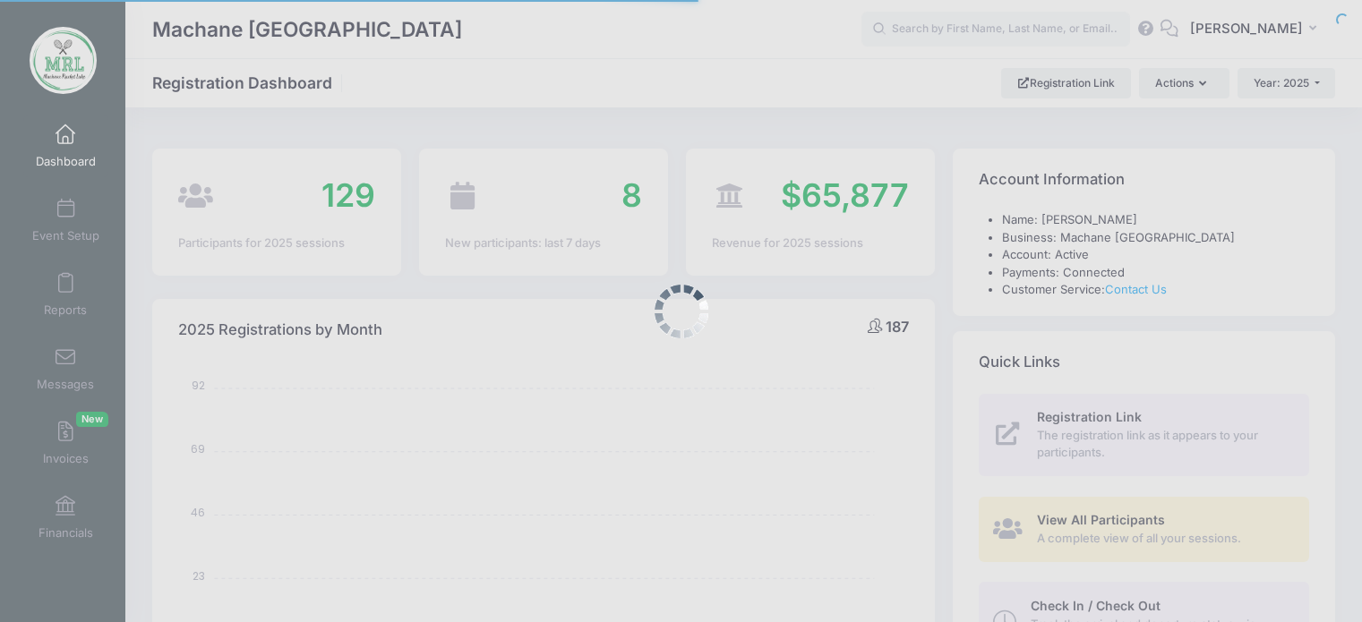
select select
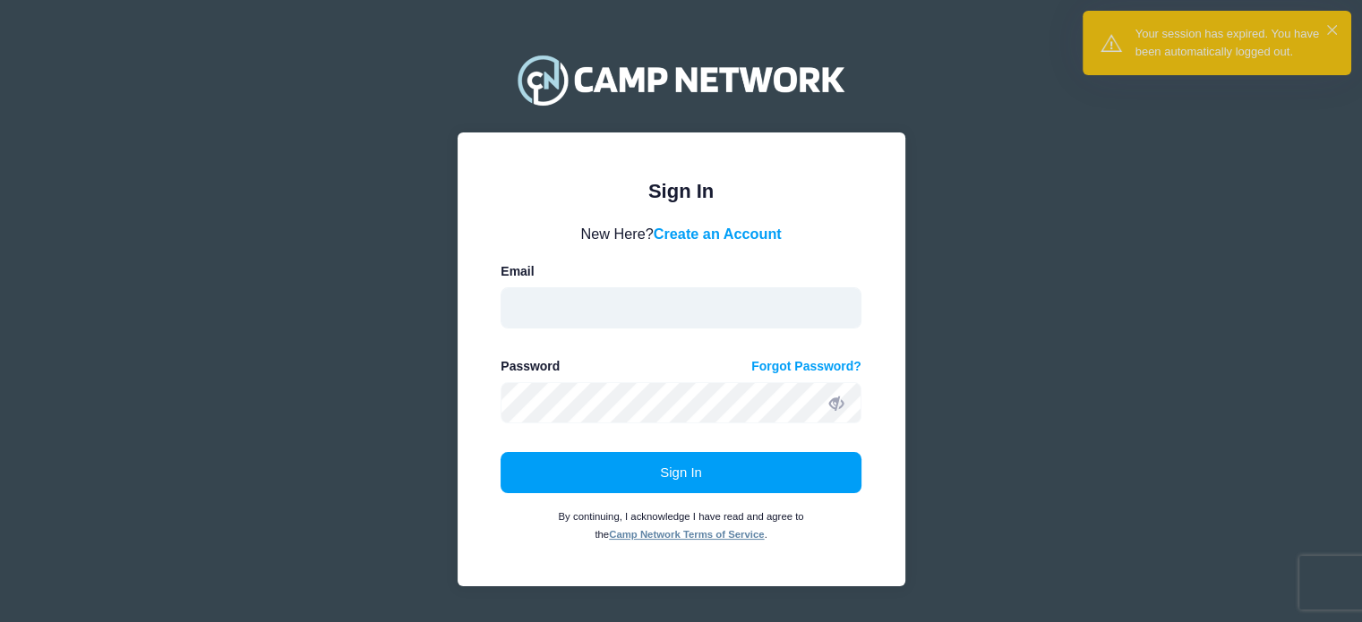
click at [618, 300] on input "email" at bounding box center [681, 307] width 361 height 41
type input "saragleiberman@gmail.com"
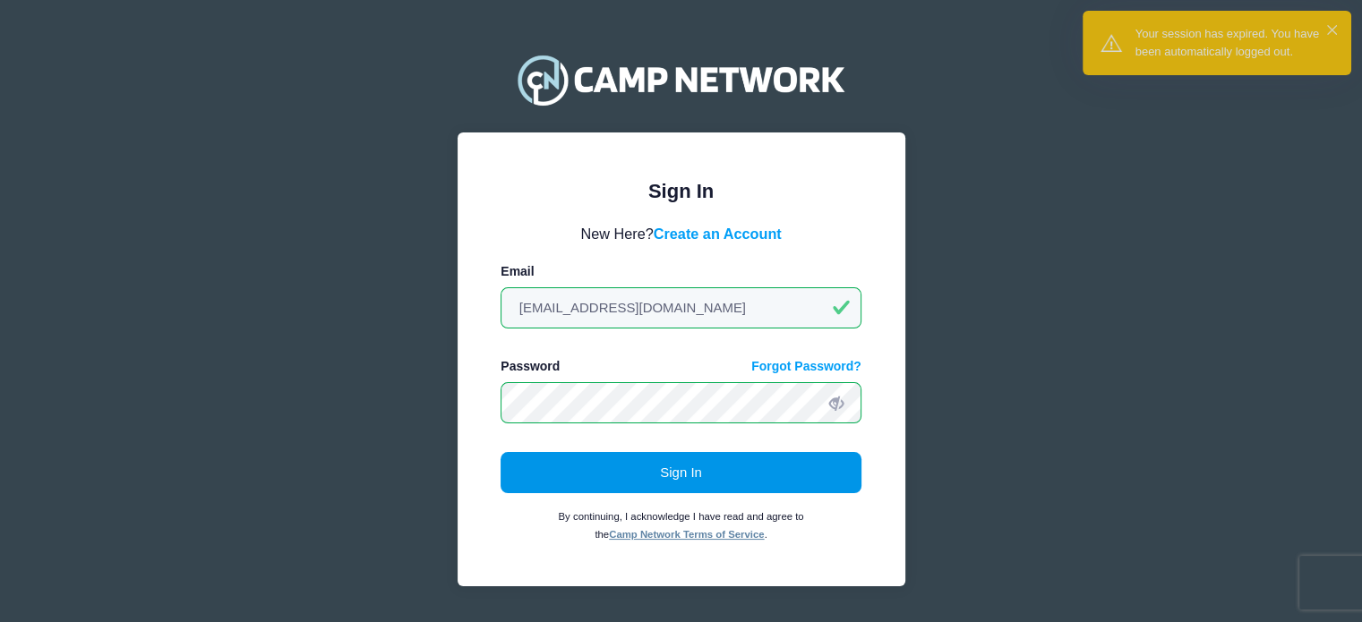
click at [670, 471] on button "Sign In" at bounding box center [681, 472] width 361 height 41
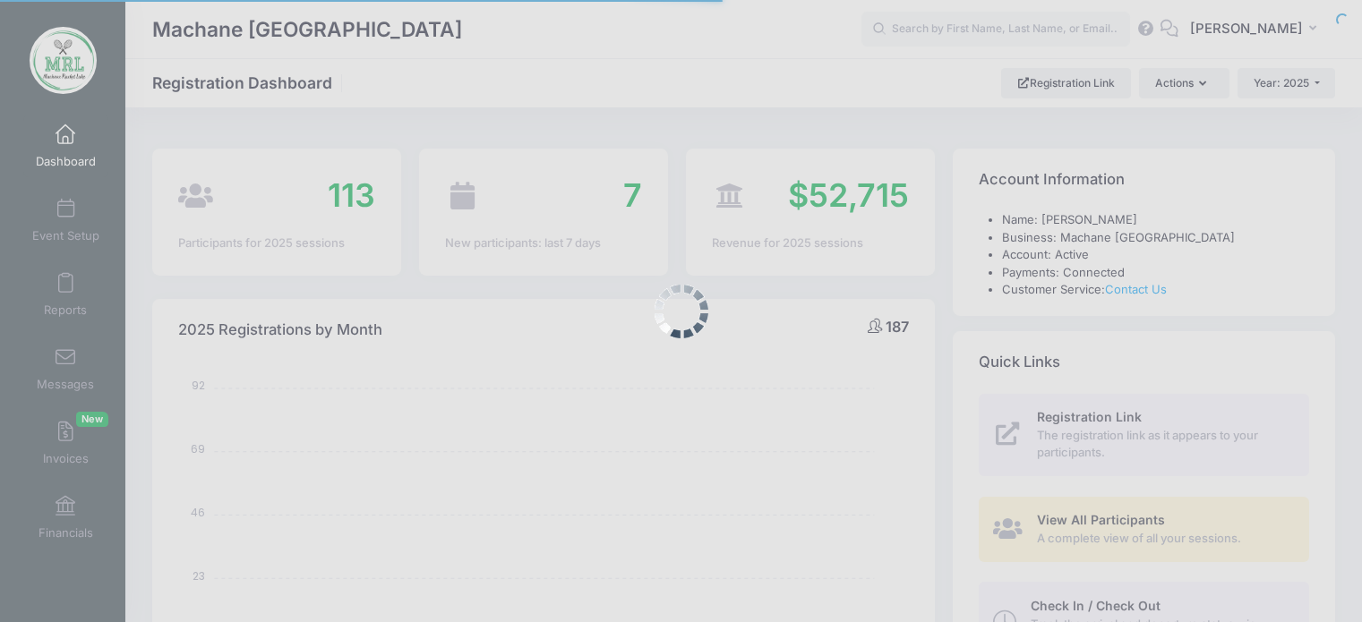
select select
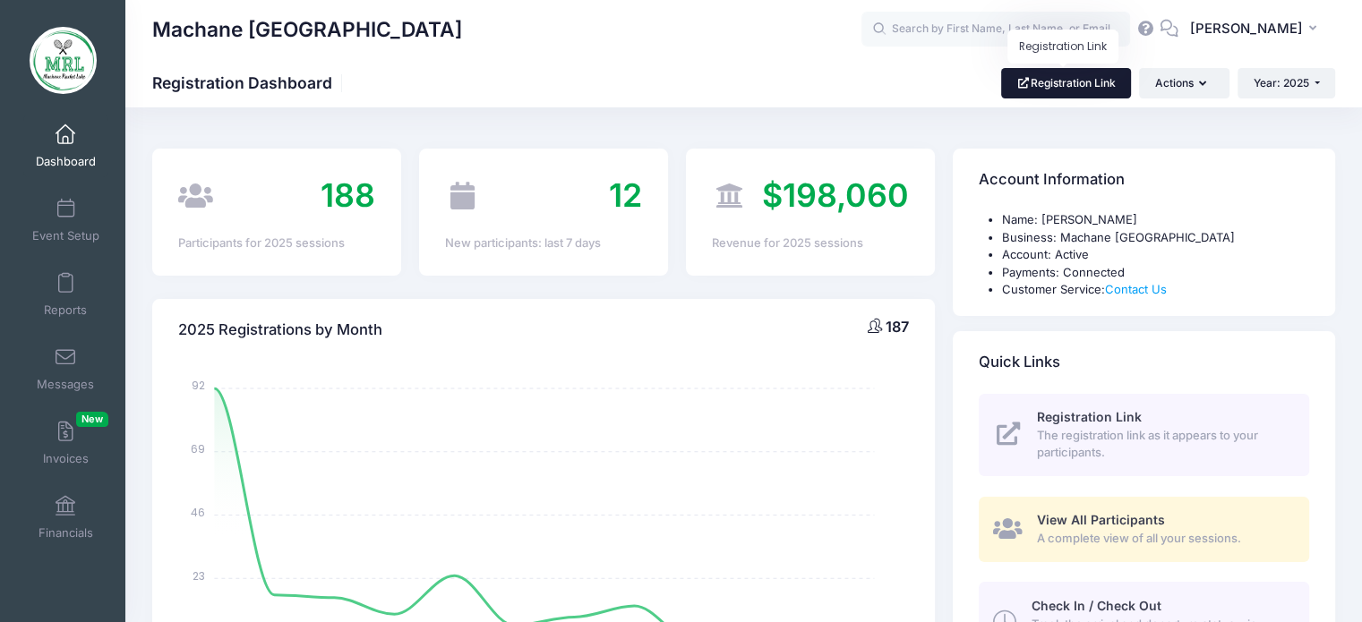
click at [1089, 91] on link "Registration Link" at bounding box center [1066, 83] width 130 height 30
click at [949, 33] on input "text" at bounding box center [995, 30] width 269 height 36
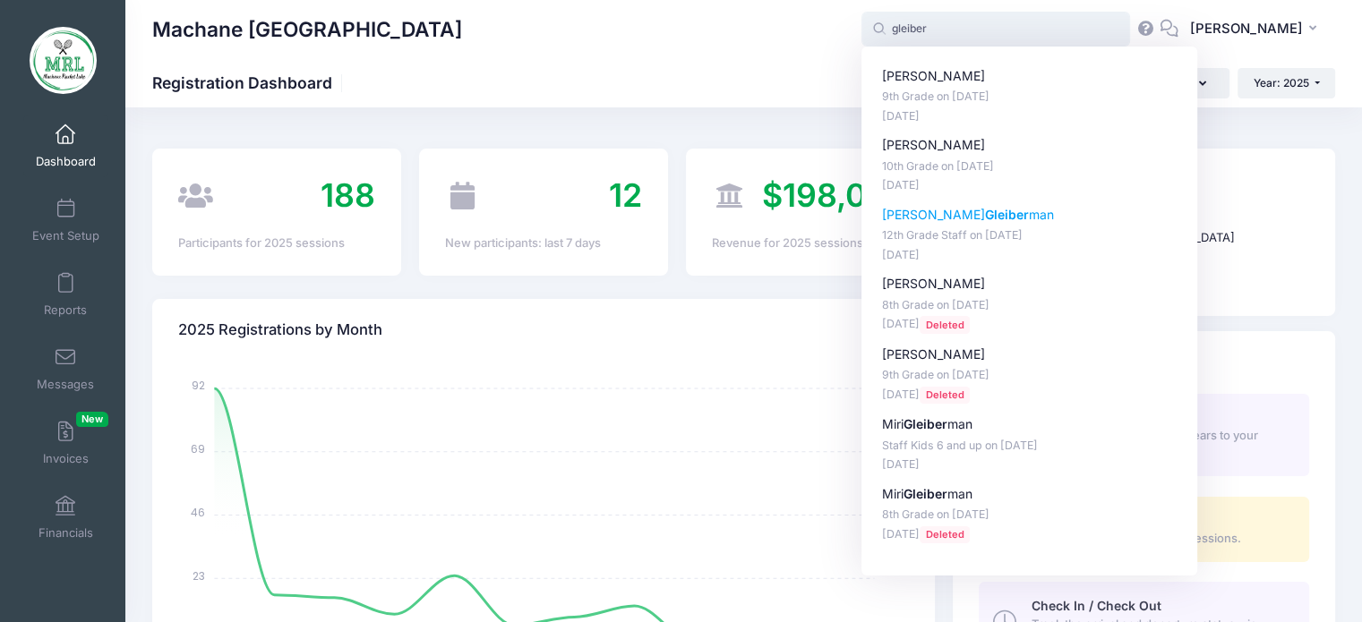
click at [985, 217] on strong "Gleiber" at bounding box center [1007, 214] width 44 height 15
type input "Tzippy Gleiberman (12th Grade Staff, Aug-14, 2025)"
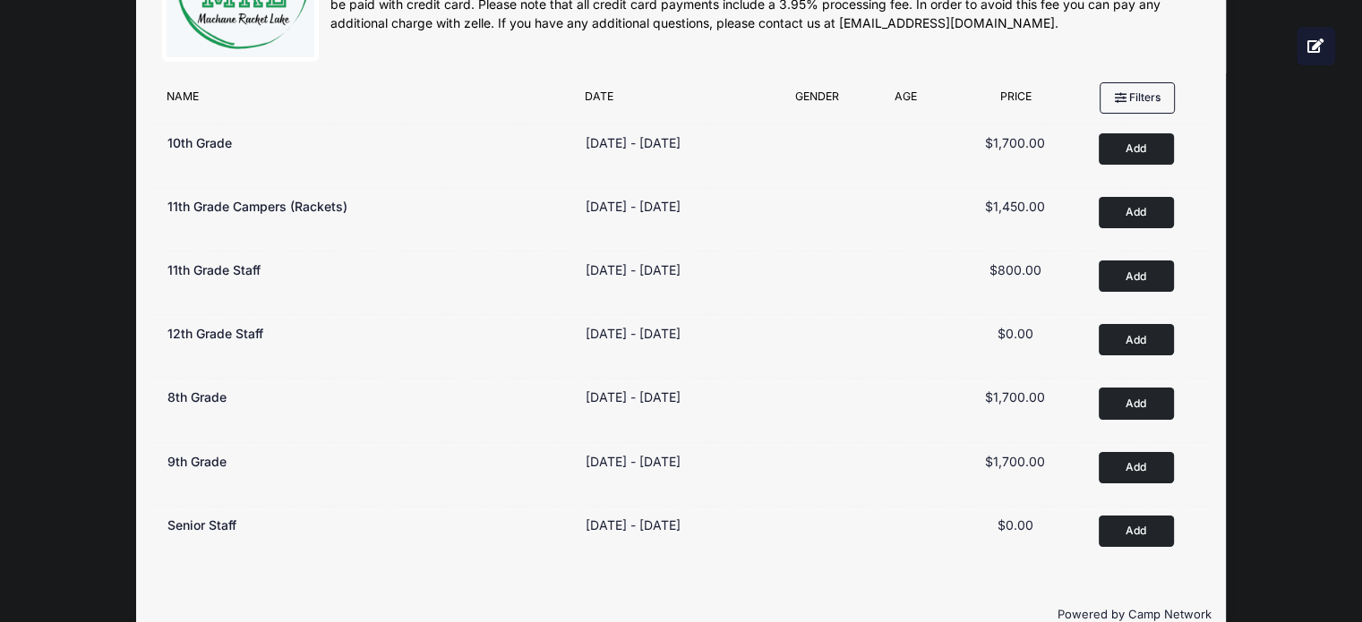
scroll to position [135, 0]
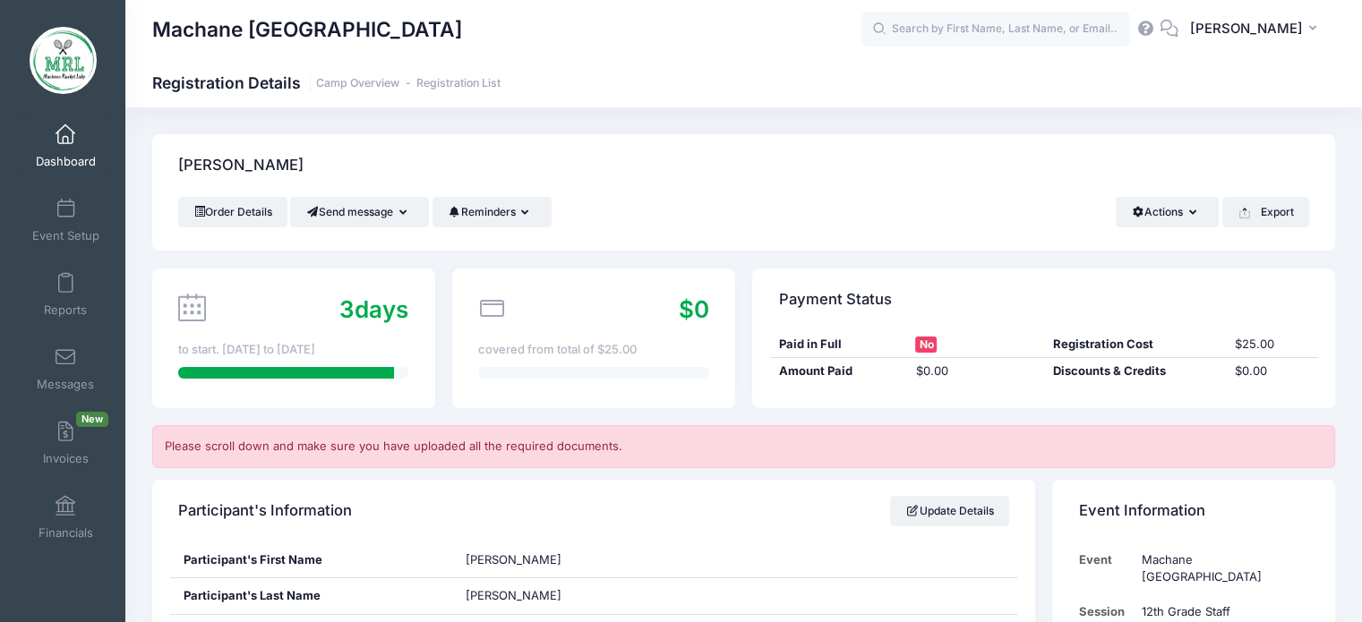
click at [65, 129] on span at bounding box center [65, 135] width 0 height 20
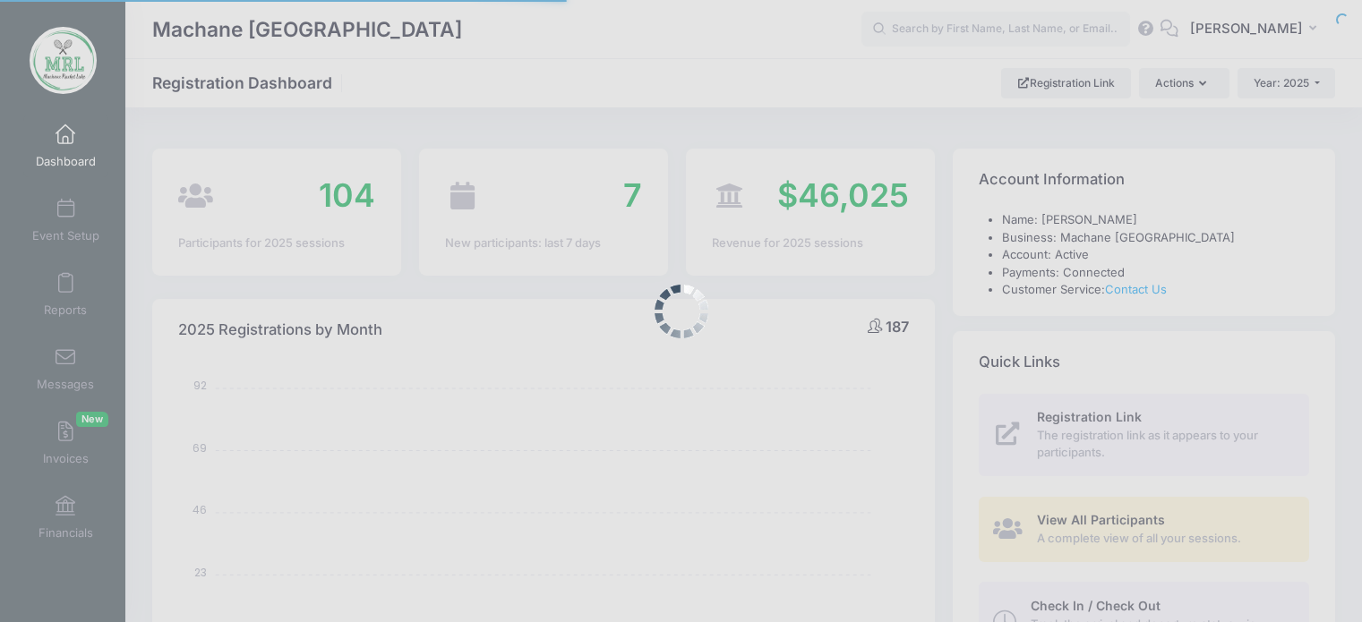
select select
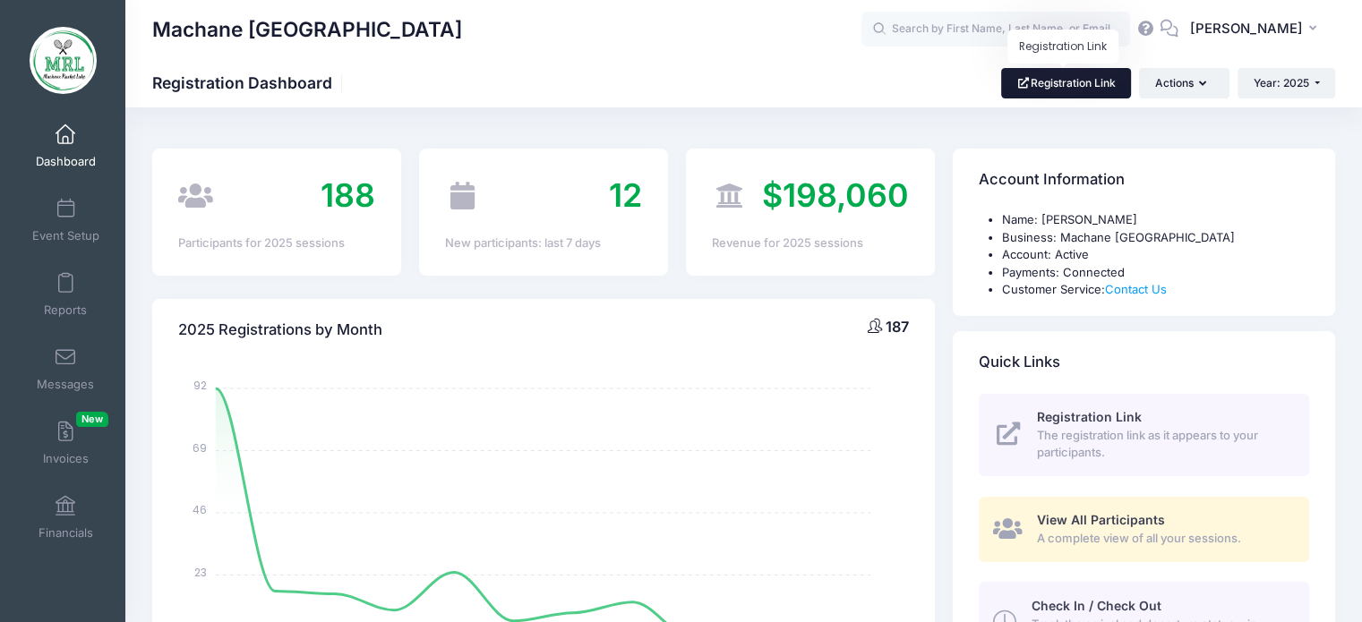
click at [1064, 89] on link "Registration Link" at bounding box center [1066, 83] width 130 height 30
click at [954, 27] on input "text" at bounding box center [995, 30] width 269 height 36
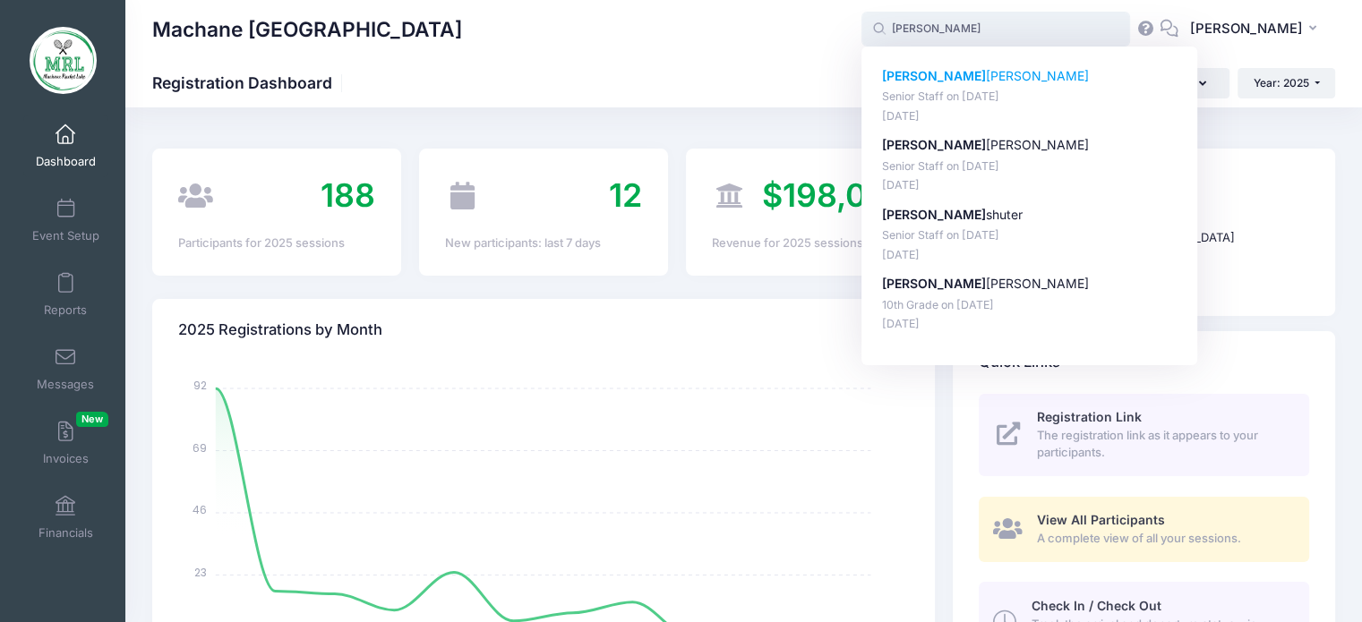
click at [960, 80] on p "[PERSON_NAME]" at bounding box center [1029, 76] width 295 height 19
type input "[PERSON_NAME] (Senior Staff, [DATE])"
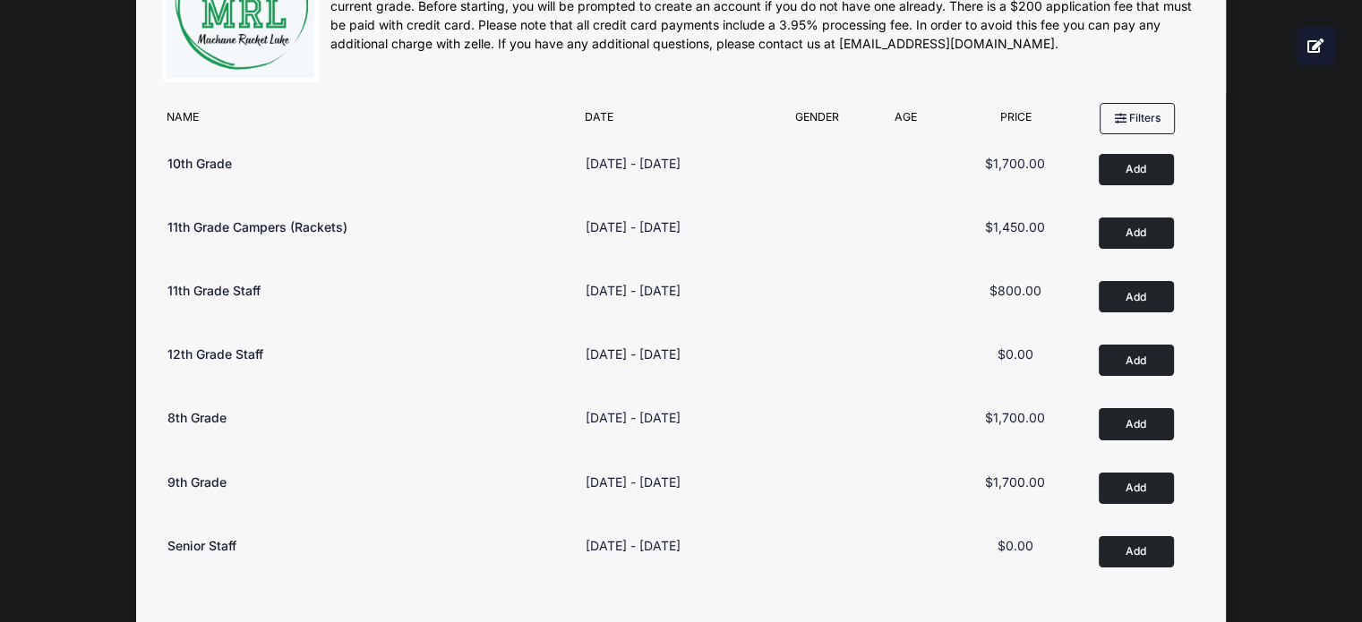
scroll to position [115, 0]
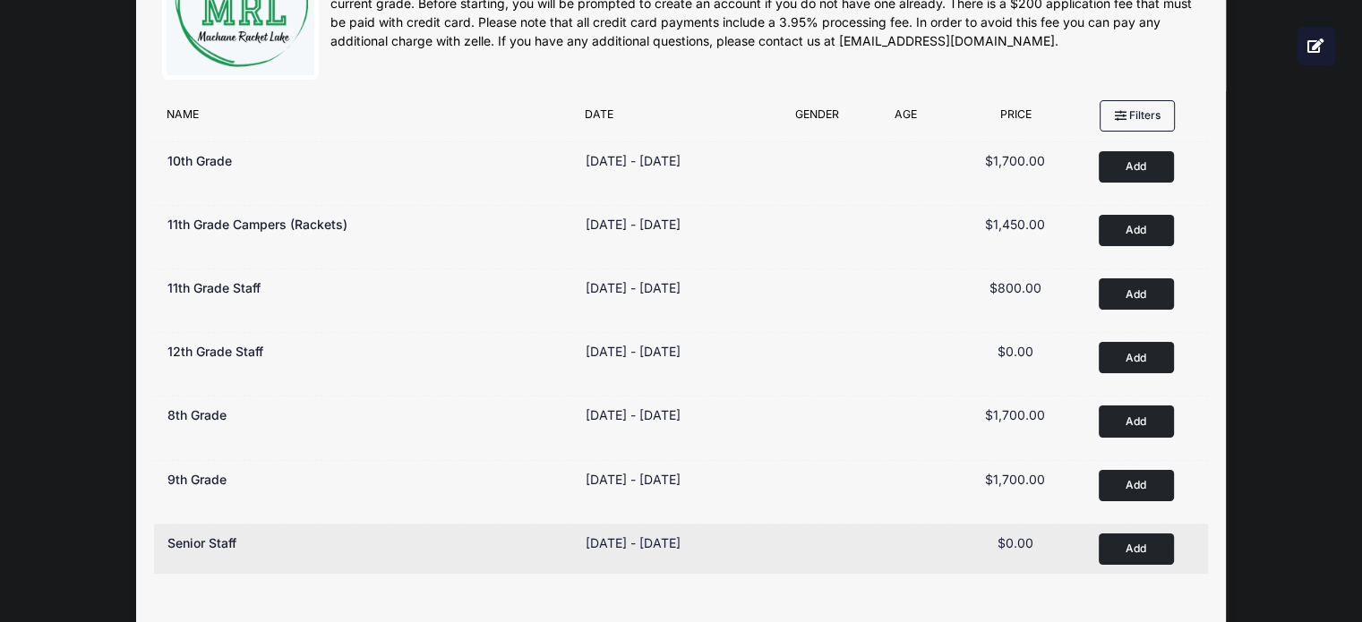
click at [1126, 551] on button "Add to Cart" at bounding box center [1136, 549] width 75 height 31
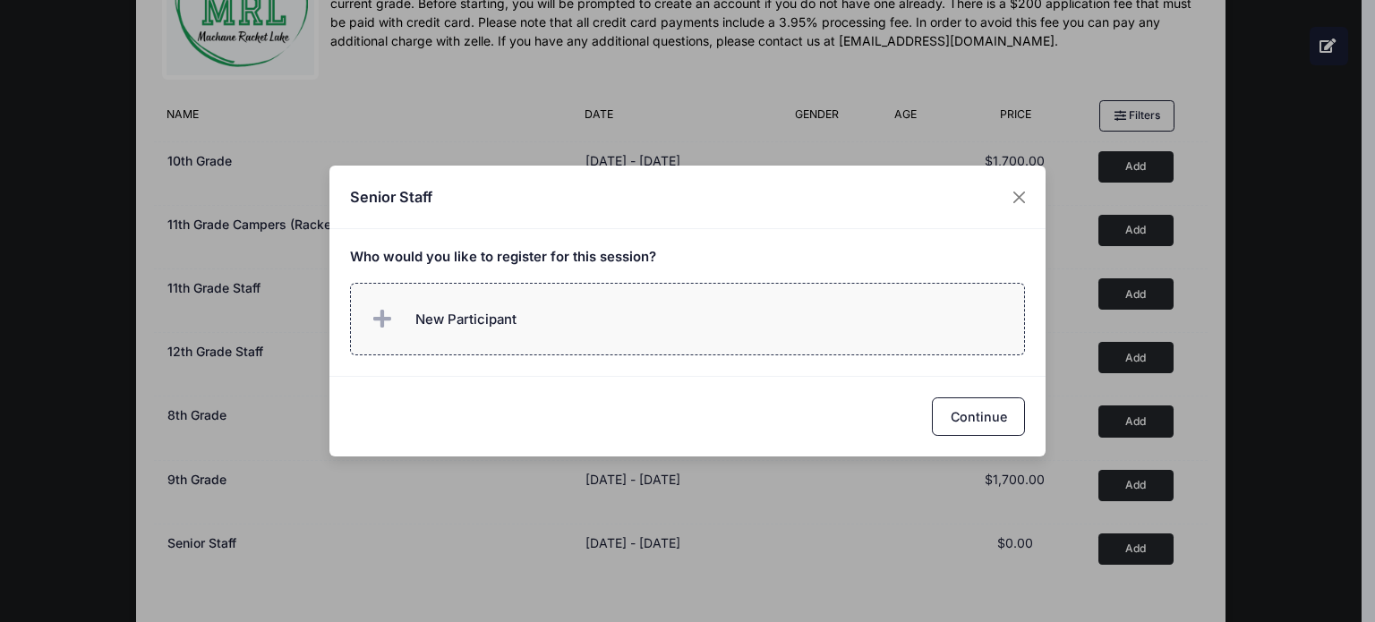
click at [538, 329] on label "New Participant" at bounding box center [688, 319] width 676 height 73
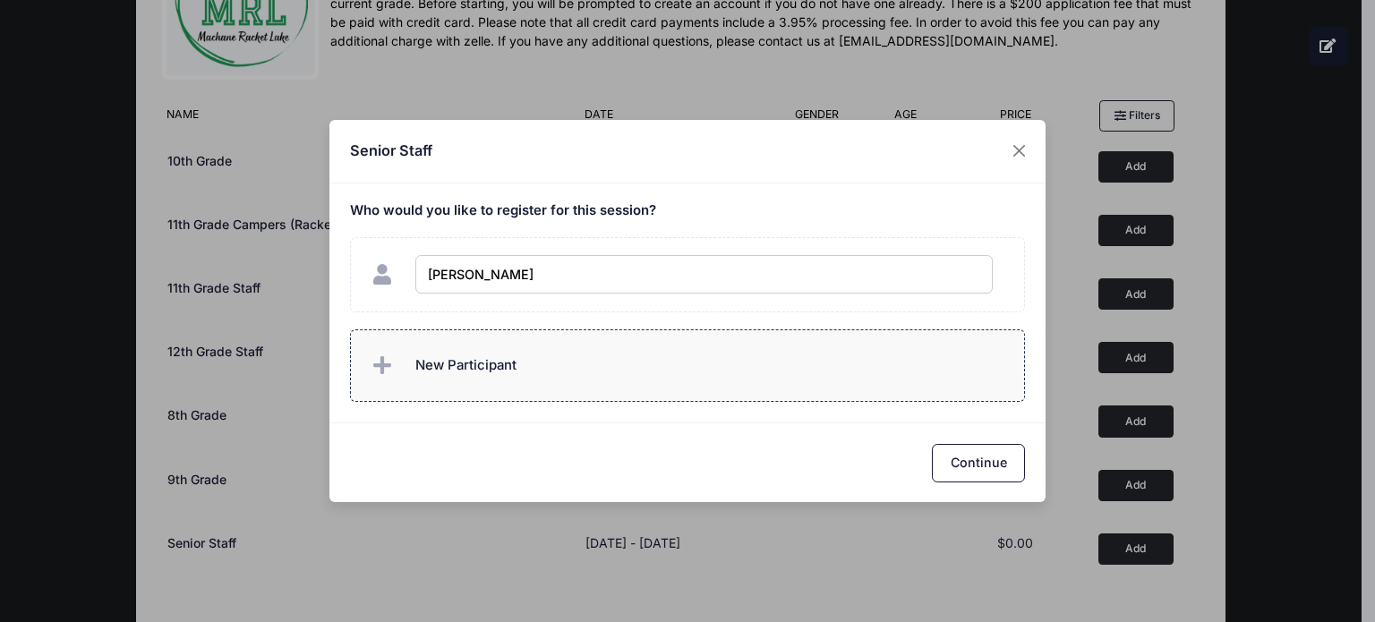
type input "Nechama Sheinberg"
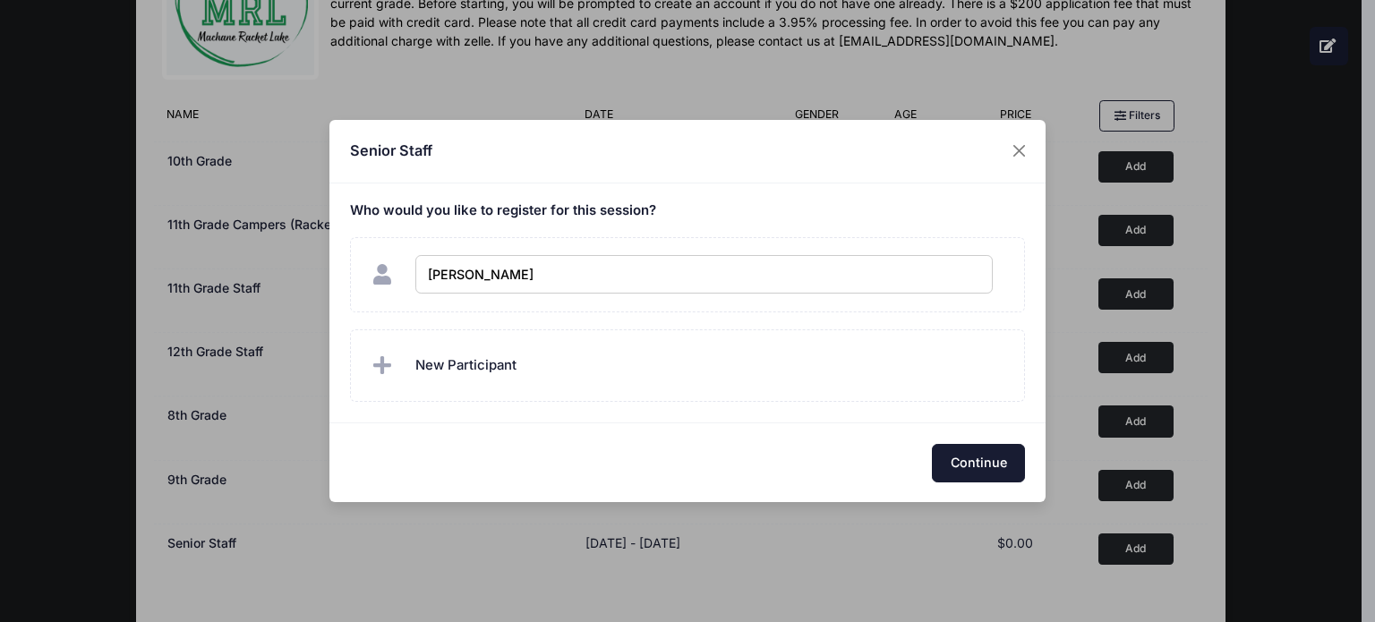
checkbox input "true"
click at [1010, 471] on button "Continue" at bounding box center [978, 463] width 93 height 39
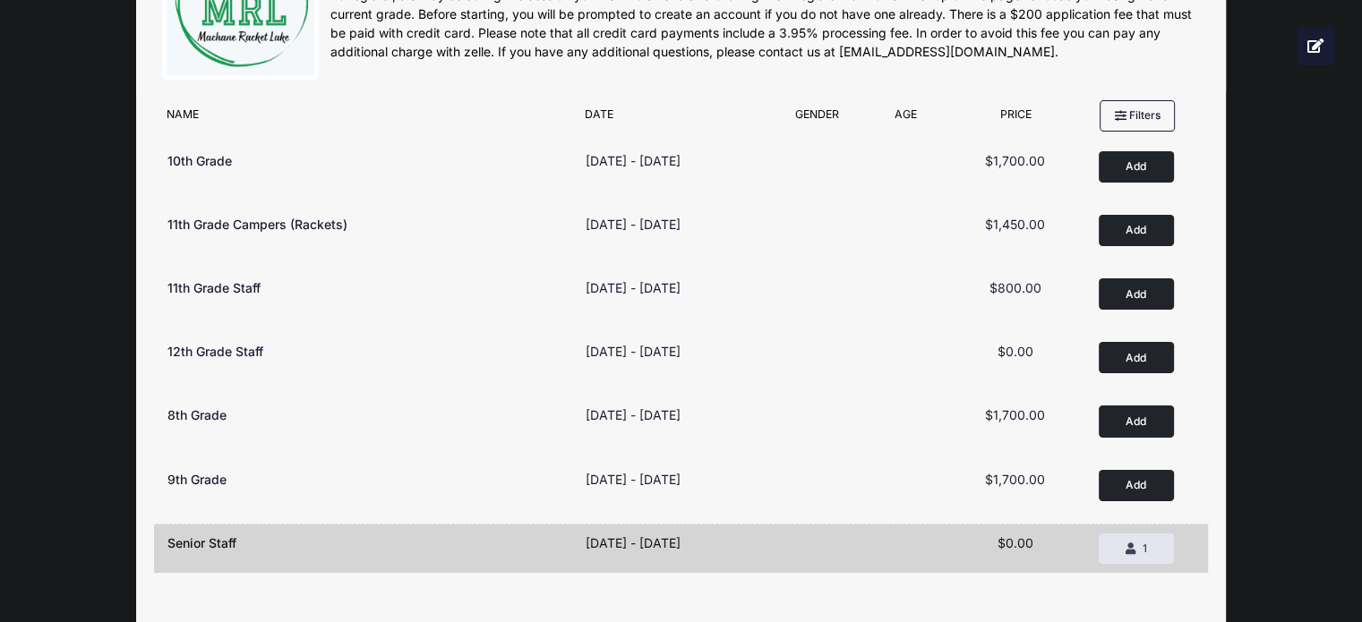
scroll to position [0, 0]
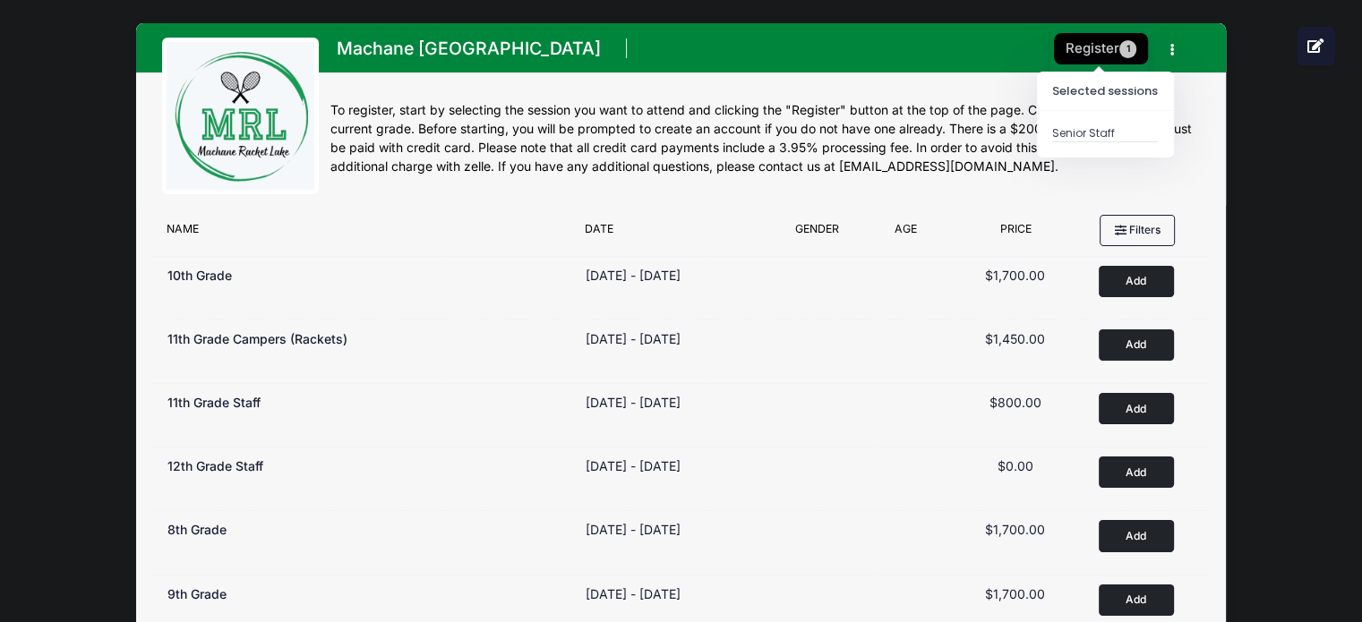
click at [1094, 40] on button "Register 1" at bounding box center [1101, 48] width 95 height 31
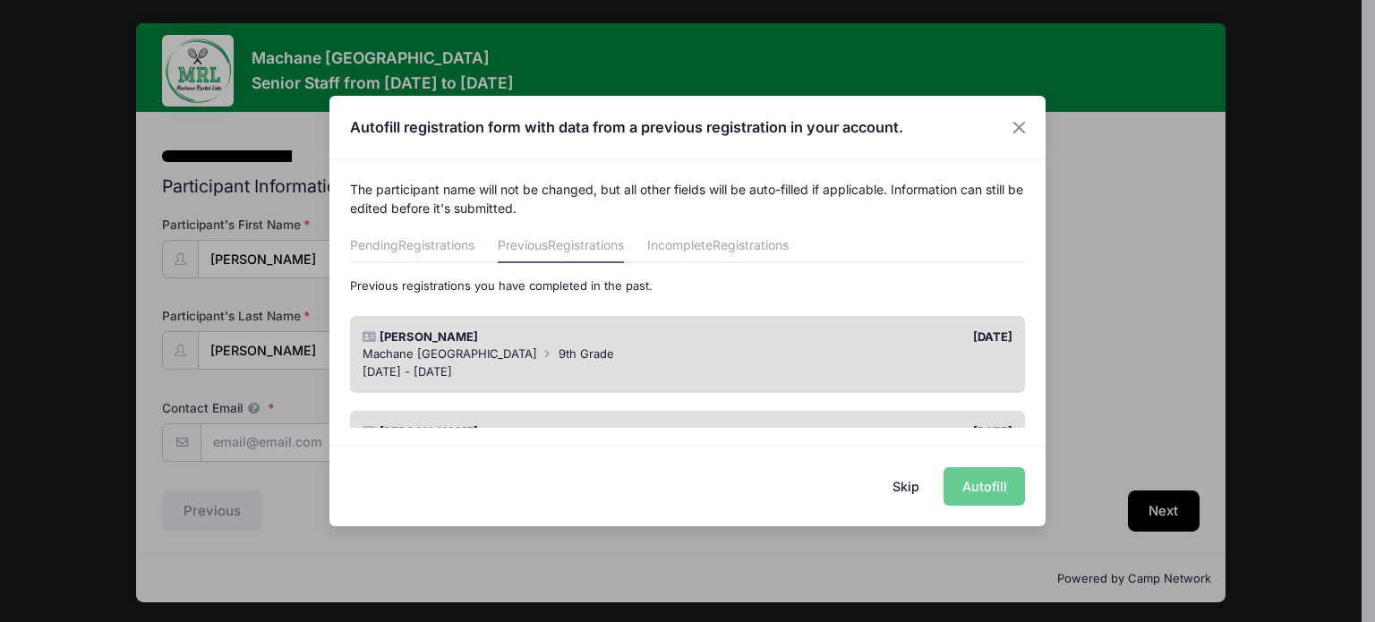
click at [917, 482] on button "Skip" at bounding box center [907, 486] width 64 height 39
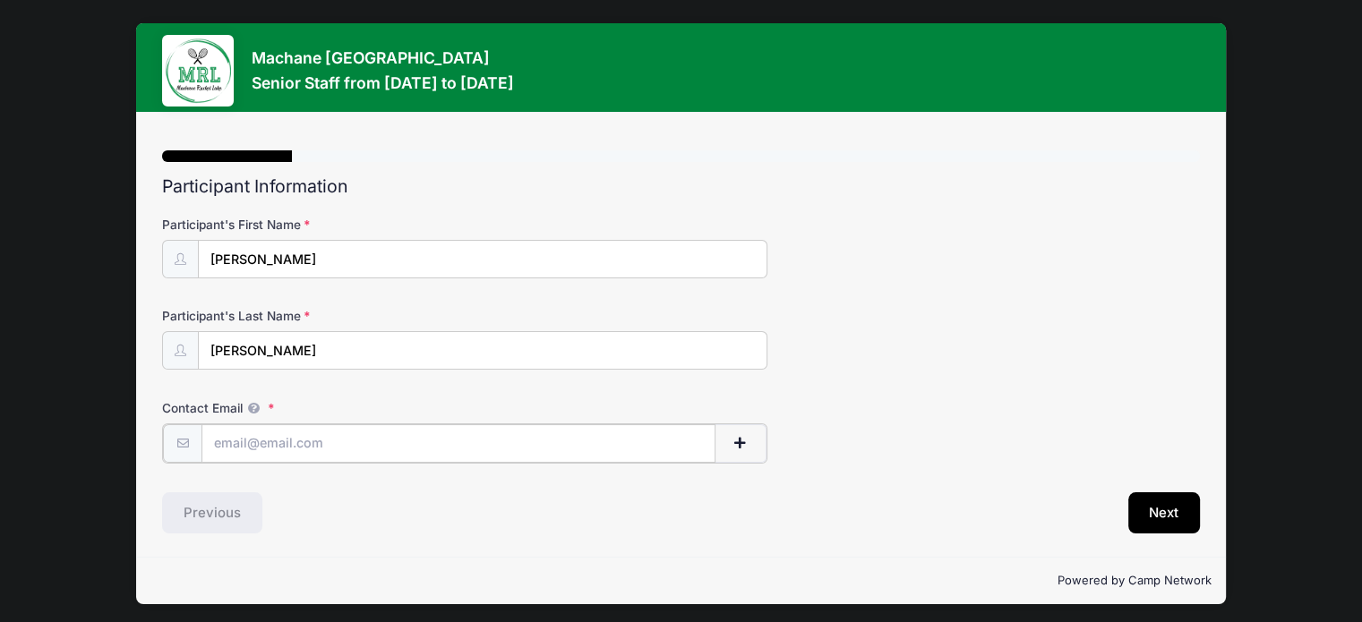
click at [485, 433] on input "Contact Email" at bounding box center [458, 443] width 514 height 39
type input "[EMAIL_ADDRESS][DOMAIN_NAME]"
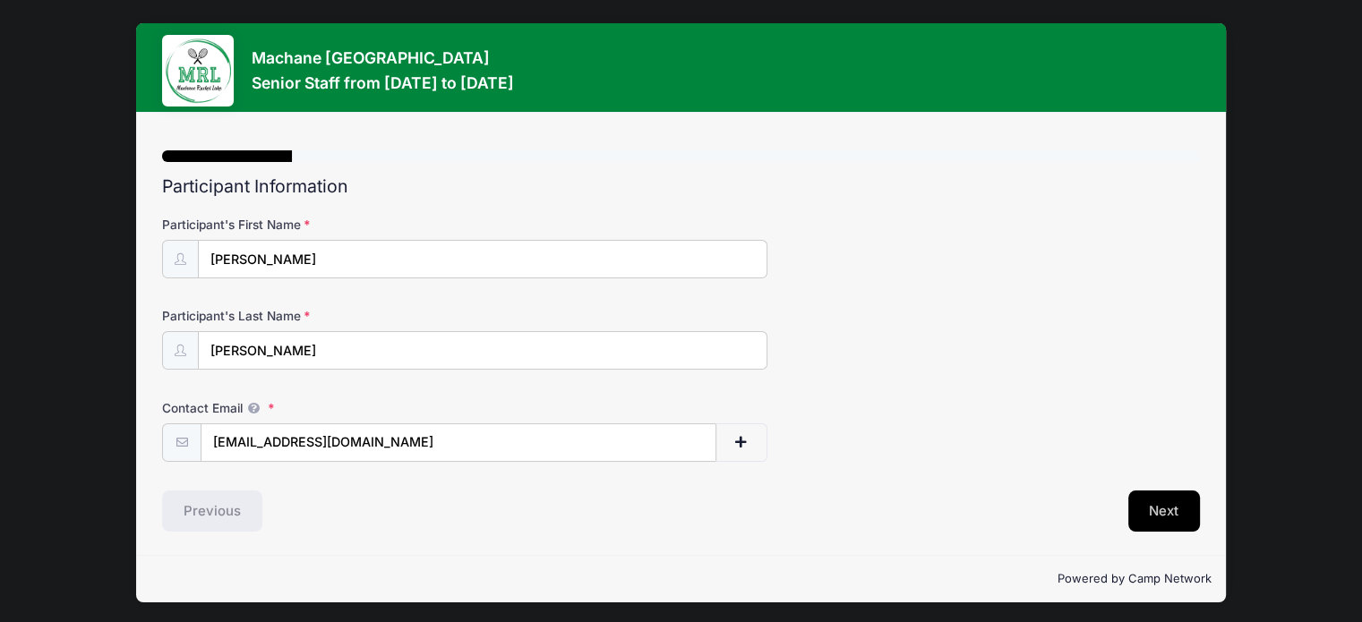
click at [1166, 515] on button "Next" at bounding box center [1164, 511] width 73 height 41
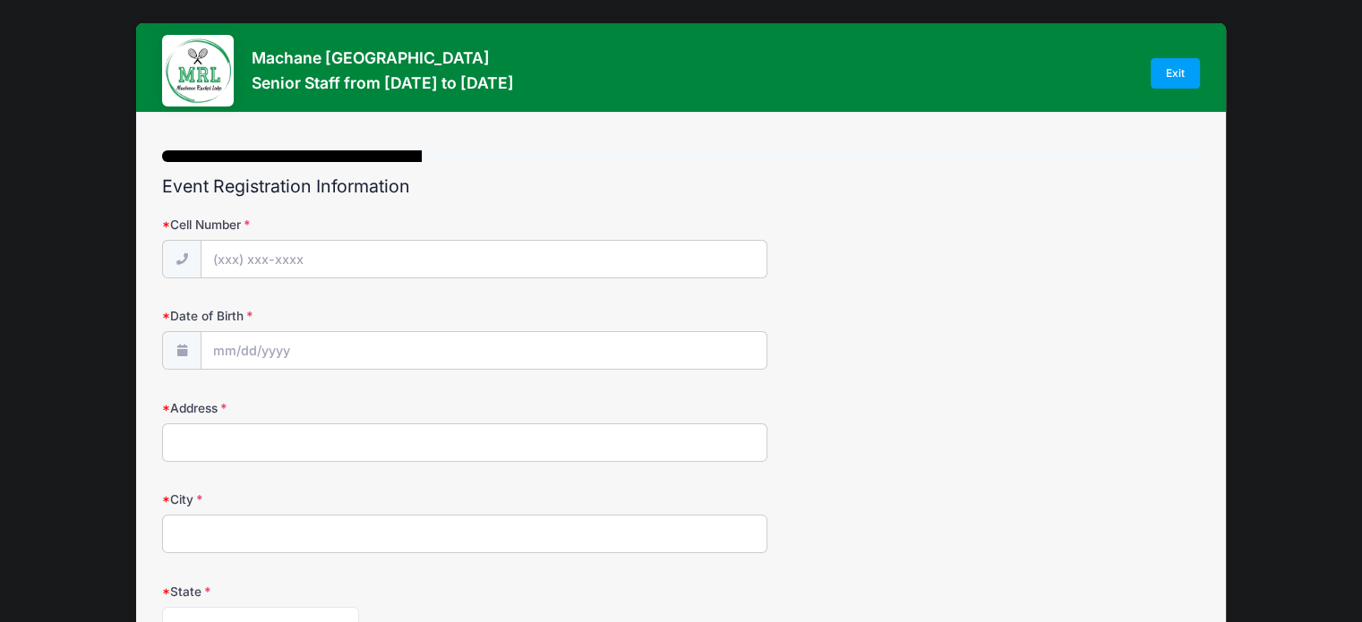
click at [1166, 515] on div "City" at bounding box center [681, 522] width 1038 height 63
click at [251, 264] on input "Cell Number" at bounding box center [483, 260] width 565 height 39
type input "[PHONE_NUMBER]"
click at [250, 344] on input "Date of Birth" at bounding box center [483, 351] width 565 height 39
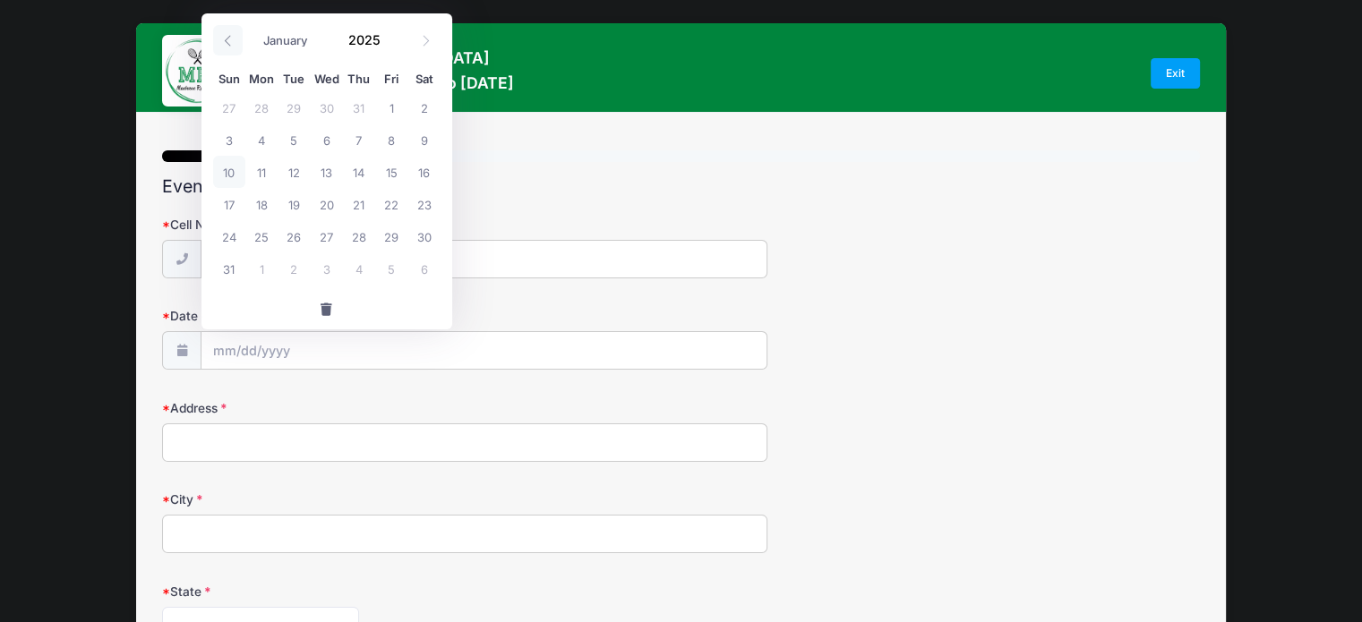
click at [227, 46] on span at bounding box center [228, 40] width 30 height 30
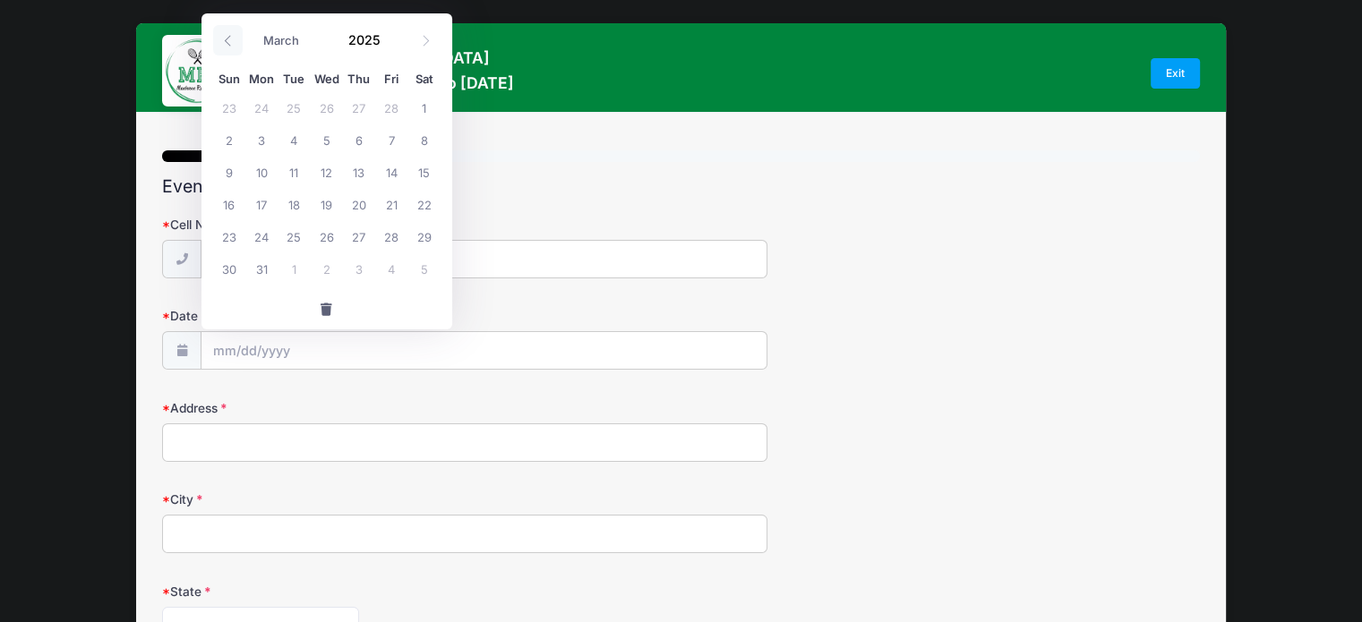
click at [227, 46] on span at bounding box center [228, 40] width 30 height 30
select select "0"
click at [227, 46] on span at bounding box center [228, 40] width 30 height 30
type input "2024"
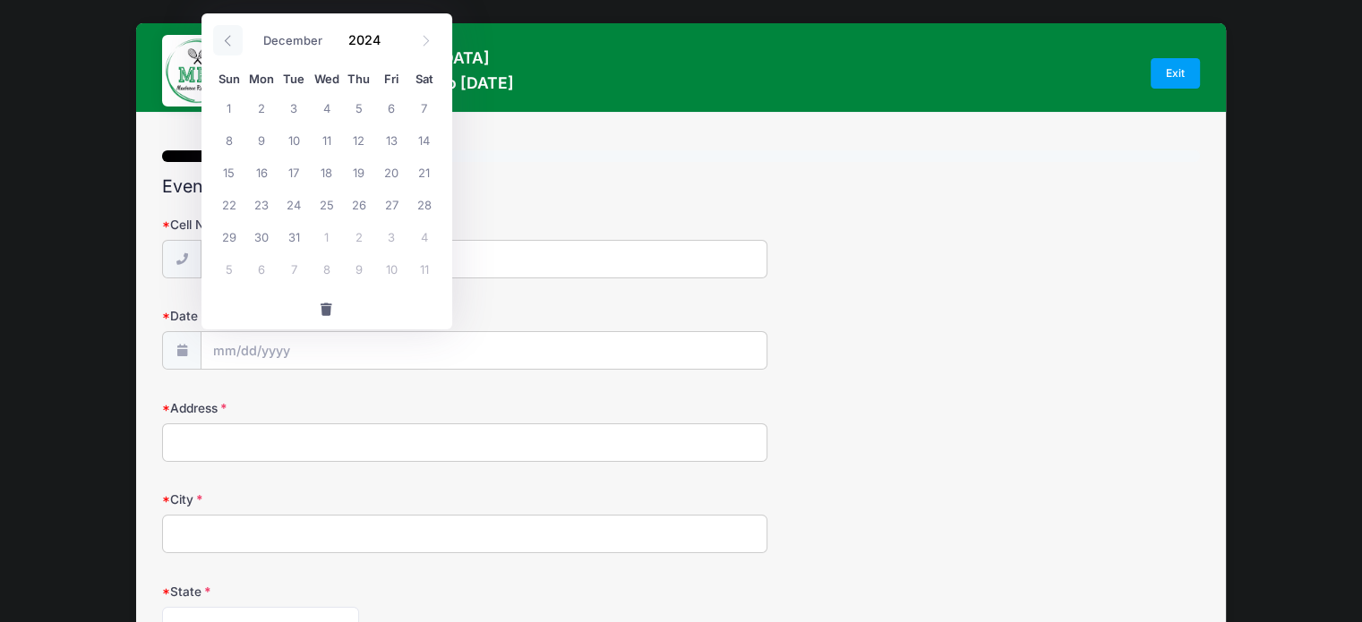
click at [227, 46] on span at bounding box center [228, 40] width 30 height 30
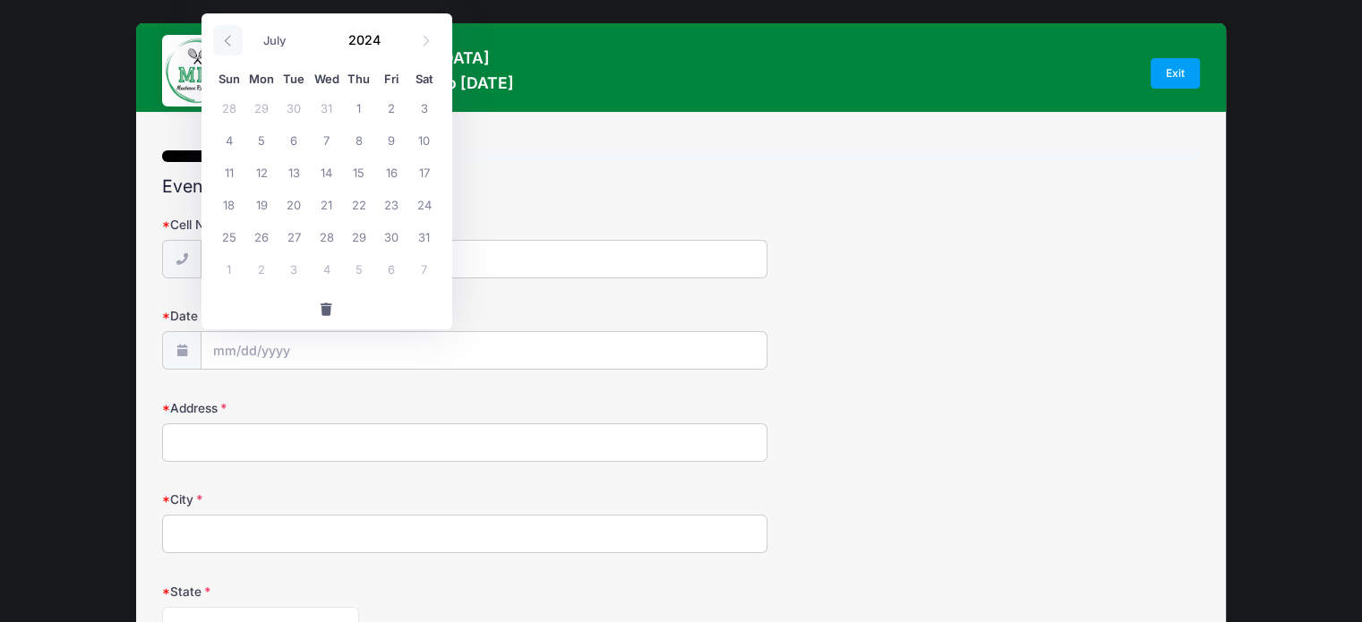
click at [227, 46] on span at bounding box center [228, 40] width 30 height 30
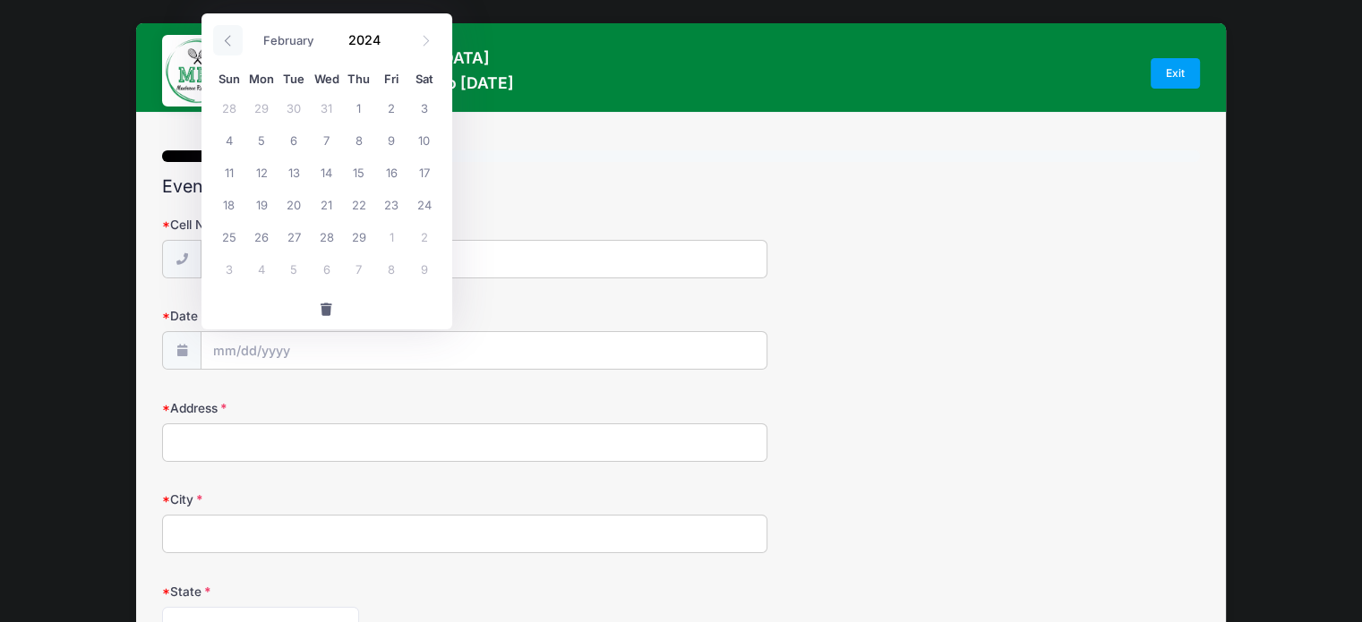
click at [227, 46] on span at bounding box center [228, 40] width 30 height 30
select select "0"
click at [227, 46] on span at bounding box center [228, 40] width 30 height 30
type input "2023"
drag, startPoint x: 227, startPoint y: 46, endPoint x: 209, endPoint y: 51, distance: 19.6
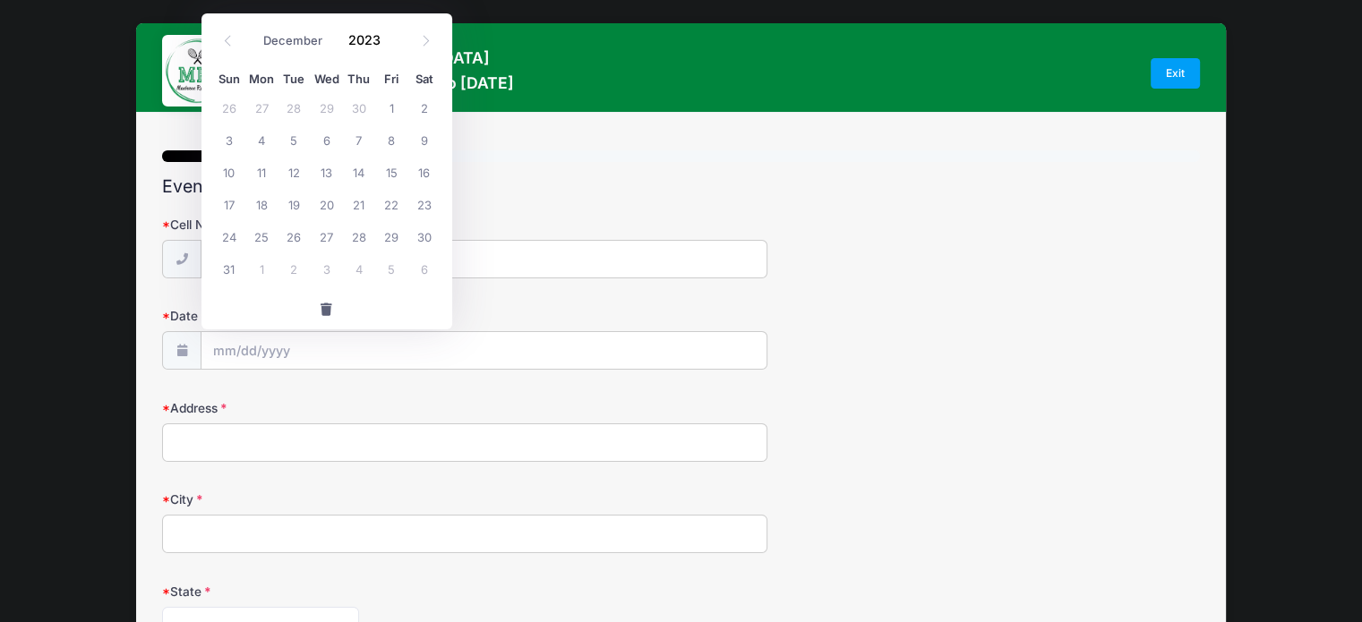
click at [209, 51] on div "January February March April May June July August September October November De…" at bounding box center [326, 36] width 251 height 47
click at [232, 37] on icon at bounding box center [228, 41] width 12 height 12
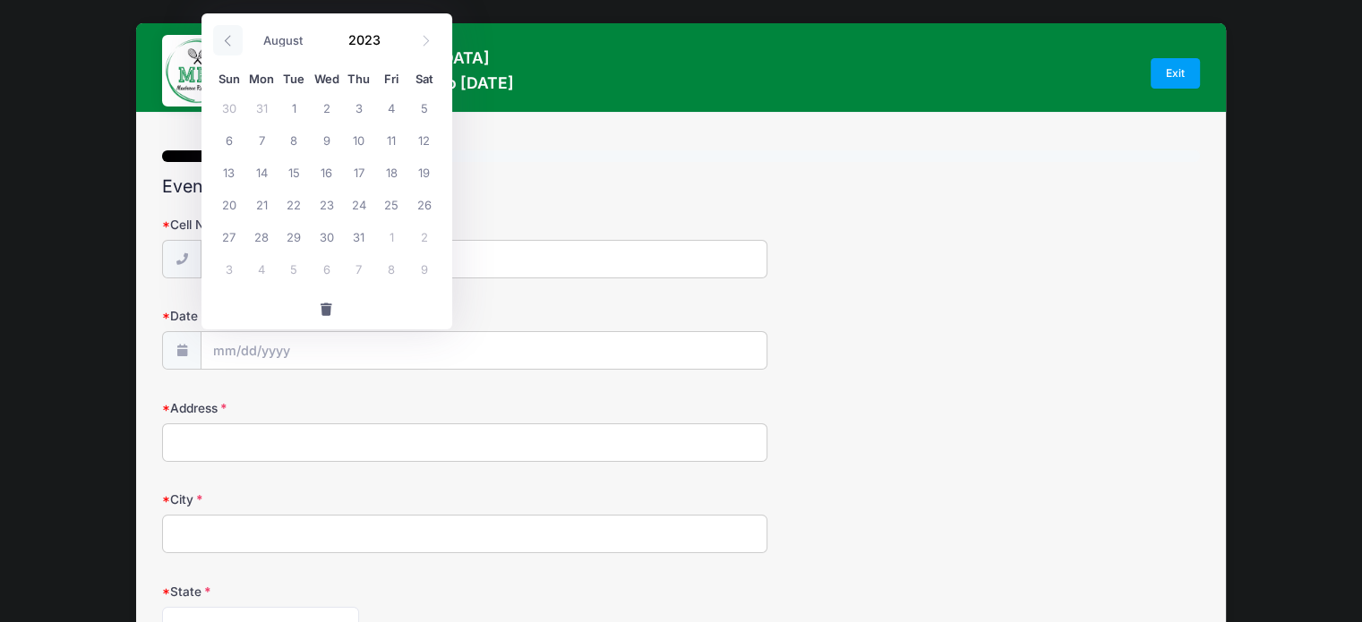
click at [232, 37] on icon at bounding box center [228, 41] width 12 height 12
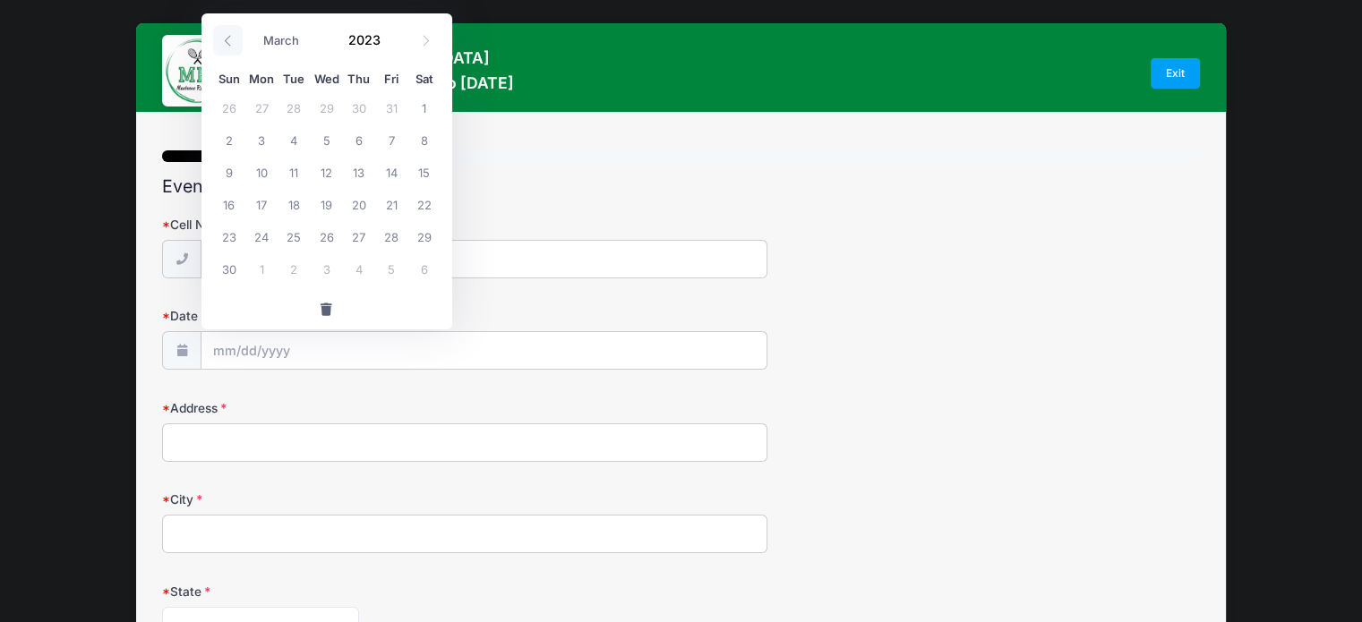
click at [232, 37] on icon at bounding box center [228, 41] width 12 height 12
select select "0"
click at [232, 37] on icon at bounding box center [228, 41] width 12 height 12
type input "2022"
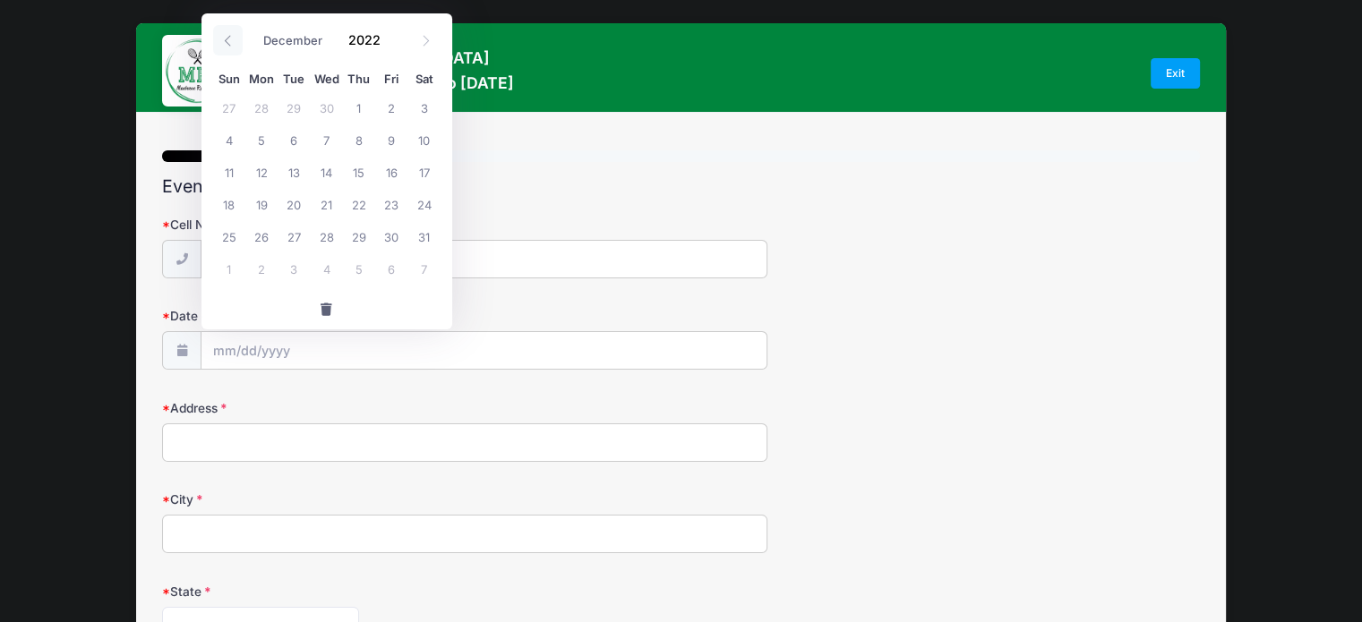
click at [232, 37] on icon at bounding box center [228, 41] width 12 height 12
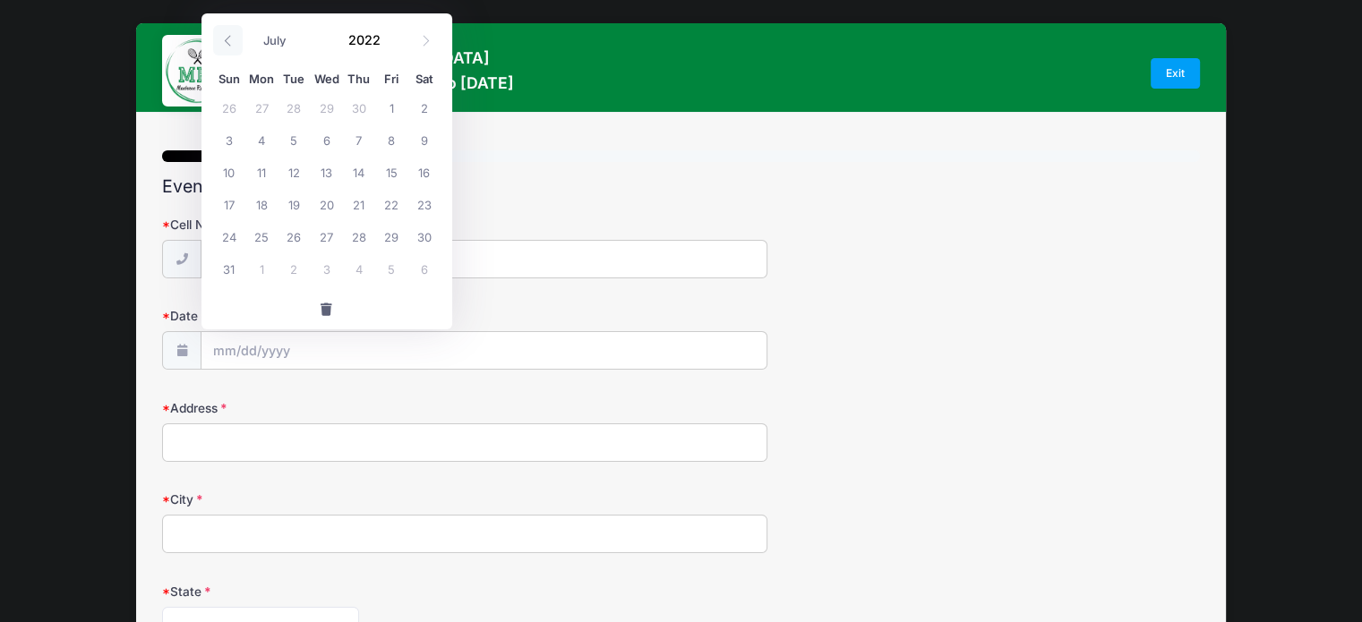
click at [232, 37] on icon at bounding box center [228, 41] width 12 height 12
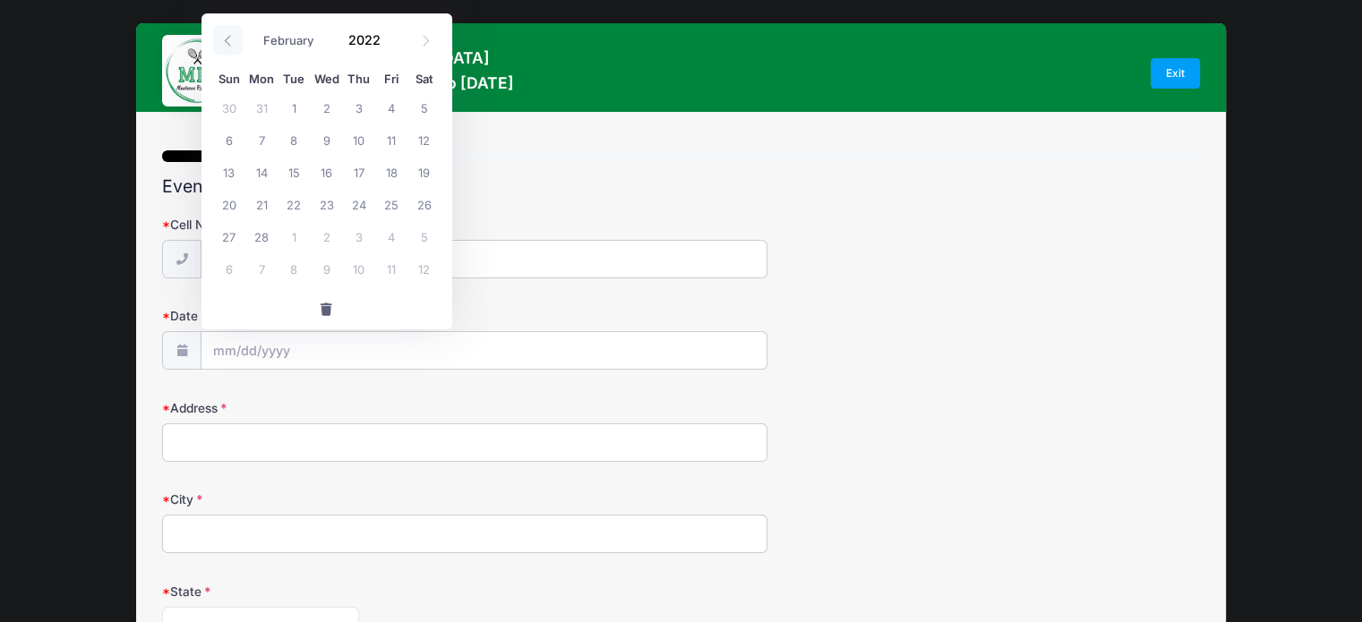
click at [232, 37] on icon at bounding box center [228, 41] width 12 height 12
select select "0"
click at [232, 37] on icon at bounding box center [228, 41] width 12 height 12
type input "2021"
click at [232, 37] on icon at bounding box center [228, 41] width 12 height 12
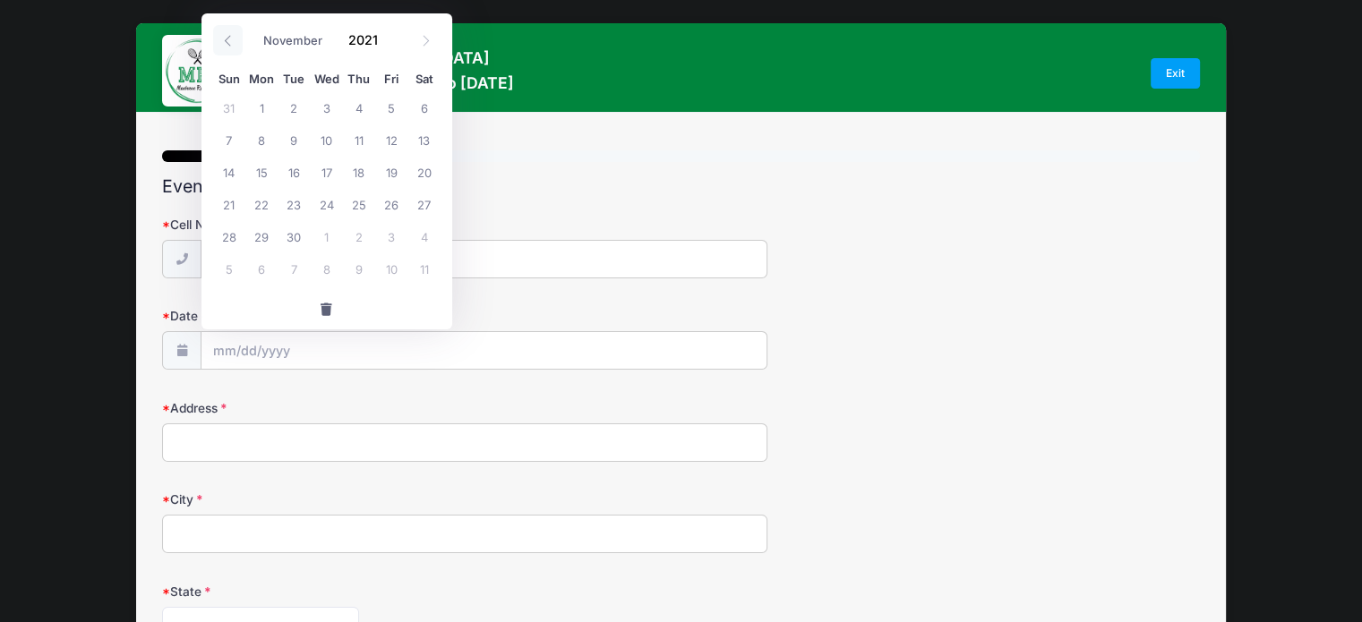
click at [232, 37] on icon at bounding box center [228, 41] width 12 height 12
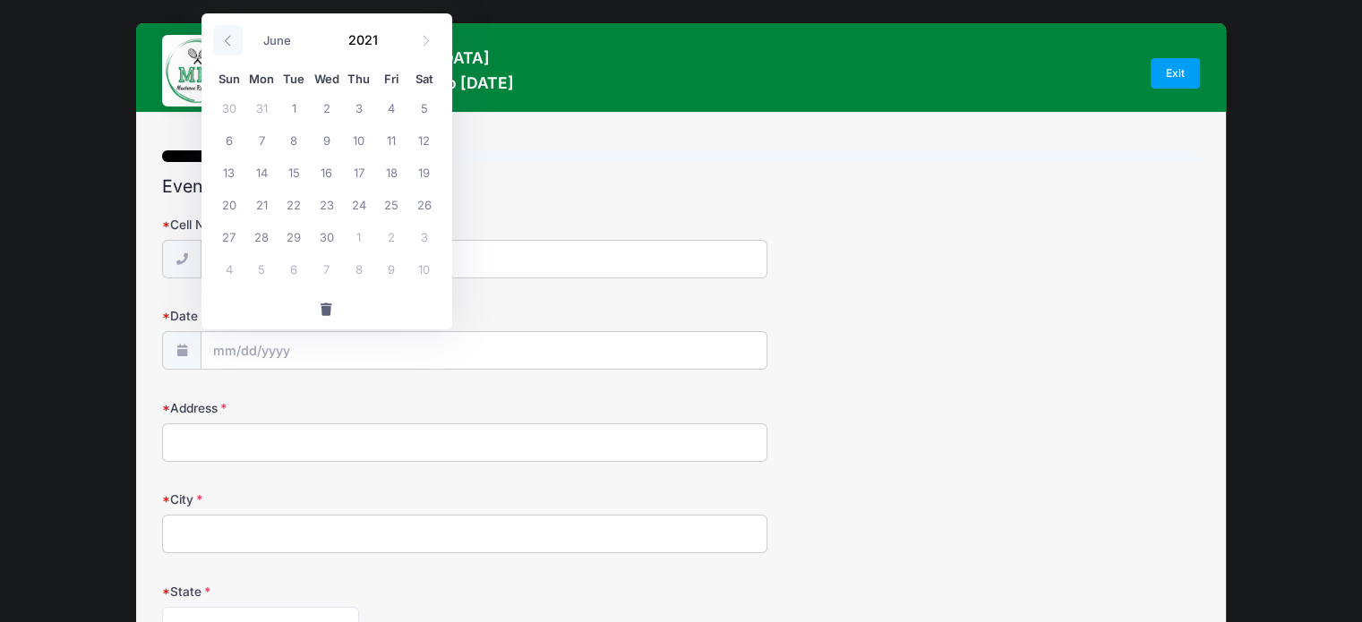
click at [232, 37] on icon at bounding box center [228, 41] width 12 height 12
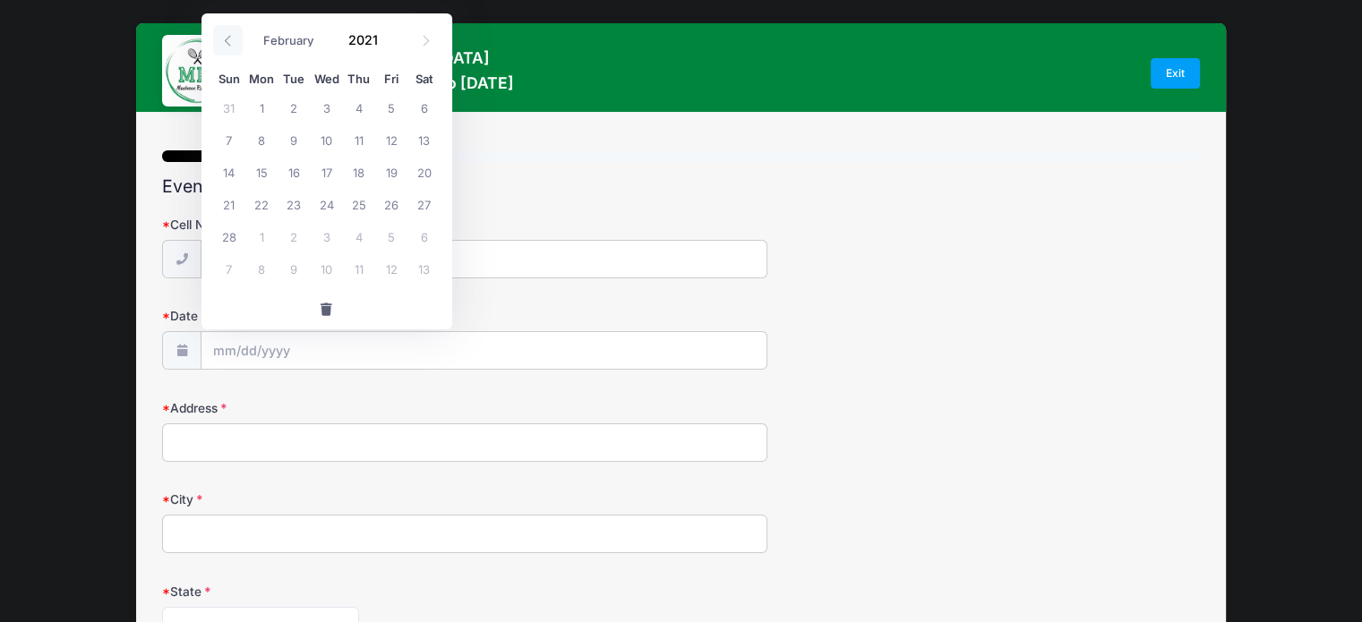
select select "0"
click at [232, 37] on icon at bounding box center [228, 41] width 12 height 12
type input "2020"
click at [232, 37] on icon at bounding box center [228, 41] width 12 height 12
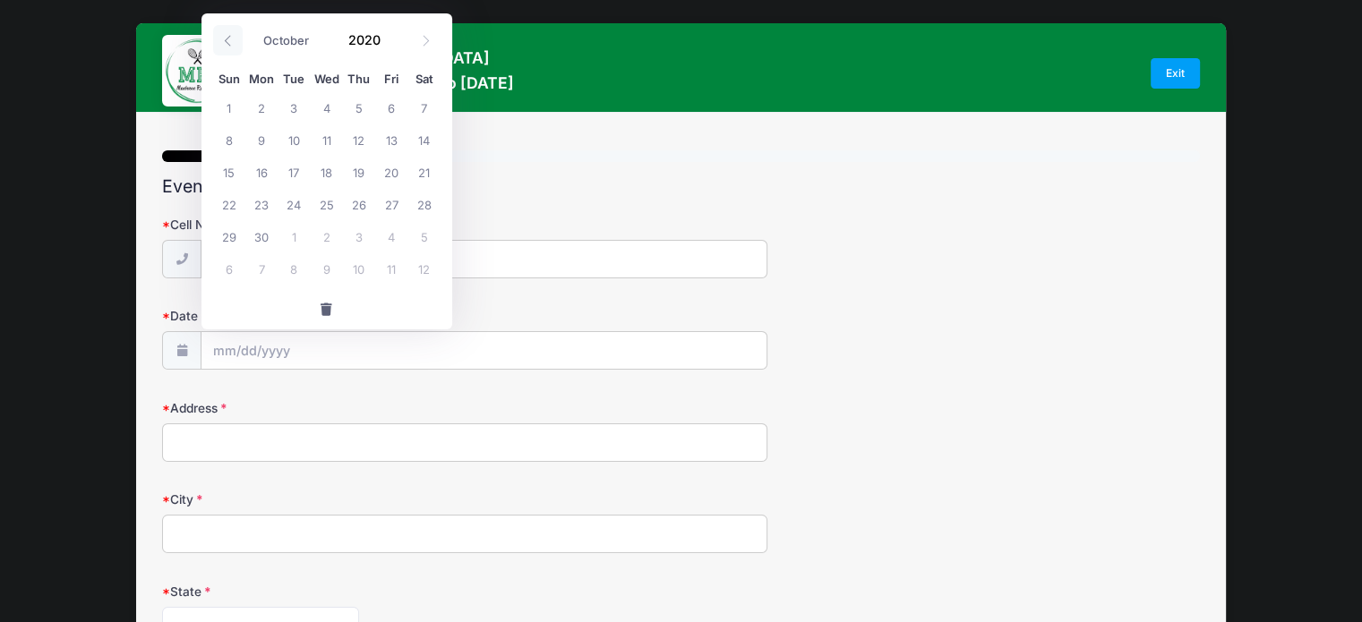
click at [232, 37] on icon at bounding box center [228, 41] width 12 height 12
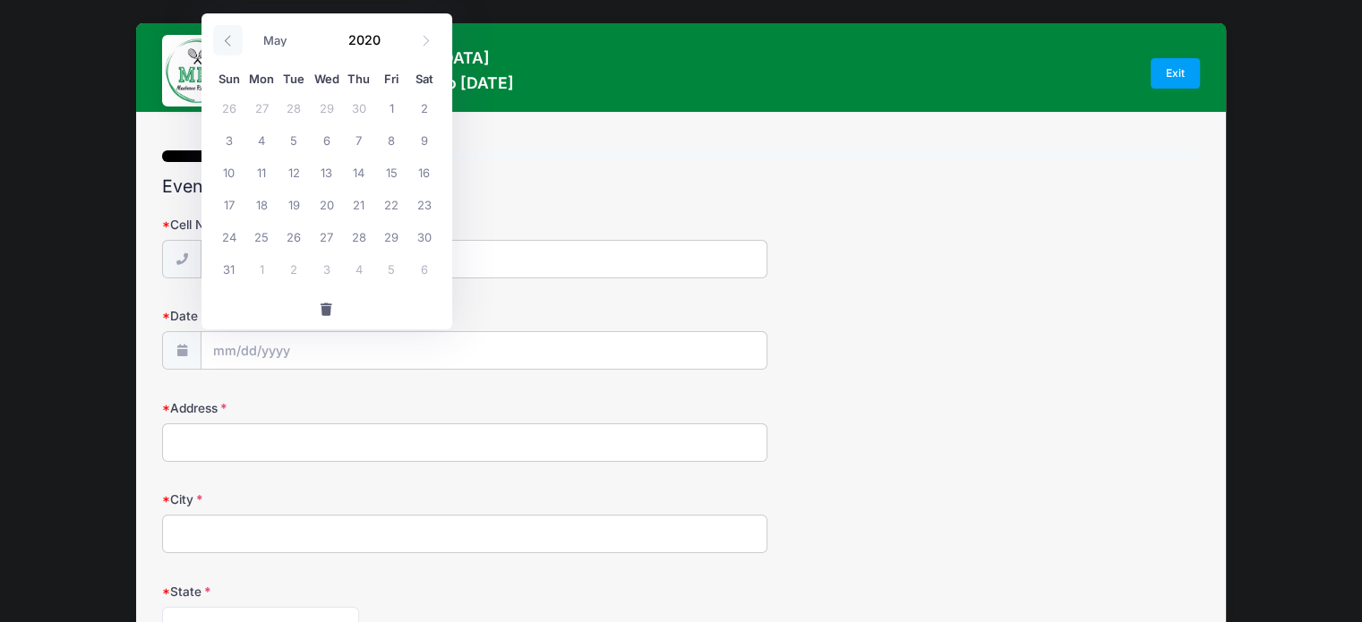
click at [232, 37] on icon at bounding box center [228, 41] width 12 height 12
select select "0"
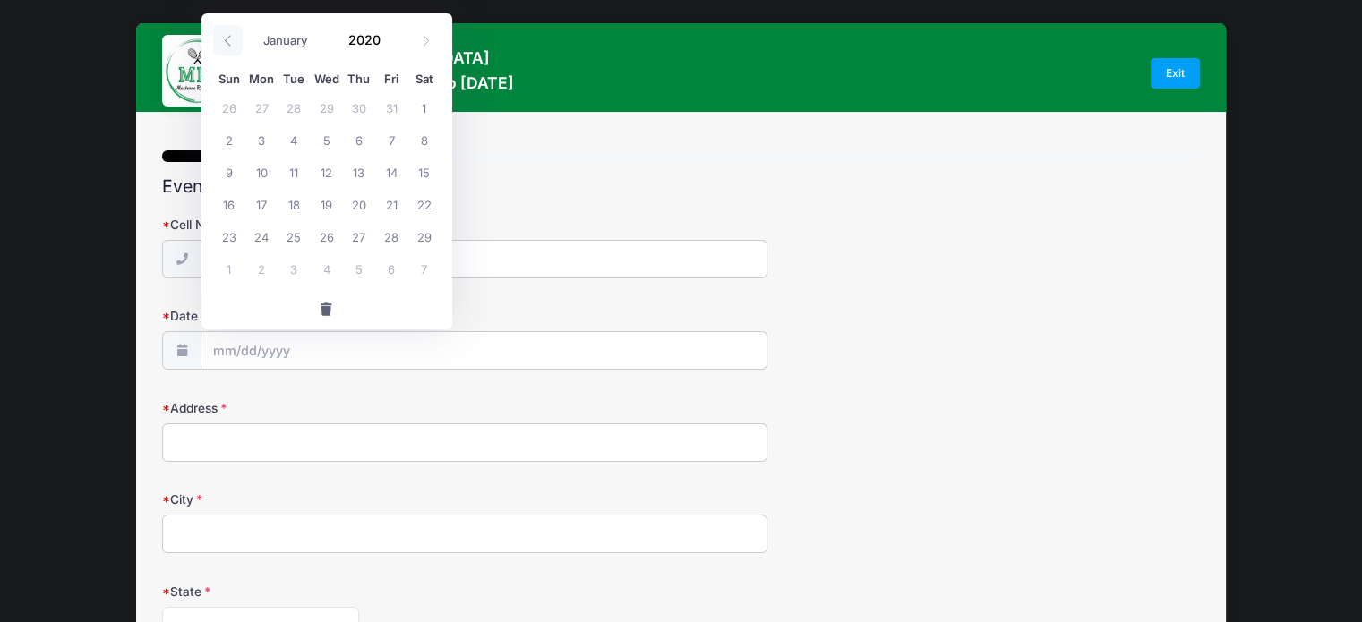
click at [232, 37] on icon at bounding box center [228, 41] width 12 height 12
type input "2019"
click at [232, 37] on icon at bounding box center [228, 41] width 12 height 12
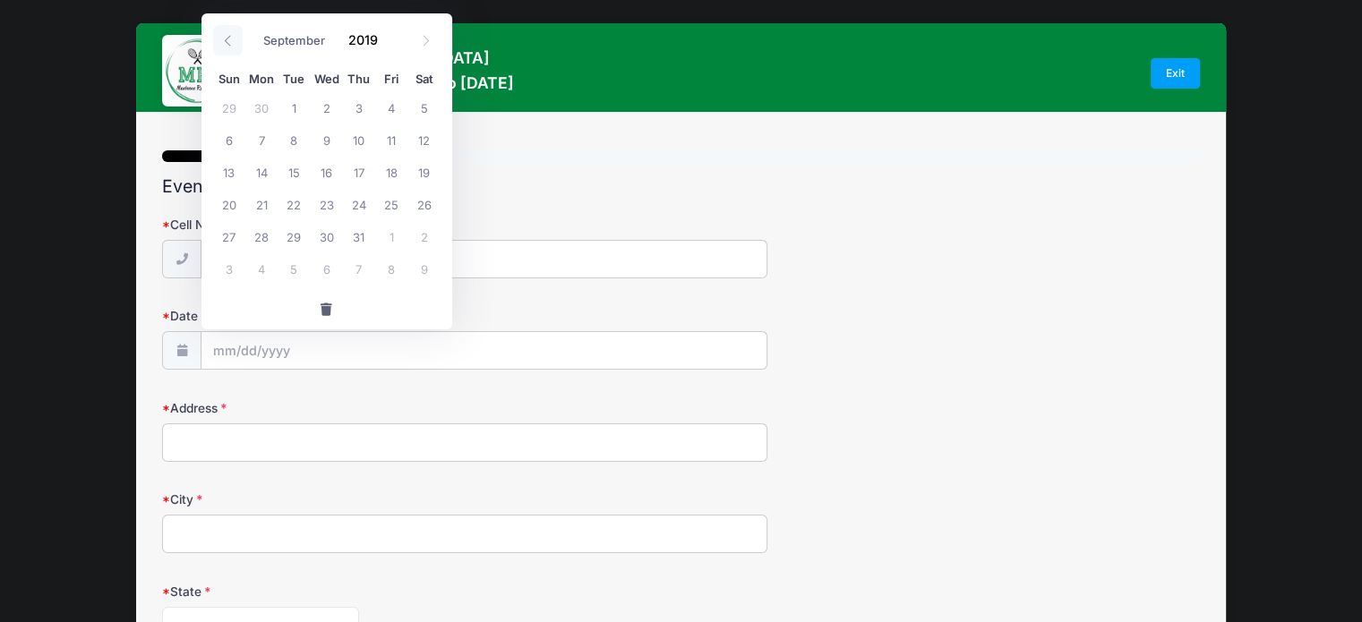
click at [232, 37] on icon at bounding box center [228, 41] width 12 height 12
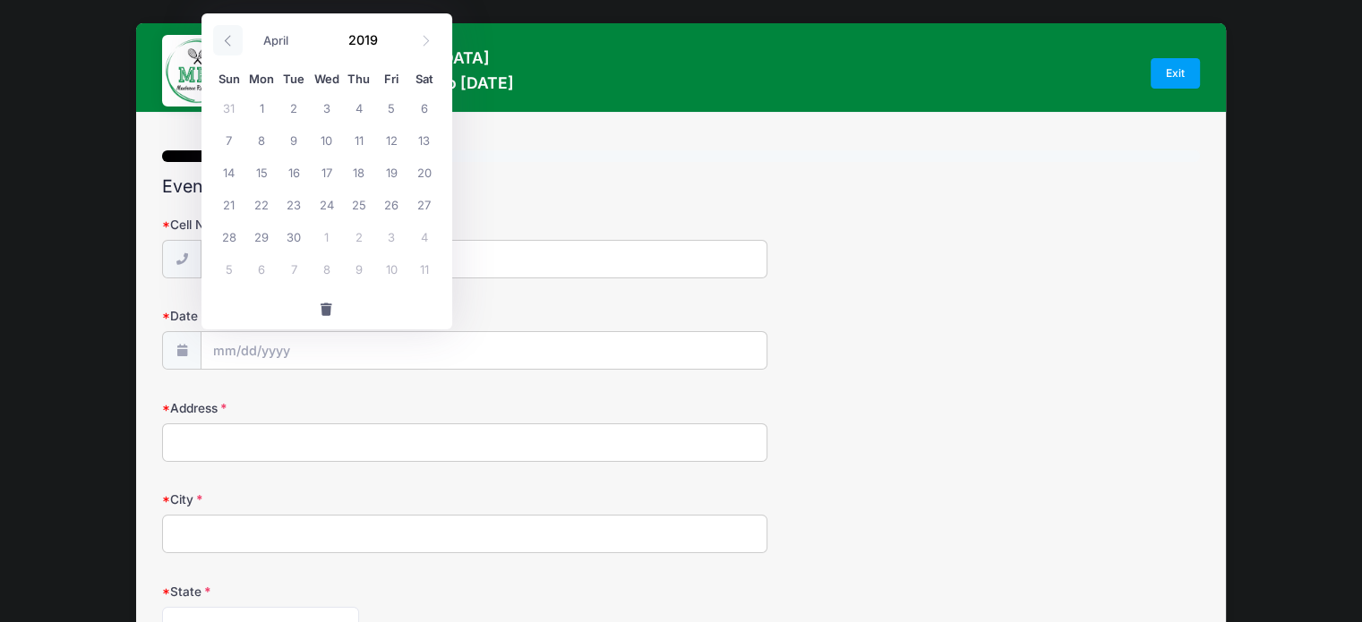
click at [232, 37] on icon at bounding box center [228, 41] width 12 height 12
select select "0"
click at [232, 37] on icon at bounding box center [228, 41] width 12 height 12
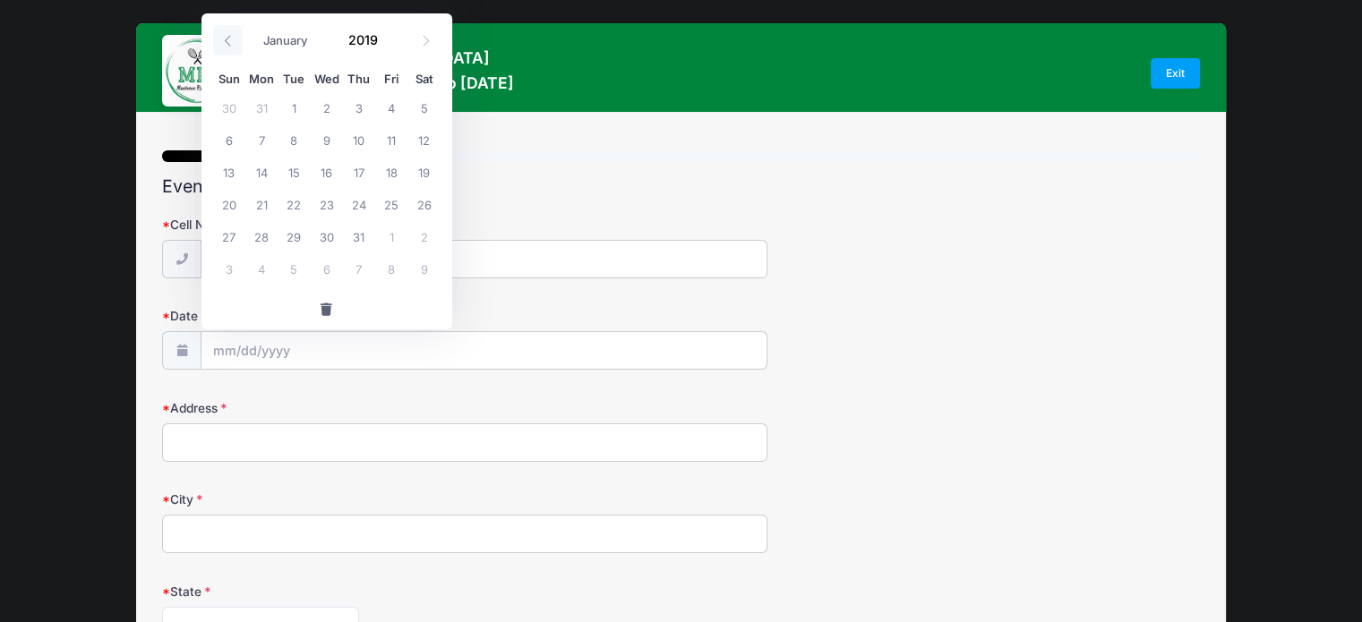
type input "2018"
click at [232, 37] on icon at bounding box center [228, 41] width 12 height 12
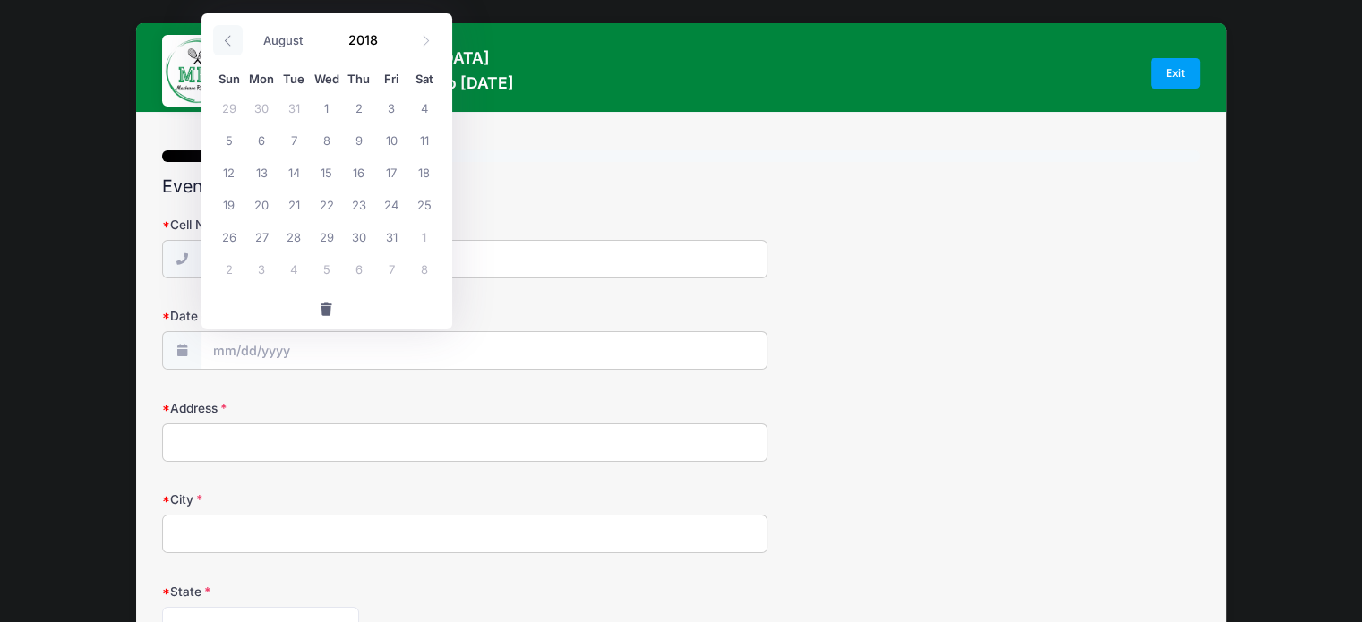
click at [232, 37] on icon at bounding box center [228, 41] width 12 height 12
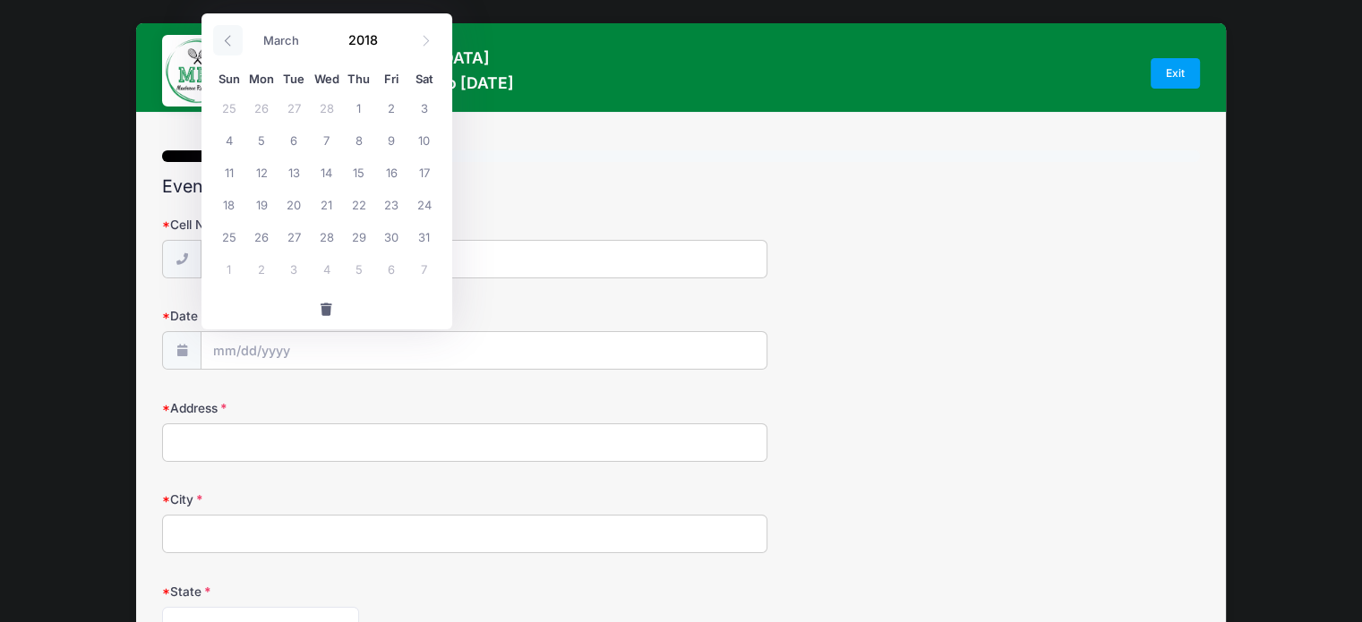
click at [232, 37] on icon at bounding box center [228, 41] width 12 height 12
select select "0"
click at [232, 37] on icon at bounding box center [228, 41] width 12 height 12
type input "2017"
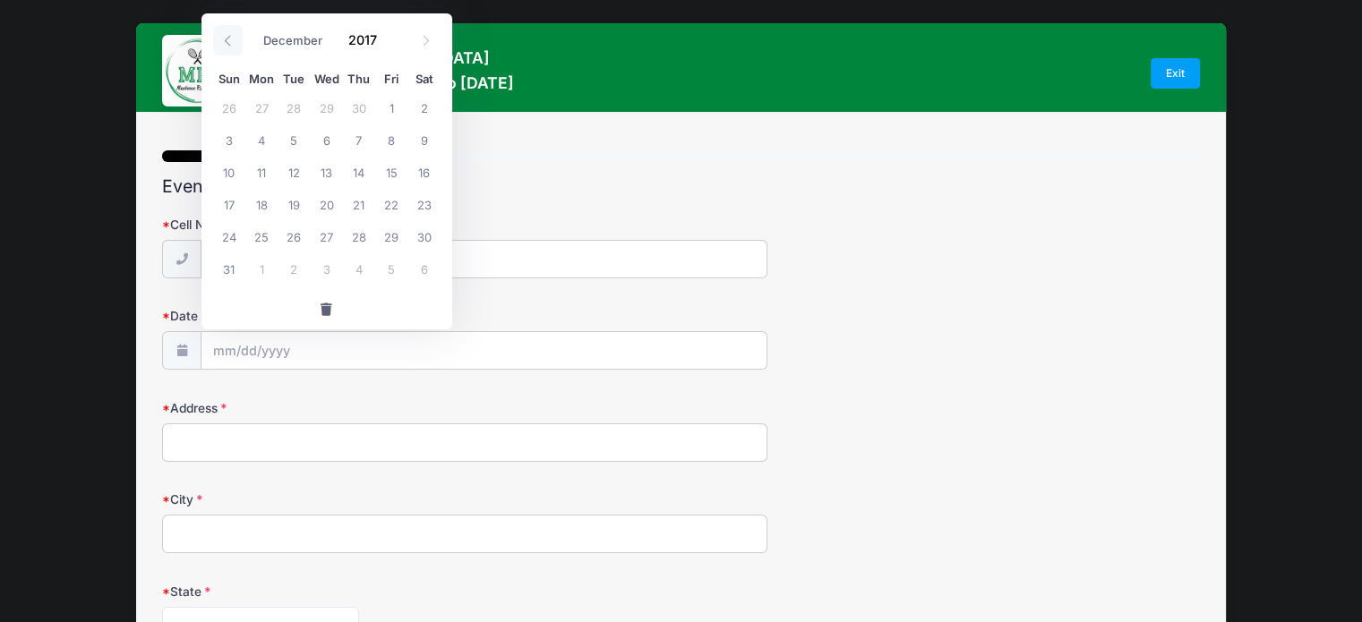
click at [232, 37] on icon at bounding box center [228, 41] width 12 height 12
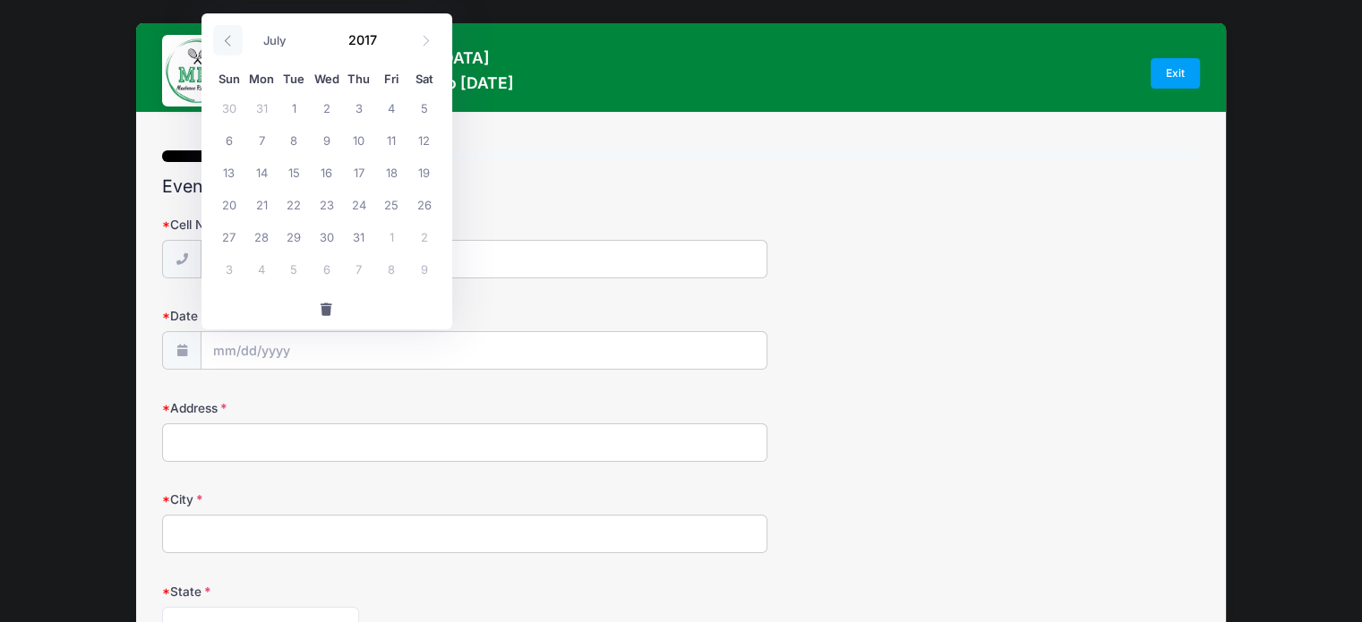
click at [232, 37] on icon at bounding box center [228, 41] width 12 height 12
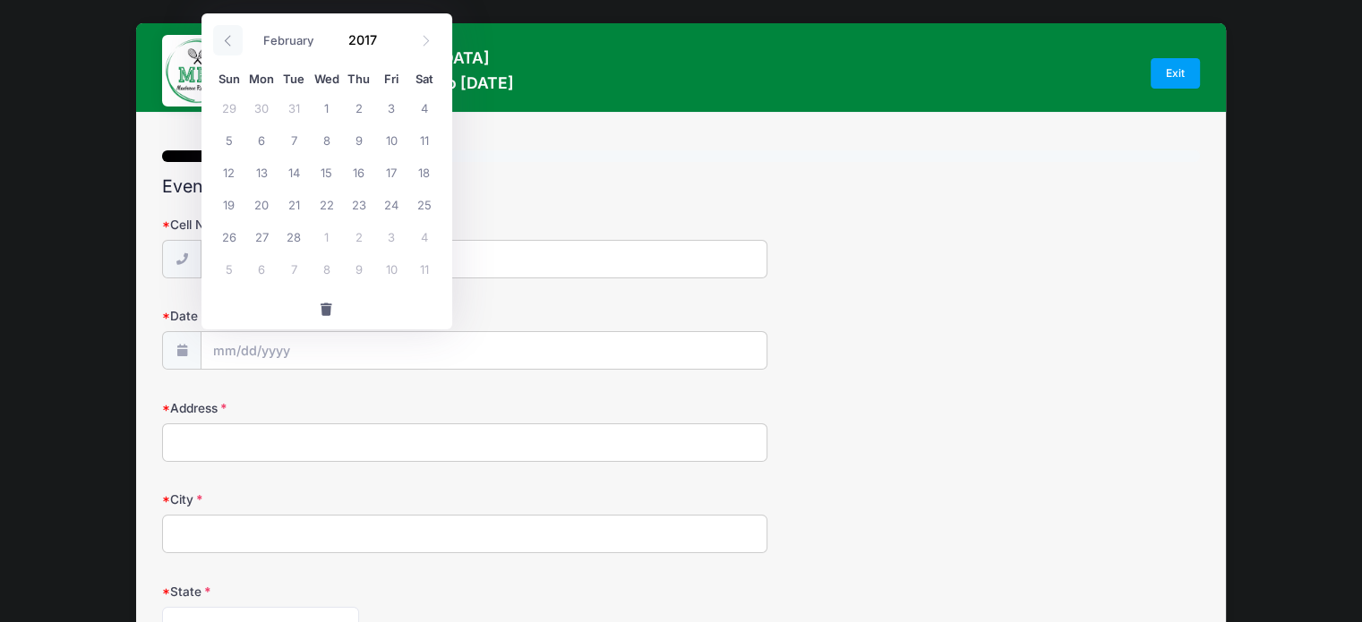
click at [232, 37] on icon at bounding box center [228, 41] width 12 height 12
select select "11"
type input "2016"
click at [232, 37] on icon at bounding box center [228, 41] width 12 height 12
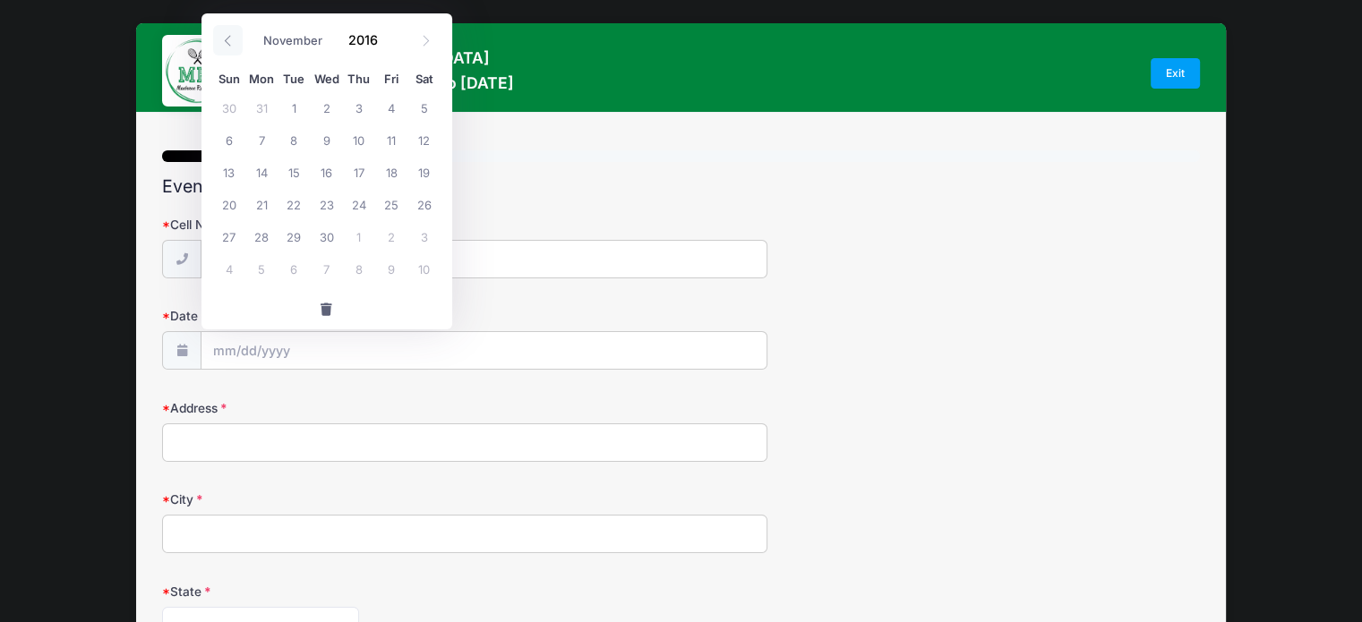
click at [232, 37] on icon at bounding box center [228, 41] width 12 height 12
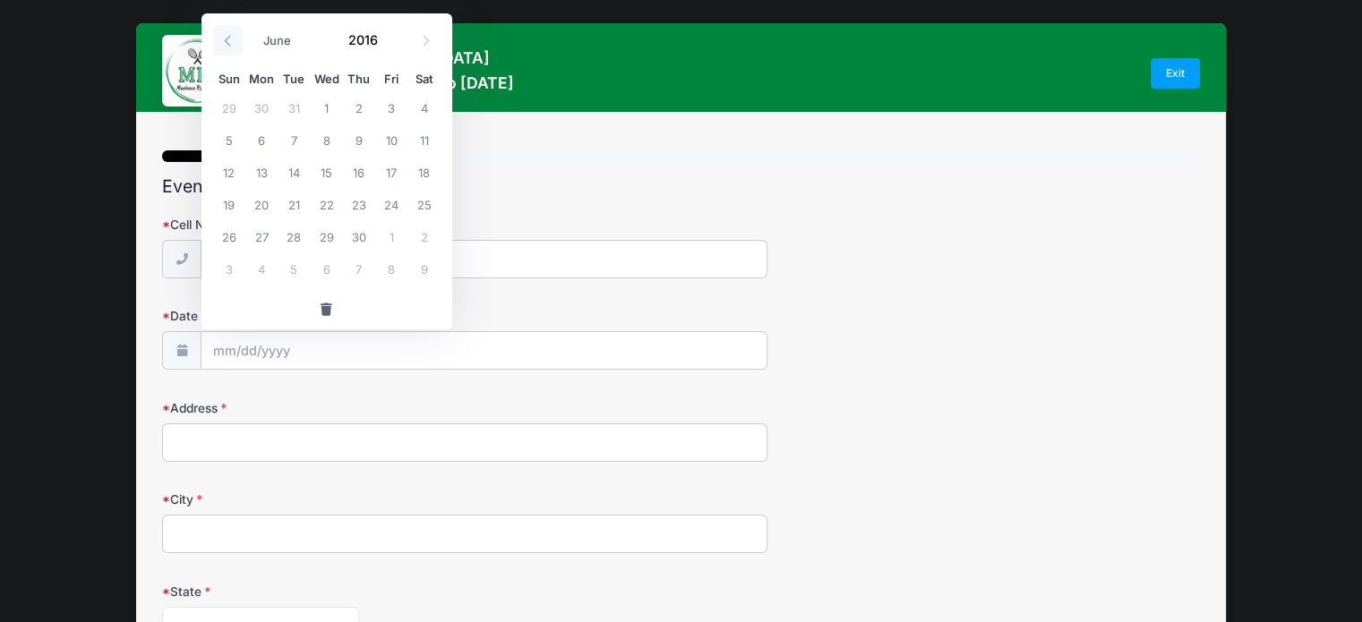
click at [232, 37] on icon at bounding box center [228, 41] width 12 height 12
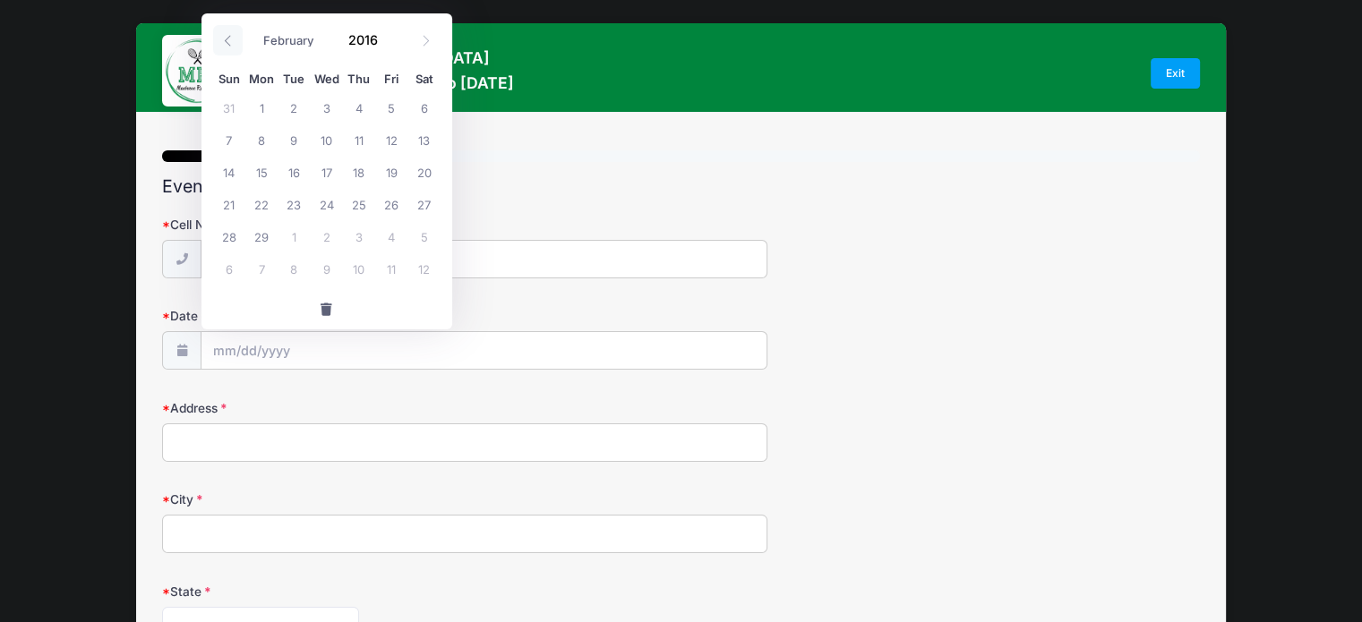
select select "0"
click at [232, 37] on icon at bounding box center [228, 41] width 12 height 12
type input "2015"
click at [232, 37] on icon at bounding box center [228, 41] width 12 height 12
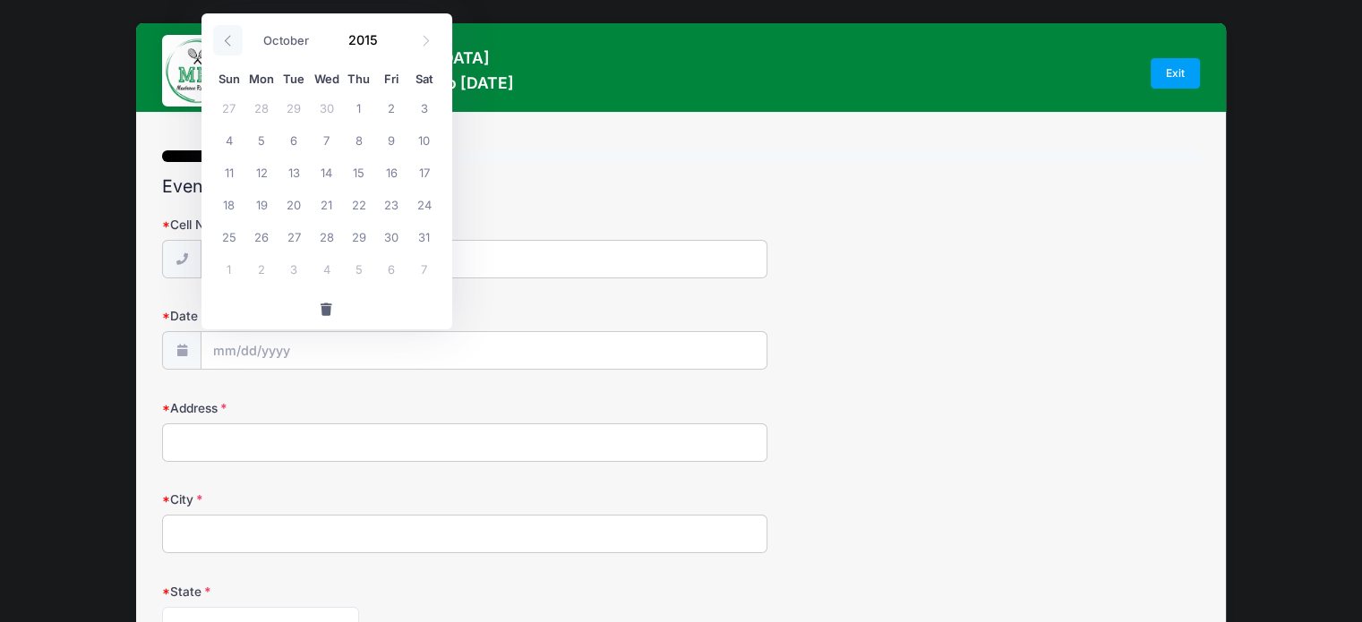
click at [232, 37] on icon at bounding box center [228, 41] width 12 height 12
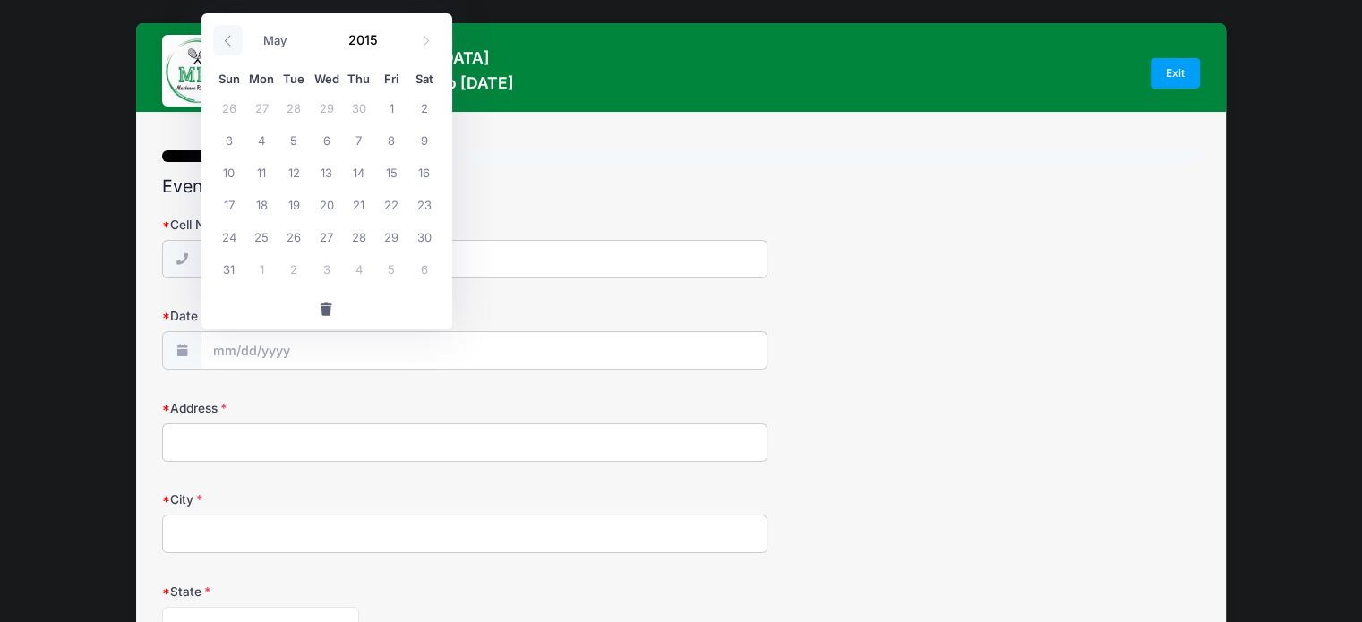
click at [232, 37] on icon at bounding box center [228, 41] width 12 height 12
select select "0"
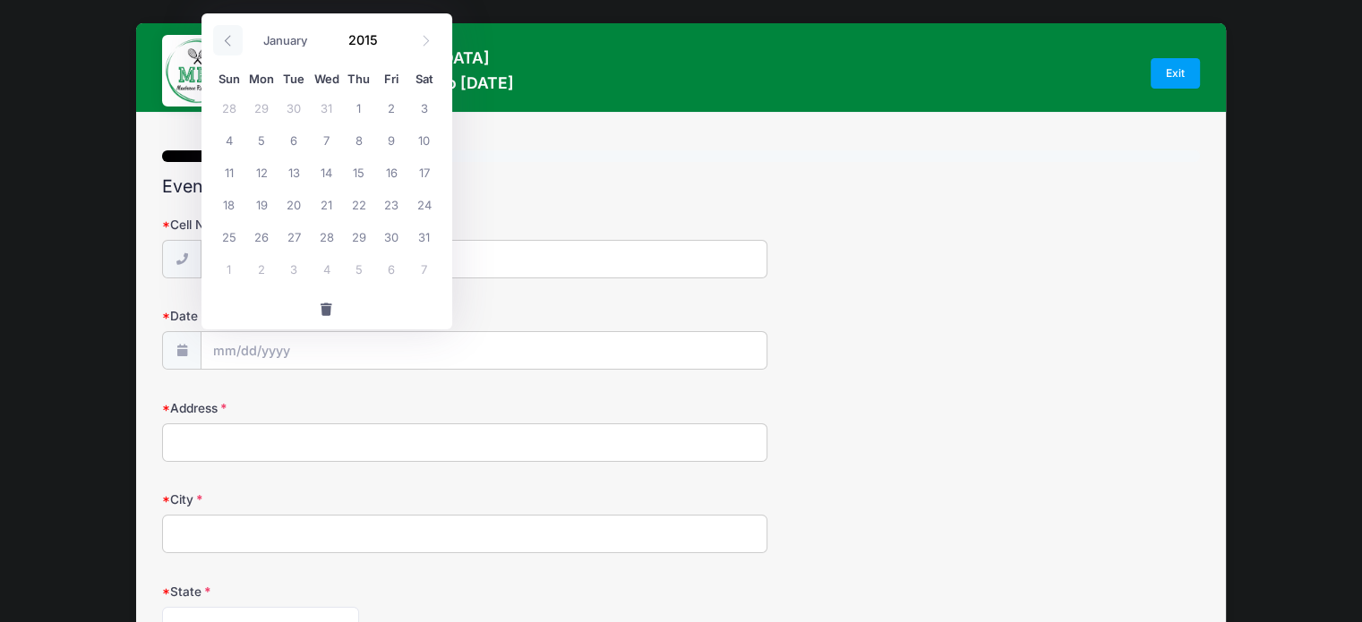
click at [232, 37] on icon at bounding box center [228, 41] width 12 height 12
type input "2014"
click at [232, 37] on icon at bounding box center [228, 41] width 12 height 12
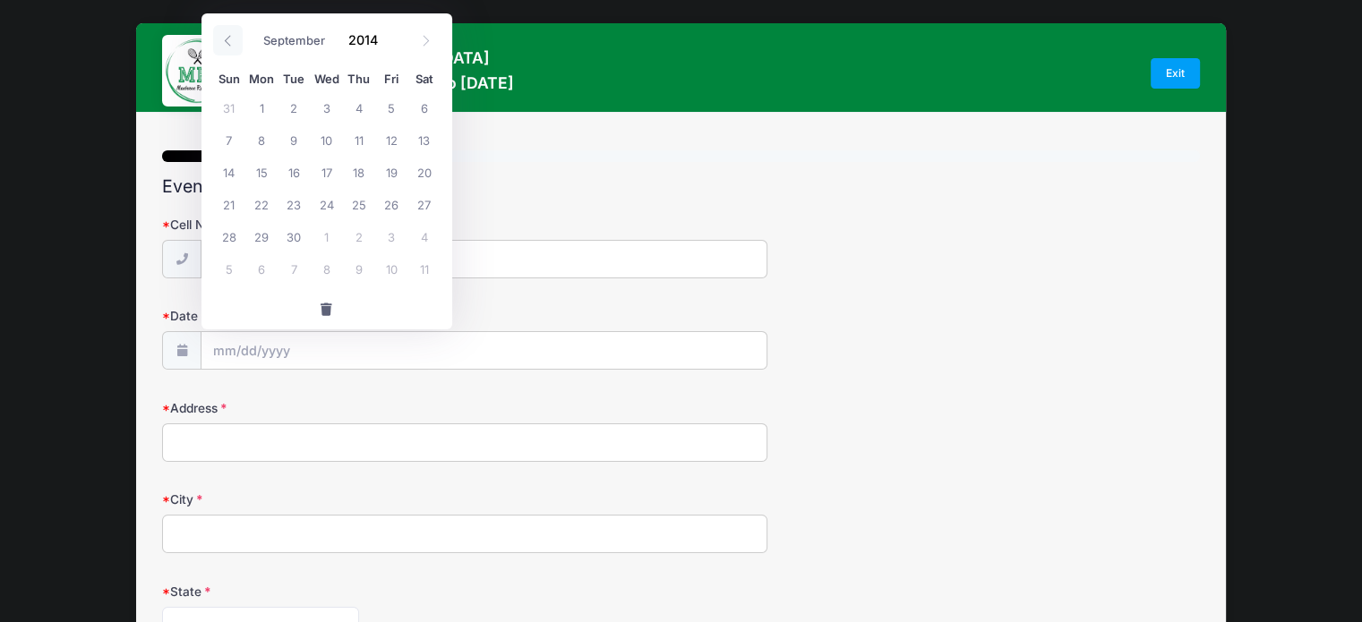
click at [232, 37] on icon at bounding box center [228, 41] width 12 height 12
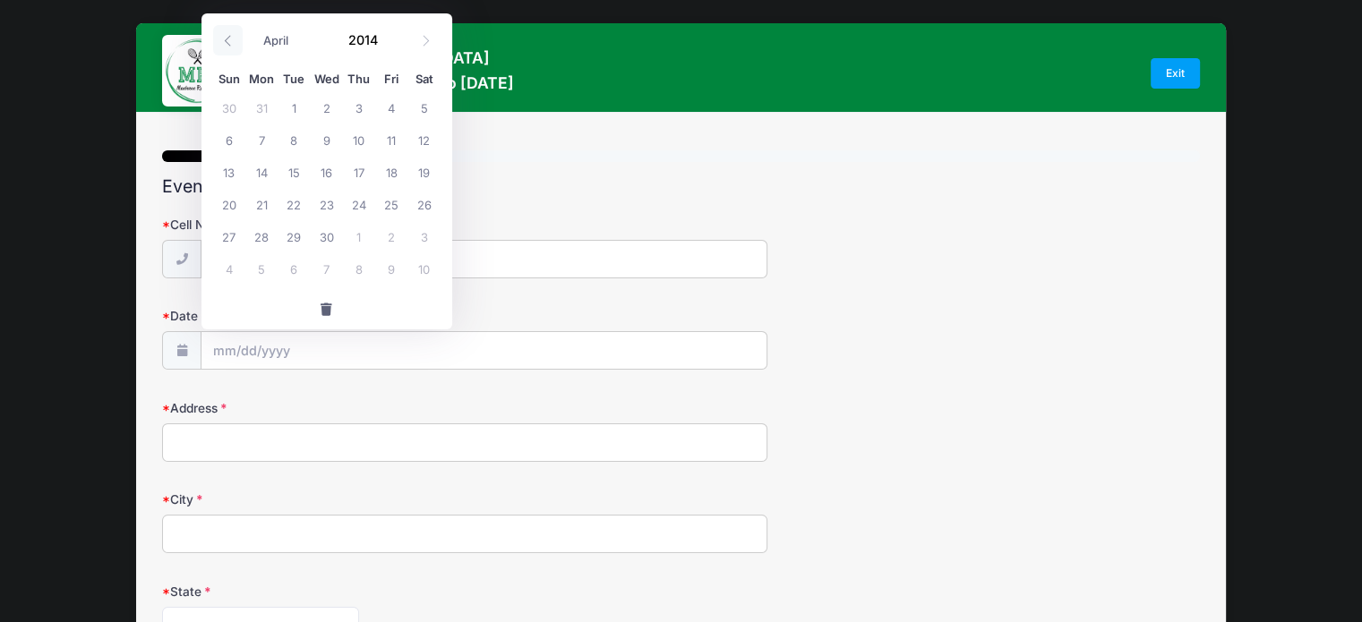
click at [232, 37] on icon at bounding box center [228, 41] width 12 height 12
select select "0"
click at [232, 37] on icon at bounding box center [228, 41] width 12 height 12
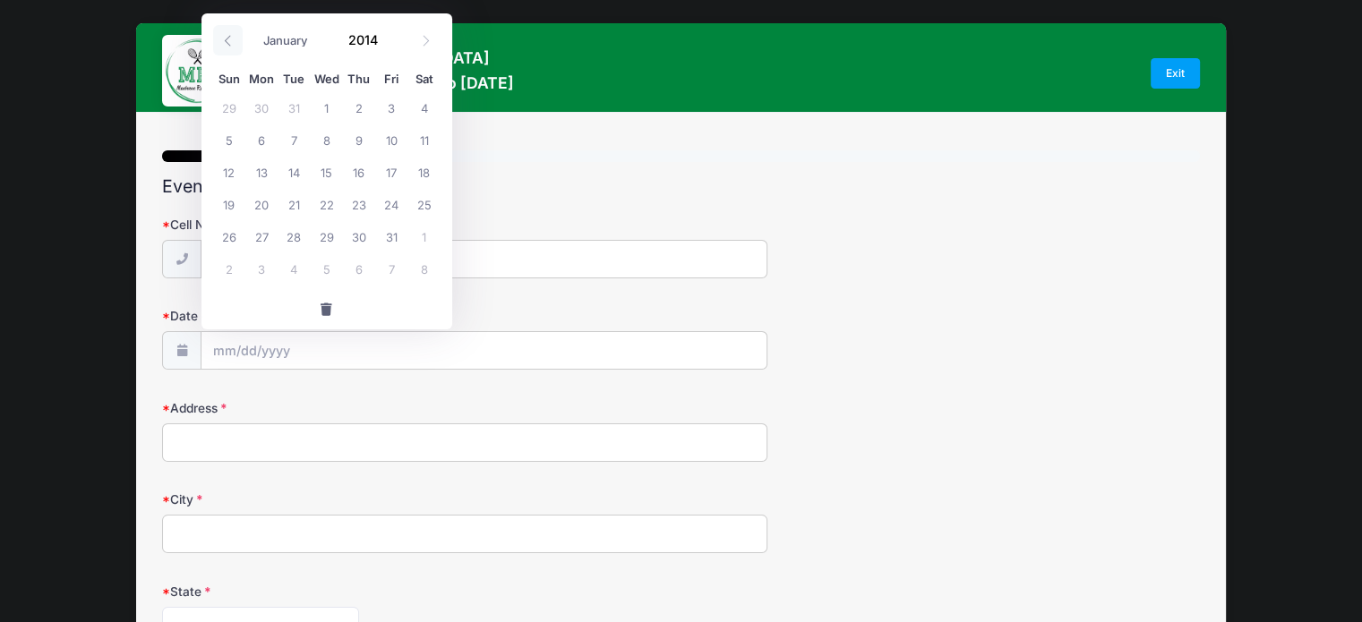
type input "2013"
click at [232, 37] on icon at bounding box center [228, 41] width 12 height 12
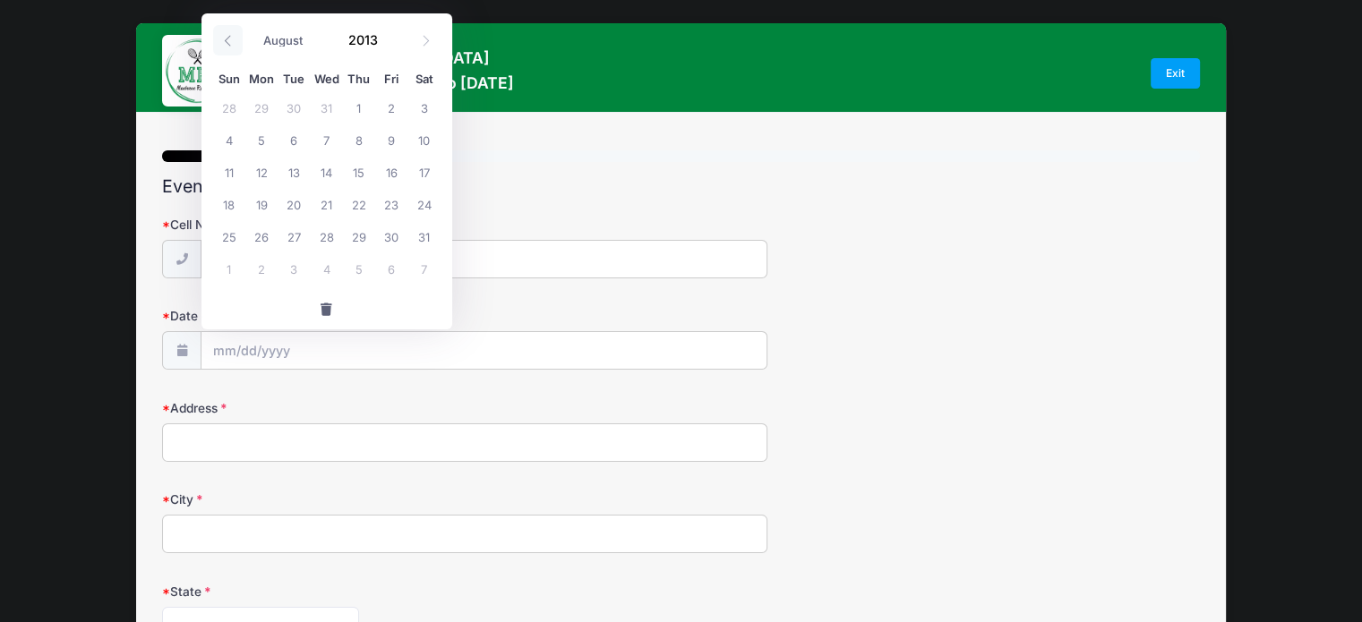
click at [232, 37] on icon at bounding box center [228, 41] width 12 height 12
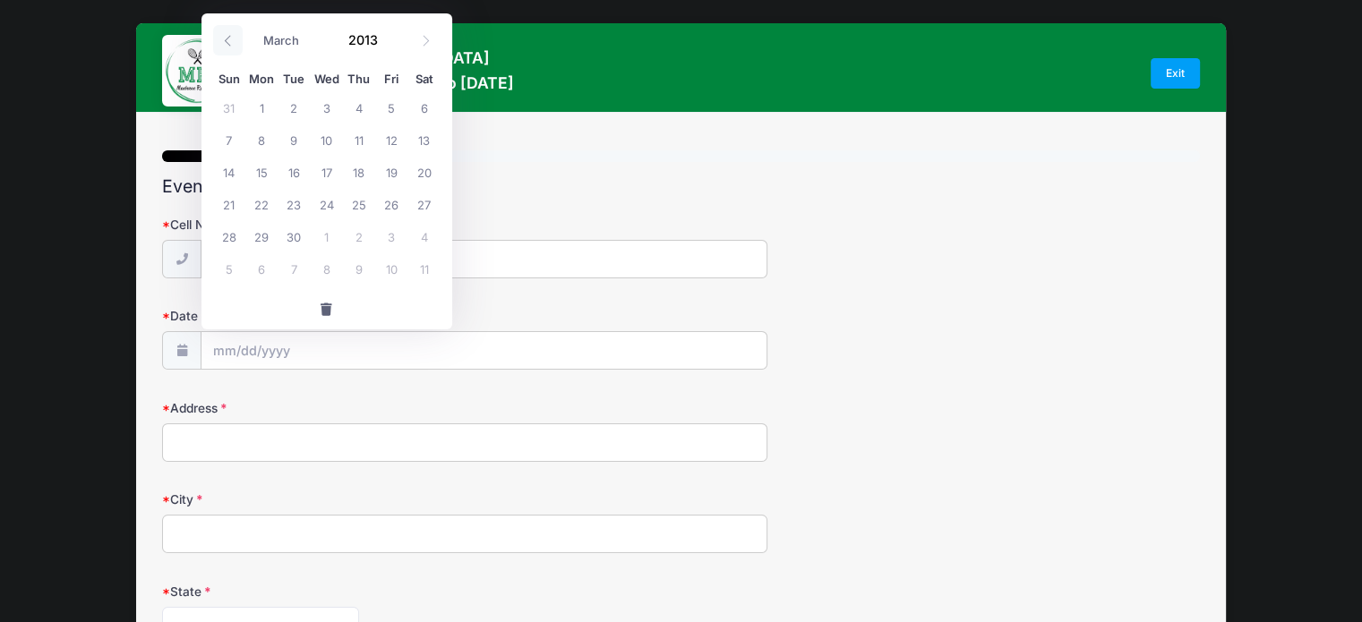
click at [232, 37] on icon at bounding box center [228, 41] width 12 height 12
select select "0"
click at [232, 37] on icon at bounding box center [228, 41] width 12 height 12
type input "2012"
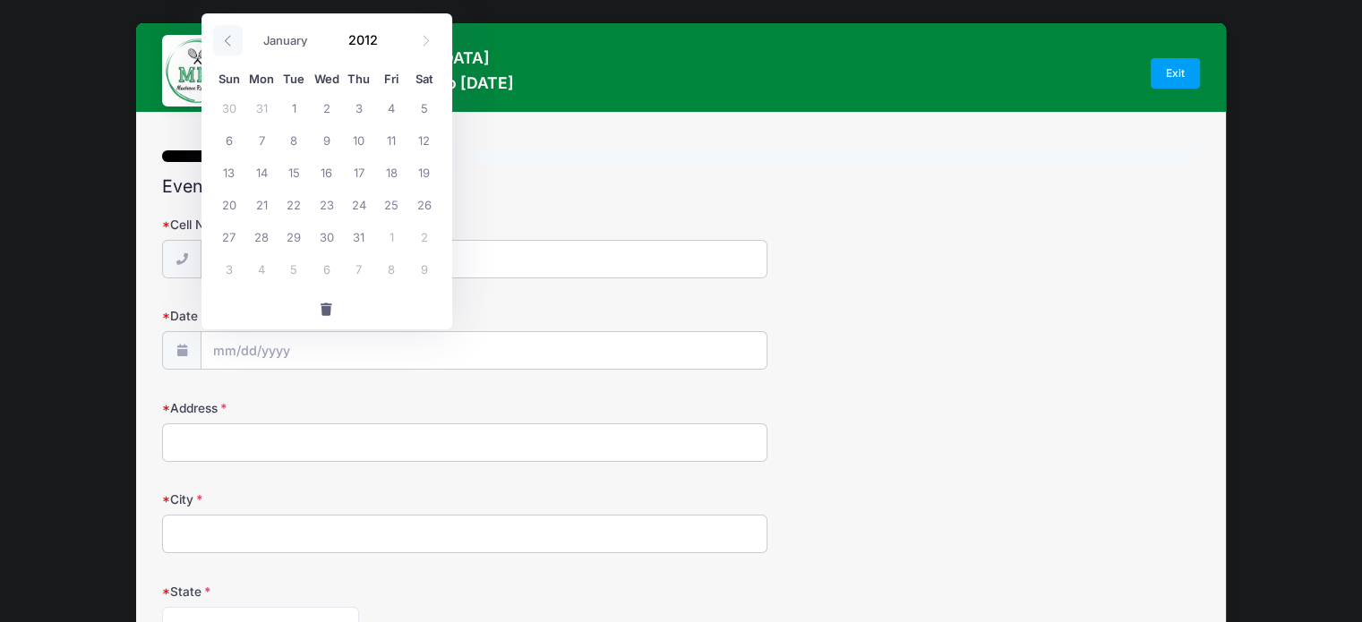
click at [232, 37] on icon at bounding box center [228, 41] width 12 height 12
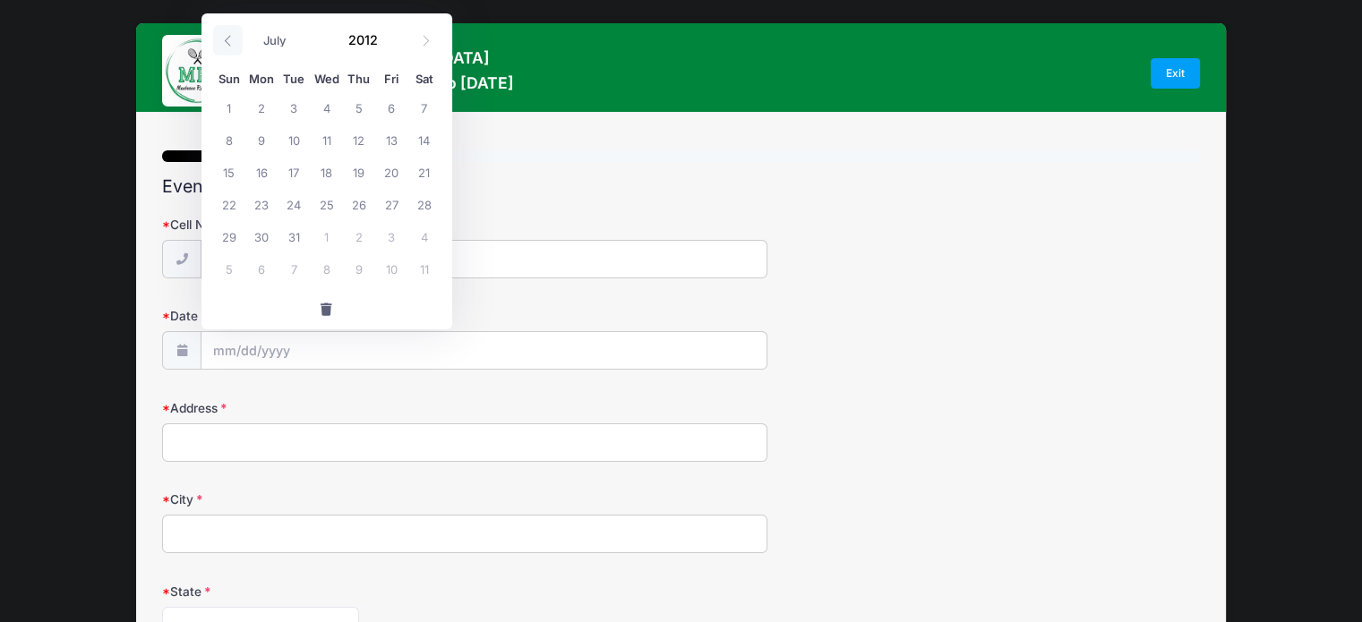
click at [232, 37] on icon at bounding box center [228, 41] width 12 height 12
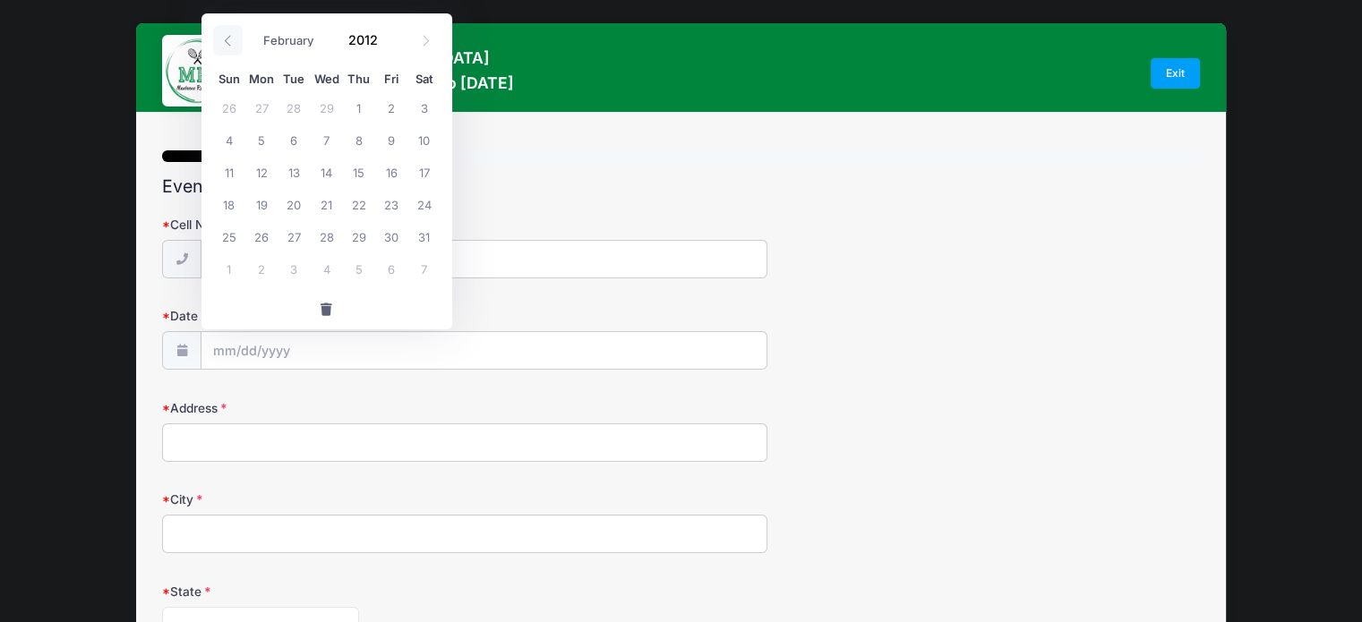
click at [232, 37] on icon at bounding box center [228, 41] width 12 height 12
select select "0"
click at [232, 37] on icon at bounding box center [228, 41] width 12 height 12
type input "2011"
click at [232, 37] on icon at bounding box center [228, 41] width 12 height 12
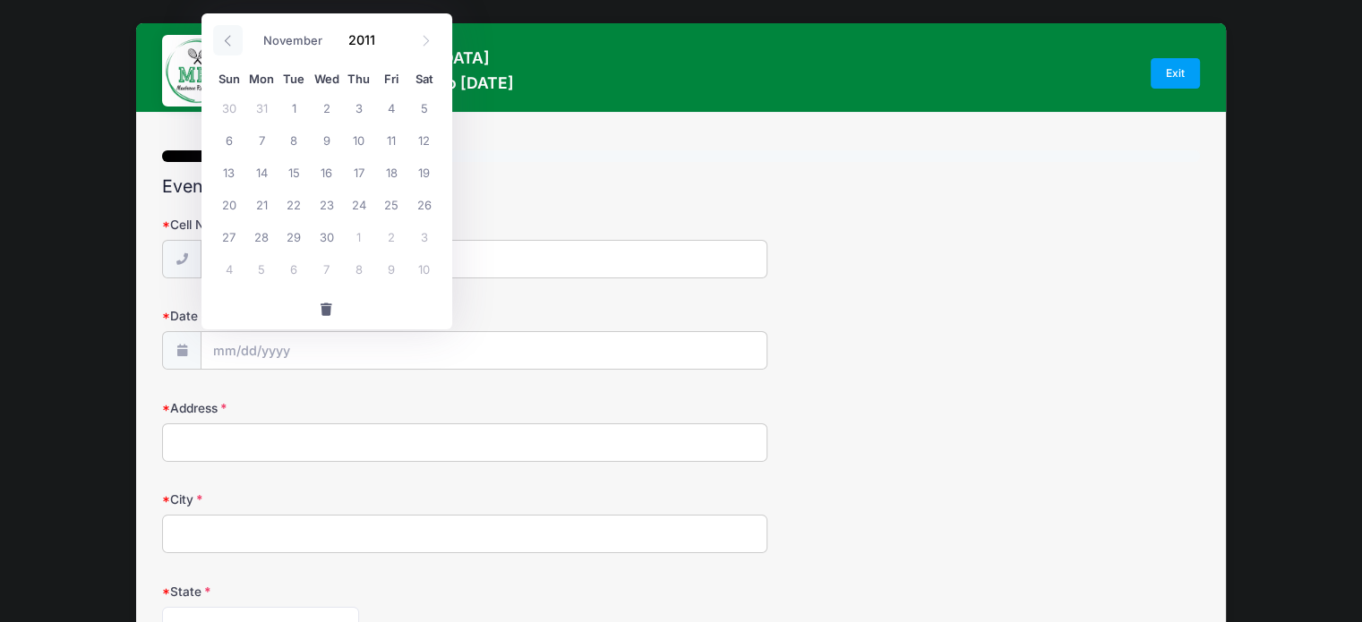
click at [232, 37] on icon at bounding box center [228, 41] width 12 height 12
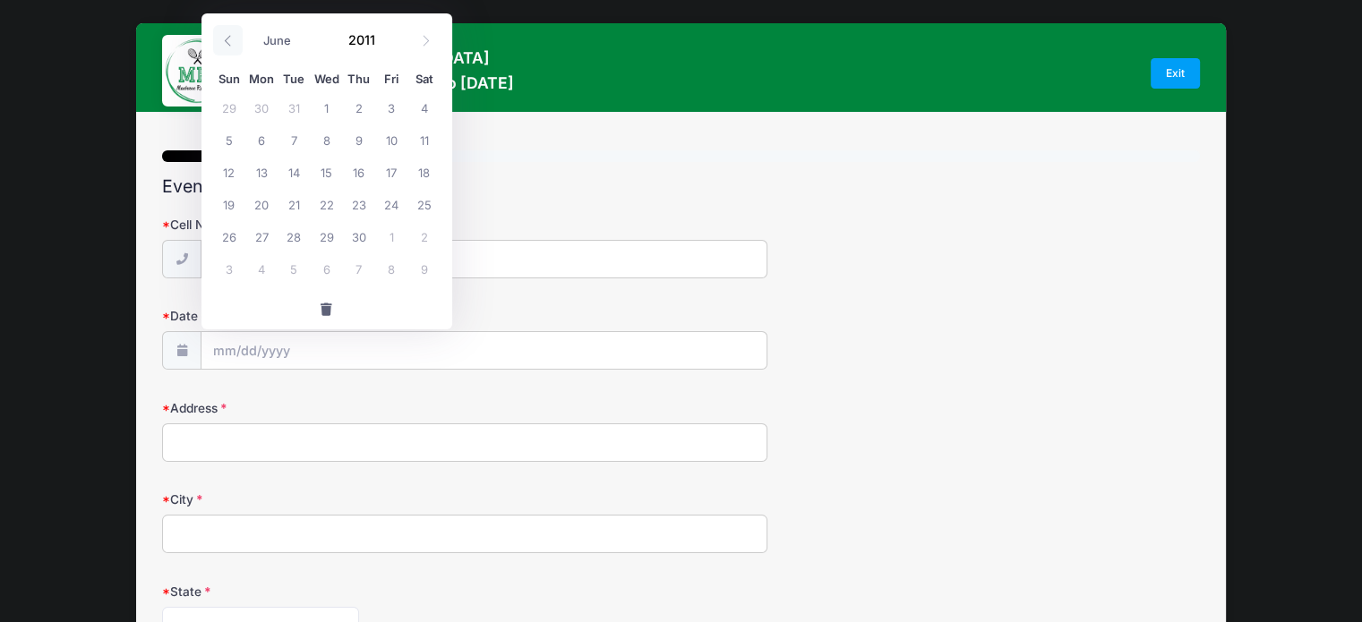
click at [232, 37] on icon at bounding box center [228, 41] width 12 height 12
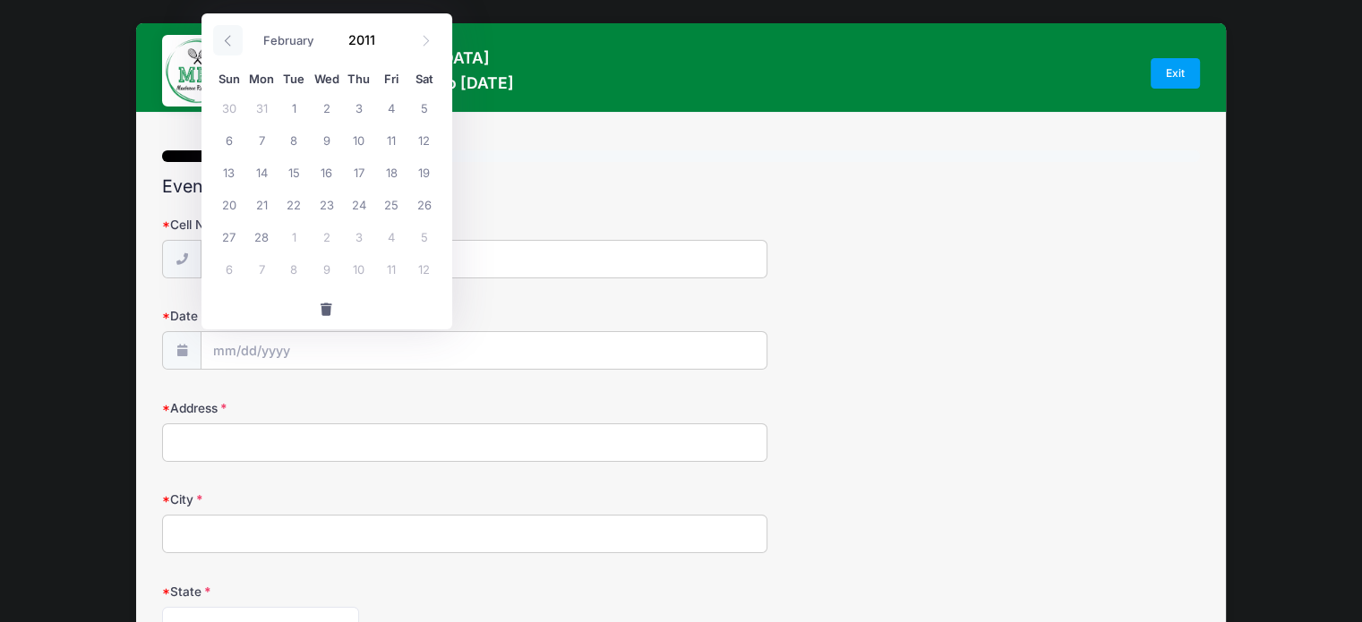
select select "0"
click at [232, 37] on icon at bounding box center [228, 41] width 12 height 12
type input "2010"
click at [232, 37] on icon at bounding box center [228, 41] width 12 height 12
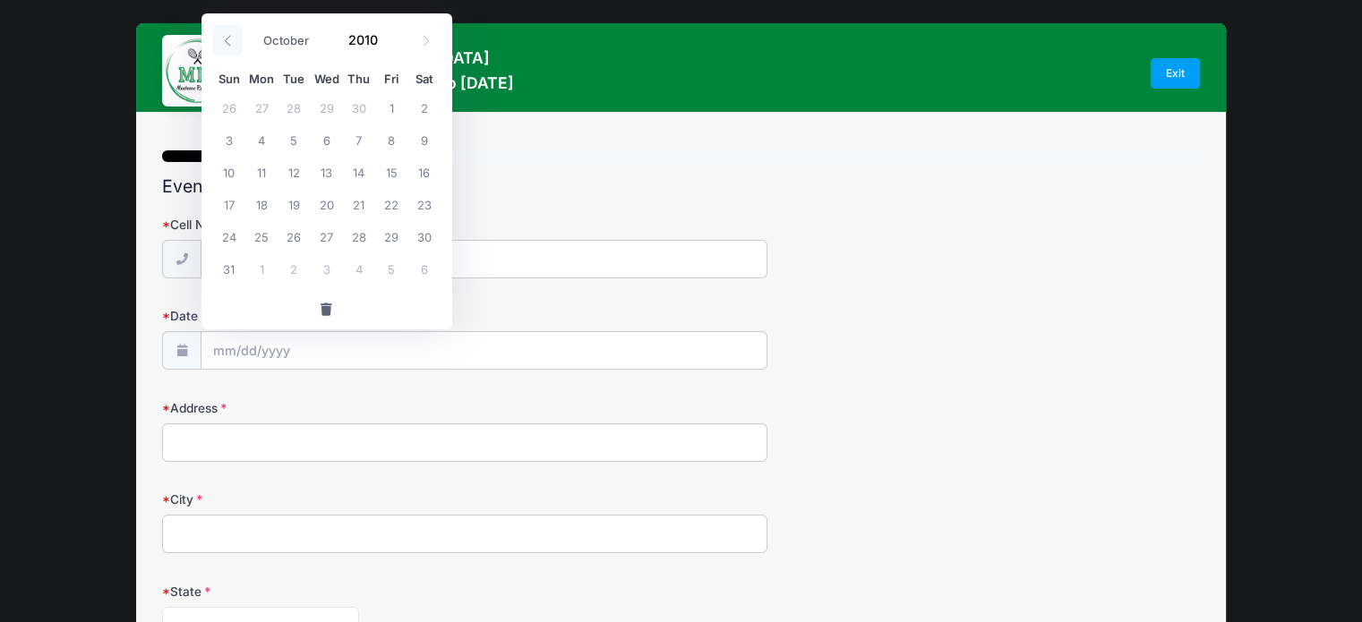
click at [232, 37] on icon at bounding box center [228, 41] width 12 height 12
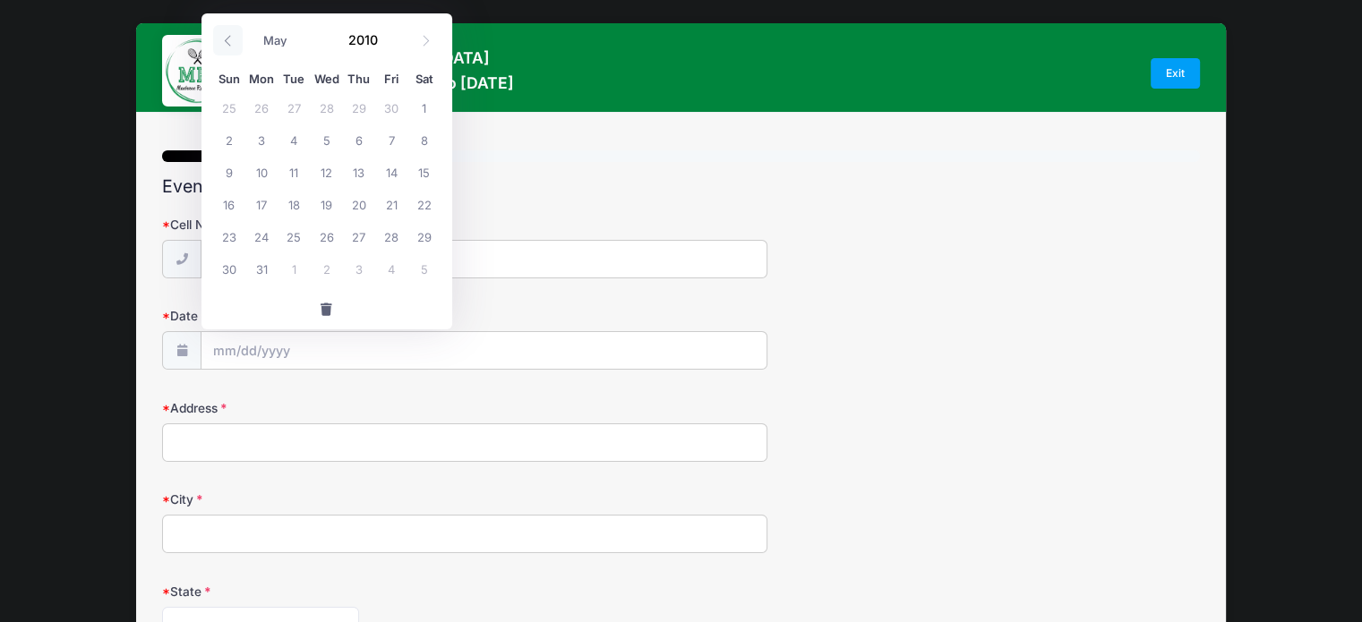
click at [232, 37] on icon at bounding box center [228, 41] width 12 height 12
select select "0"
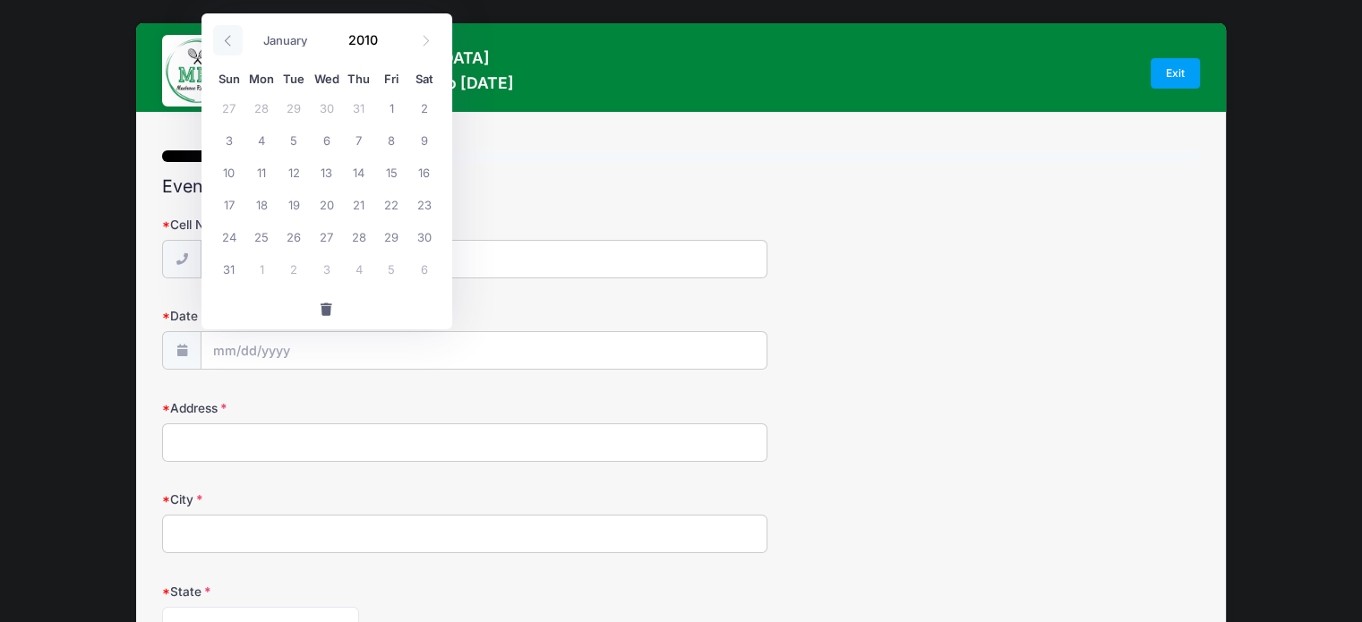
click at [232, 37] on icon at bounding box center [228, 41] width 12 height 12
type input "2009"
click at [232, 37] on icon at bounding box center [228, 41] width 12 height 12
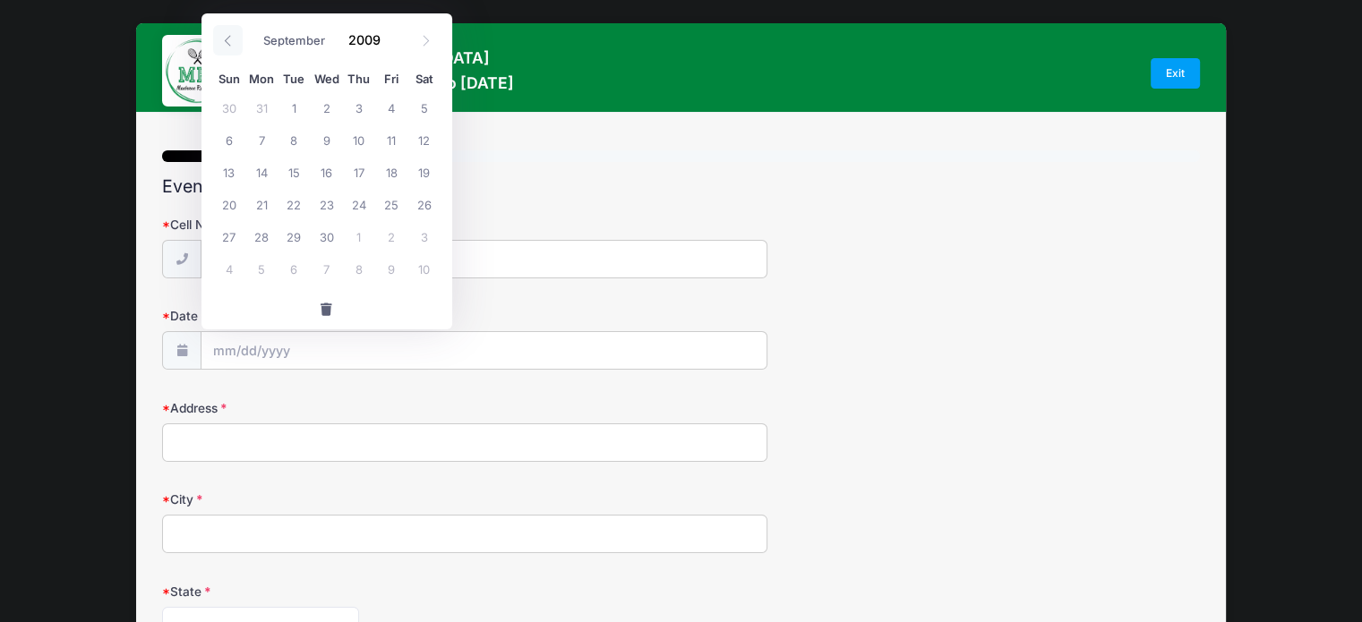
click at [232, 37] on icon at bounding box center [228, 41] width 12 height 12
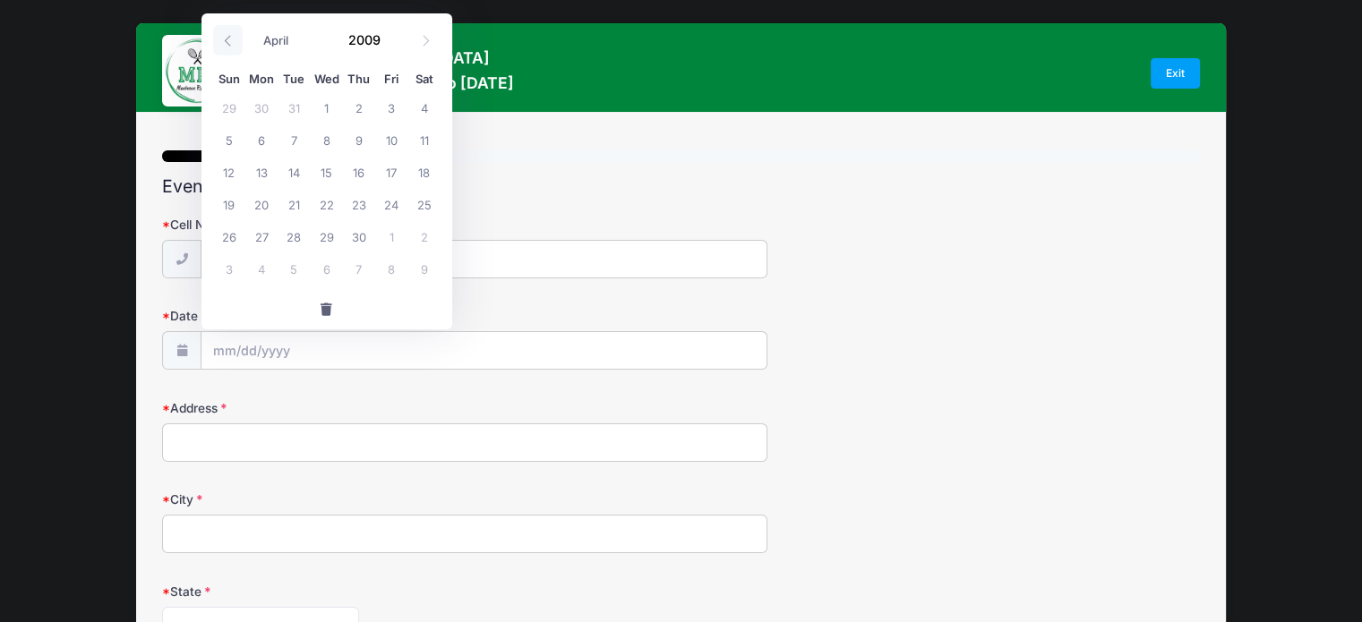
click at [232, 37] on icon at bounding box center [228, 41] width 12 height 12
select select "0"
click at [232, 37] on icon at bounding box center [228, 41] width 12 height 12
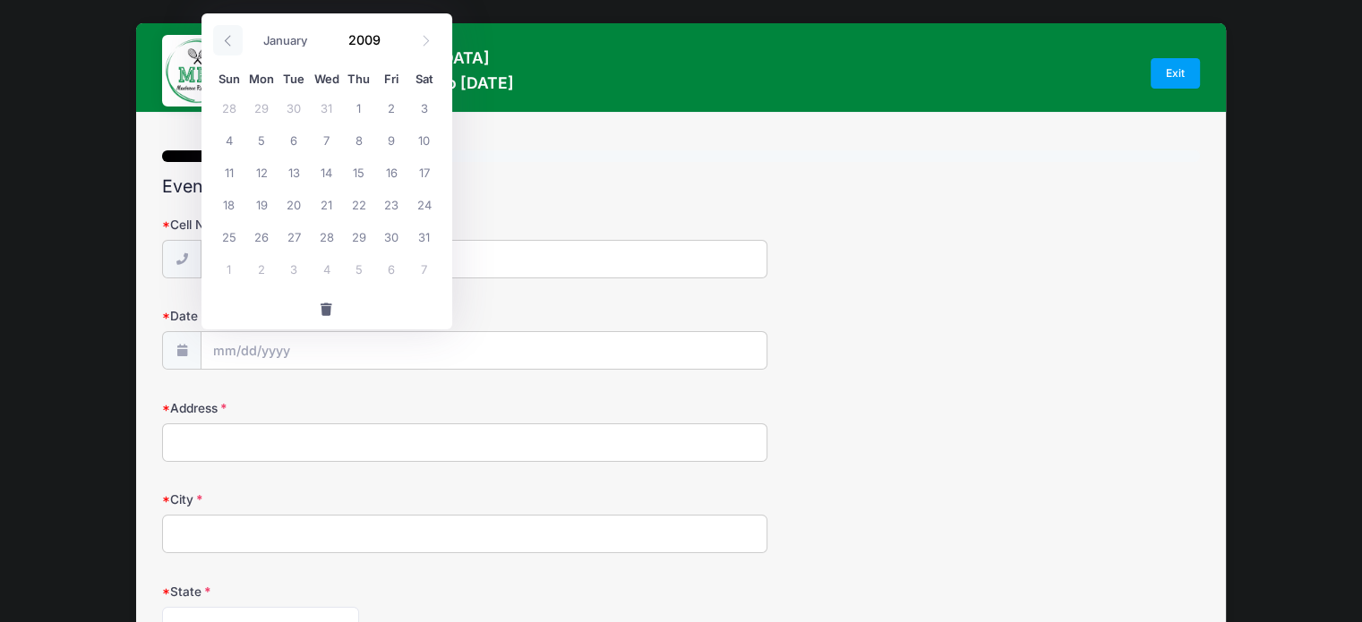
type input "2008"
click at [232, 37] on icon at bounding box center [228, 41] width 12 height 12
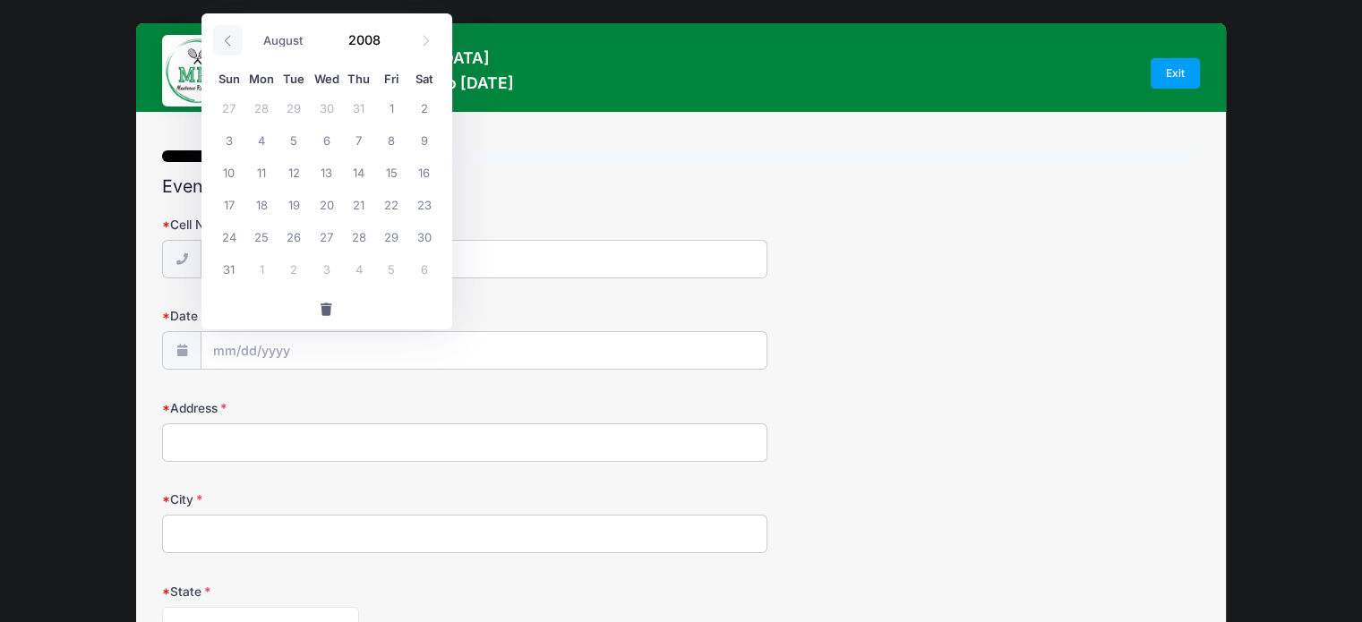
click at [232, 37] on icon at bounding box center [228, 41] width 12 height 12
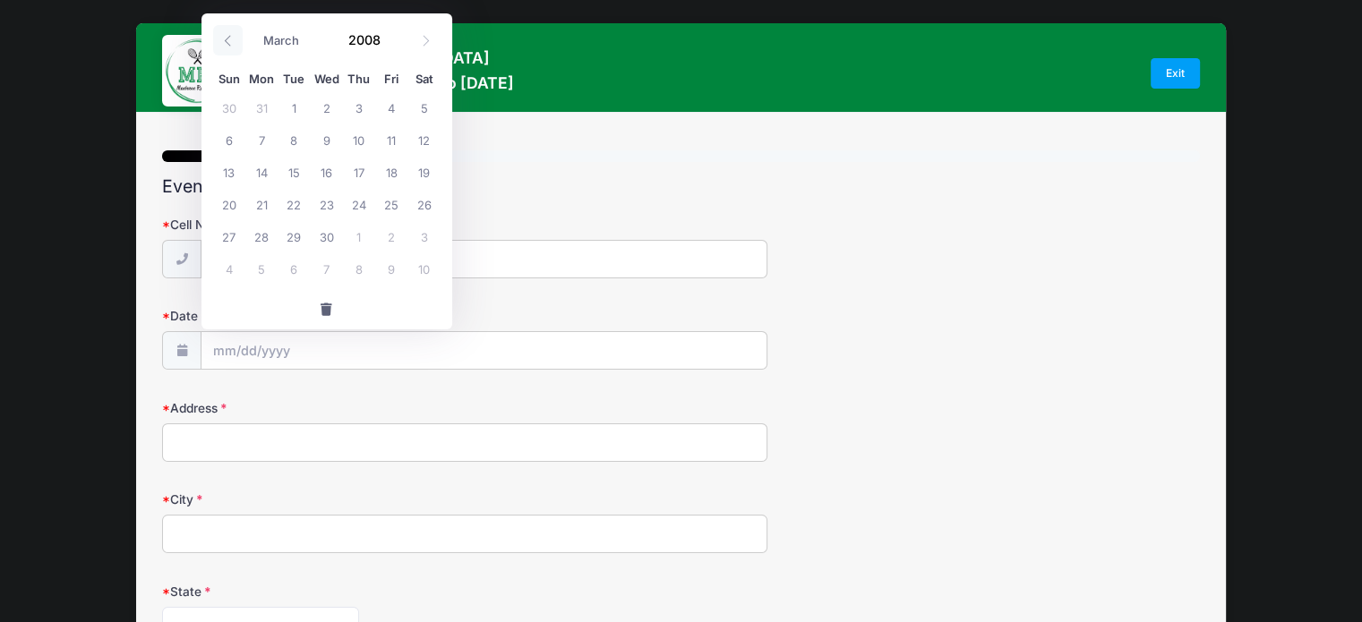
click at [232, 37] on icon at bounding box center [228, 41] width 12 height 12
select select "0"
click at [232, 37] on icon at bounding box center [228, 41] width 12 height 12
type input "2007"
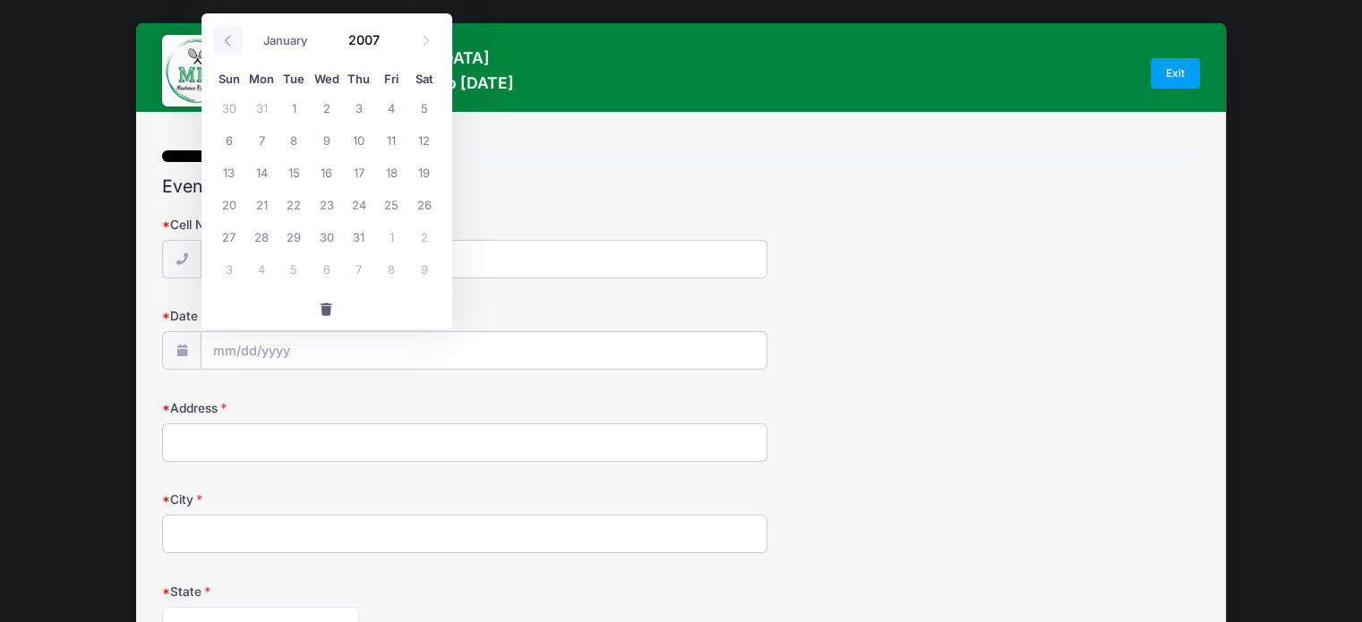
click at [232, 37] on icon at bounding box center [228, 41] width 12 height 12
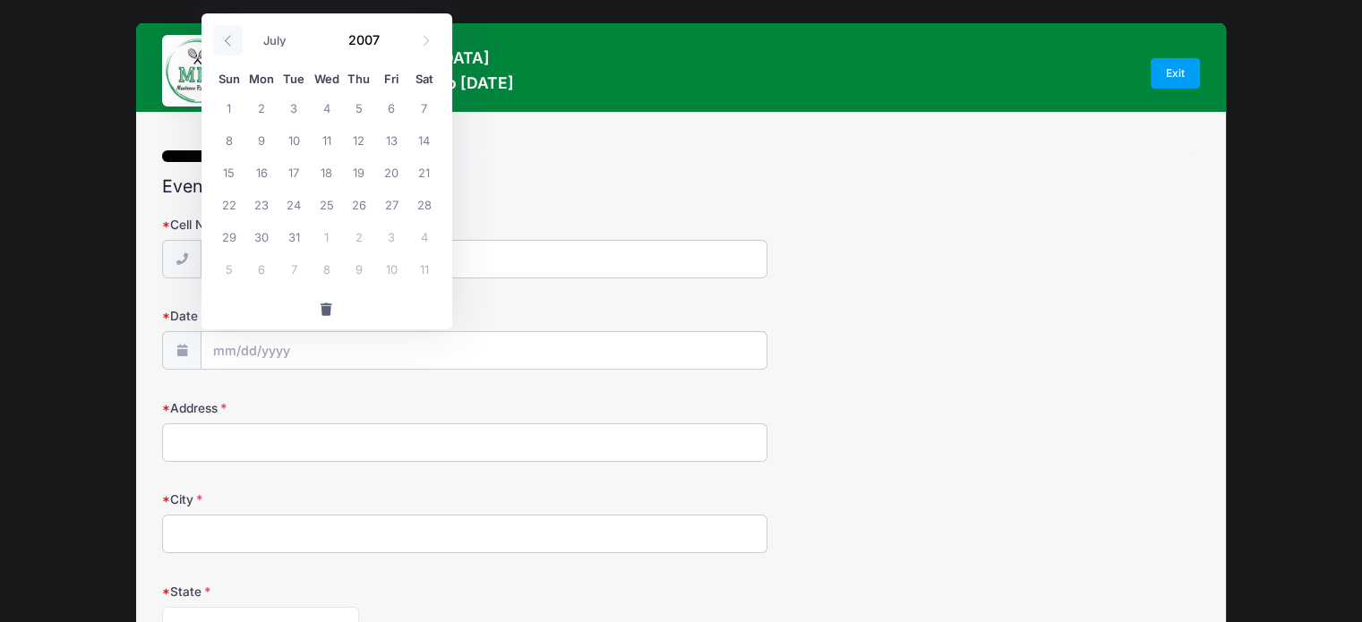
click at [232, 37] on icon at bounding box center [228, 41] width 12 height 12
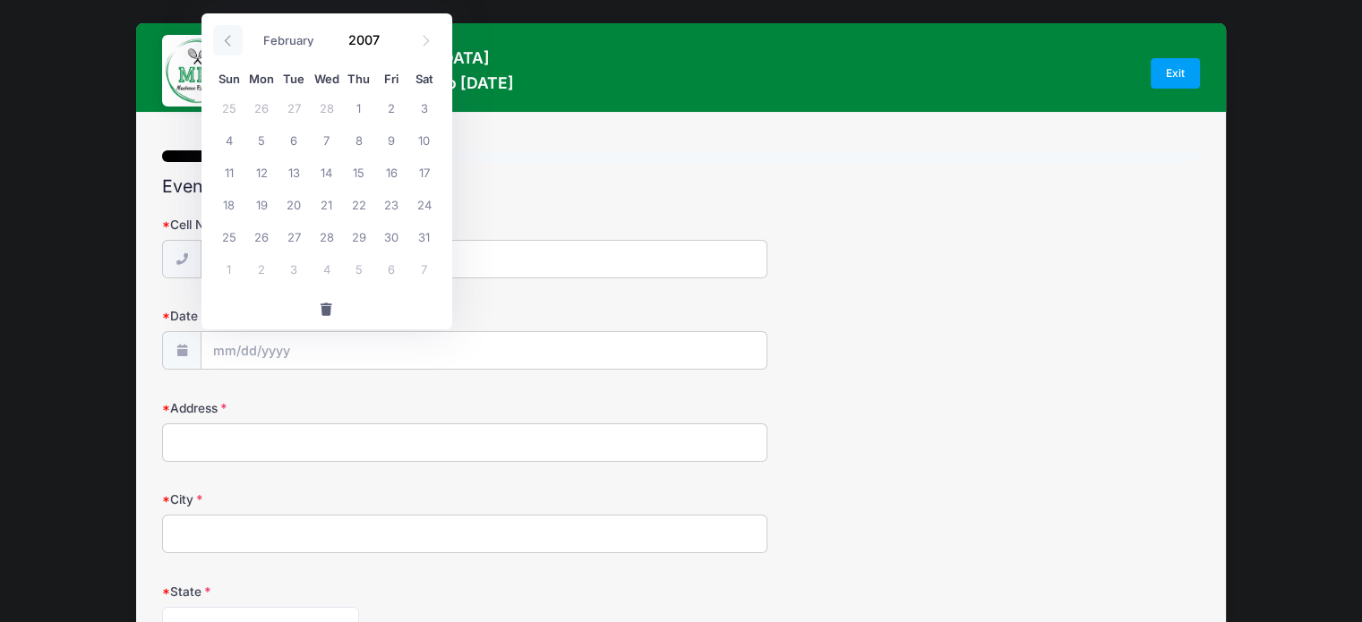
click at [232, 37] on icon at bounding box center [228, 41] width 12 height 12
select select "0"
click at [232, 37] on icon at bounding box center [228, 41] width 12 height 12
type input "2006"
click at [232, 37] on icon at bounding box center [228, 41] width 12 height 12
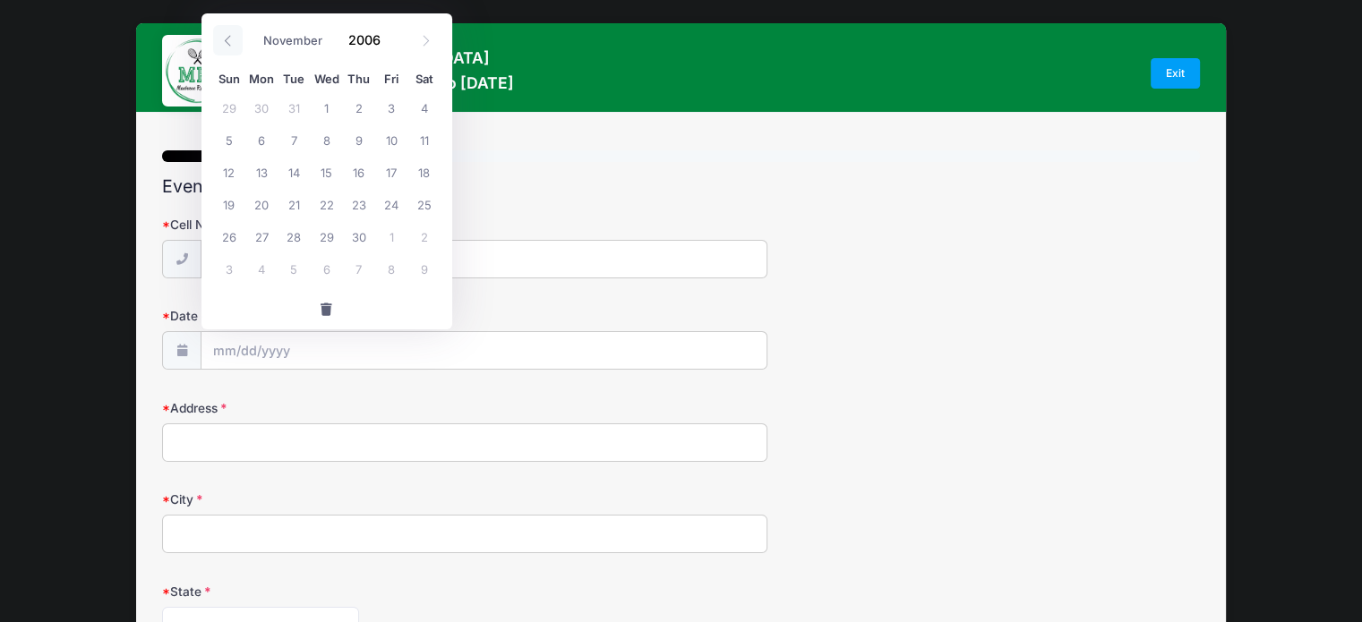
click at [232, 37] on icon at bounding box center [228, 41] width 12 height 12
select select "6"
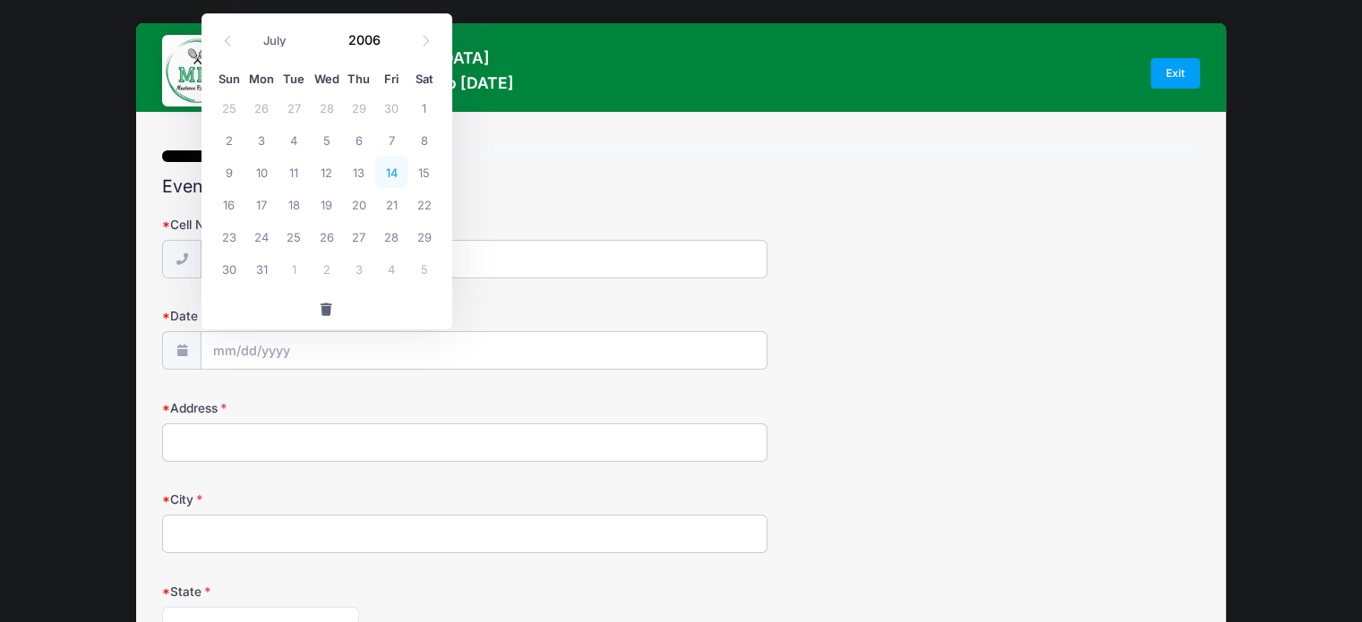
click at [398, 172] on span "14" at bounding box center [391, 172] width 32 height 32
type input "07/14/2006"
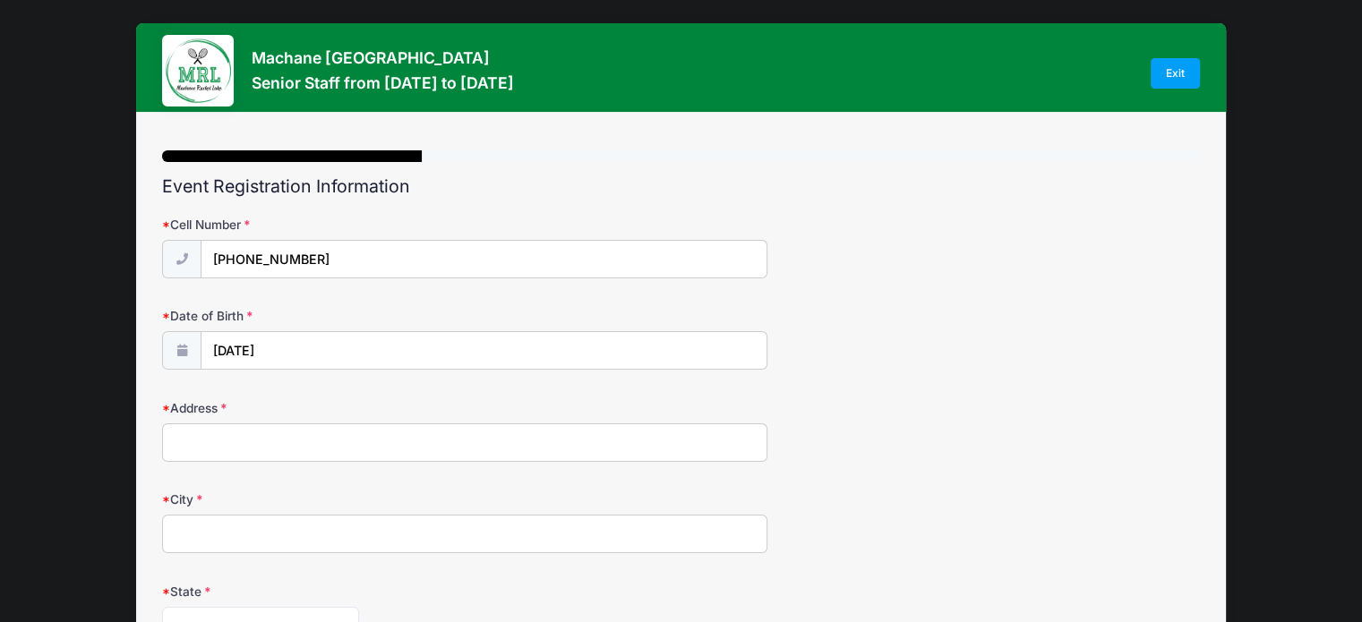
click at [227, 432] on input "Address" at bounding box center [464, 443] width 605 height 39
type input "6630 North richmond St"
click at [210, 536] on input "City" at bounding box center [464, 534] width 605 height 39
type input "Chicago"
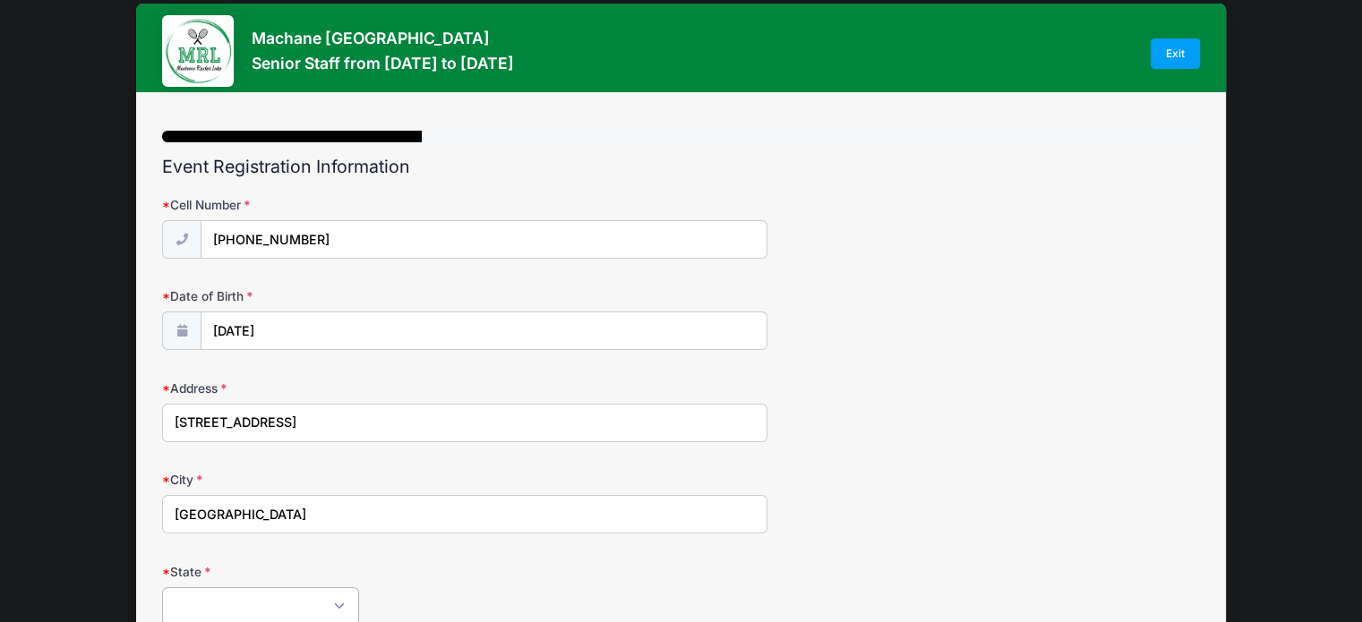
click at [209, 615] on select "[US_STATE] [US_STATE] [US_STATE] [US_STATE] [US_STATE] Armed Forces Africa Arme…" at bounding box center [260, 606] width 197 height 39
select select "IL"
click at [162, 587] on select "[US_STATE] [US_STATE] [US_STATE] [US_STATE] [US_STATE] Armed Forces Africa Arme…" at bounding box center [260, 606] width 197 height 39
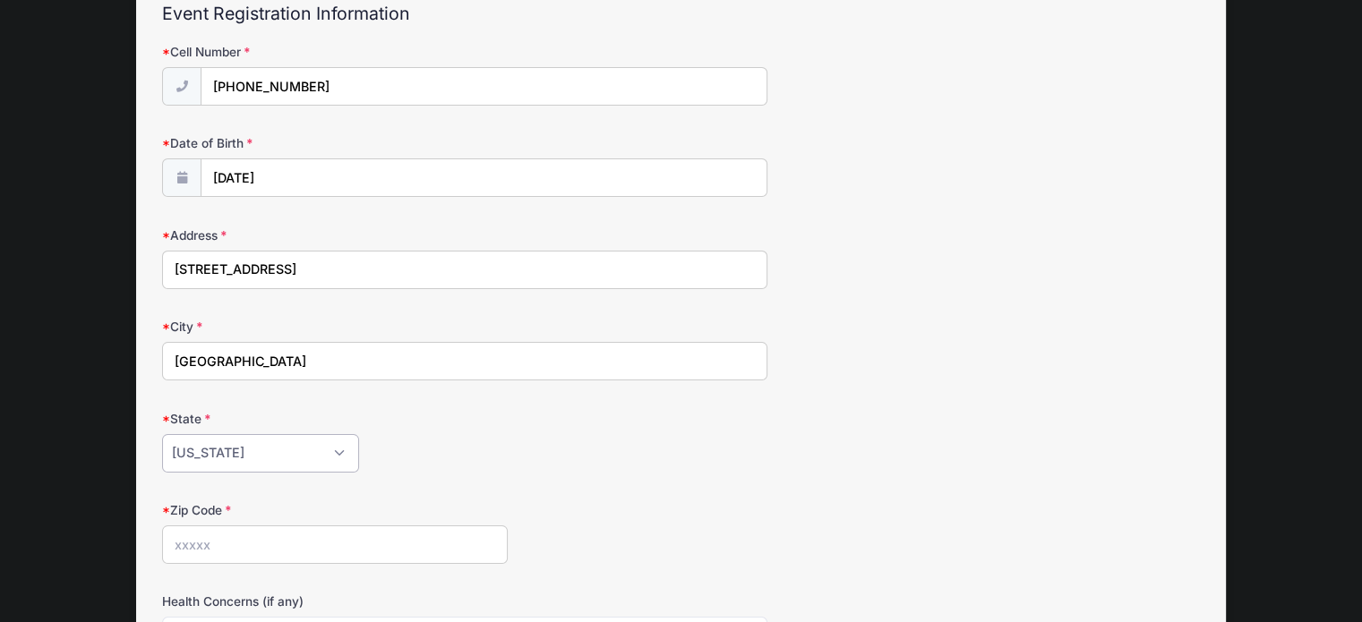
scroll to position [175, 0]
click at [309, 547] on input "Zip Code" at bounding box center [335, 543] width 346 height 39
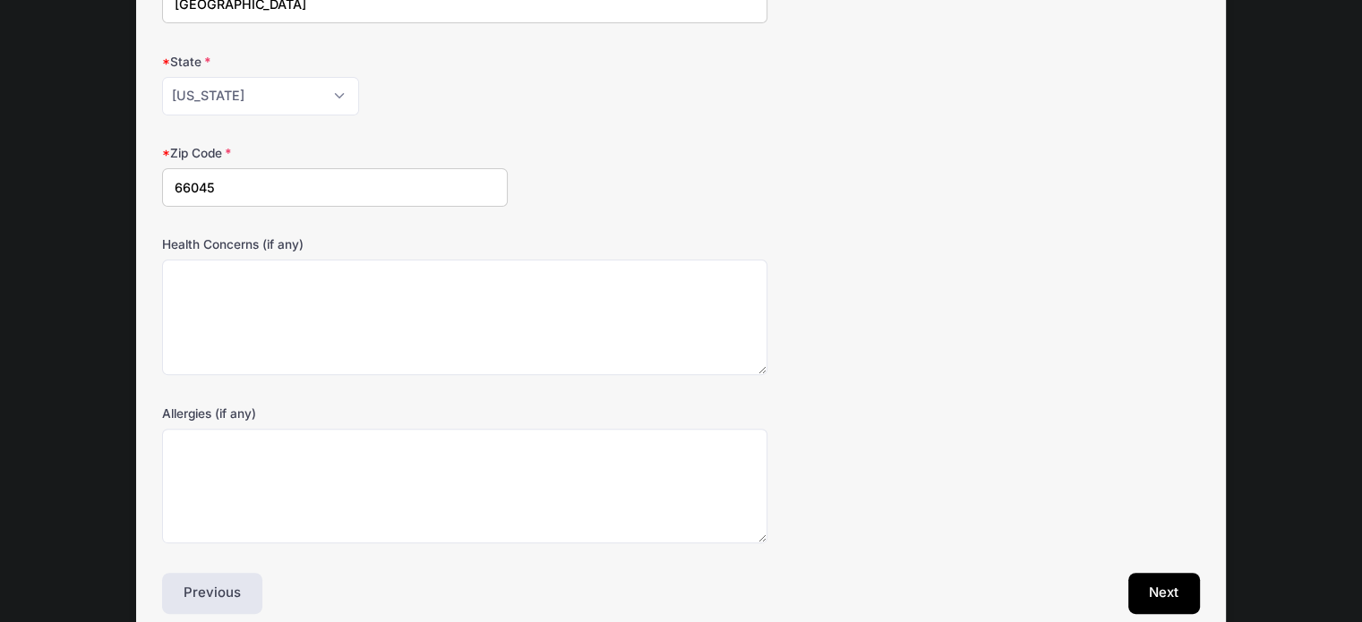
scroll to position [544, 0]
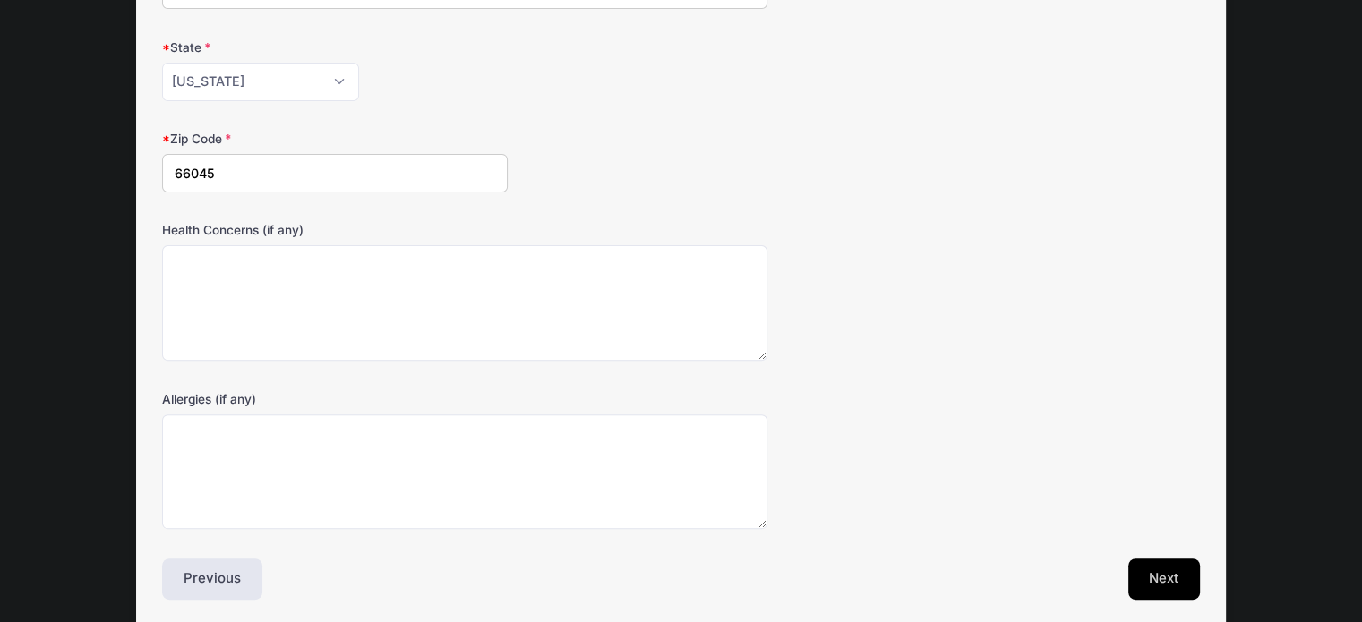
type input "66045"
click at [1182, 571] on button "Next" at bounding box center [1164, 579] width 73 height 41
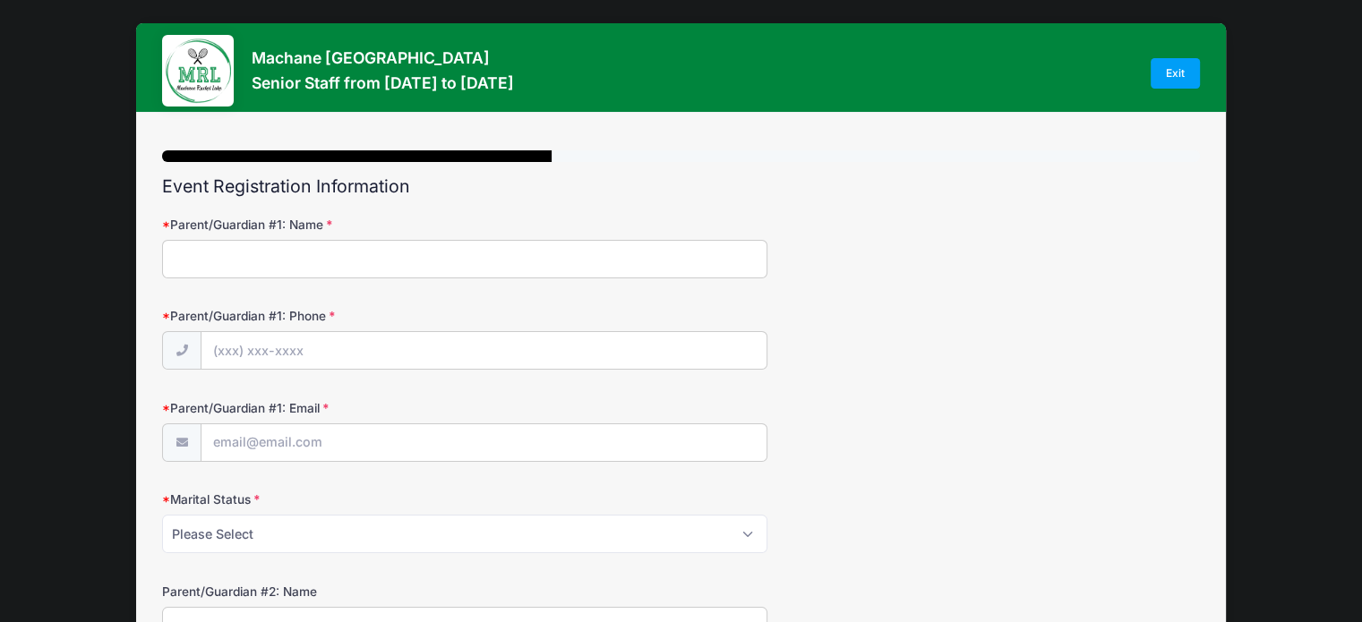
scroll to position [0, 0]
click at [240, 263] on input "Parent/Guardian #1: Name" at bounding box center [464, 259] width 605 height 39
type input "Moshe"
click at [250, 341] on input "Parent/Guardian #1: Phone" at bounding box center [483, 351] width 565 height 39
type input "(443) 418-7448"
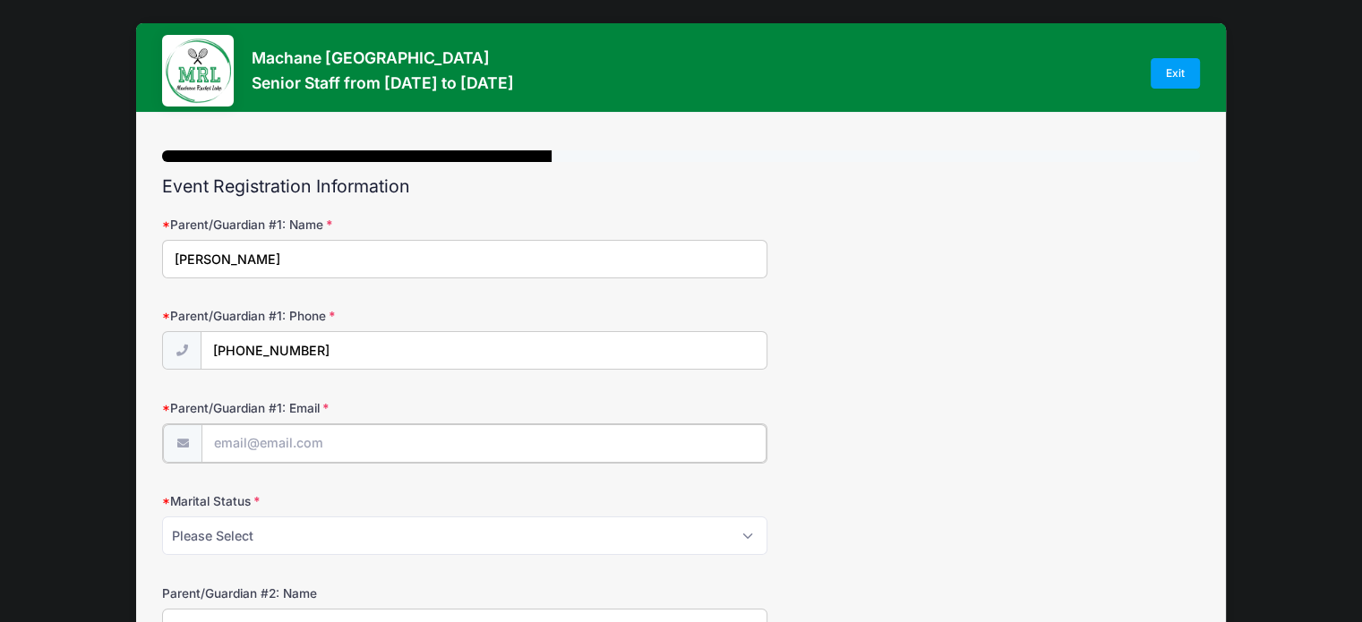
click at [240, 450] on input "Parent/Guardian #1: Email" at bounding box center [483, 443] width 565 height 39
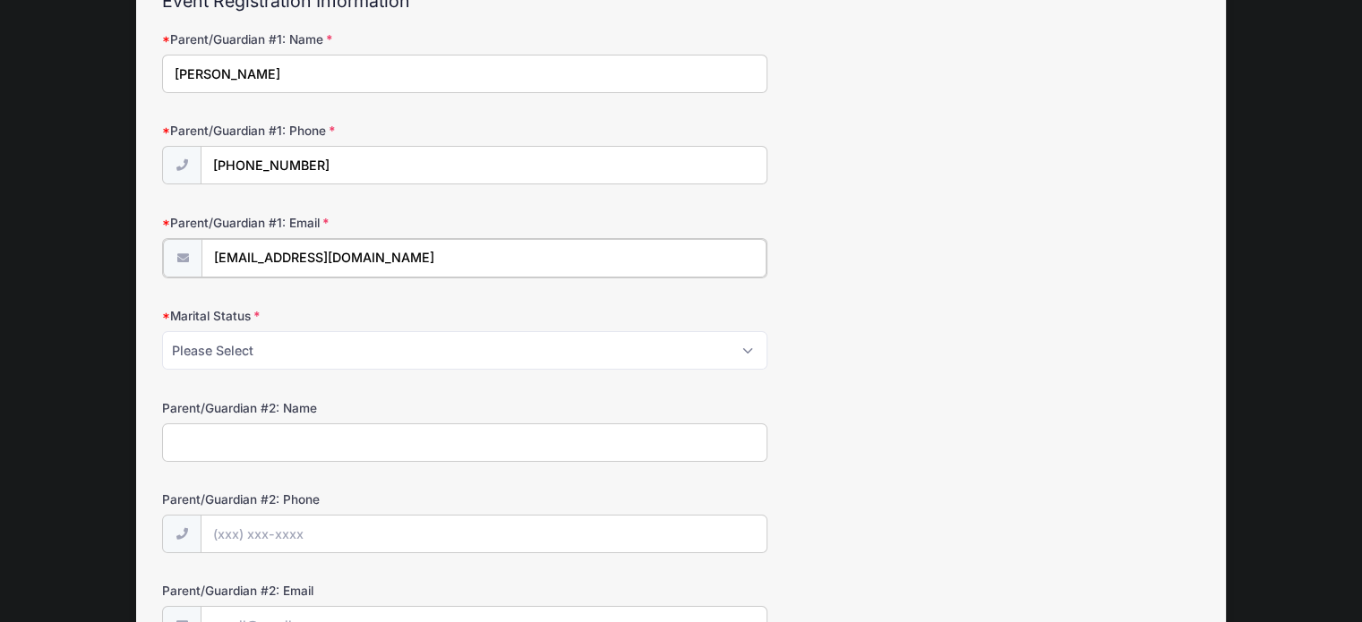
scroll to position [182, 0]
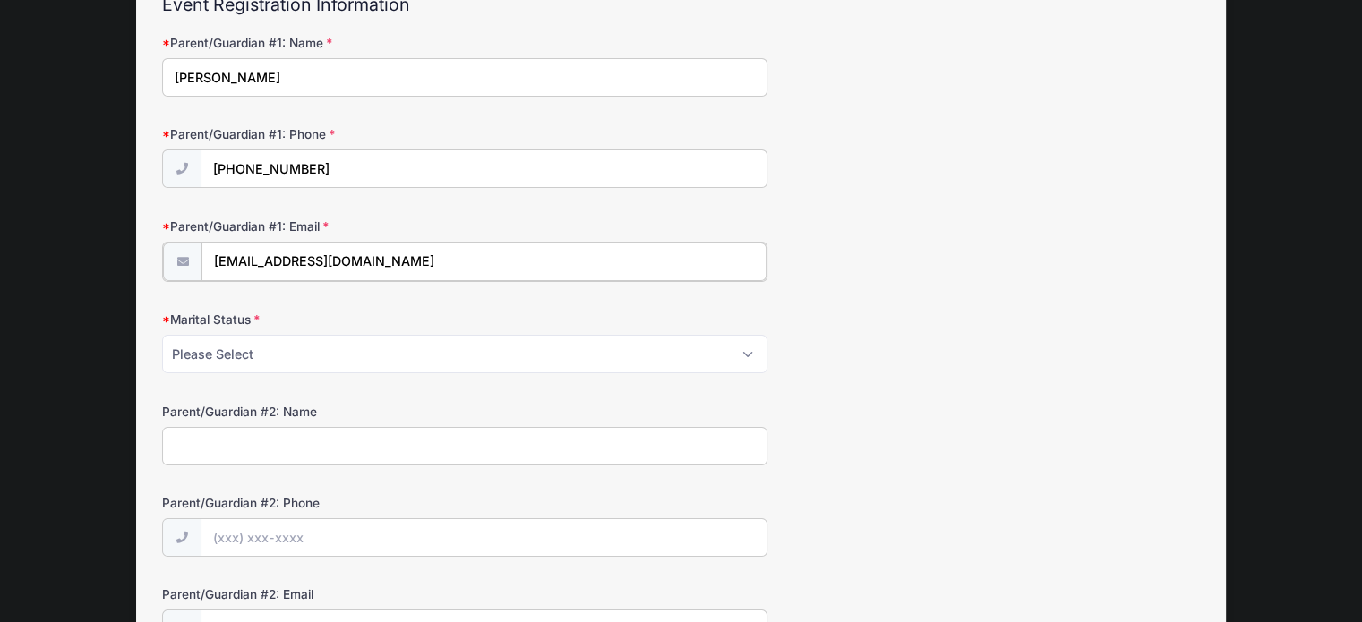
type input "moshescheinberg@gmail.com"
click at [755, 350] on select "Please Select Married Divorced Widowed Separated" at bounding box center [464, 352] width 605 height 39
select select "Married"
click at [162, 333] on select "Please Select Married Divorced Widowed Separated" at bounding box center [464, 352] width 605 height 39
click at [469, 434] on input "Parent/Guardian #2: Name" at bounding box center [464, 444] width 605 height 39
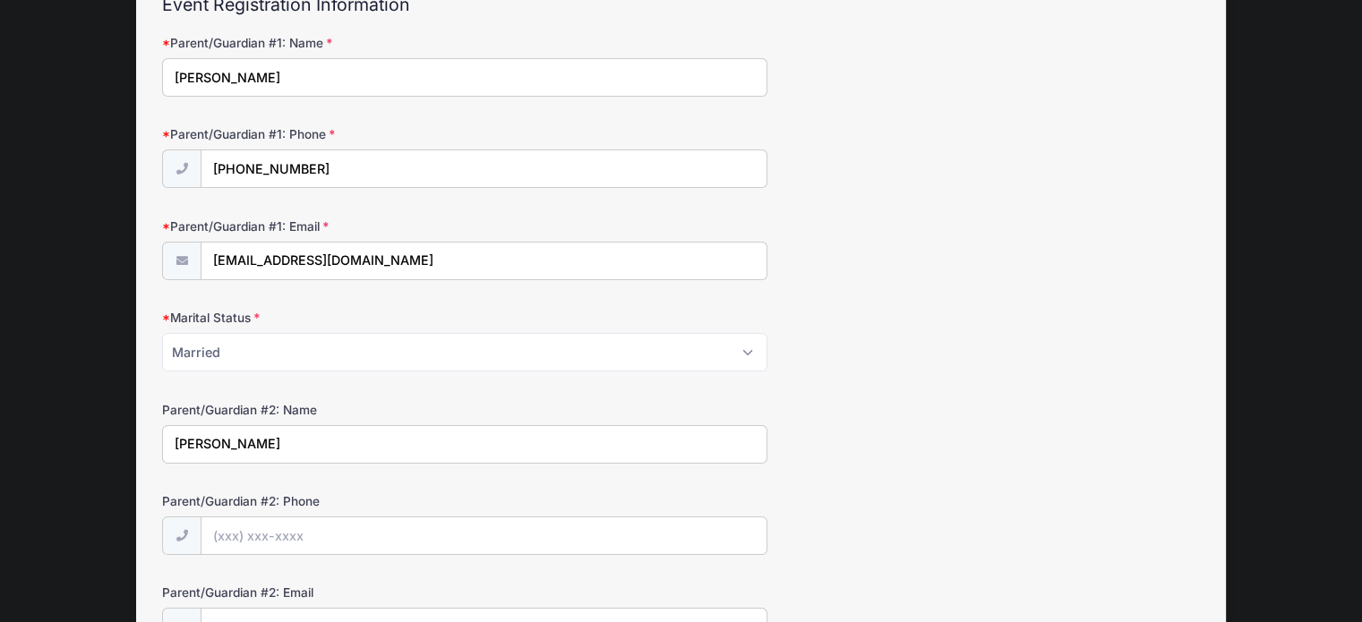
click at [469, 434] on input "Elisheva" at bounding box center [464, 444] width 605 height 39
type input "Elisheva"
click at [298, 543] on input "Parent/Guardian #2: Phone" at bounding box center [483, 537] width 565 height 39
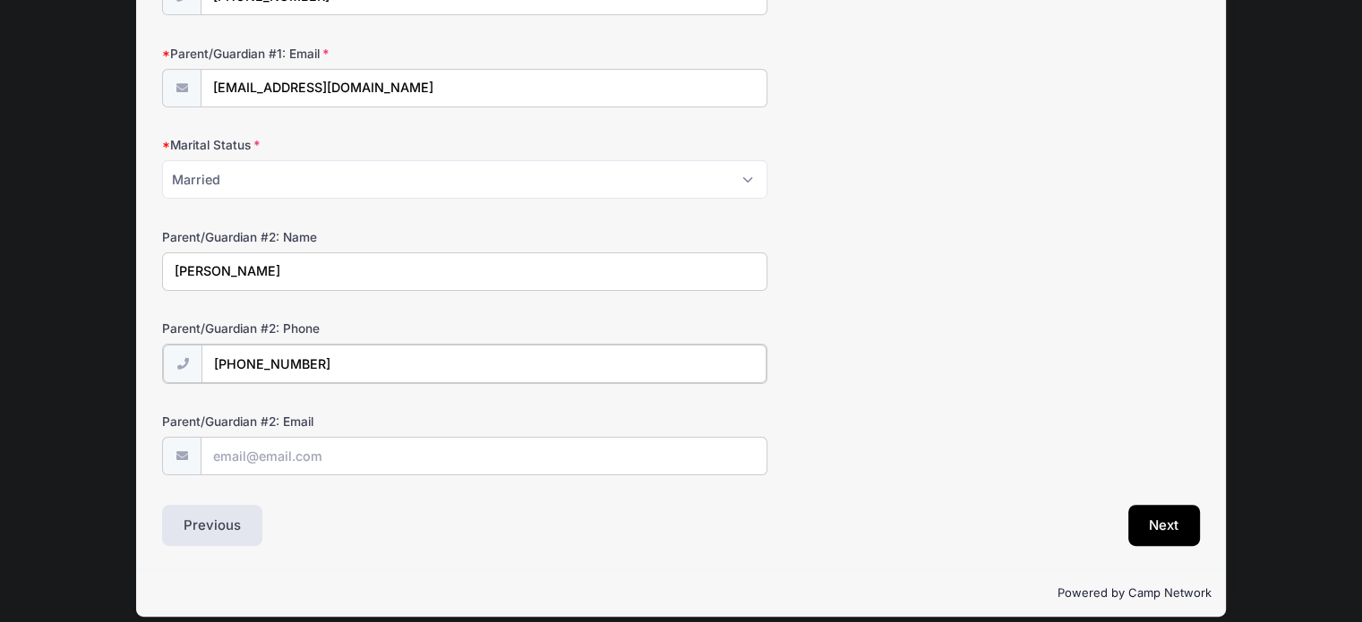
scroll to position [358, 0]
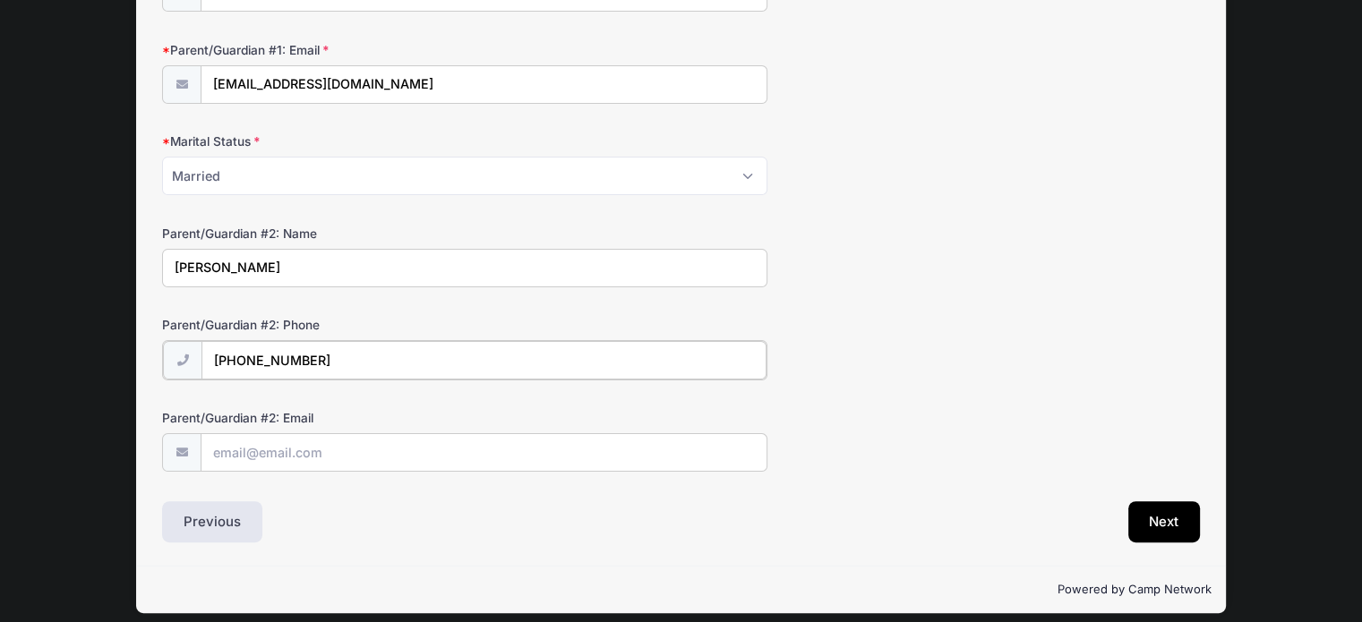
type input "(732) 664-3890"
click at [332, 442] on input "Parent/Guardian #2: Email" at bounding box center [483, 451] width 565 height 39
type input "elishevascheinberg@gmail.com"
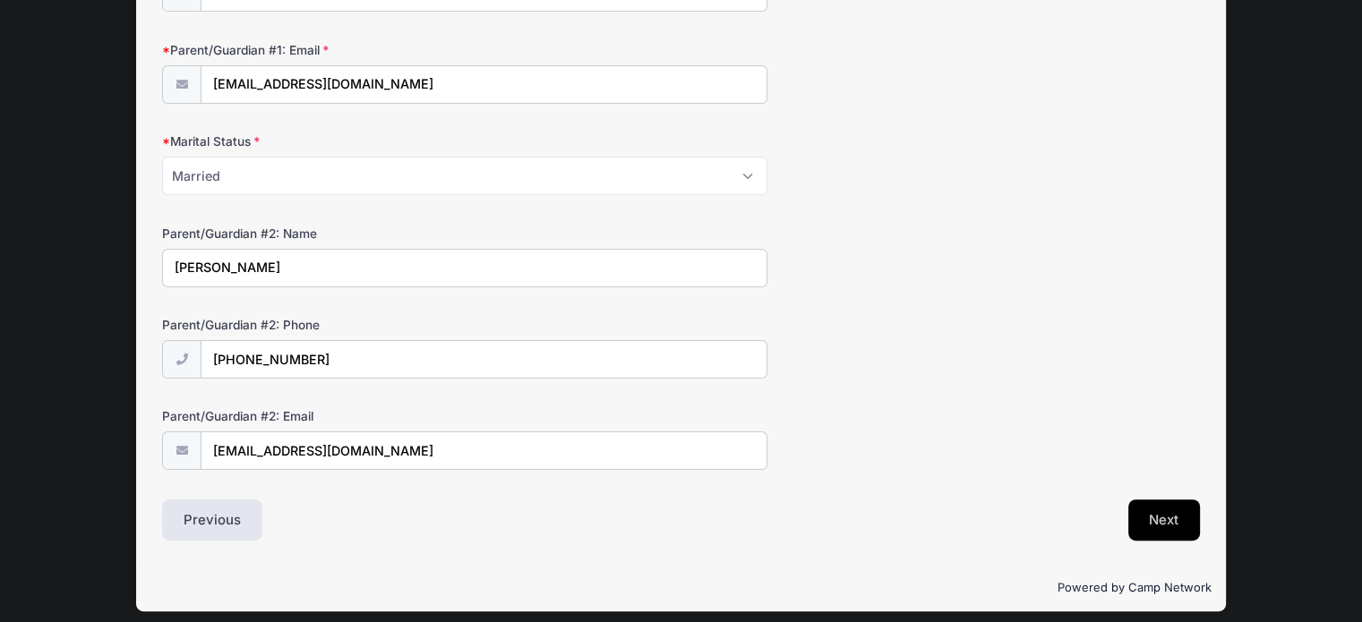
click at [1166, 515] on button "Next" at bounding box center [1164, 520] width 73 height 41
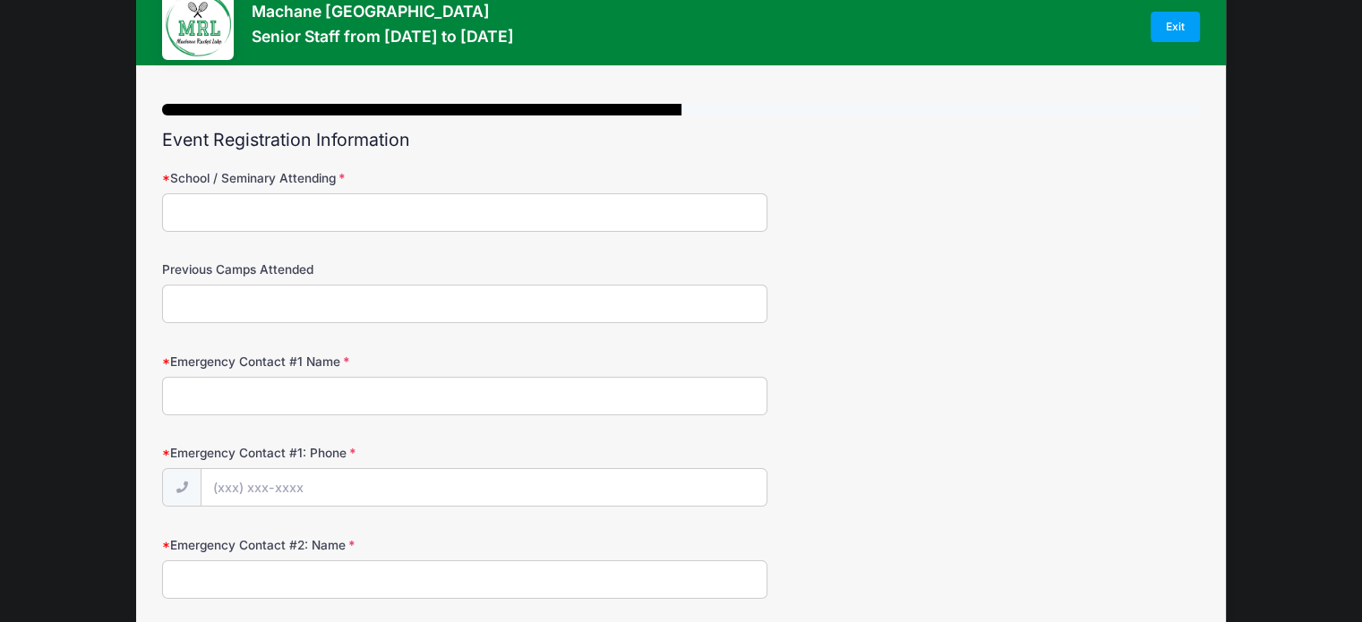
scroll to position [0, 0]
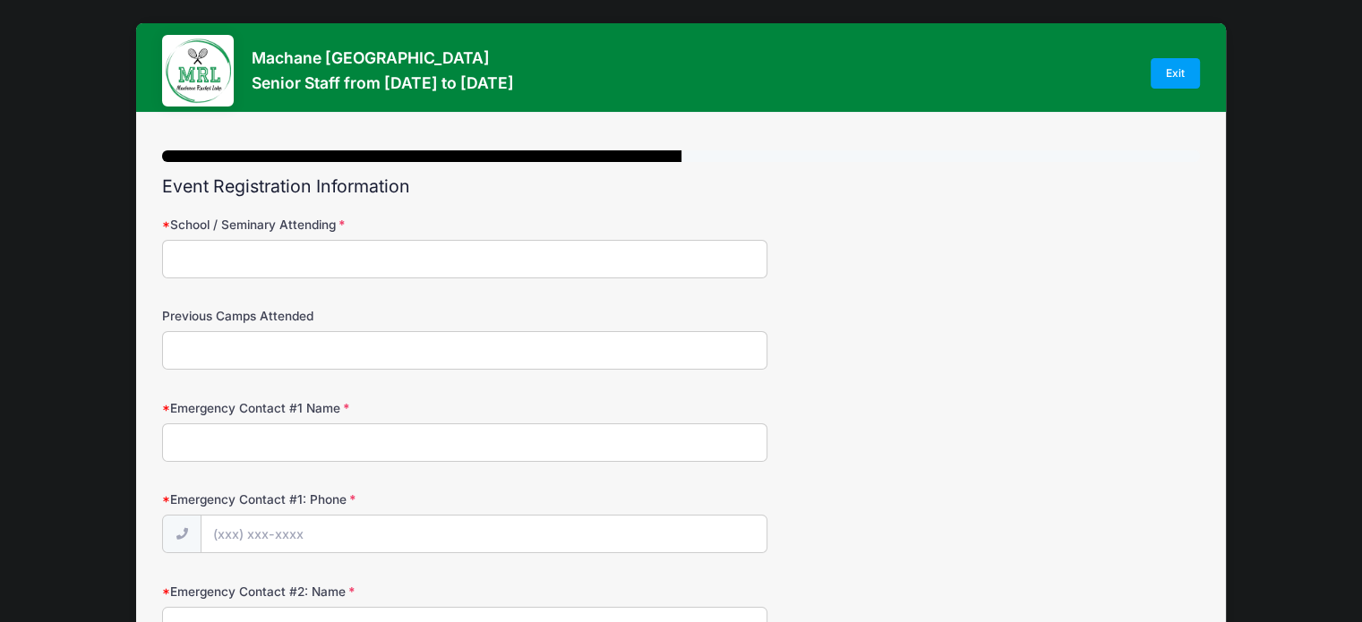
click at [260, 273] on input "School / Seminary Attending" at bounding box center [464, 259] width 605 height 39
type input "BJJ"
click at [226, 357] on input "Previous Camps Attended" at bounding box center [464, 350] width 605 height 39
type input "Maarva"
click at [201, 436] on input "Emergency Contact #1 Name" at bounding box center [464, 443] width 605 height 39
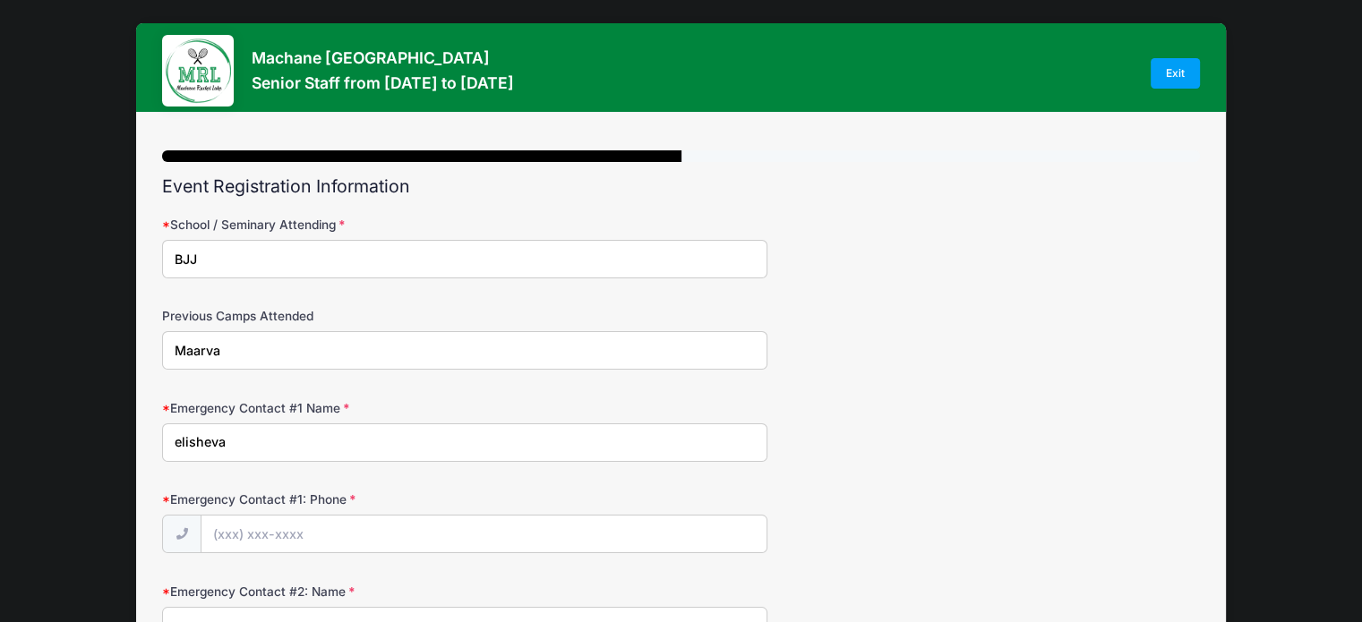
type input "elisheva"
click at [215, 526] on input "Emergency Contact #1: Phone" at bounding box center [483, 535] width 565 height 39
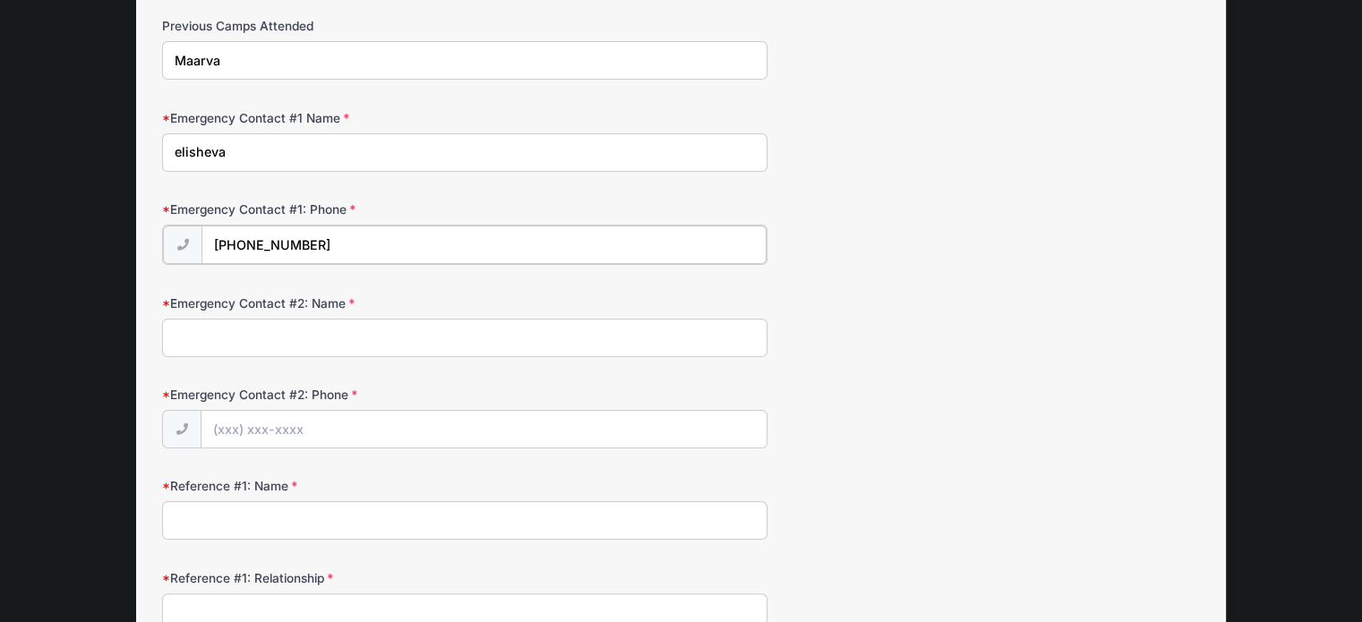
scroll to position [299, 0]
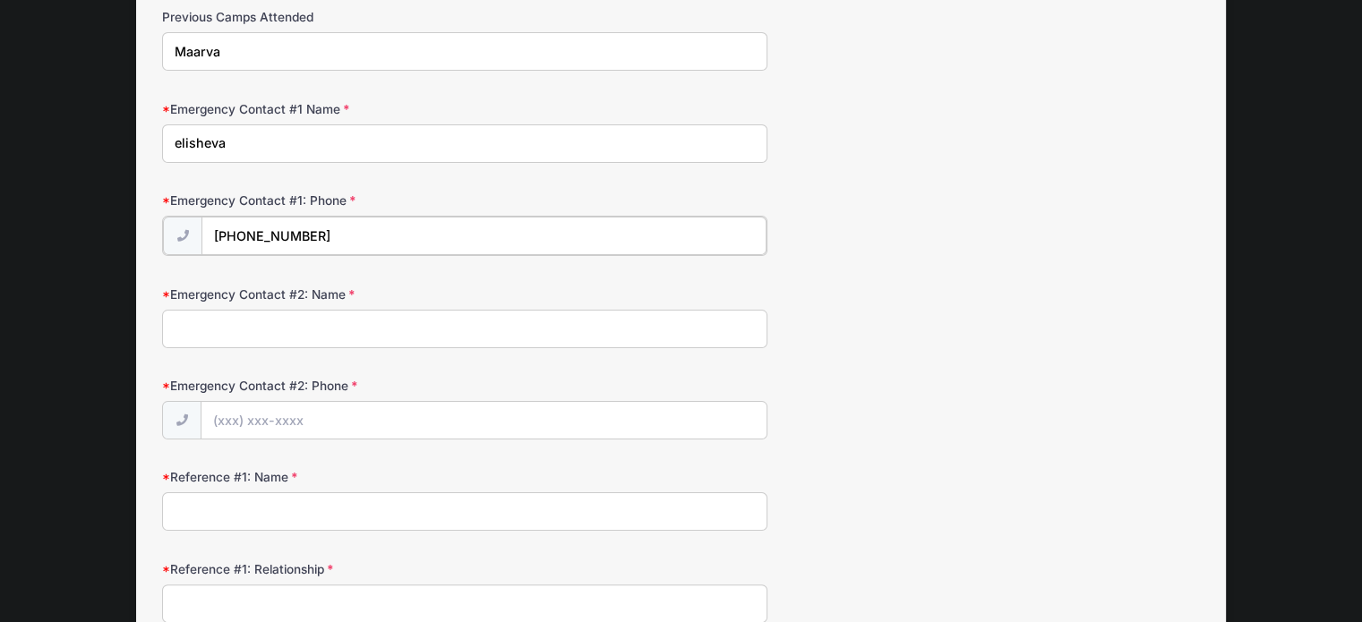
type input "(732) 664-3890"
click at [244, 320] on input "Emergency Contact #2: Name" at bounding box center [464, 327] width 605 height 39
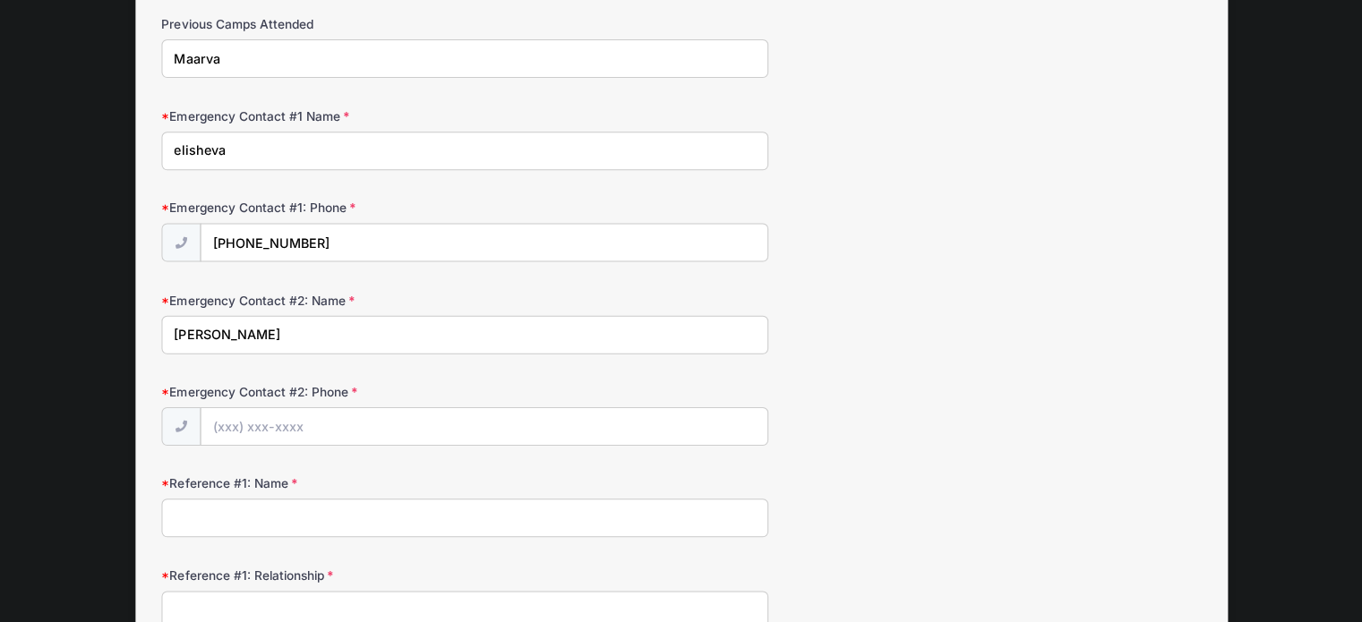
scroll to position [293, 0]
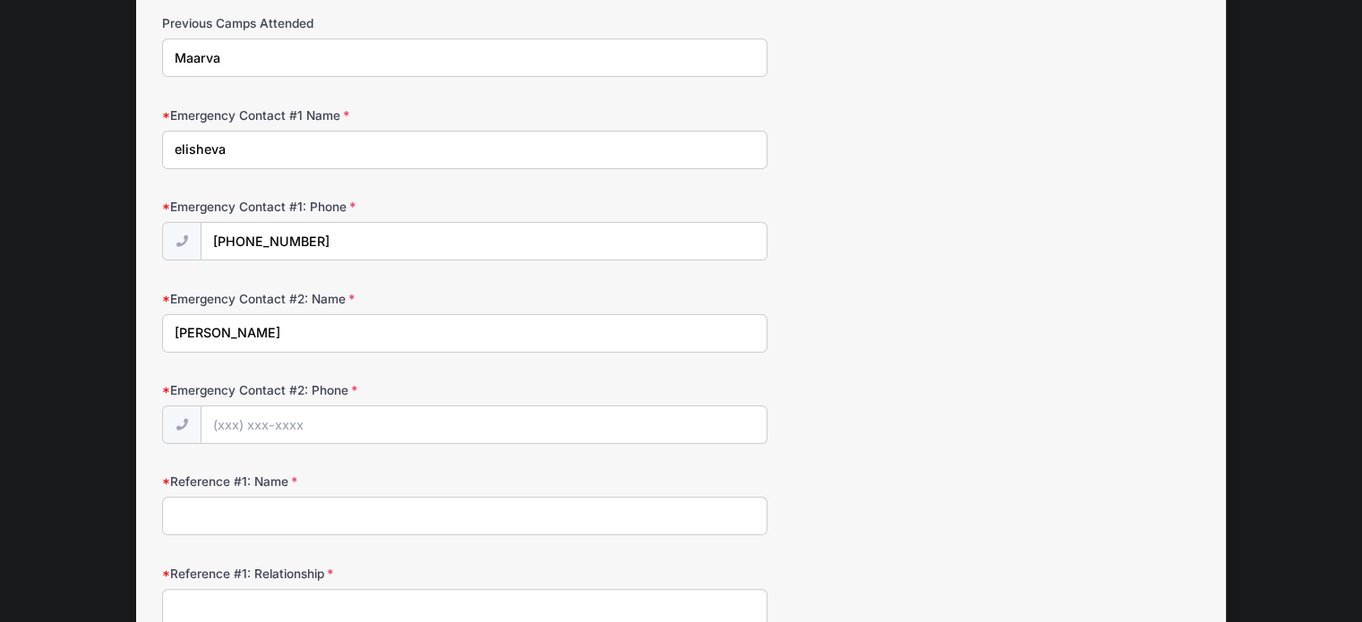
type input "Russi Rusak"
click at [222, 424] on input "Emergency Contact #2: Phone" at bounding box center [483, 426] width 565 height 39
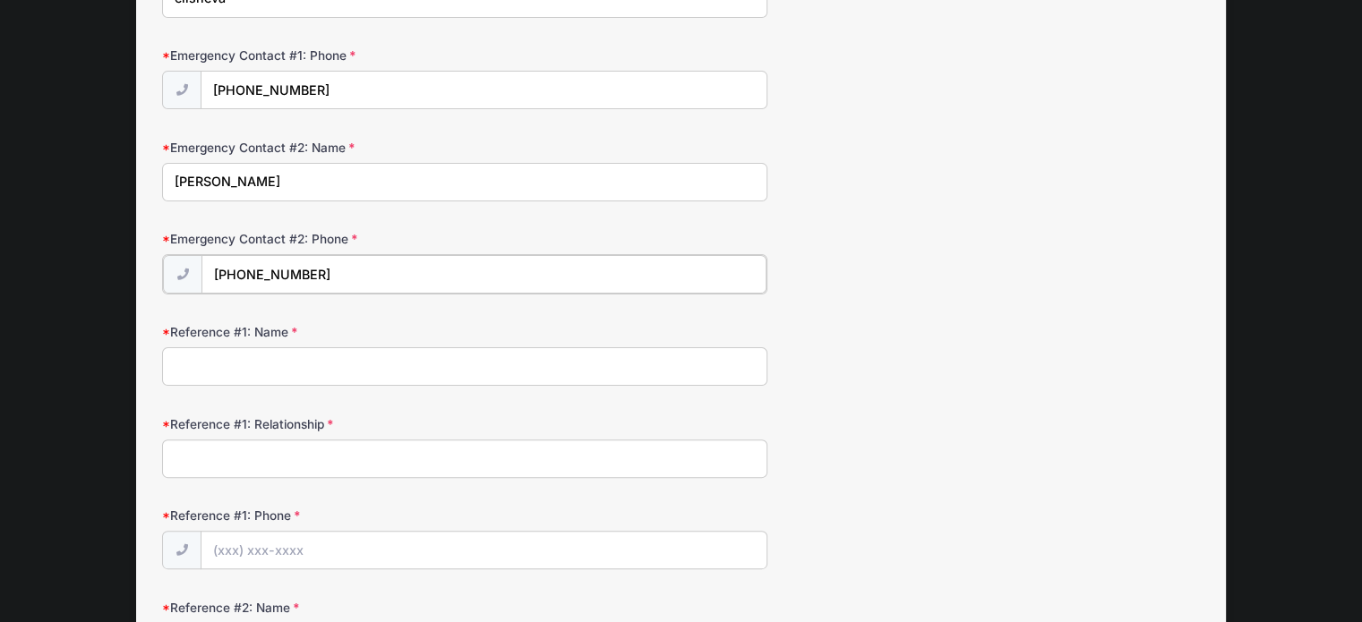
scroll to position [487, 0]
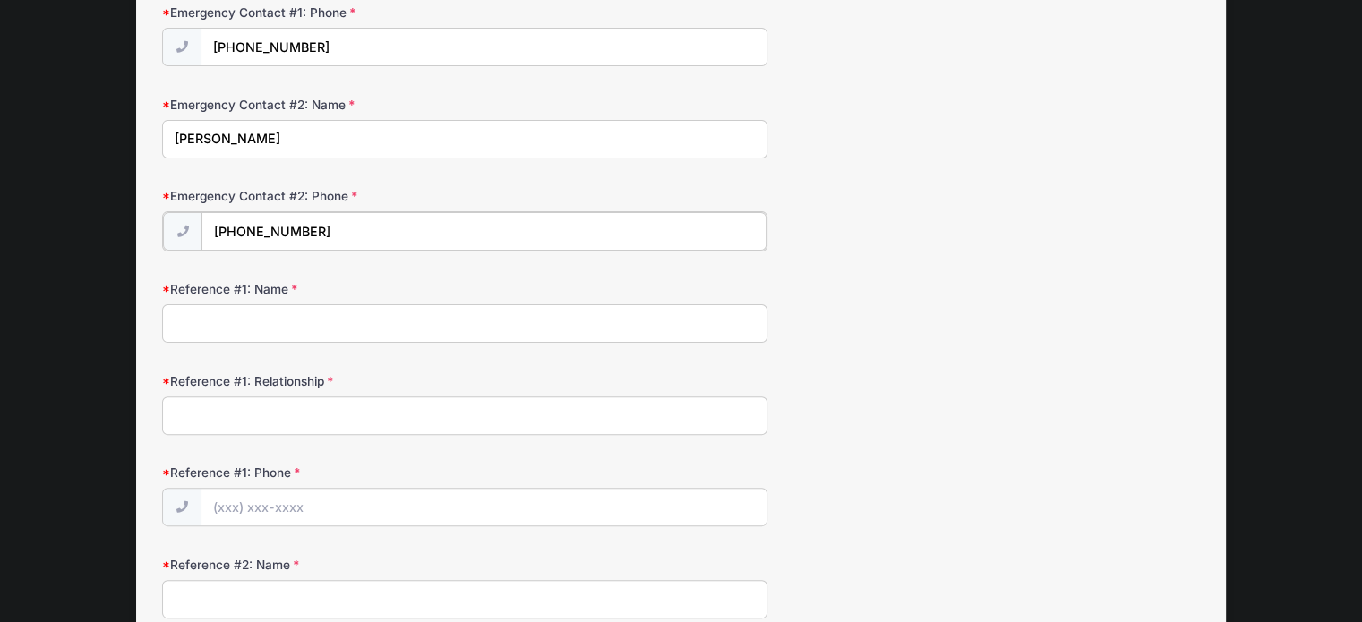
type input "(773) 571-6250"
click at [325, 322] on input "Reference #1: Name" at bounding box center [464, 322] width 605 height 39
type input "xxx"
click at [302, 409] on input "Reference #1: Relationship" at bounding box center [464, 414] width 605 height 39
type input "xxx"
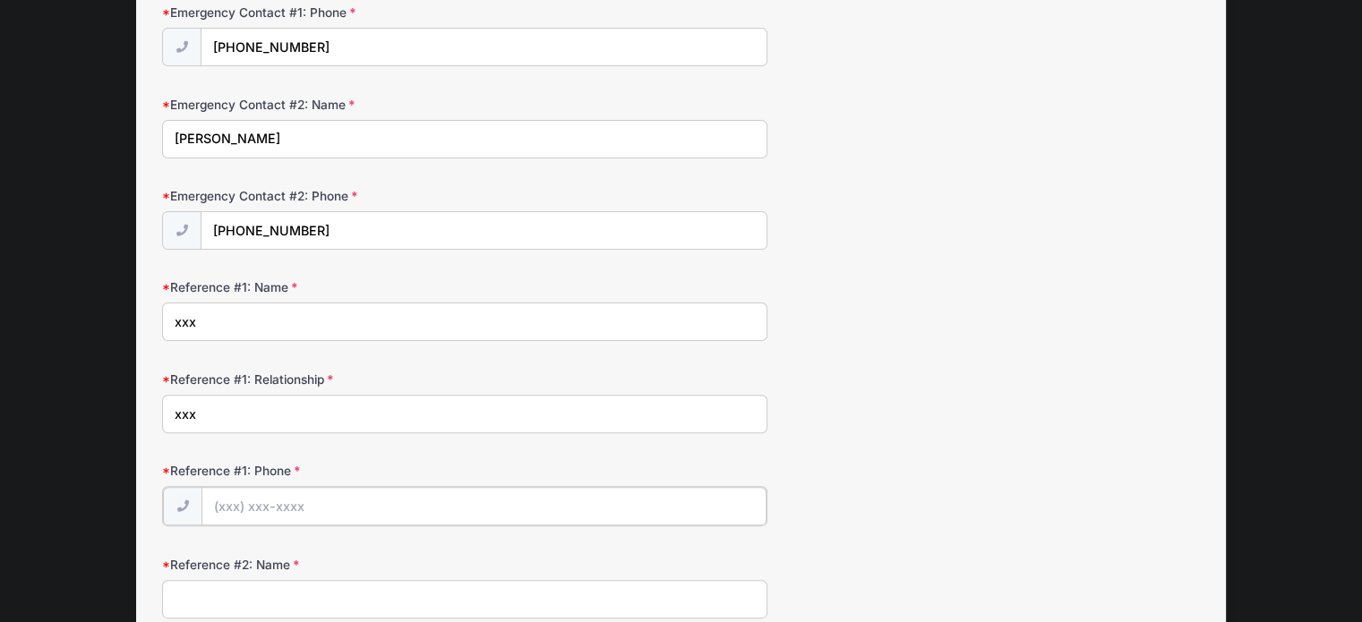
click at [267, 491] on input "Reference #1: Phone" at bounding box center [483, 506] width 565 height 39
type input "[PHONE_NUMBER]"
click at [293, 599] on input "Reference #2: Name" at bounding box center [464, 597] width 605 height 39
type input "xxxx"
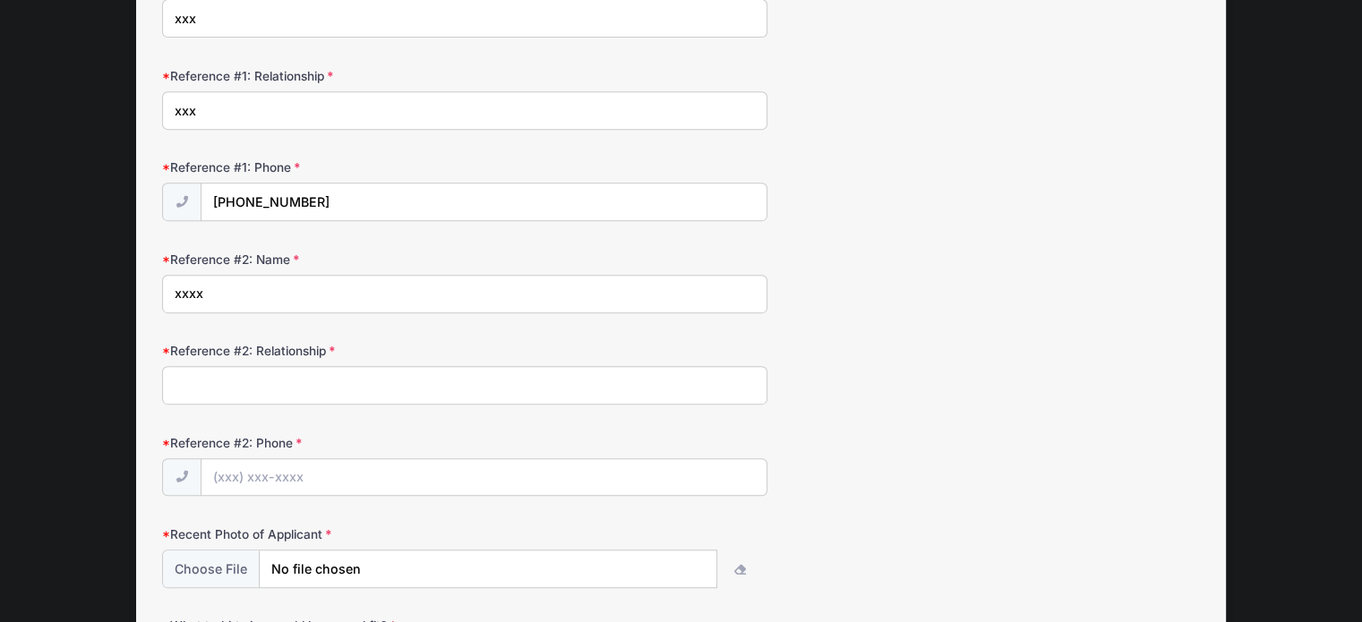
scroll to position [802, 0]
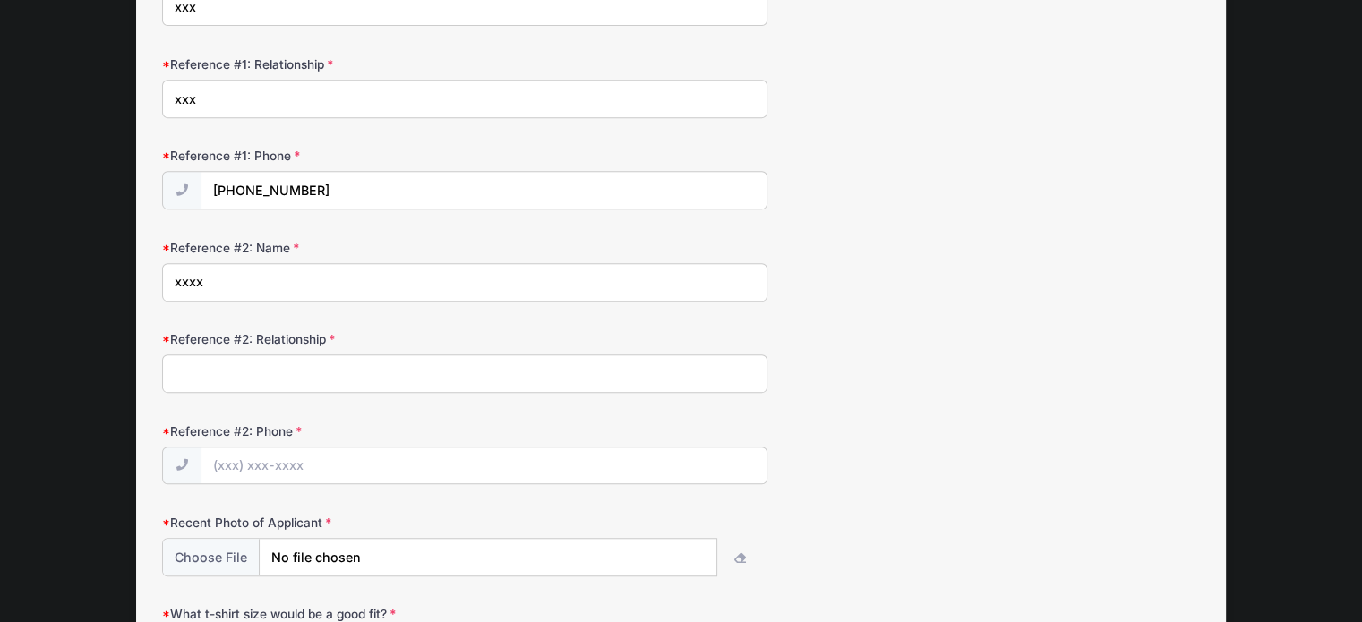
click at [279, 361] on input "Reference #2: Relationship" at bounding box center [464, 374] width 605 height 39
type input "xxx"
click at [259, 465] on input "Reference #2: Phone" at bounding box center [483, 467] width 565 height 39
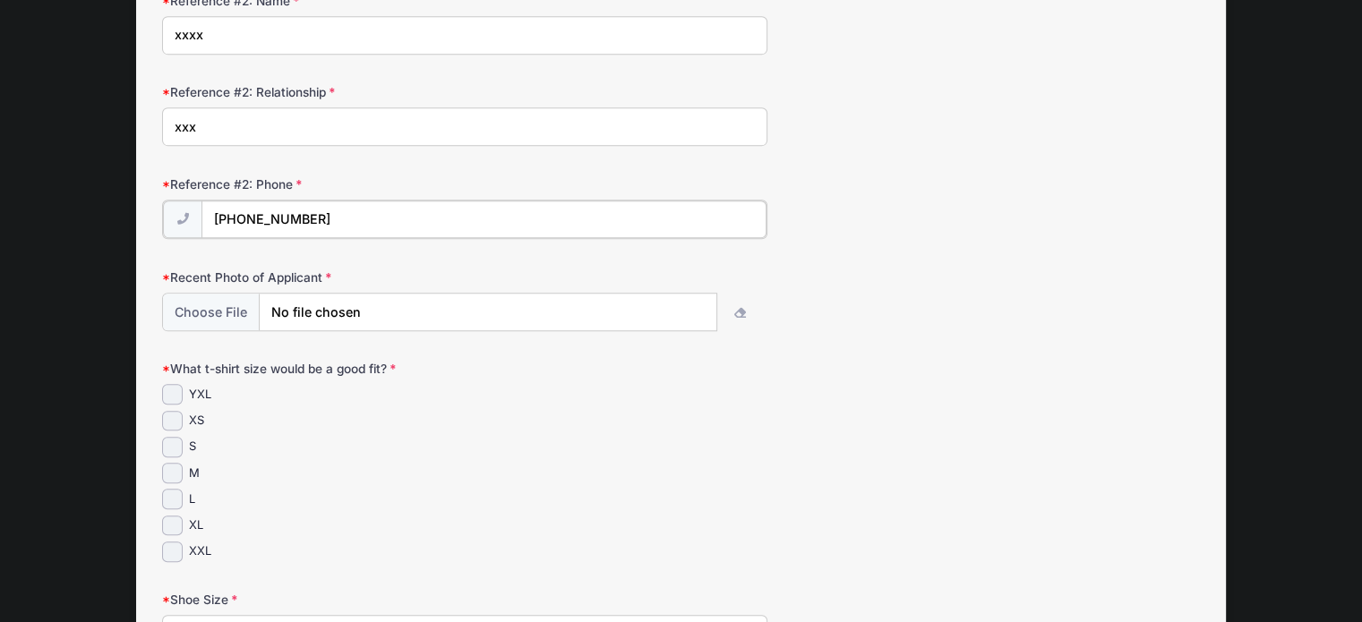
scroll to position [1055, 0]
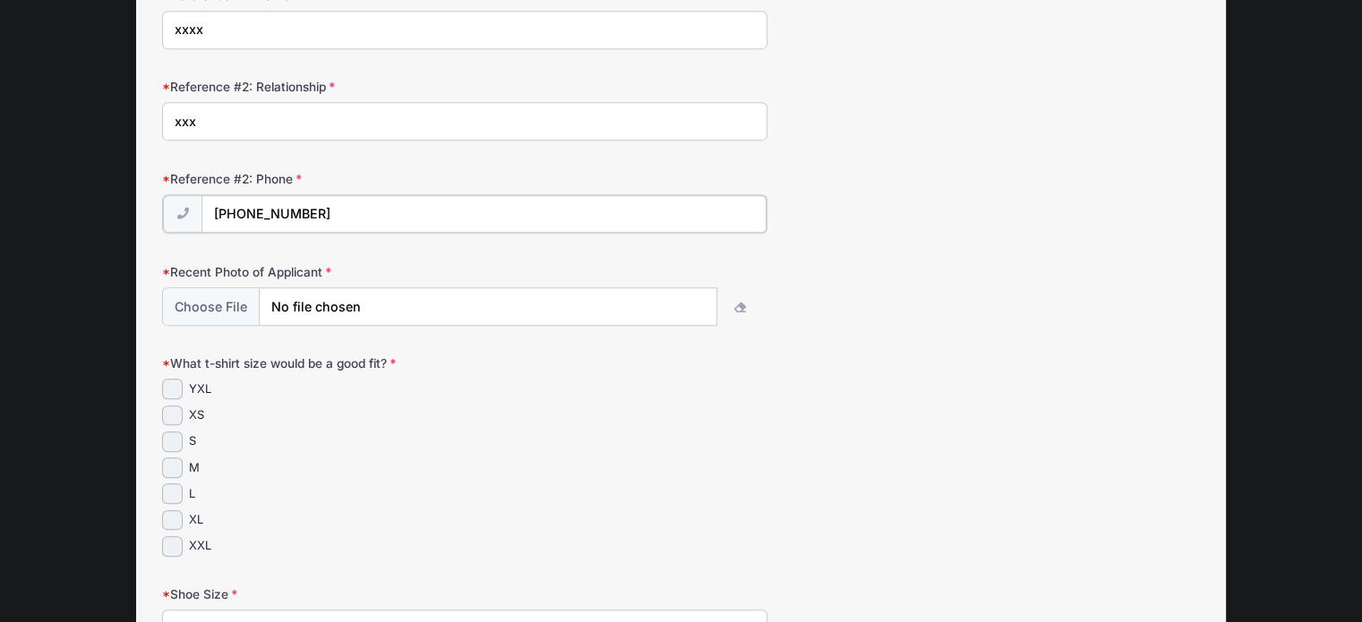
type input "[PHONE_NUMBER]"
click at [175, 411] on input "XS" at bounding box center [172, 414] width 21 height 21
checkbox input "true"
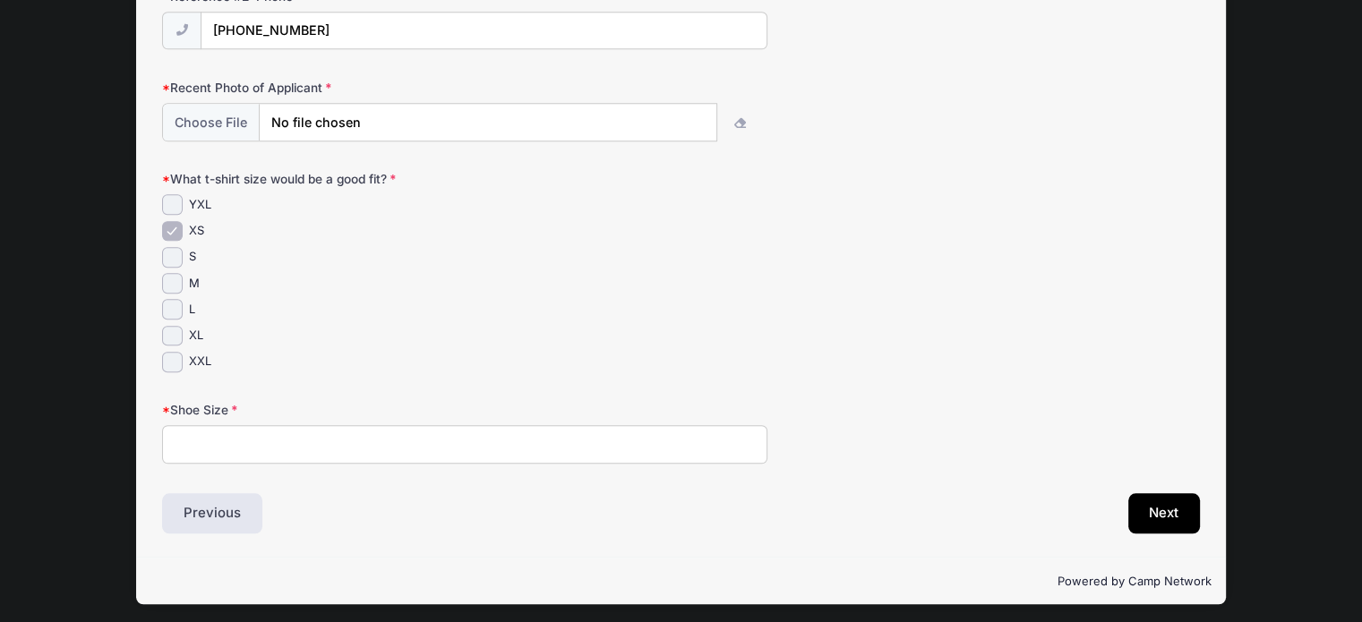
click at [281, 429] on input "Shoe Size" at bounding box center [464, 444] width 605 height 39
type input "7.5"
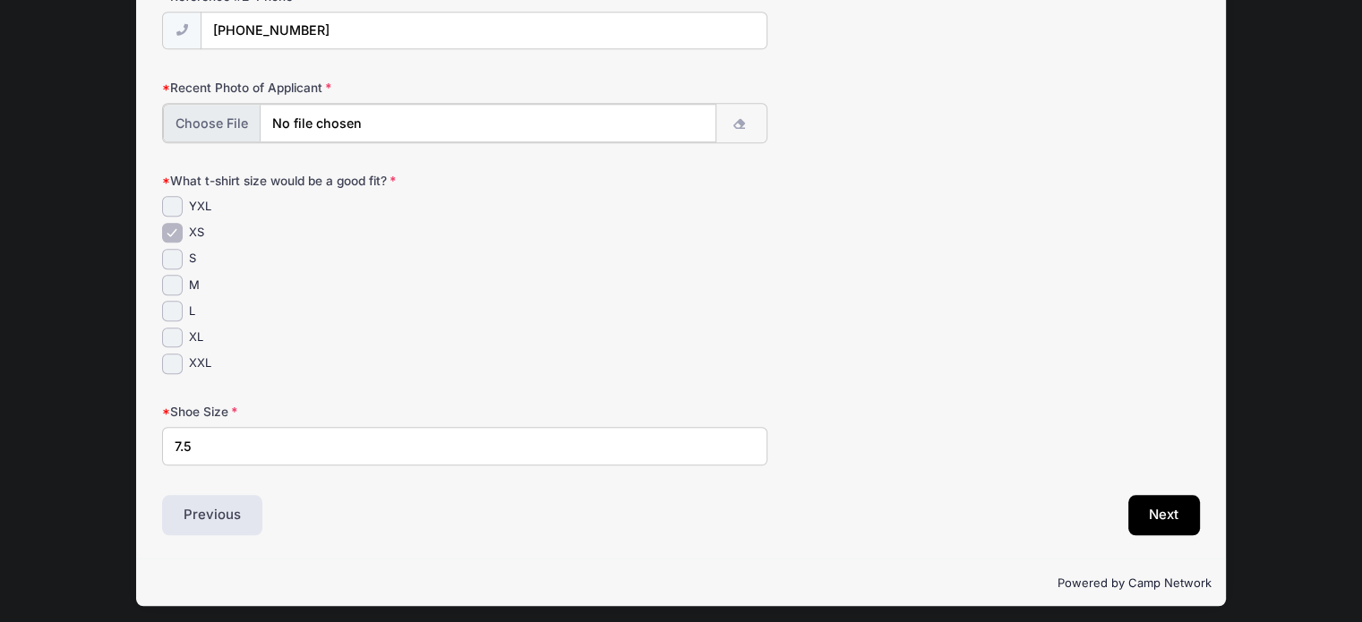
click at [191, 116] on input "file" at bounding box center [439, 123] width 553 height 39
type input "C:\fakepath\IMG_9793.jpg"
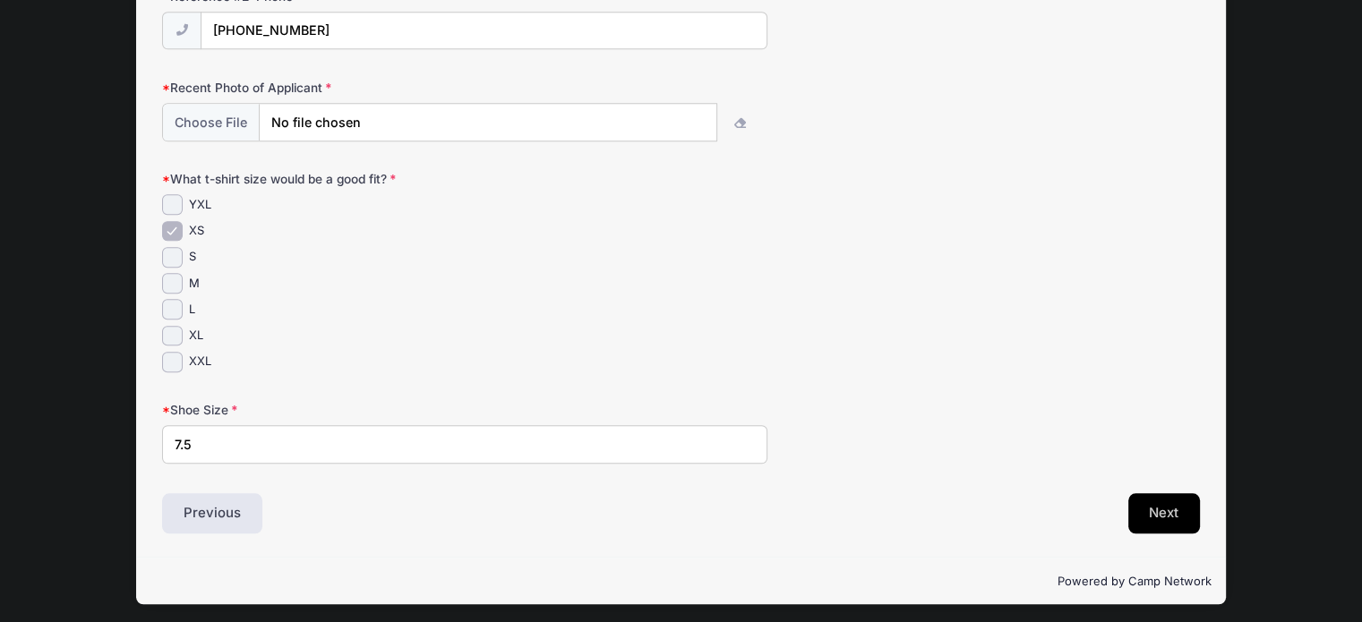
click at [1164, 510] on button "Next" at bounding box center [1164, 513] width 73 height 41
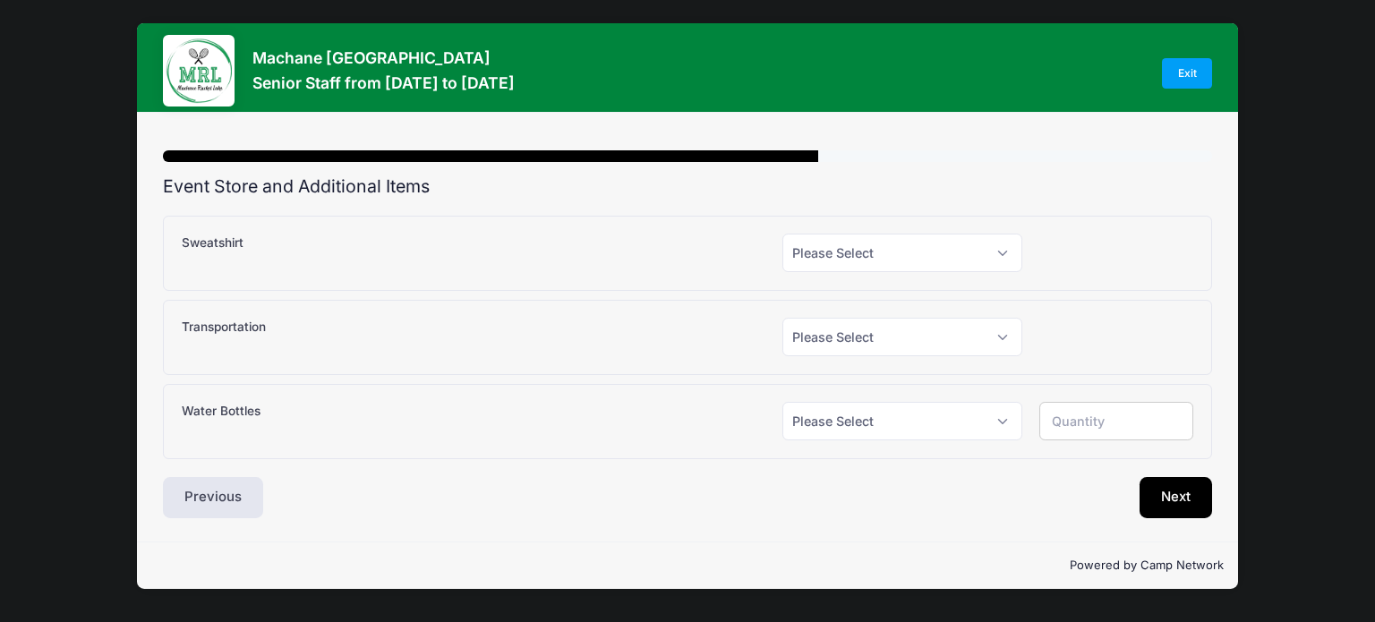
scroll to position [0, 0]
click at [1006, 244] on select "Please Select Yes (+$25.00) No" at bounding box center [903, 253] width 240 height 39
select select "1"
click at [783, 234] on select "Please Select Yes (+$25.00) No" at bounding box center [903, 253] width 240 height 39
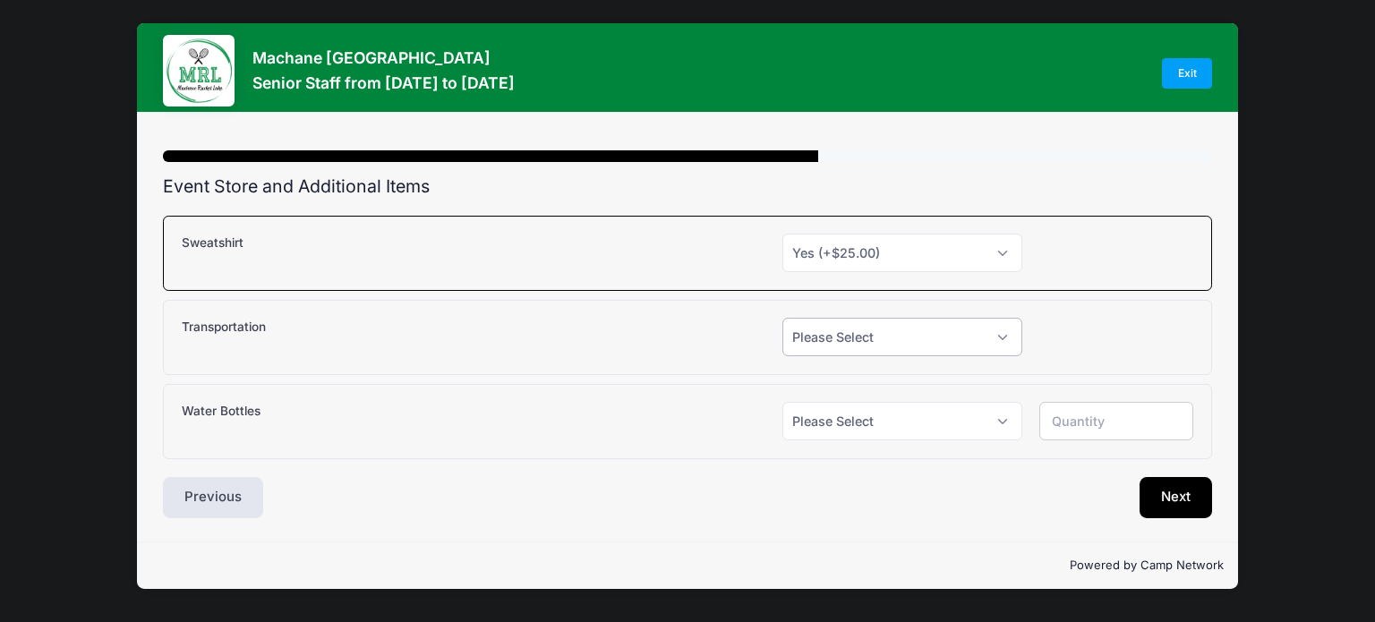
click at [1004, 330] on select "Please Select Yes (+$150.00) No" at bounding box center [903, 337] width 240 height 39
select select "1"
click at [783, 318] on select "Please Select Yes (+$150.00) No" at bounding box center [903, 337] width 240 height 39
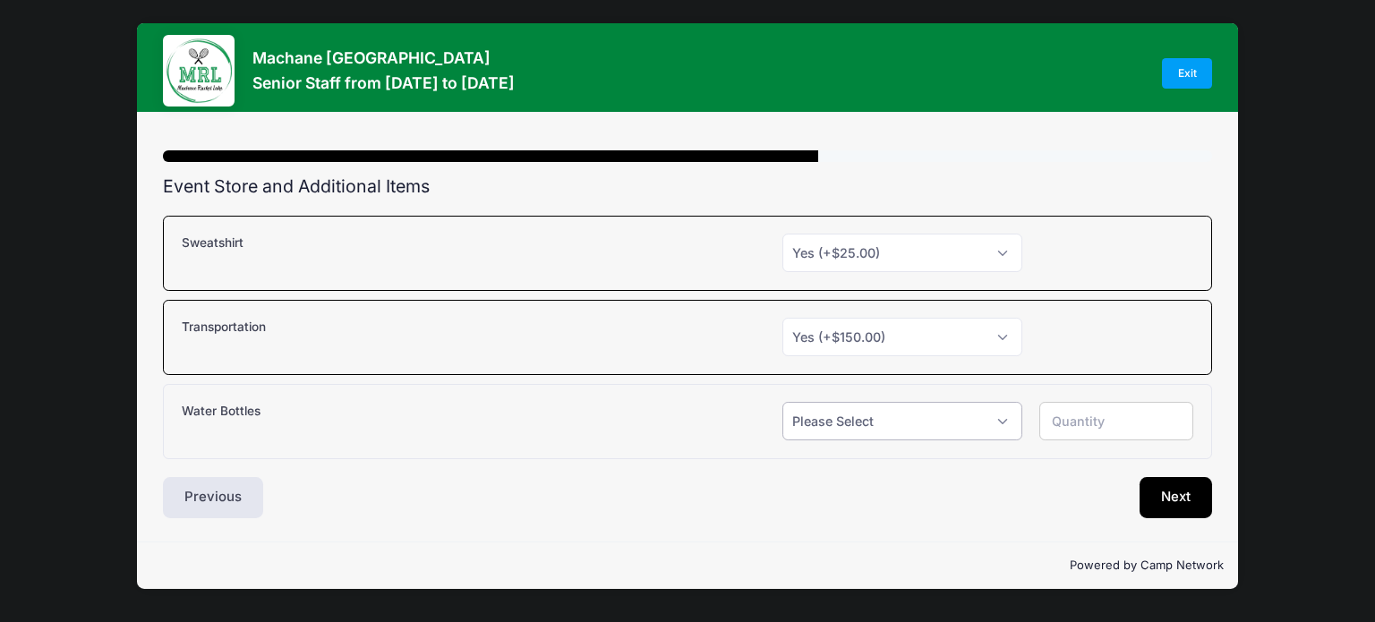
click at [1006, 422] on select "Please Select Yes (+$12.00) No" at bounding box center [903, 421] width 240 height 39
select select "1"
click at [783, 402] on select "Please Select Yes (+$12.00) No" at bounding box center [903, 421] width 240 height 39
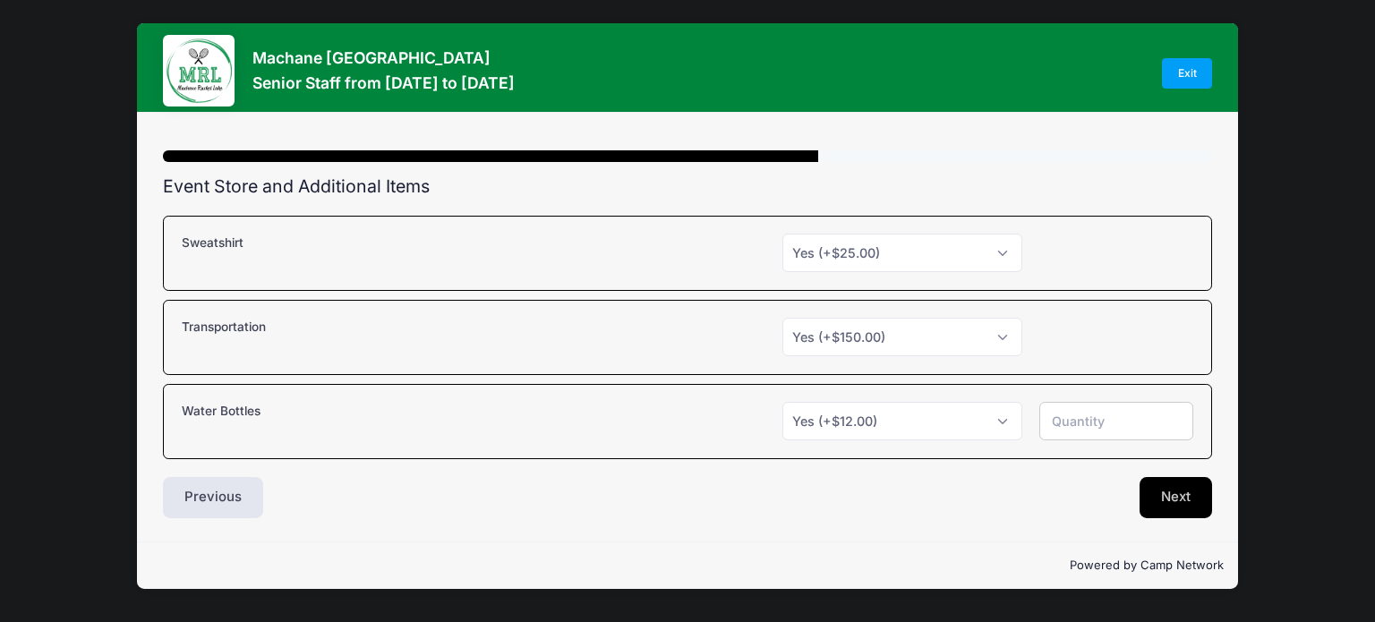
click at [1172, 490] on button "Next" at bounding box center [1176, 497] width 73 height 41
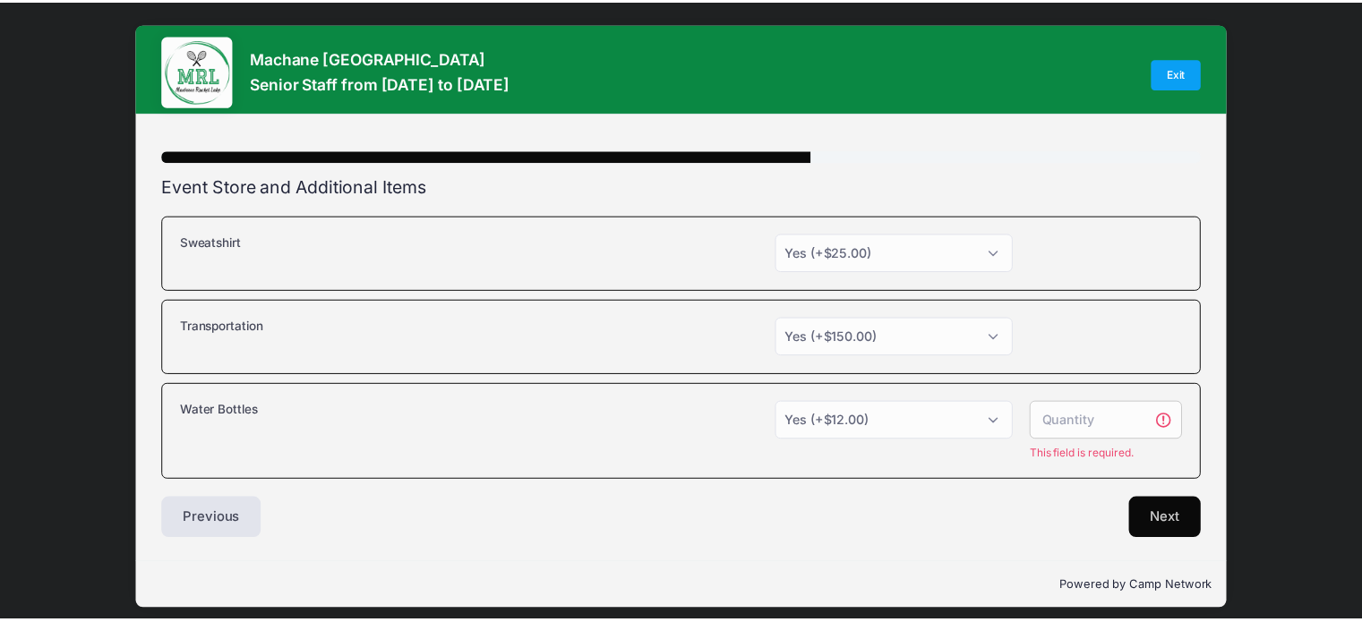
scroll to position [8, 0]
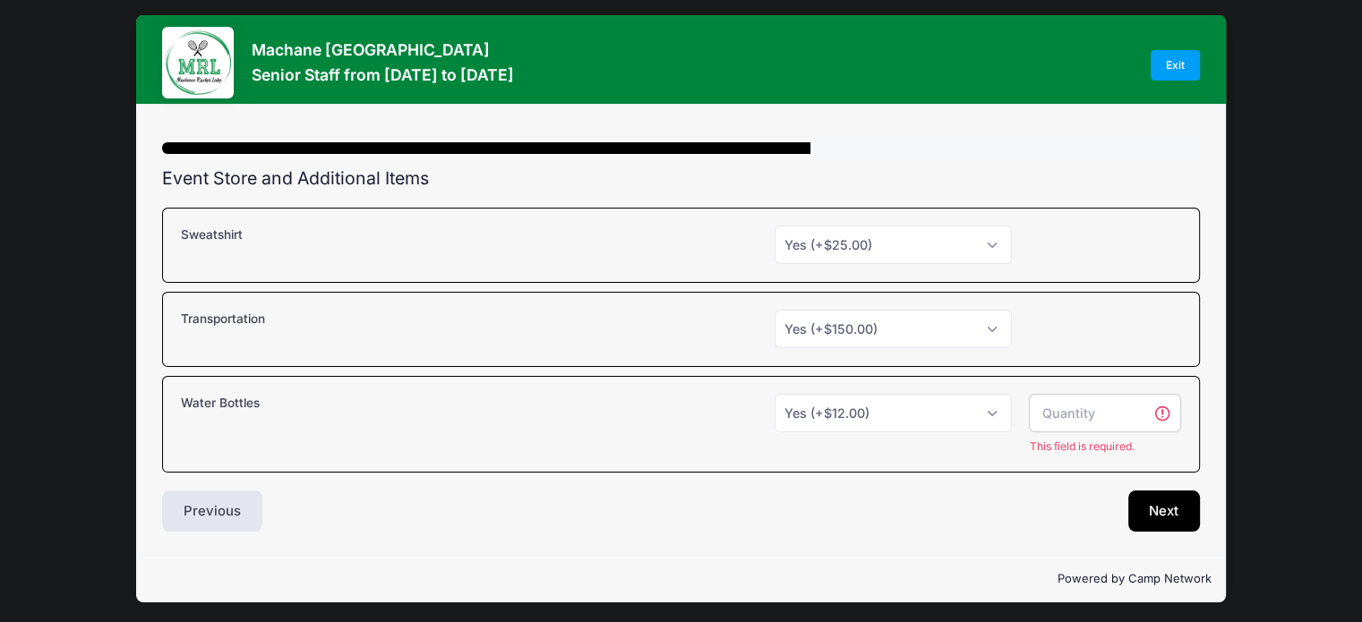
click at [1103, 414] on input "number" at bounding box center [1105, 413] width 152 height 39
type input "1"
click at [1135, 404] on input "1" at bounding box center [1105, 413] width 152 height 39
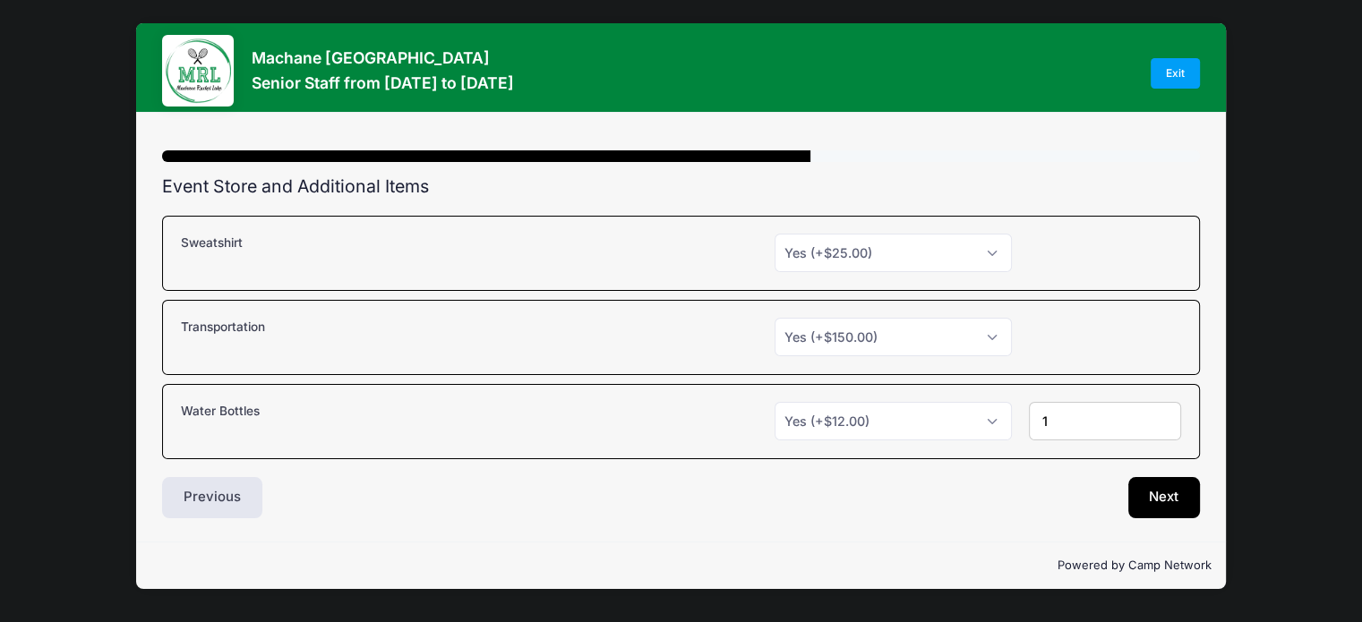
scroll to position [0, 0]
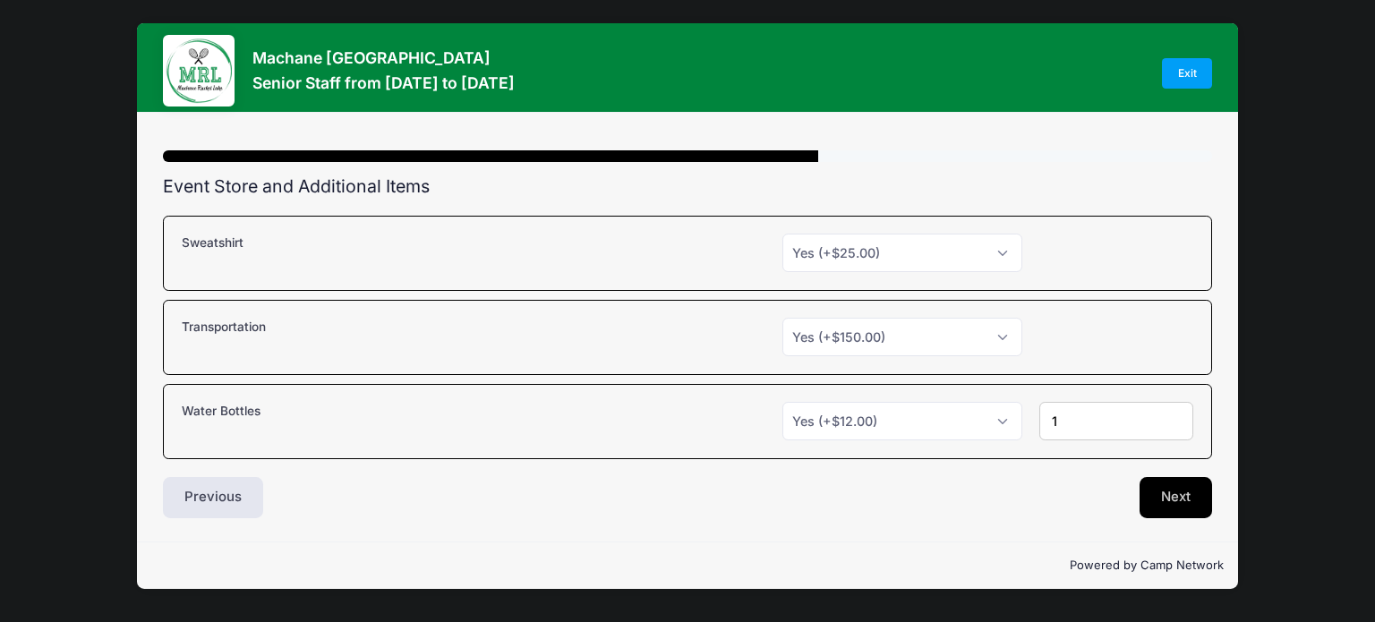
click at [1171, 484] on button "Next" at bounding box center [1176, 497] width 73 height 41
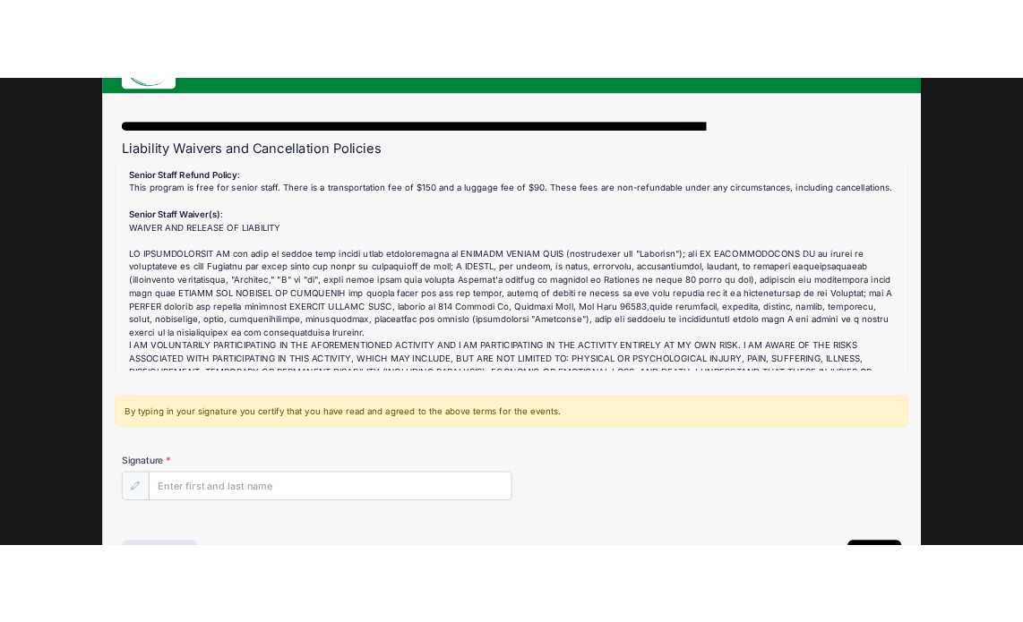
scroll to position [99, 0]
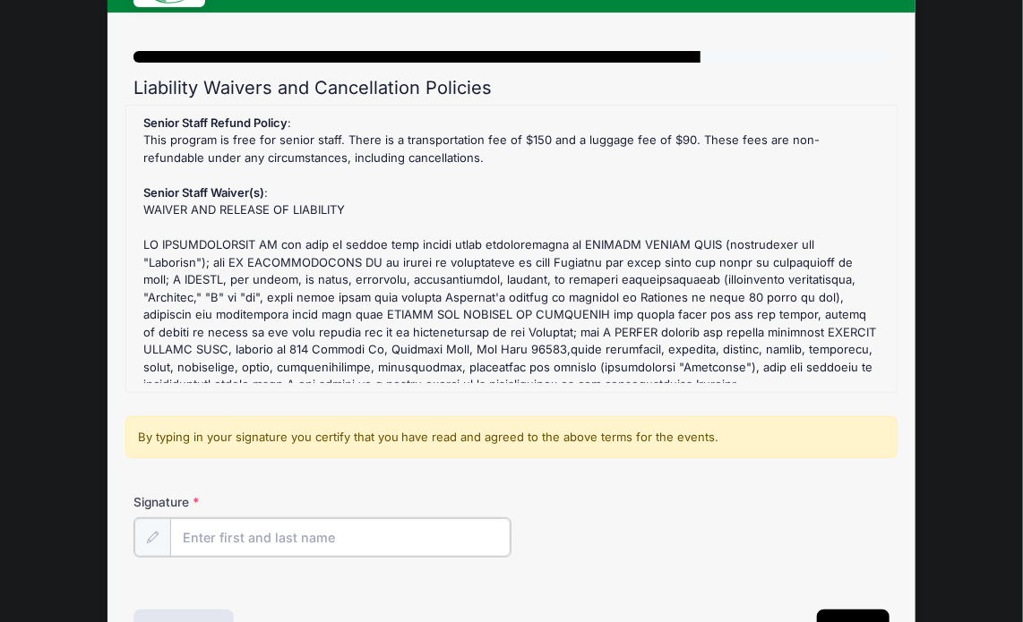
click at [340, 544] on input "Signature" at bounding box center [340, 537] width 340 height 39
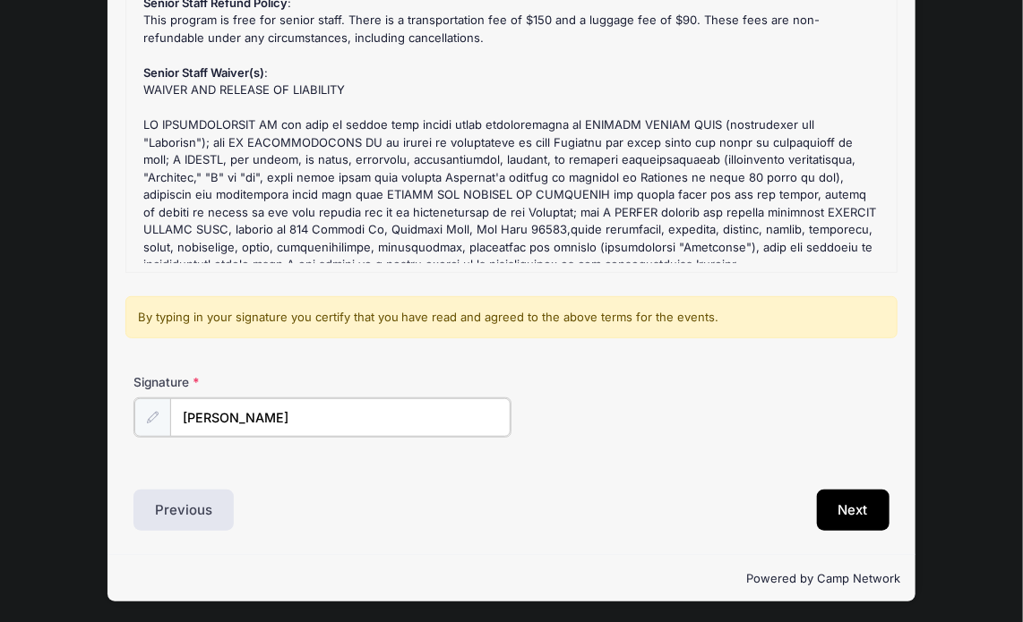
scroll to position [218, 0]
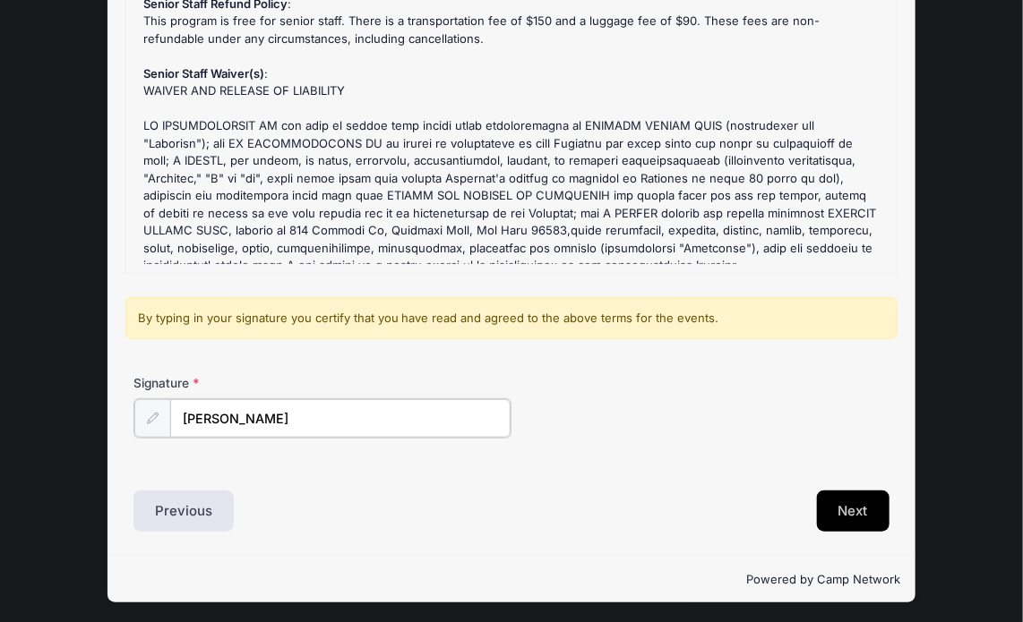
type input "Yocheved Scheinberg"
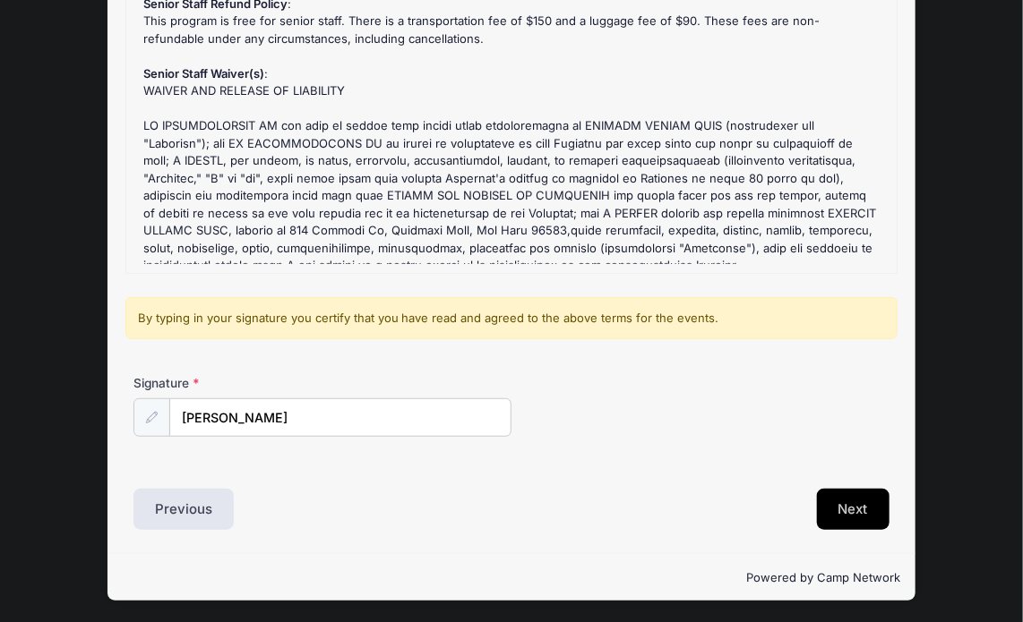
click at [857, 500] on button "Next" at bounding box center [853, 509] width 73 height 41
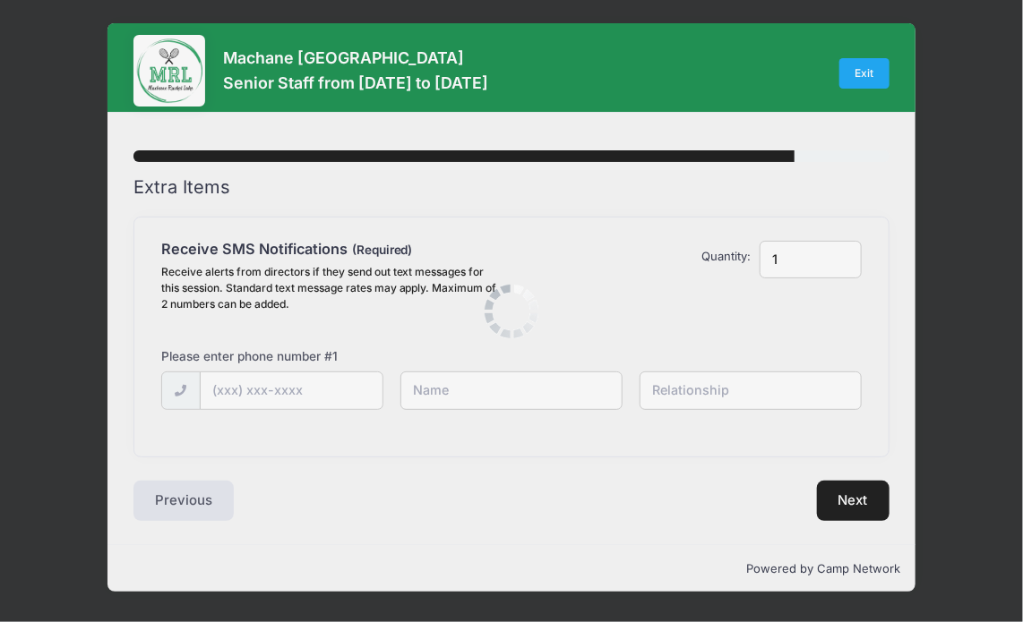
scroll to position [0, 0]
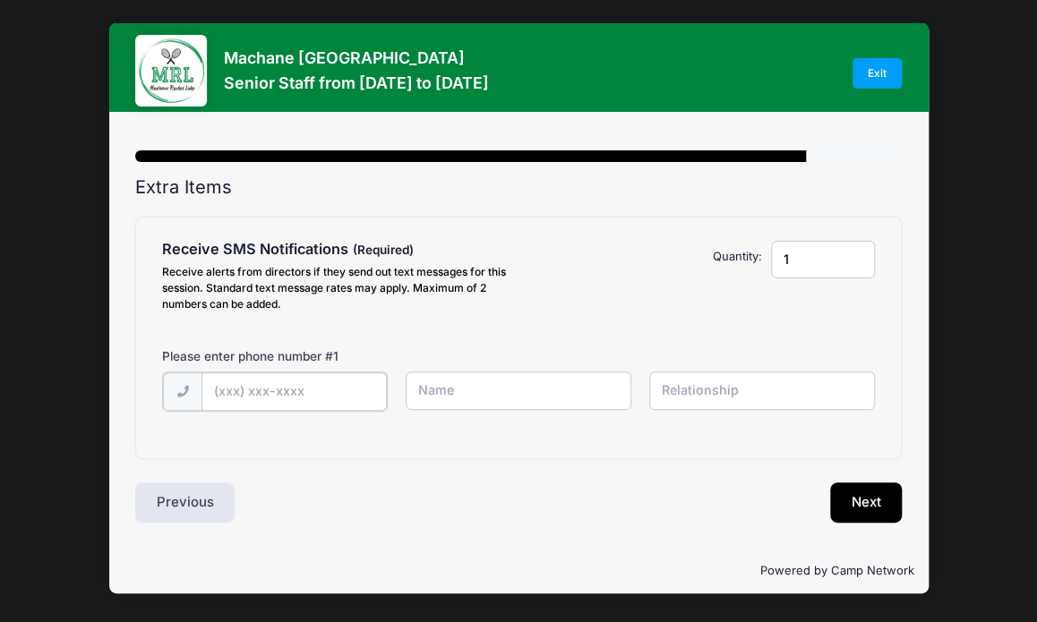
click at [0, 0] on input "text" at bounding box center [0, 0] width 0 height 0
type input "(224) 496-1136"
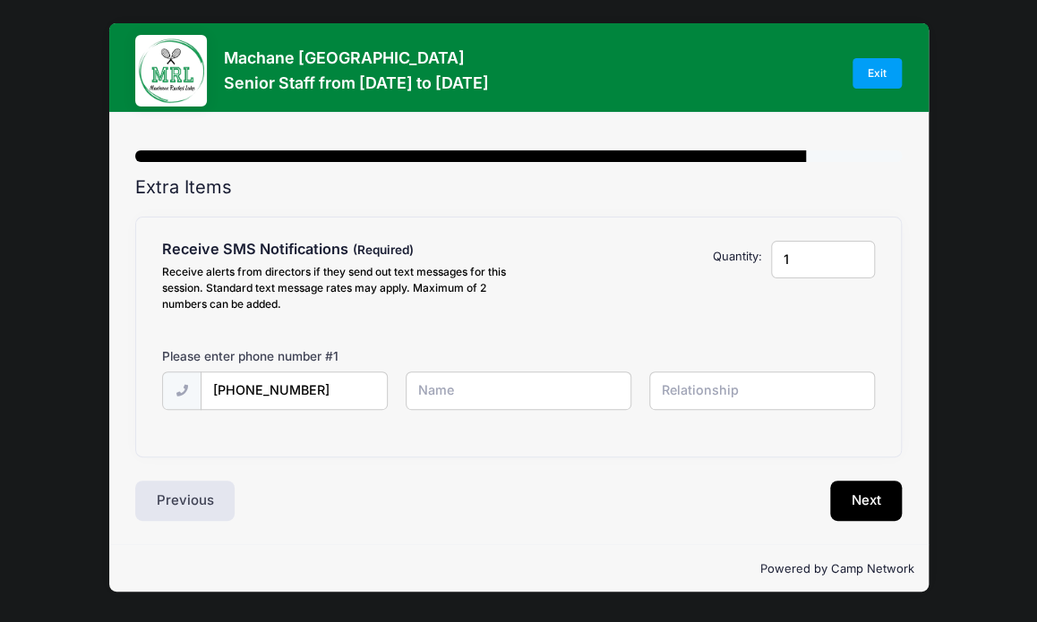
click at [0, 0] on input "text" at bounding box center [0, 0] width 0 height 0
type input "Nechama"
click at [0, 0] on input "text" at bounding box center [0, 0] width 0 height 0
type input "self"
click at [863, 493] on button "Next" at bounding box center [866, 501] width 73 height 41
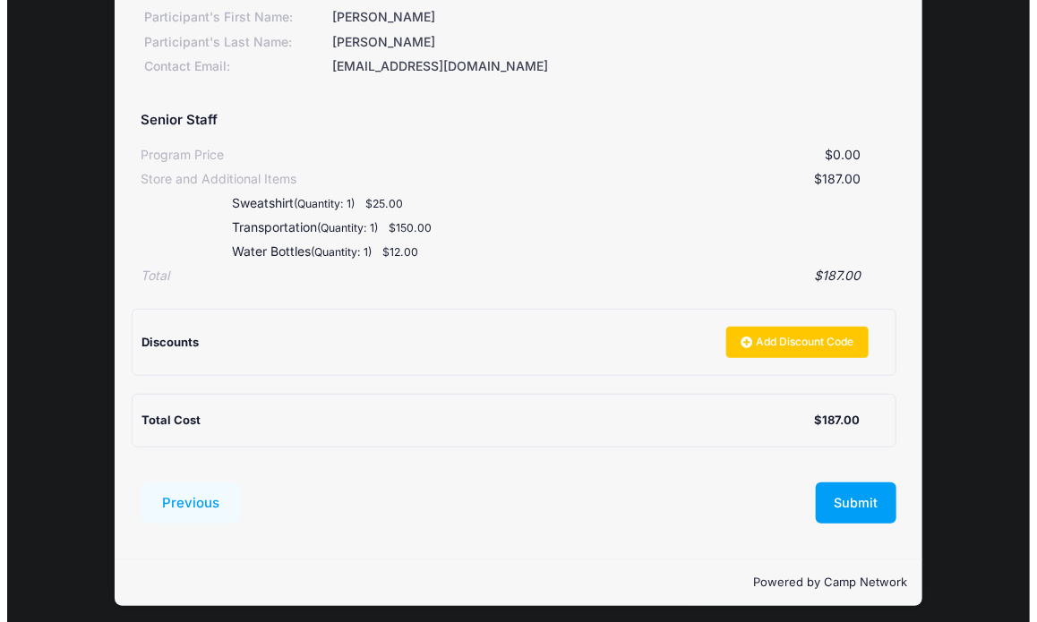
scroll to position [236, 0]
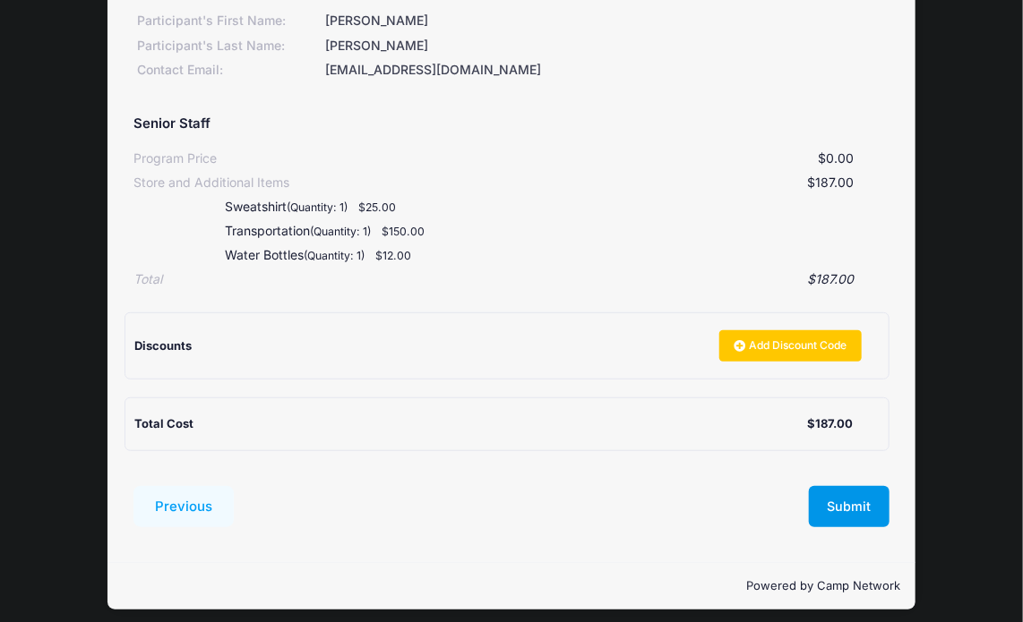
click at [855, 512] on button "Submit" at bounding box center [849, 506] width 81 height 41
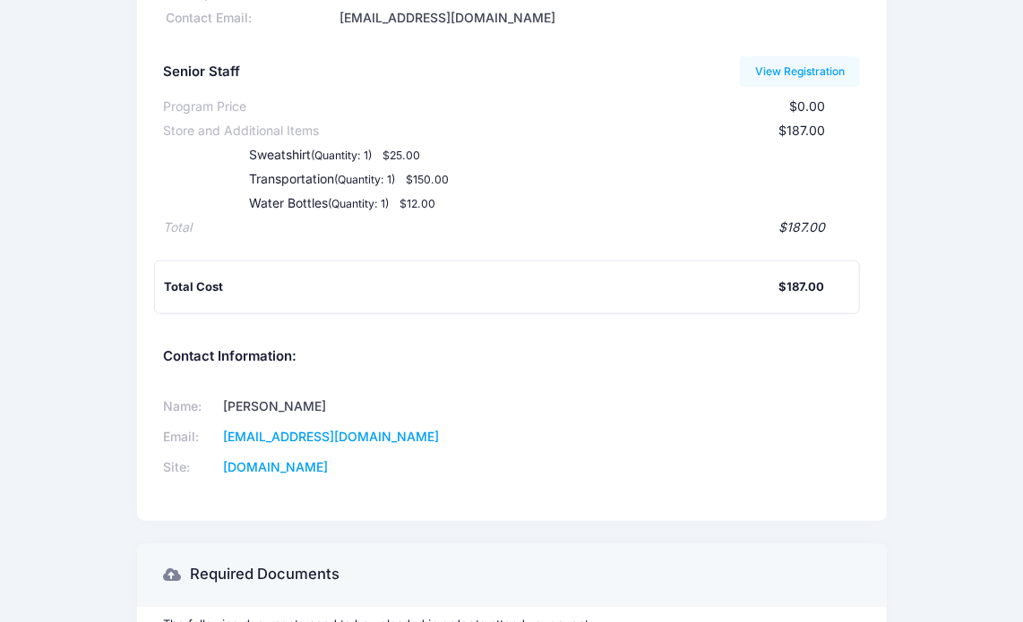
scroll to position [172, 0]
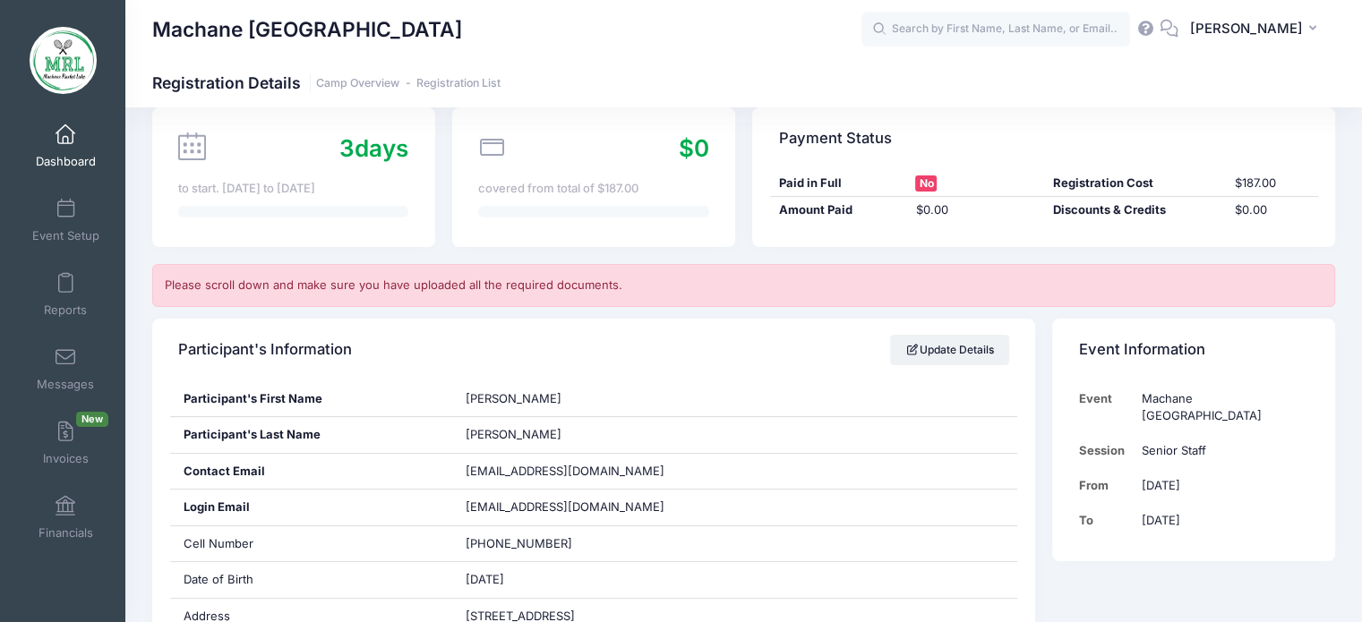
scroll to position [225, 0]
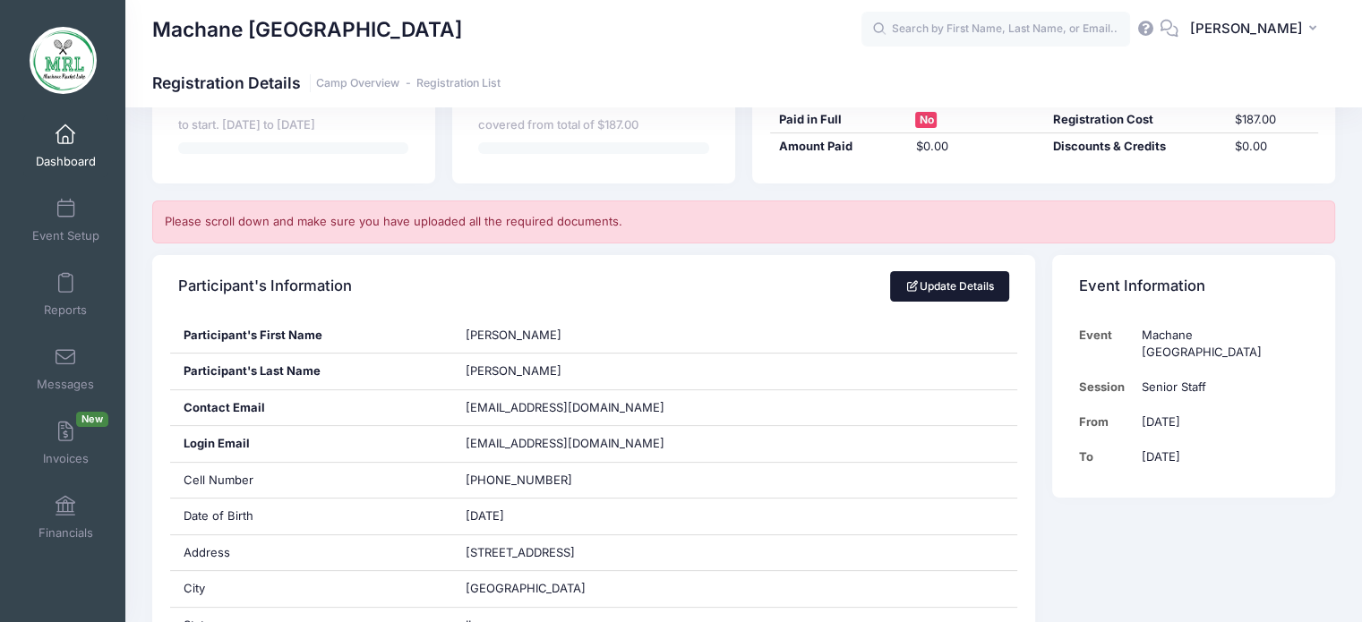
click at [980, 278] on link "Update Details" at bounding box center [949, 286] width 119 height 30
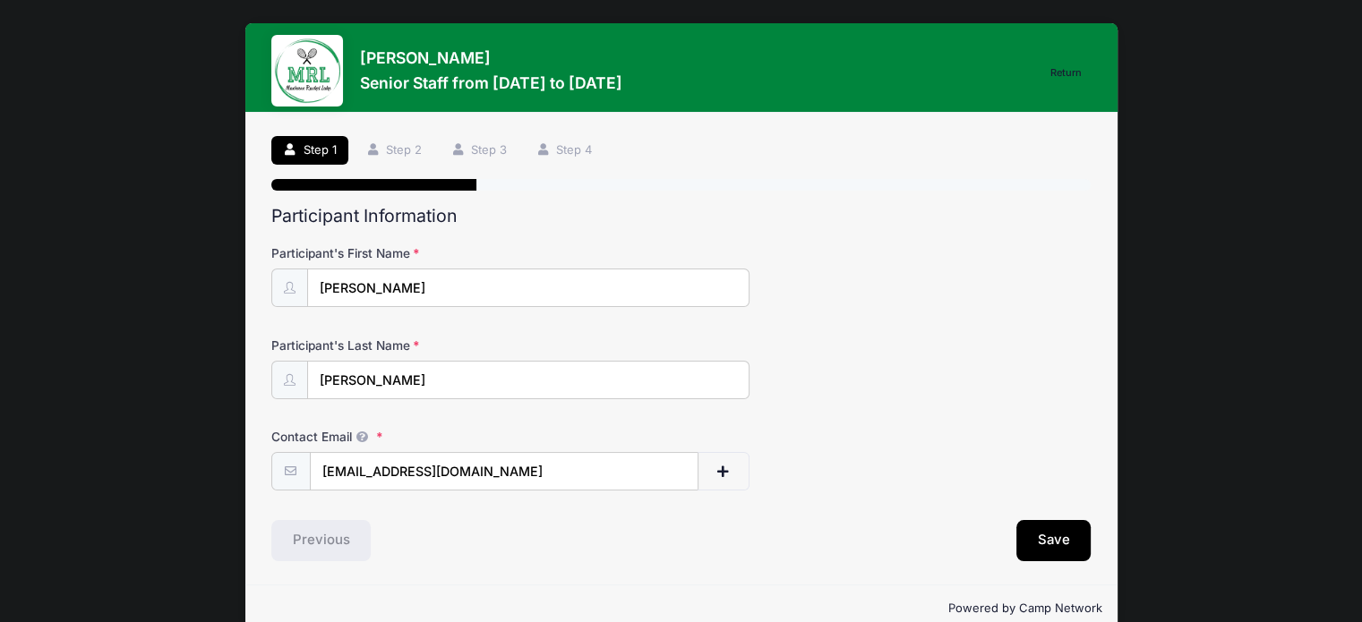
click at [1068, 71] on link "Return" at bounding box center [1065, 73] width 50 height 21
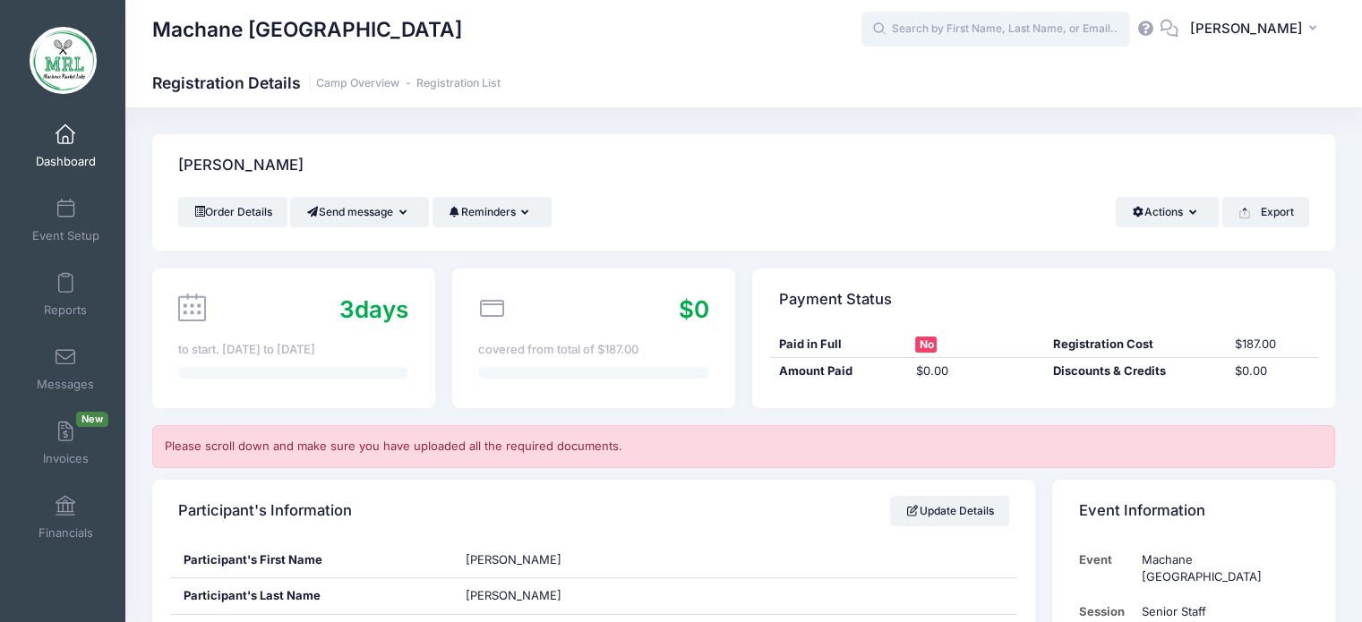
click at [945, 31] on input "text" at bounding box center [995, 30] width 269 height 36
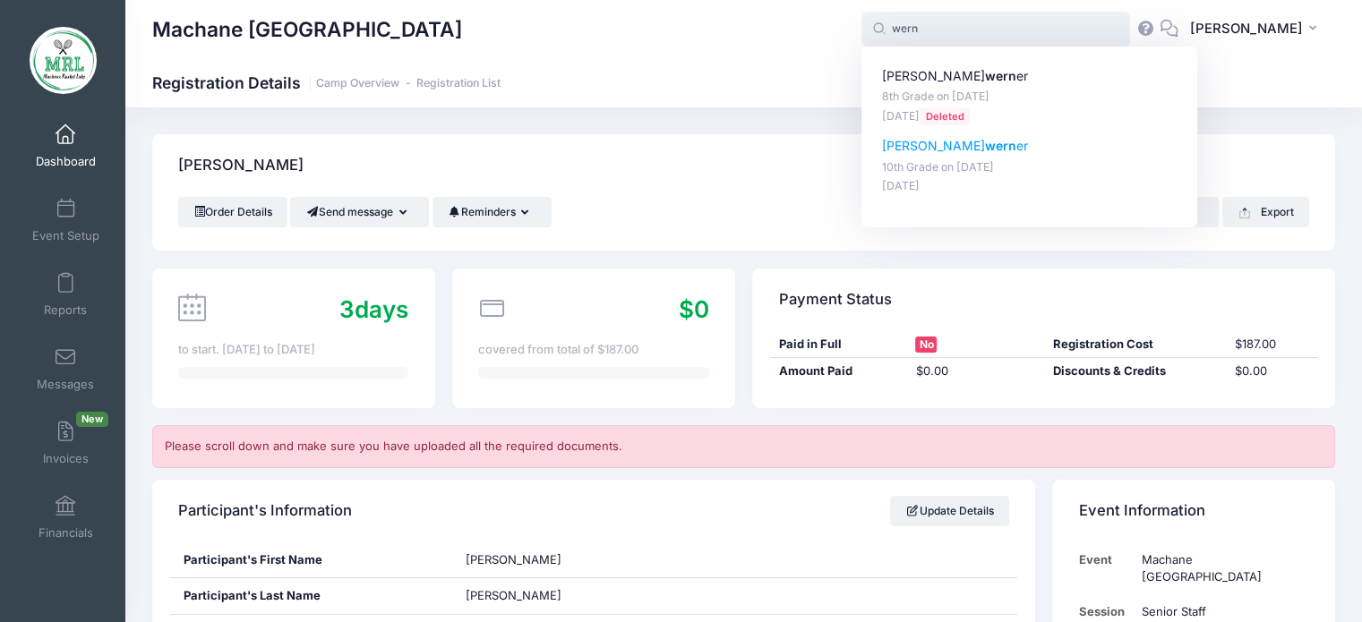
click at [920, 152] on p "[PERSON_NAME] er" at bounding box center [1029, 146] width 295 height 19
type input "[PERSON_NAME] (10th Grade, [DATE])"
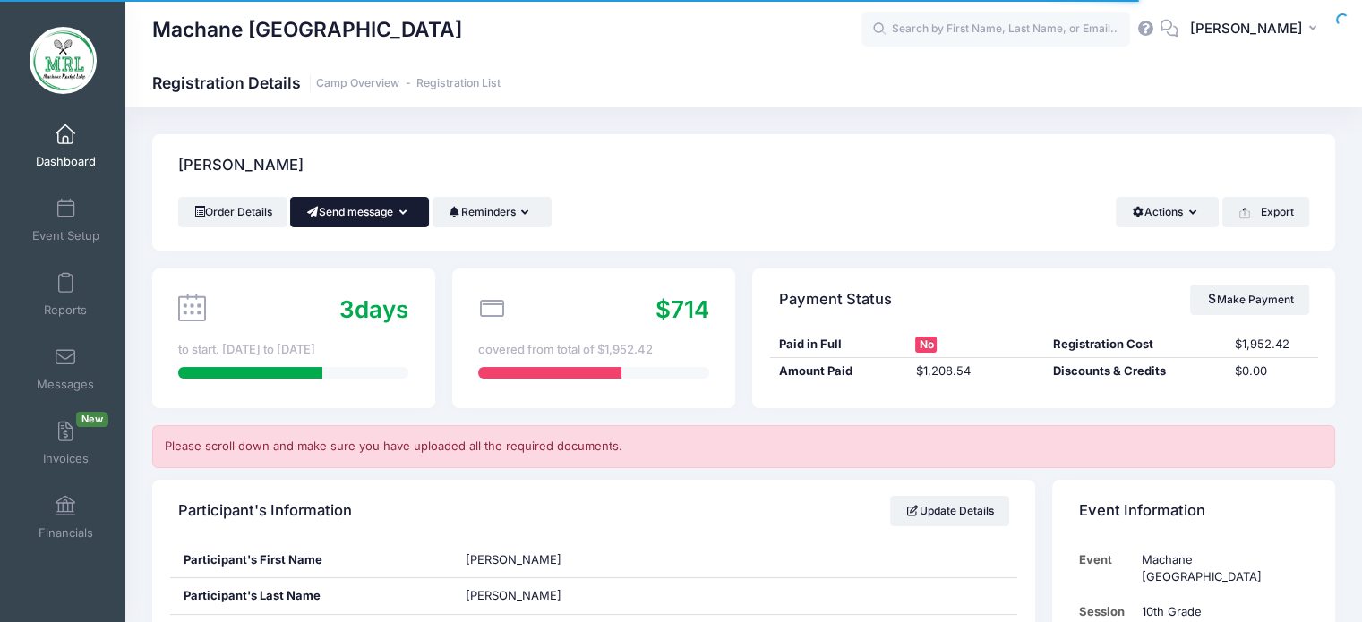
click at [409, 213] on icon "button" at bounding box center [406, 213] width 14 height 0
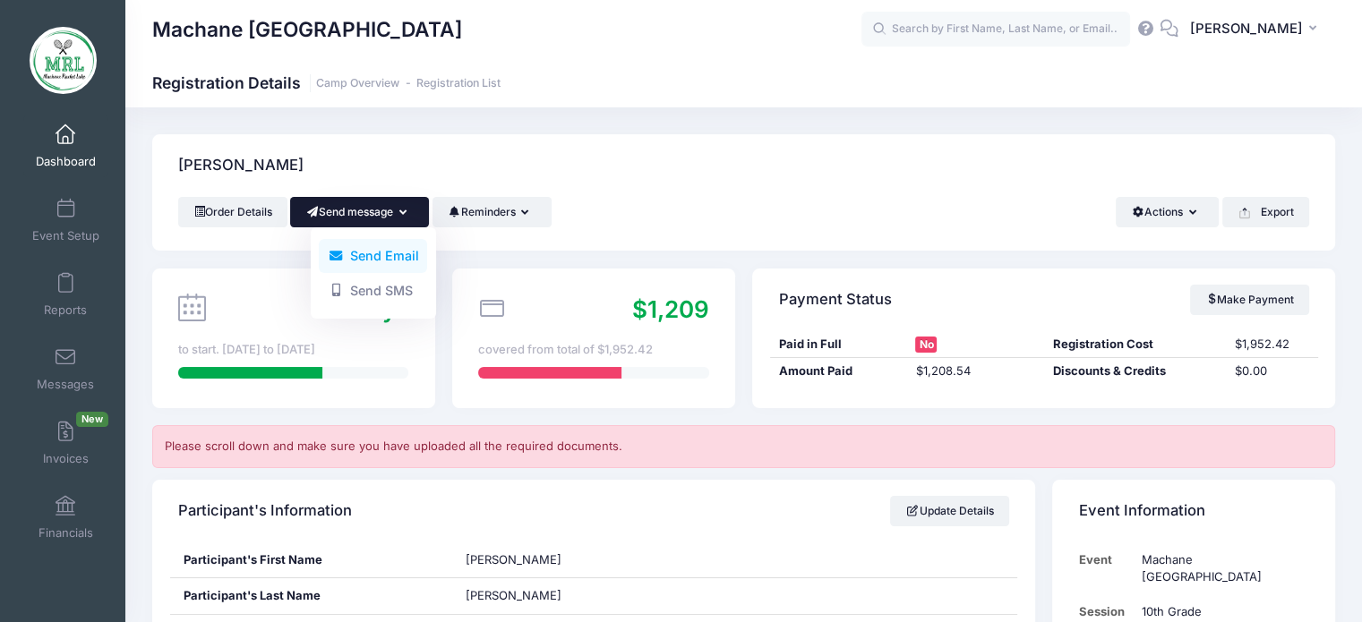
click at [398, 253] on link "Send Email" at bounding box center [373, 256] width 108 height 34
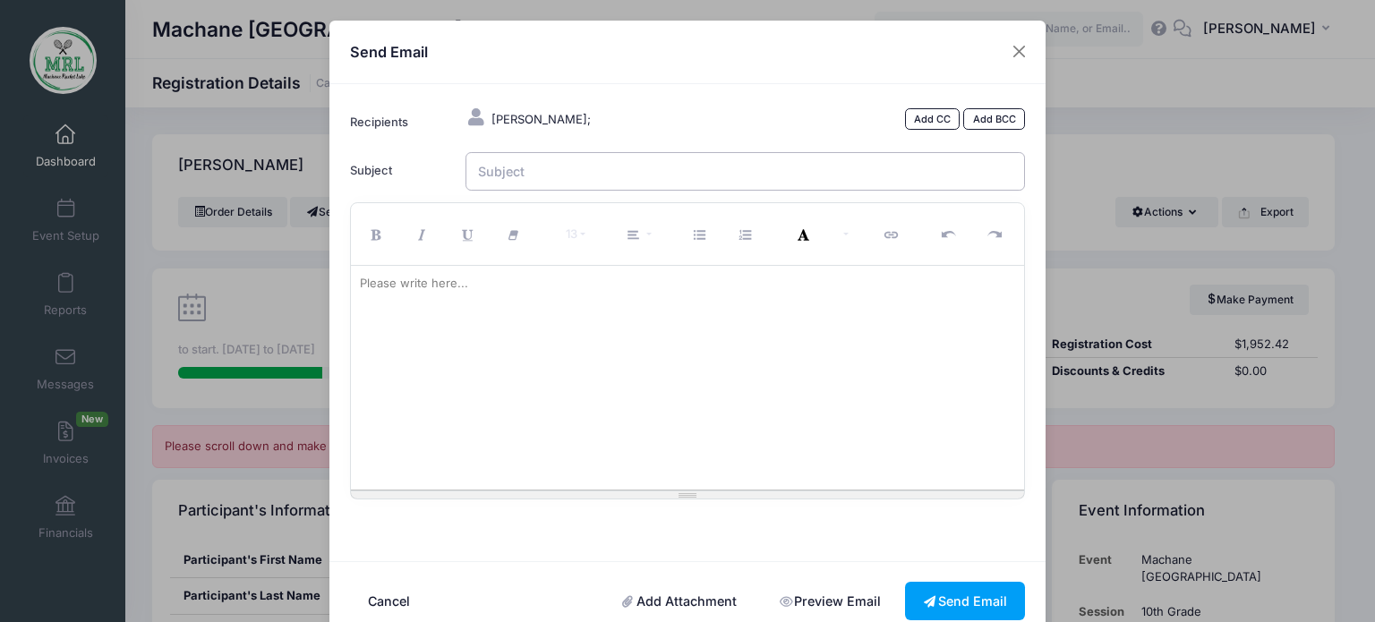
click at [525, 176] on input "Subject" at bounding box center [746, 171] width 561 height 39
type input "MRL"
click at [398, 312] on div at bounding box center [688, 378] width 674 height 224
paste div
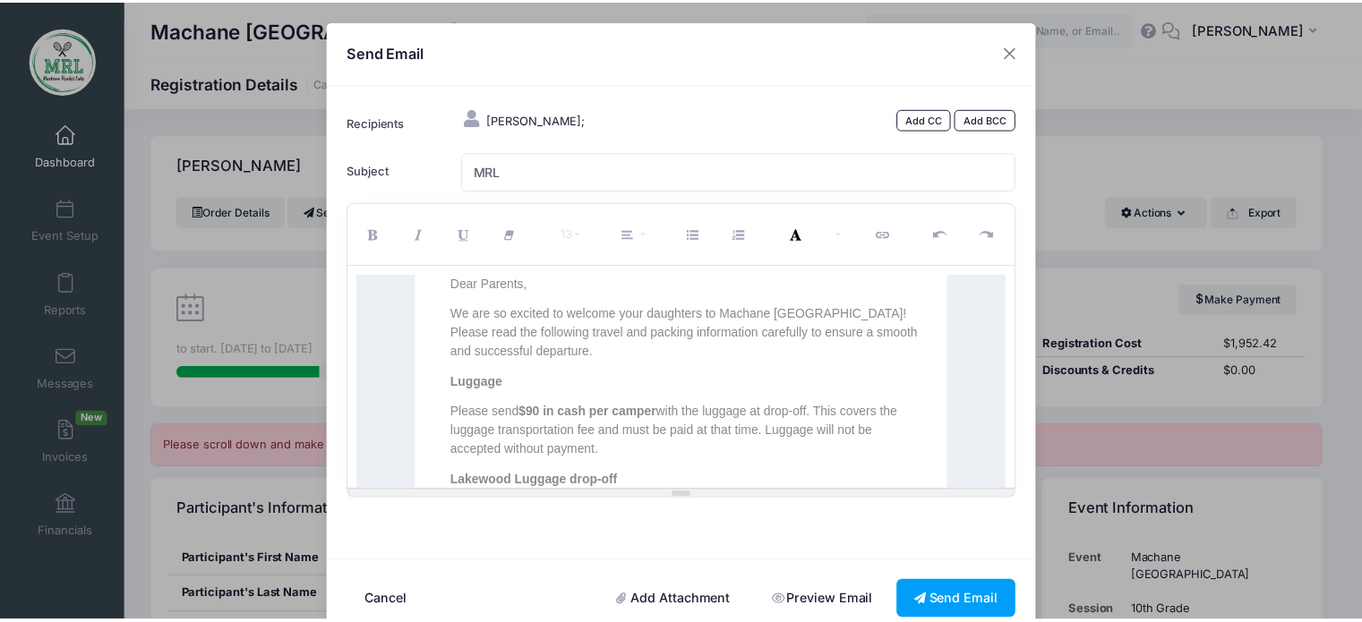
scroll to position [1051, 0]
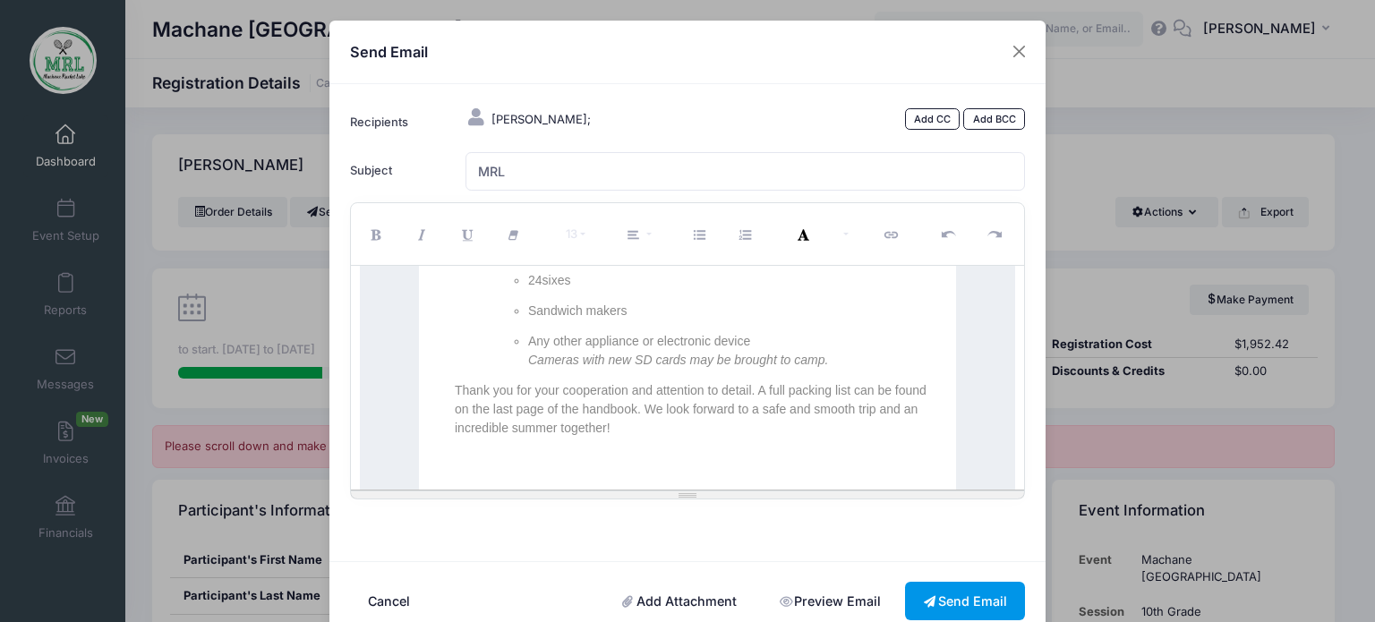
click at [941, 600] on button "Send Email" at bounding box center [965, 601] width 120 height 39
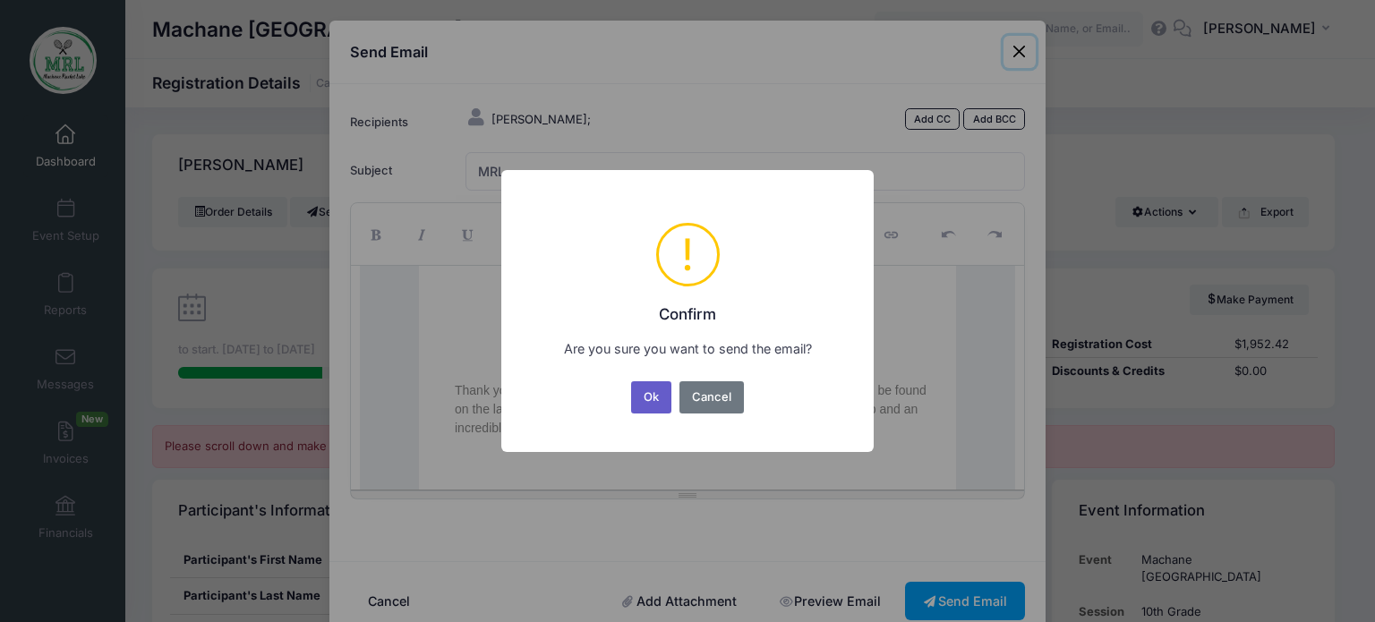
click at [655, 395] on button "Ok" at bounding box center [651, 397] width 41 height 32
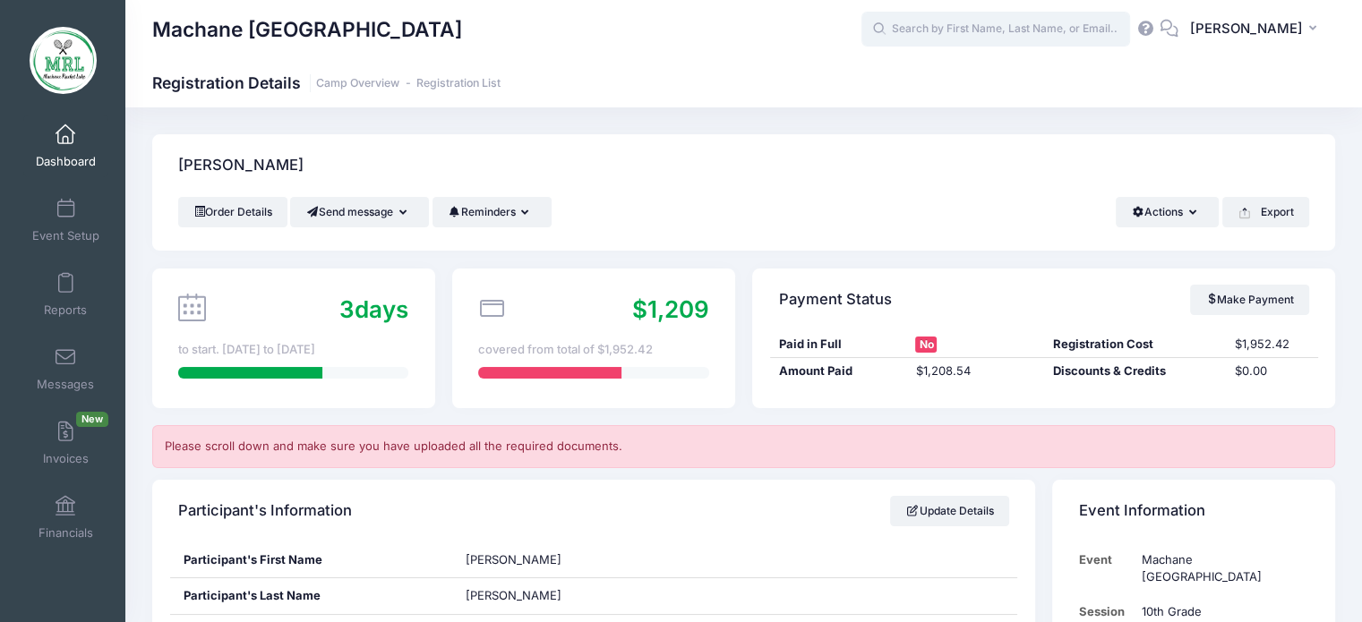
click at [937, 28] on input "text" at bounding box center [995, 30] width 269 height 36
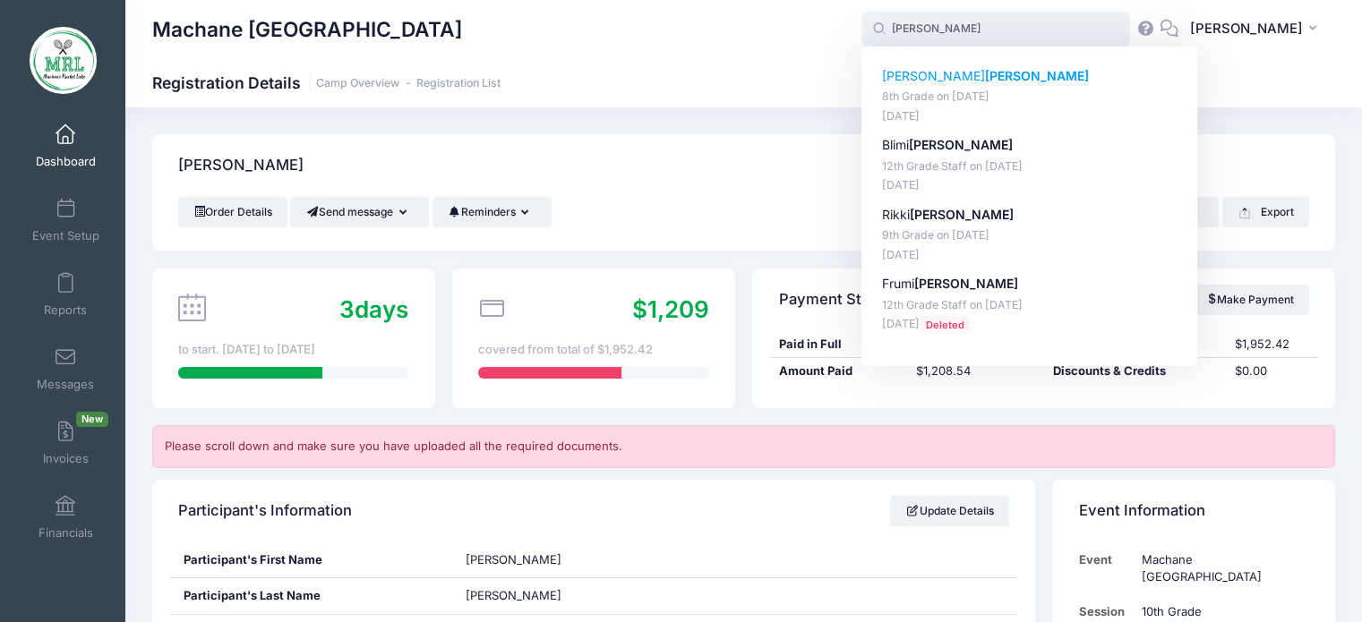
click at [985, 81] on strong "[PERSON_NAME]" at bounding box center [1037, 75] width 104 height 15
type input "Faigy Rosenberg (8th Grade, Aug-14, 2025)"
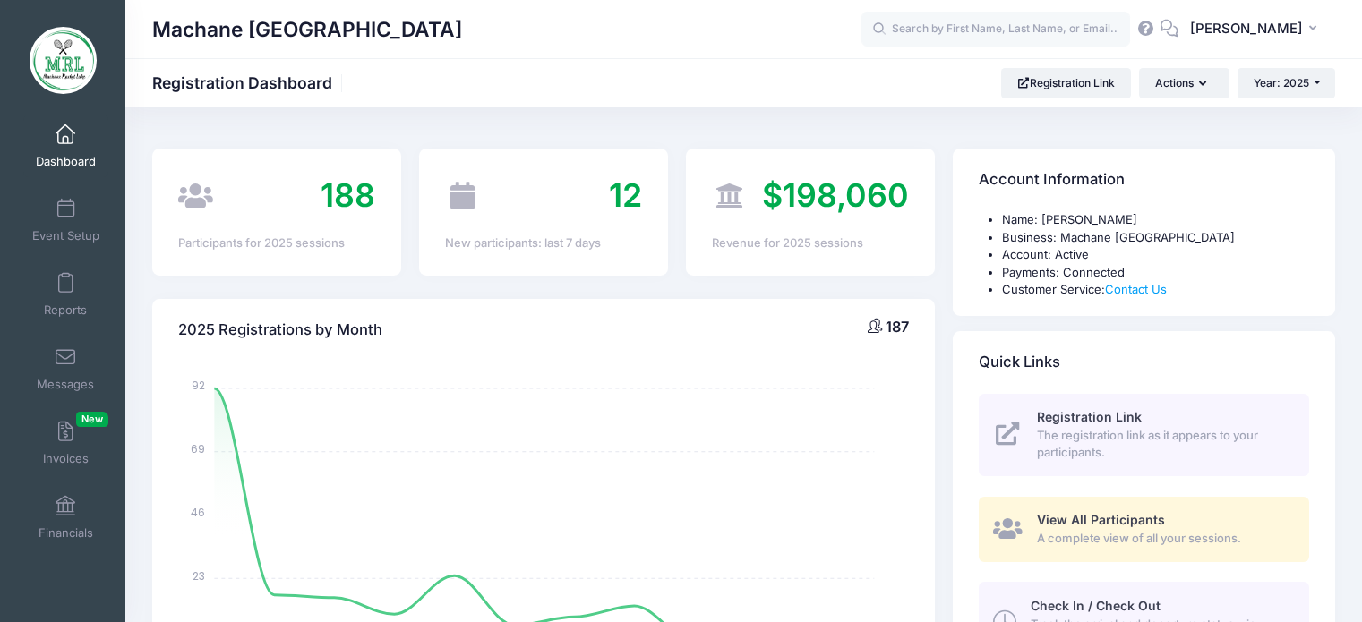
select select
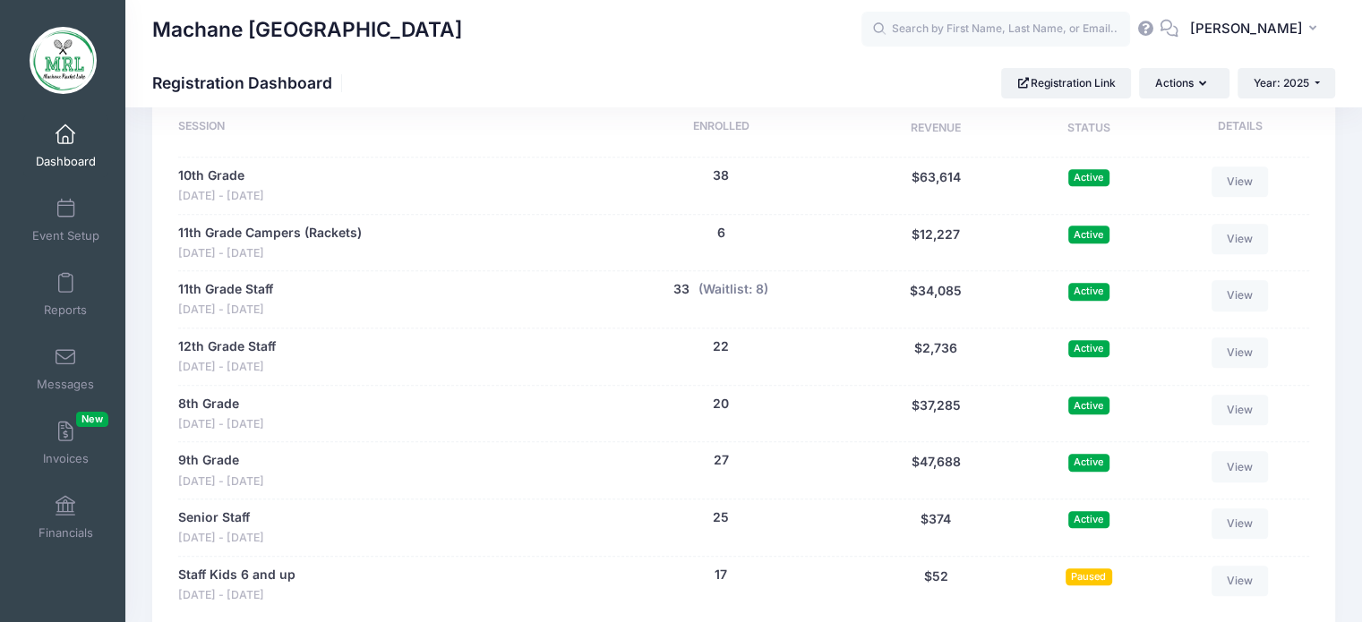
scroll to position [871, 0]
click at [1237, 415] on link "View" at bounding box center [1239, 407] width 57 height 30
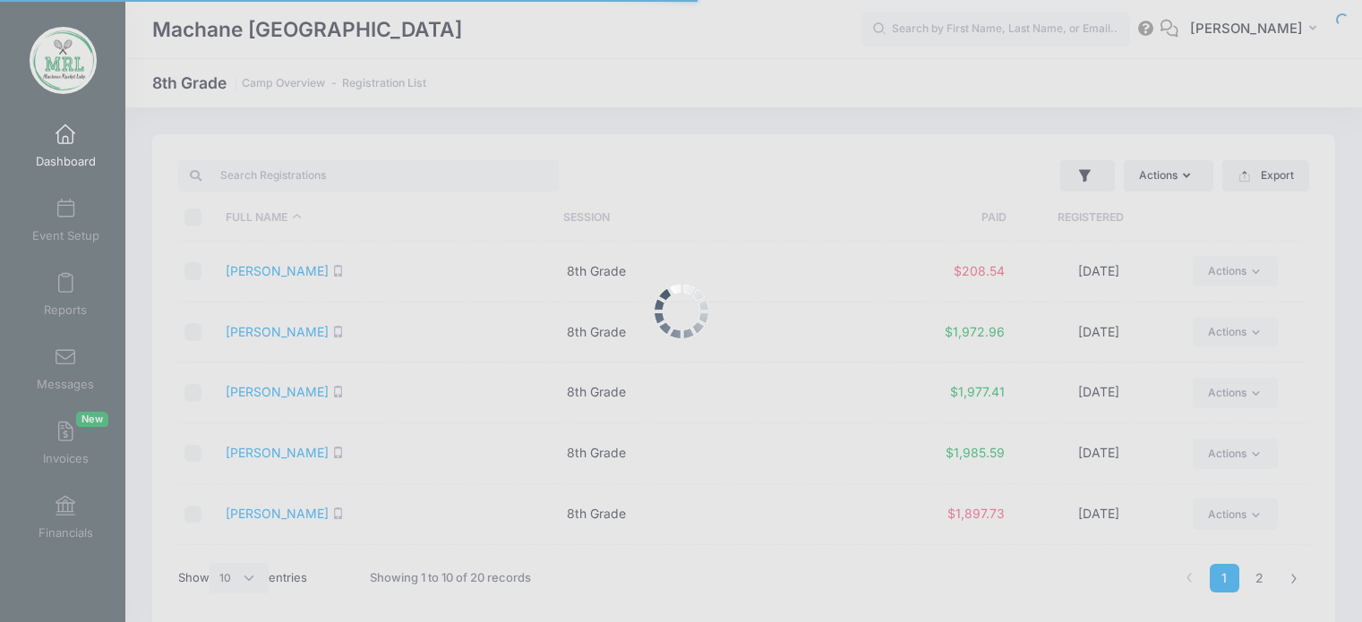
select select "10"
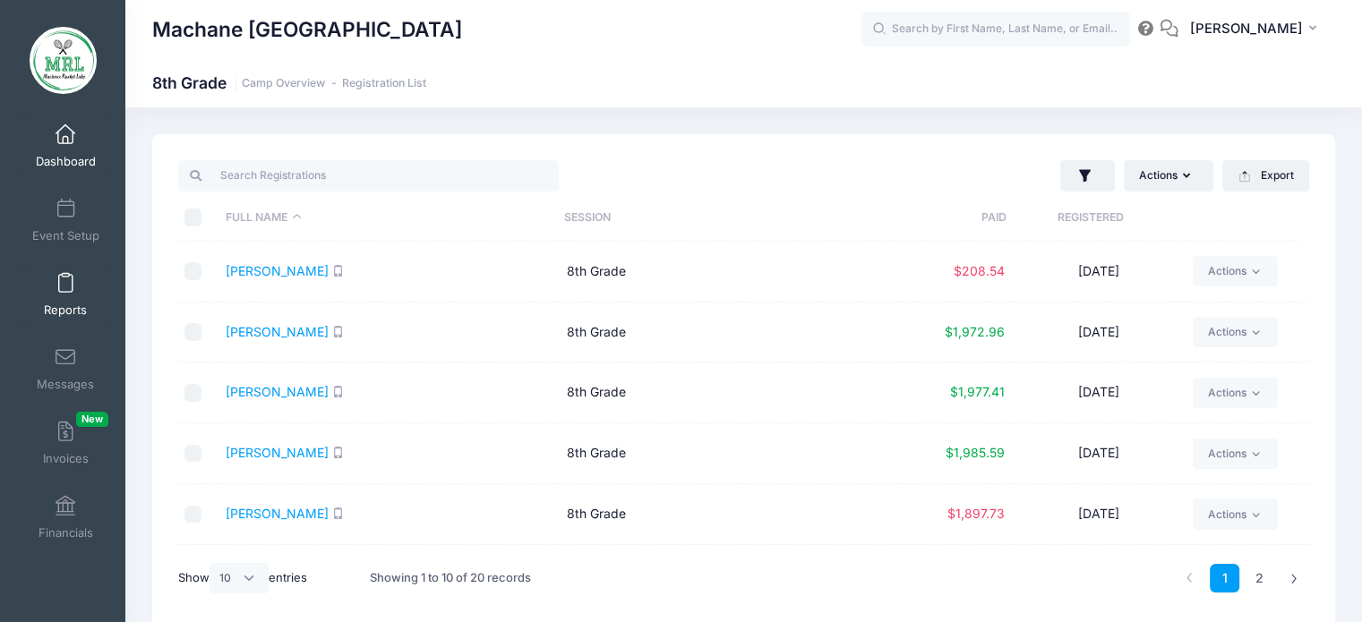
click at [59, 296] on link "Reports" at bounding box center [65, 294] width 85 height 63
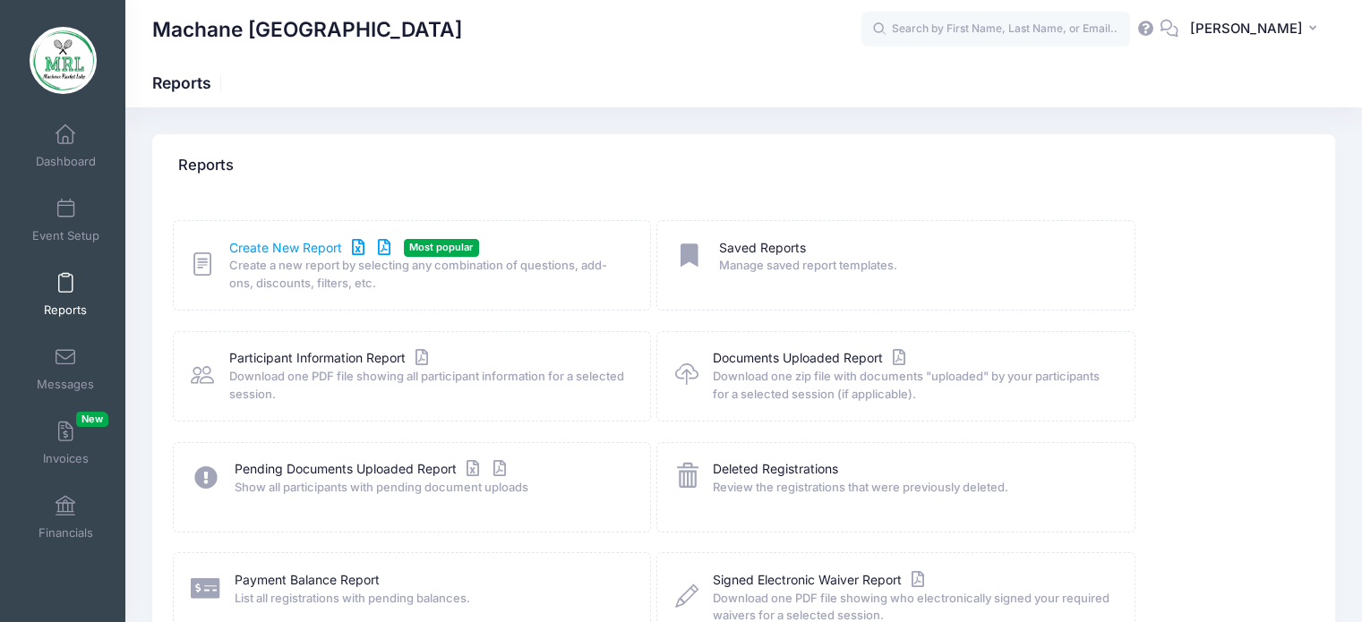
click at [287, 252] on link "Create New Report" at bounding box center [312, 248] width 167 height 19
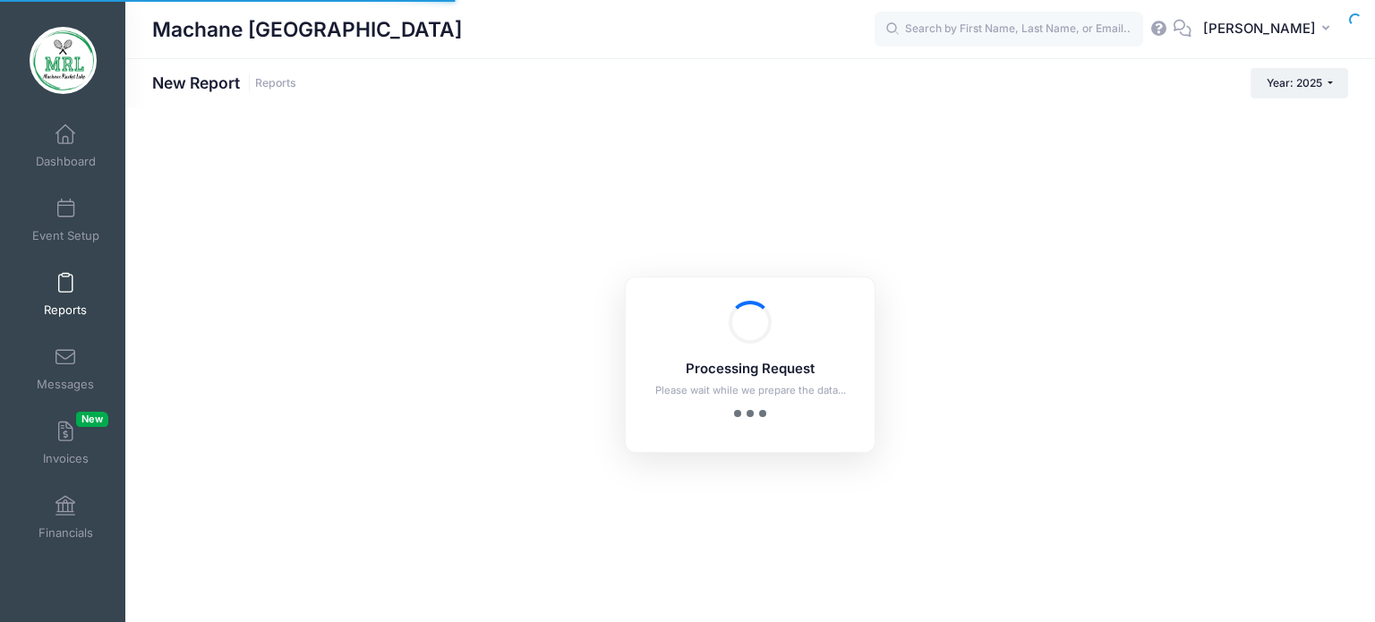
checkbox input "true"
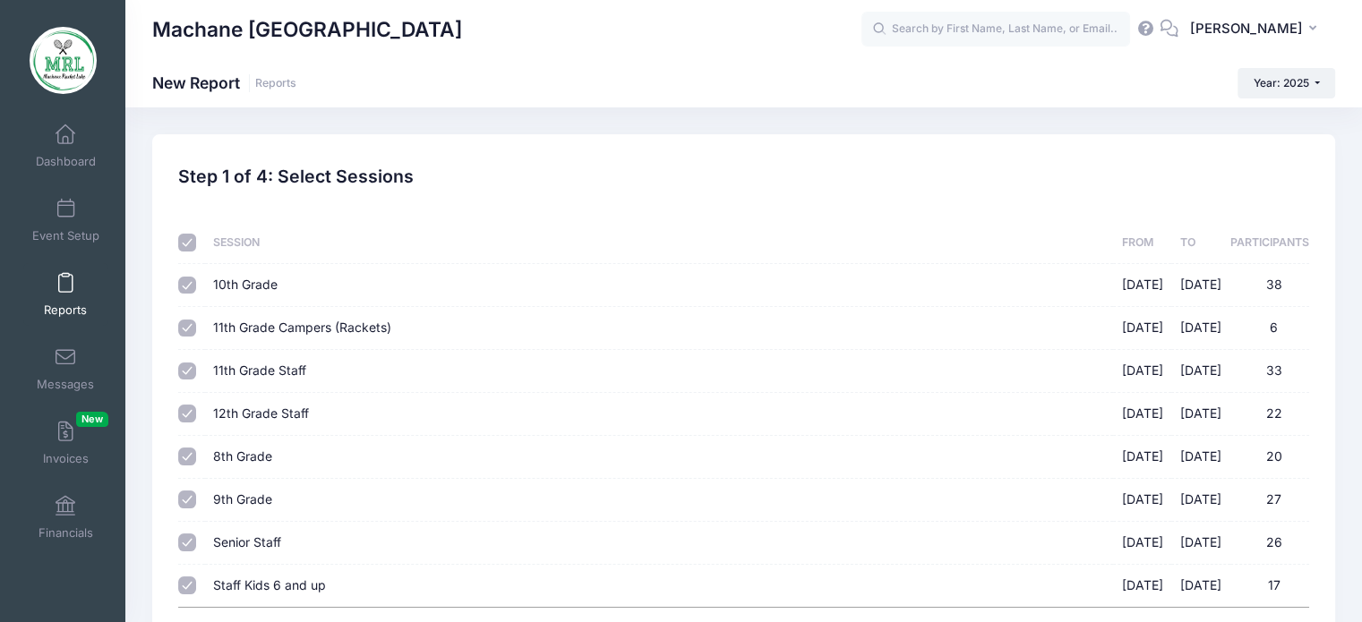
click at [186, 239] on input "checkbox" at bounding box center [187, 243] width 18 height 18
checkbox input "false"
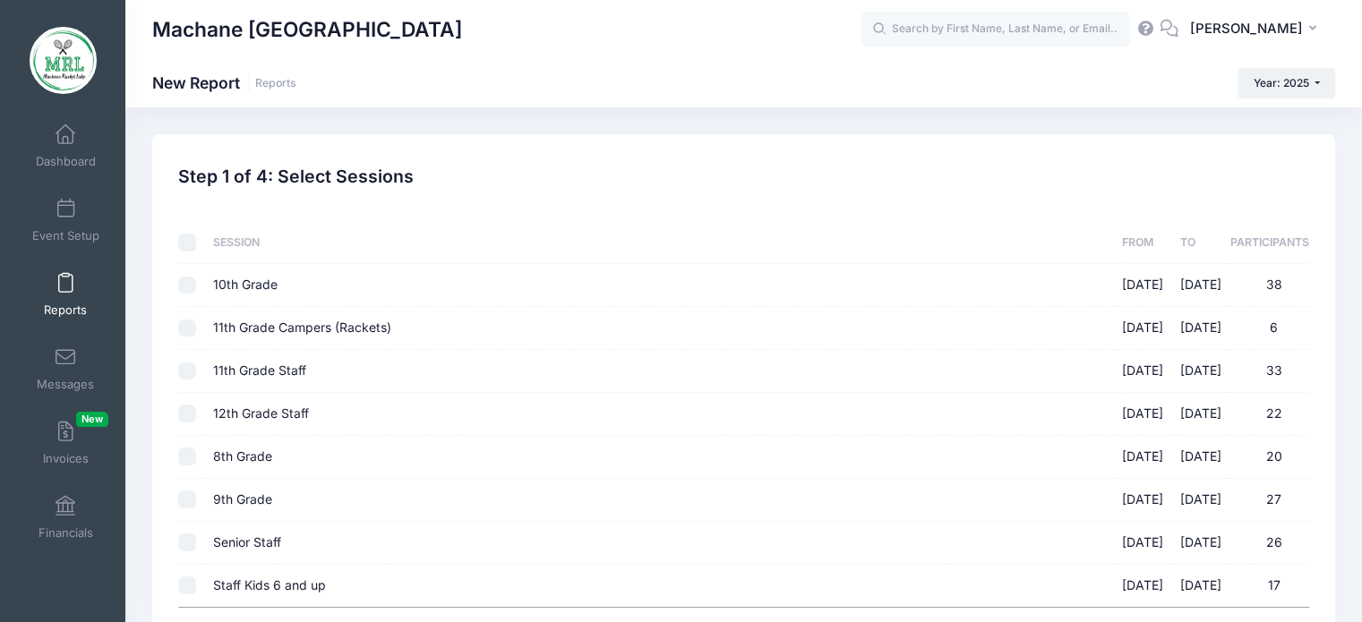
checkbox input "false"
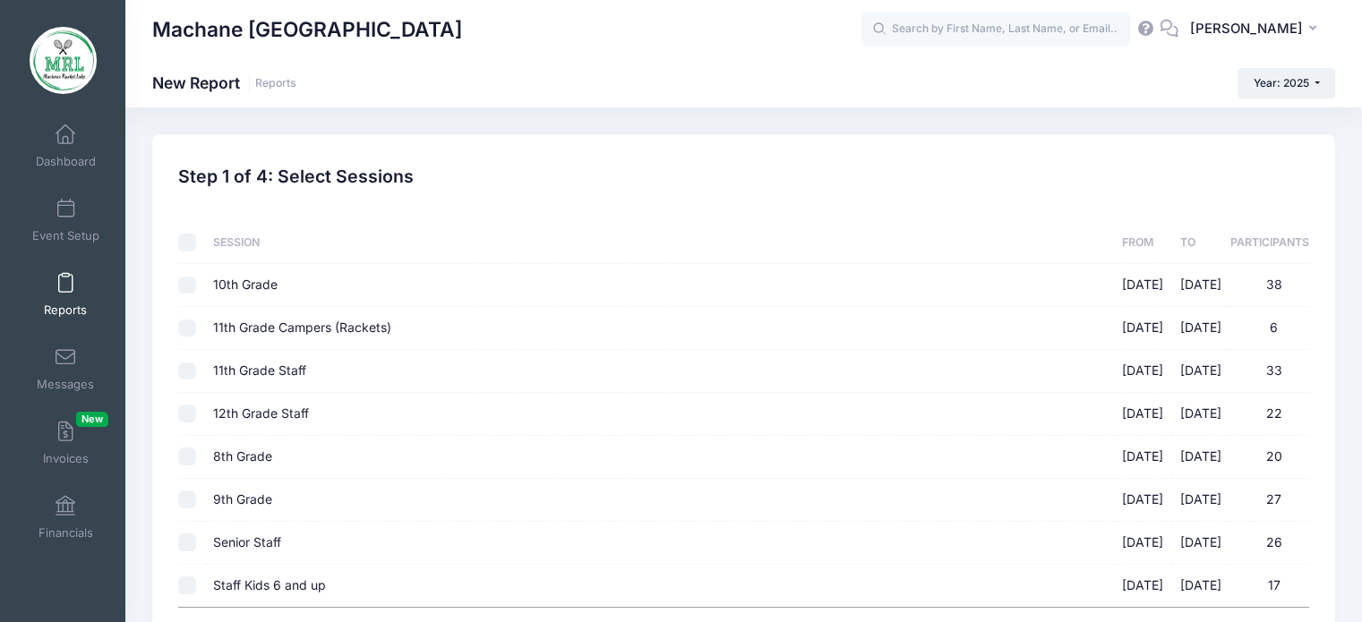
click at [185, 463] on input "8th Grade 08/14/2025 - 08/28/2025 20" at bounding box center [187, 457] width 18 height 18
checkbox input "true"
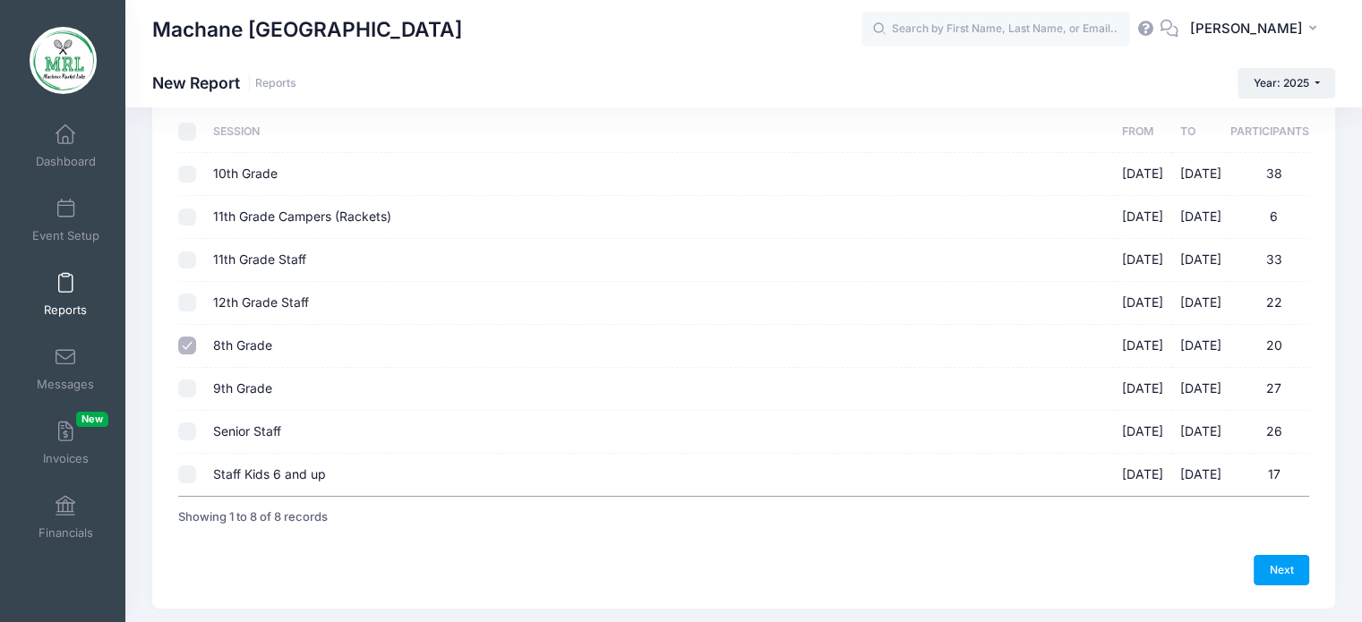
scroll to position [115, 0]
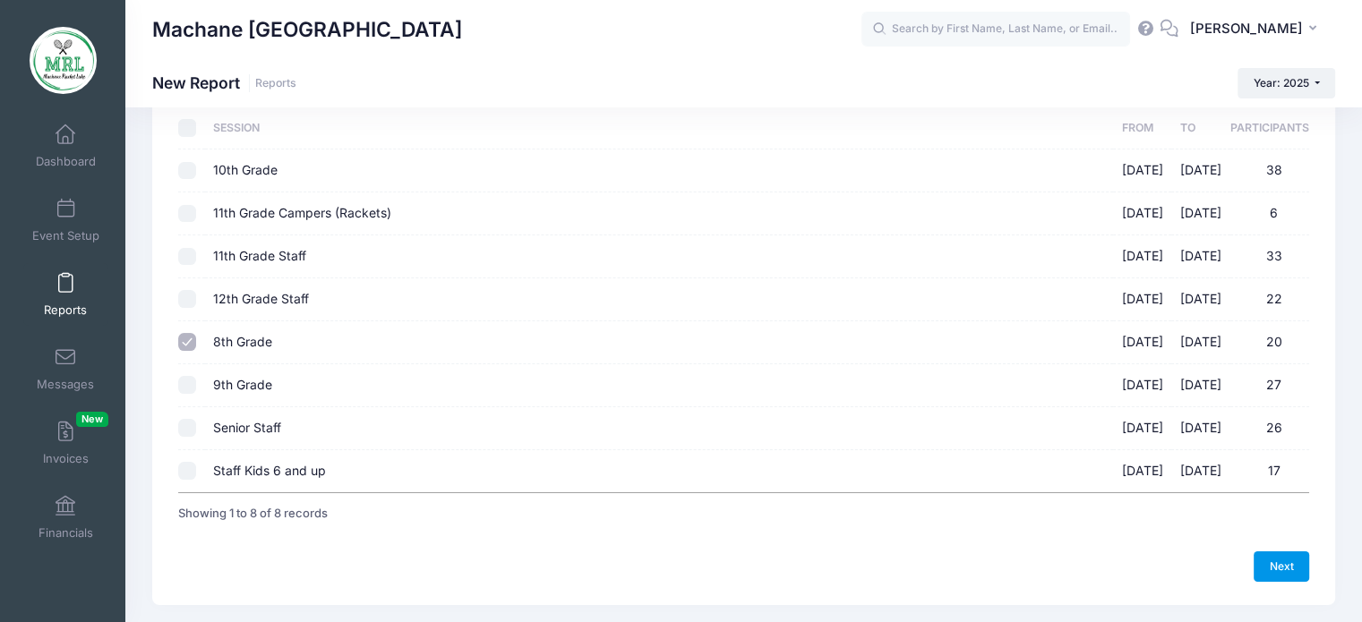
click at [1278, 569] on link "Next" at bounding box center [1282, 567] width 56 height 30
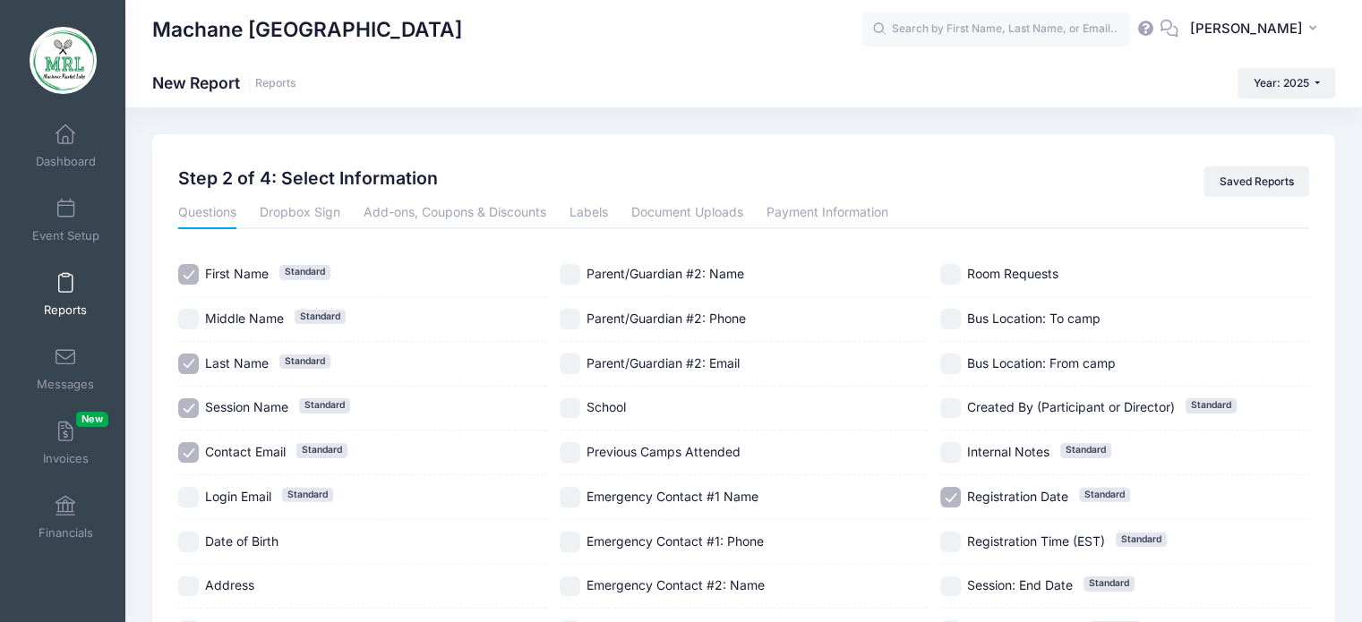
click at [569, 408] on input "School" at bounding box center [570, 408] width 21 height 21
checkbox input "true"
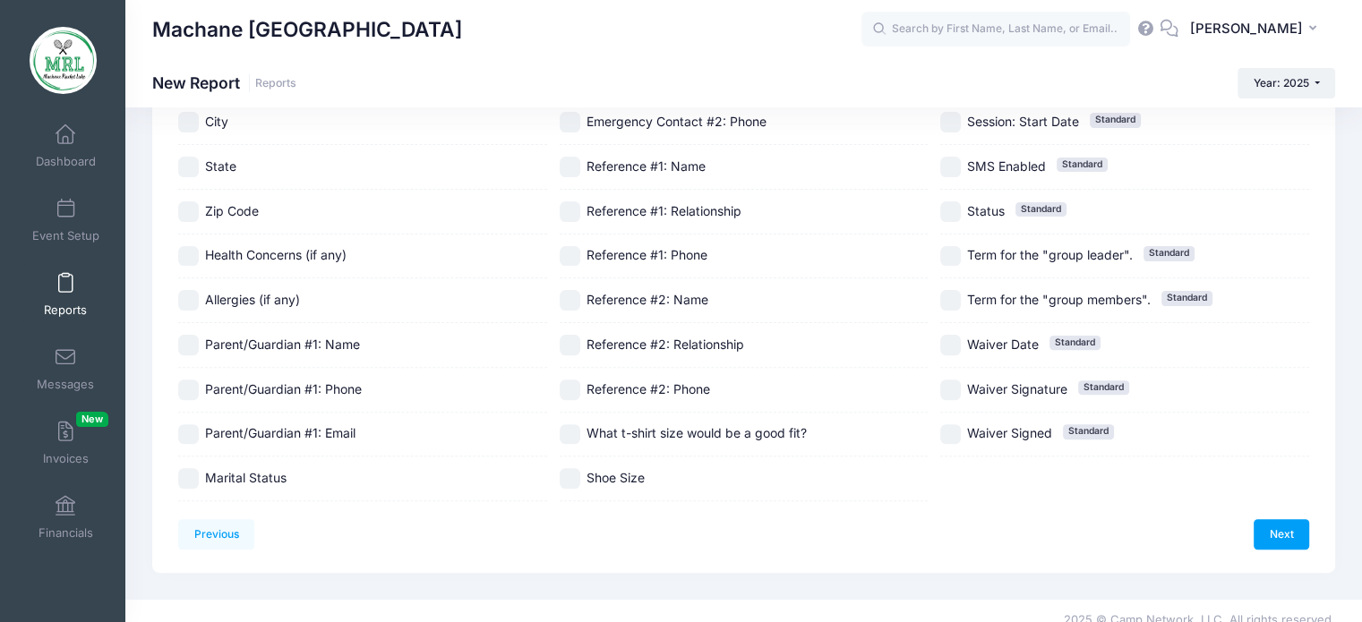
scroll to position [523, 0]
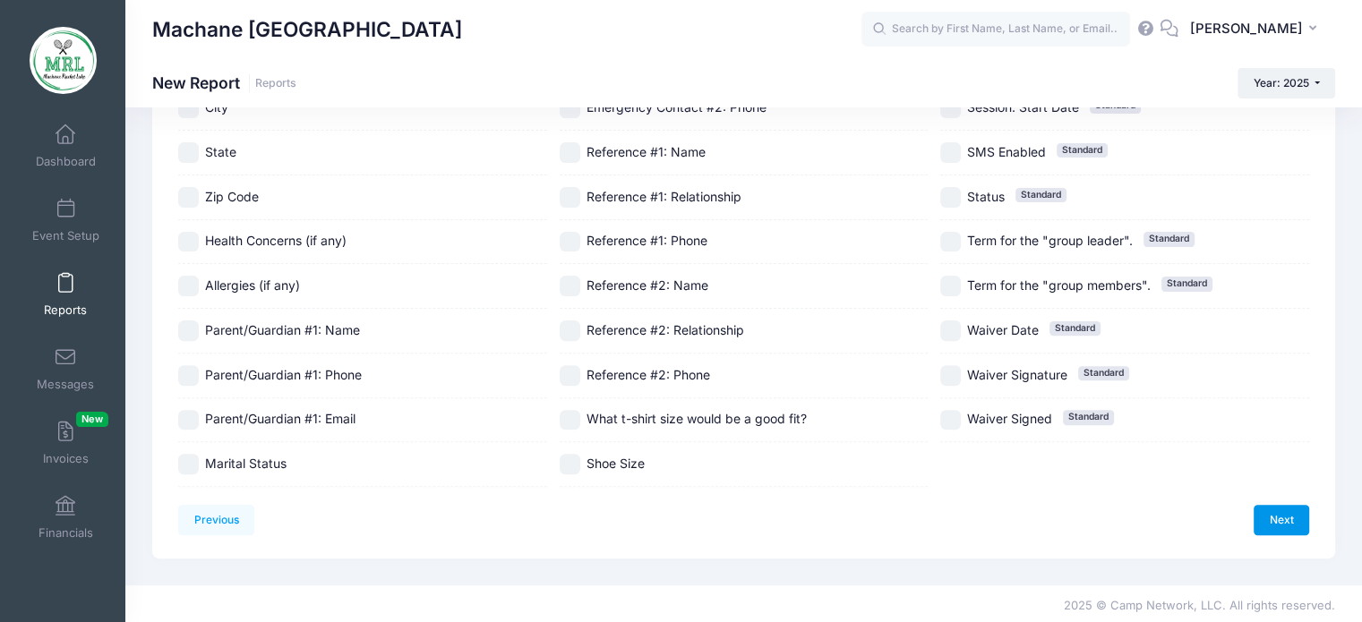
click at [1286, 513] on link "Next" at bounding box center [1282, 520] width 56 height 30
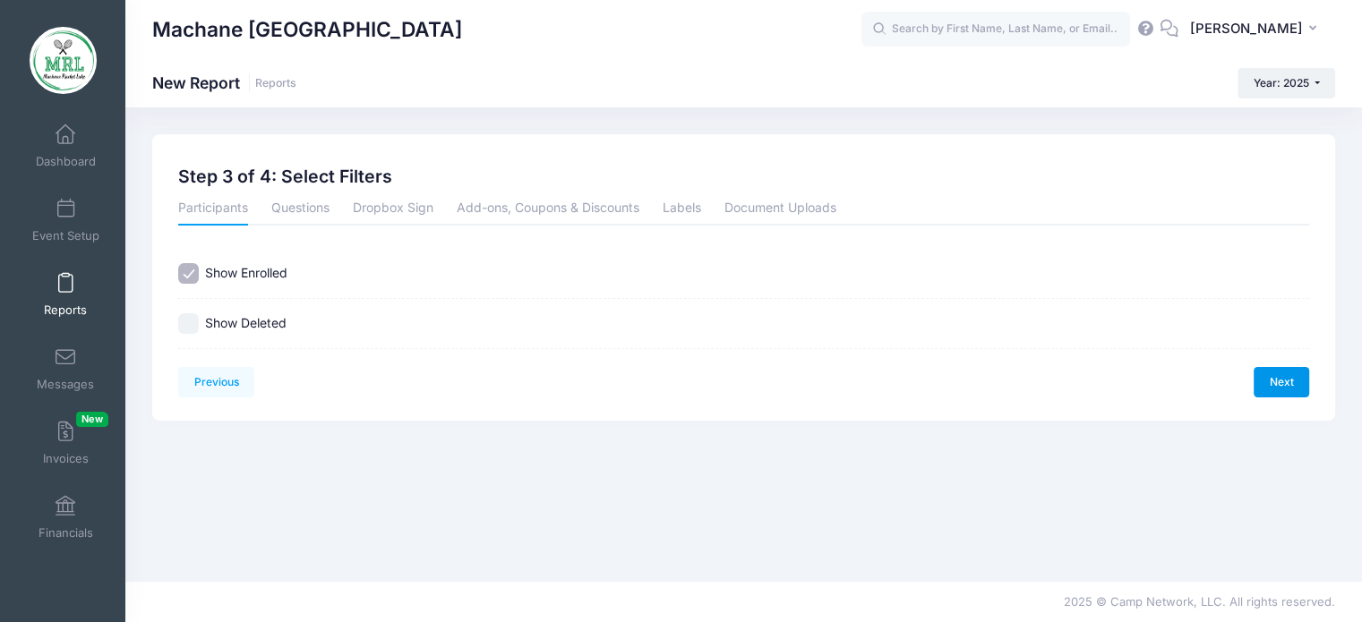
scroll to position [0, 0]
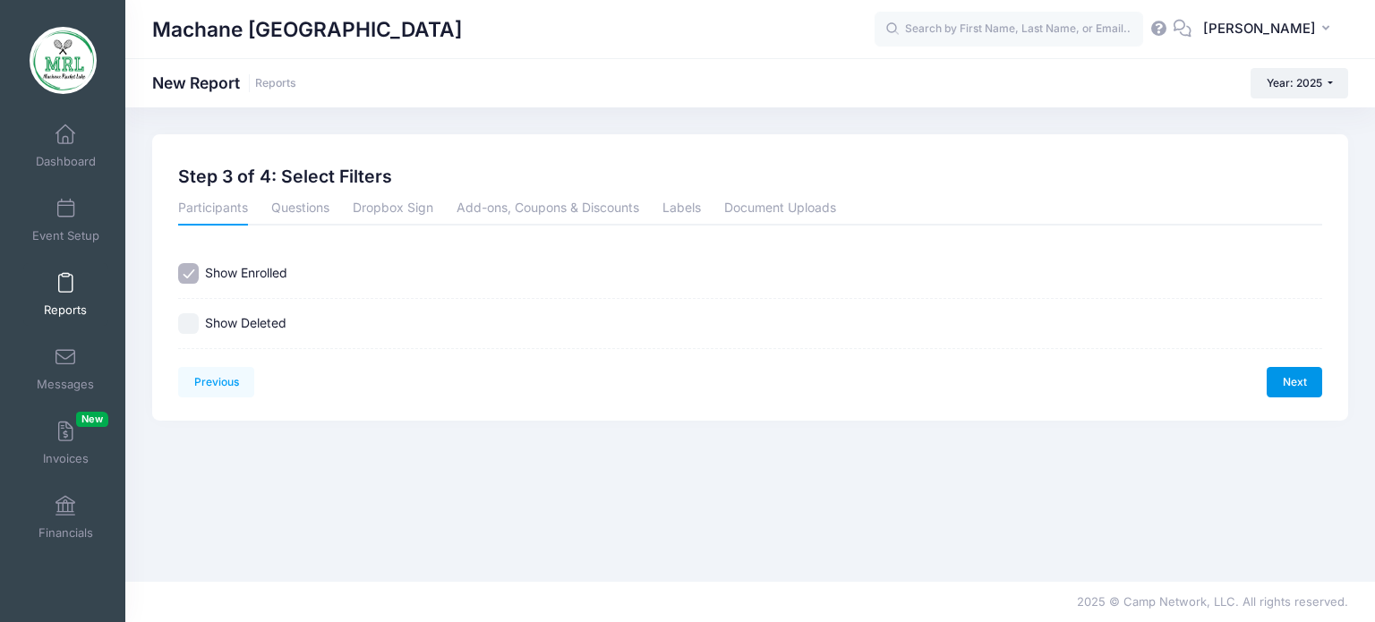
click at [1297, 386] on link "Next" at bounding box center [1295, 382] width 56 height 30
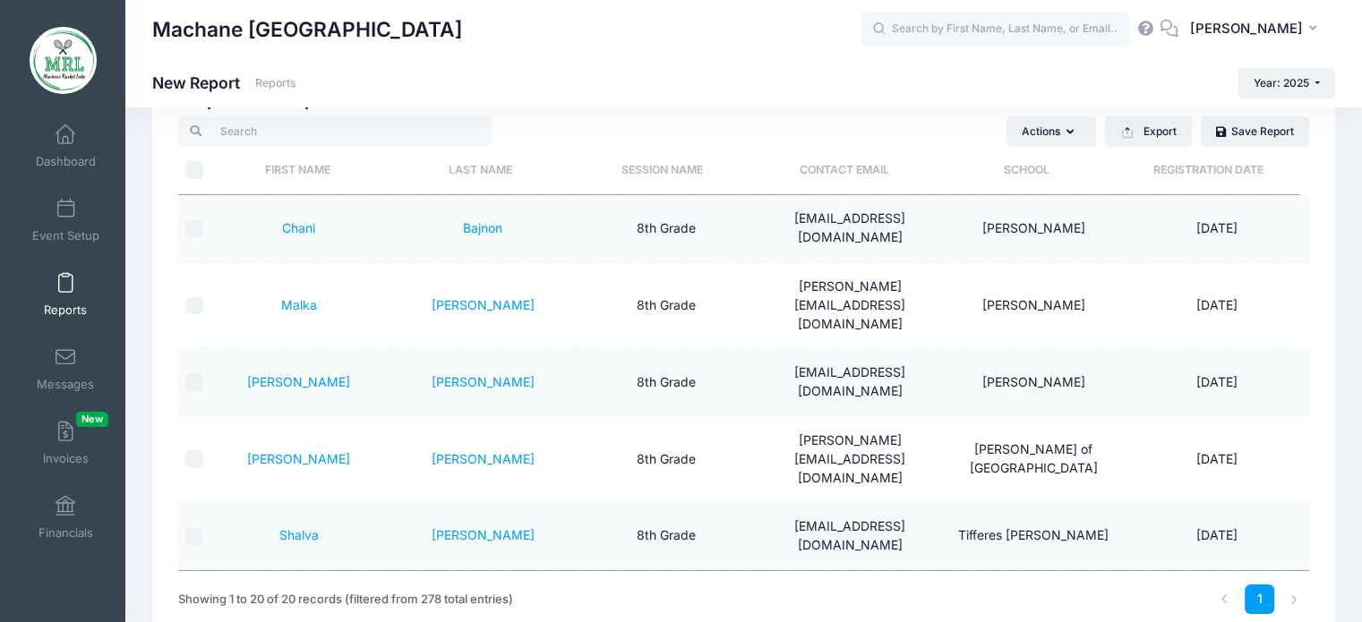
scroll to position [79, 0]
click at [1286, 597] on li at bounding box center [1295, 598] width 30 height 30
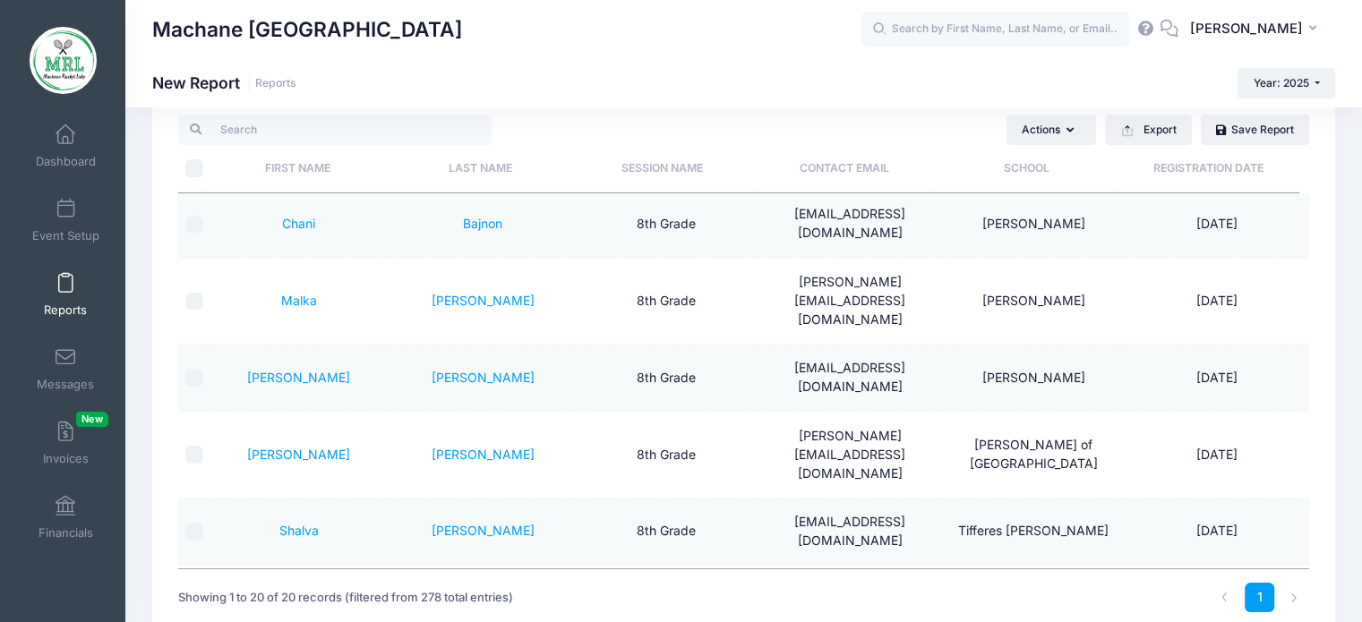
scroll to position [0, 0]
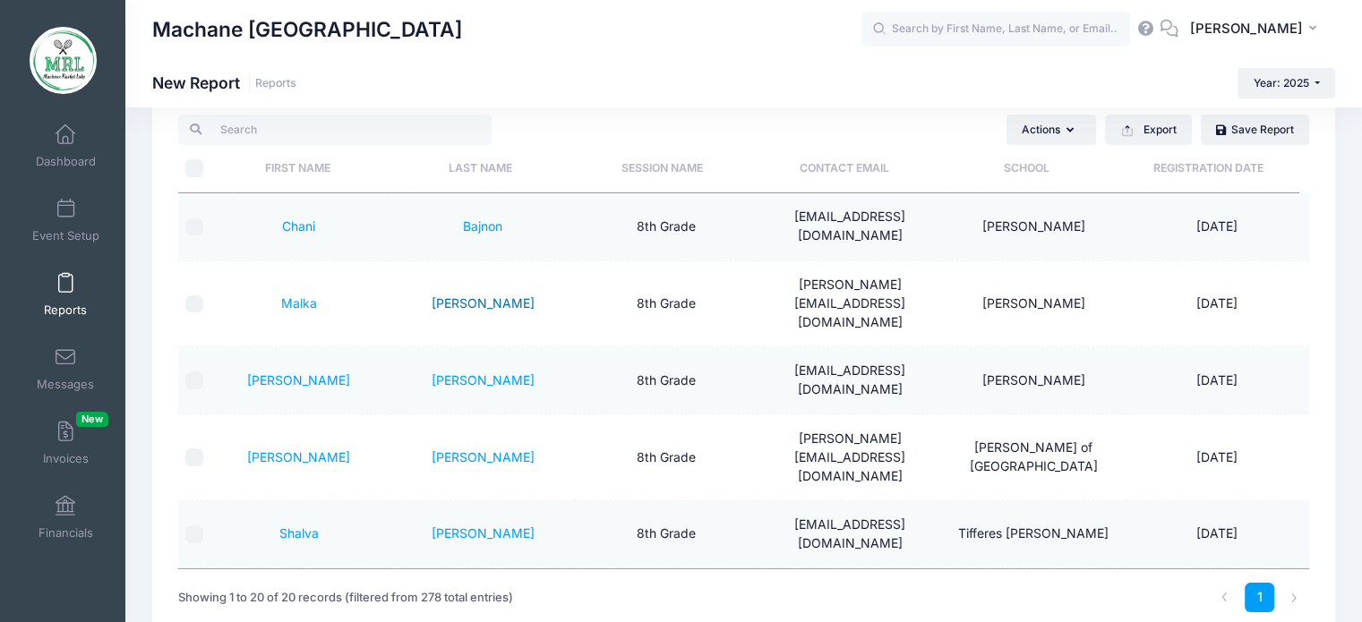
click at [488, 295] on link "Tenenbaum" at bounding box center [482, 302] width 103 height 15
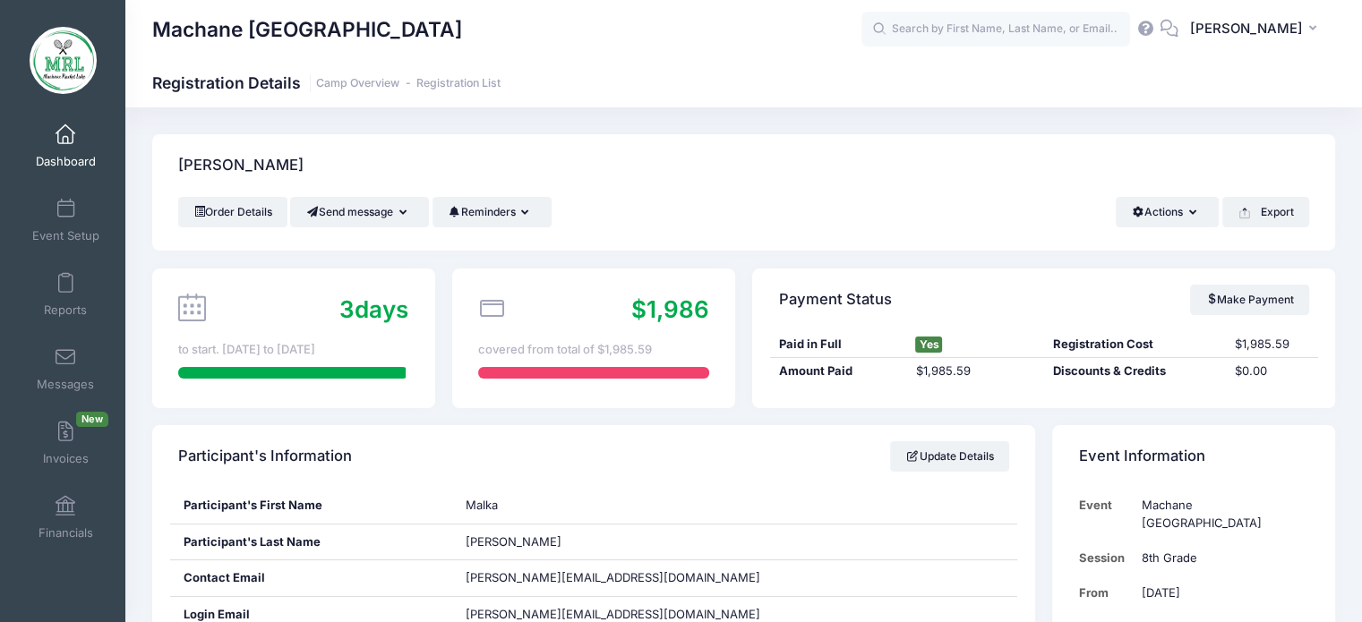
click at [65, 141] on span at bounding box center [65, 135] width 0 height 20
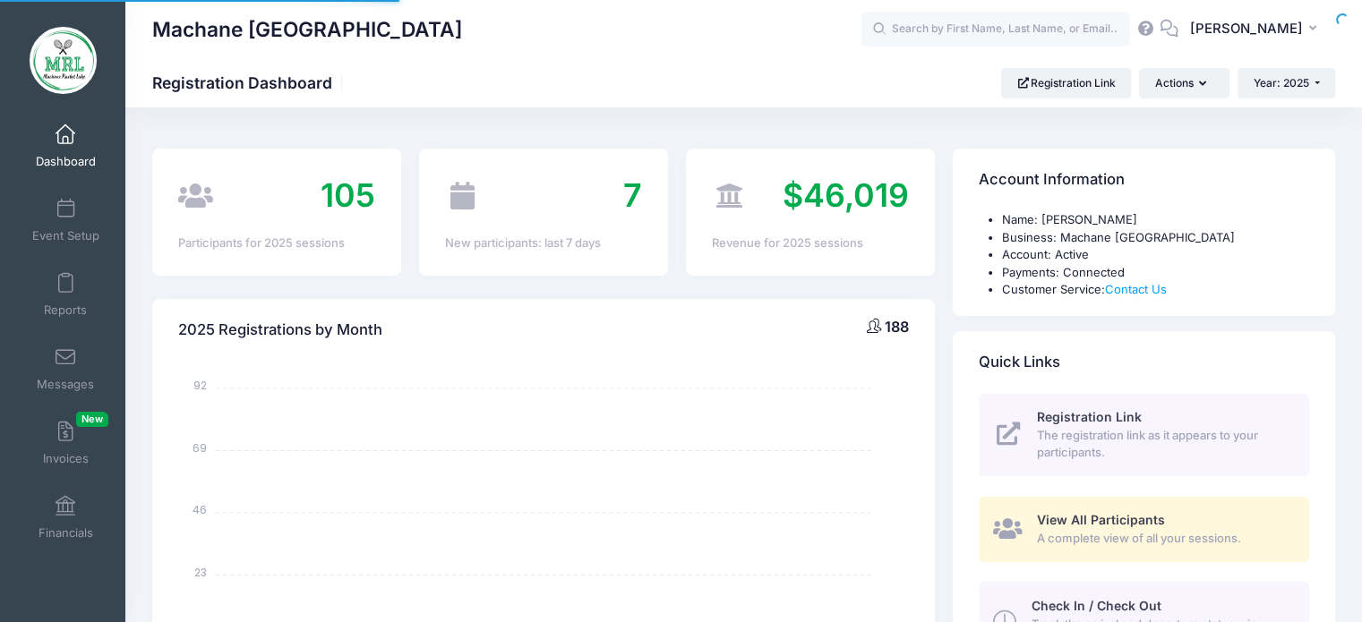
select select
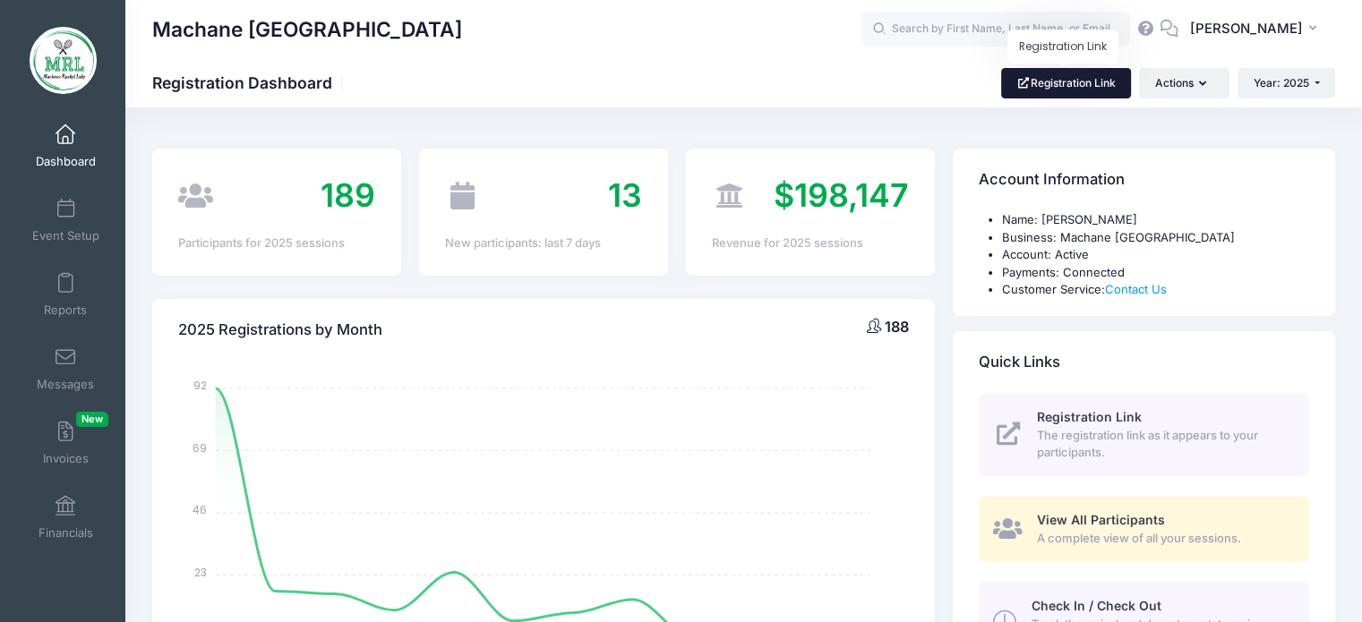
click at [1038, 79] on link "Registration Link" at bounding box center [1066, 83] width 130 height 30
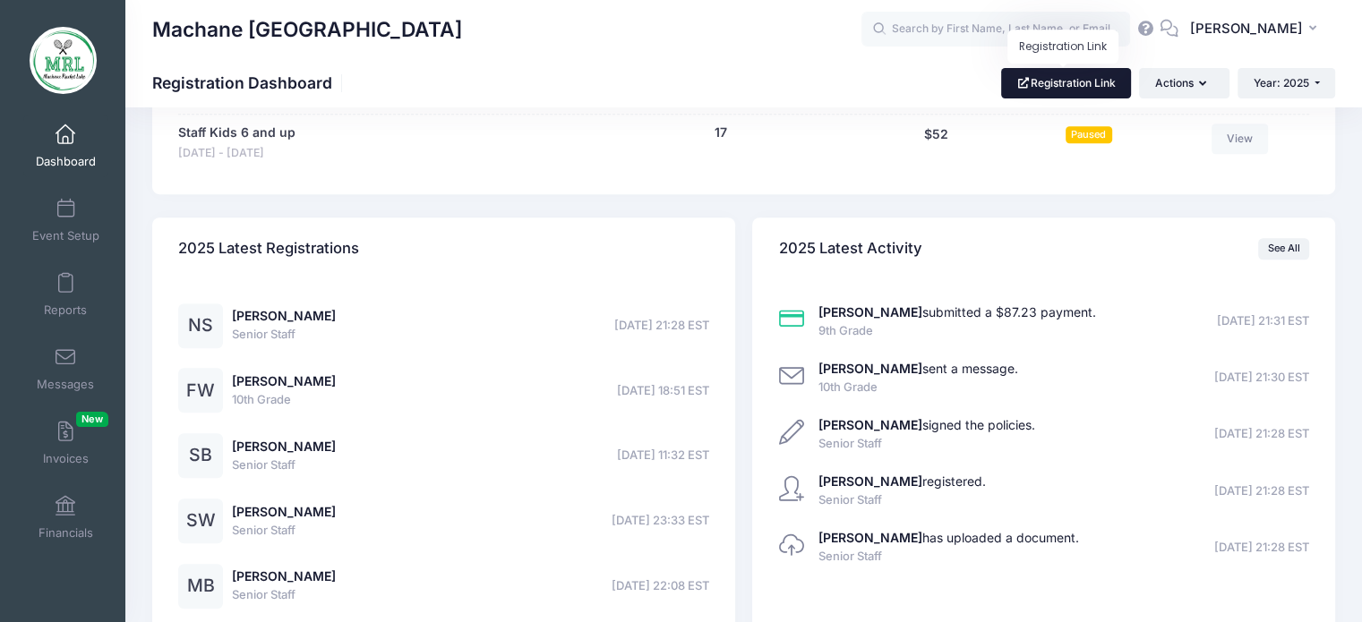
scroll to position [1300, 0]
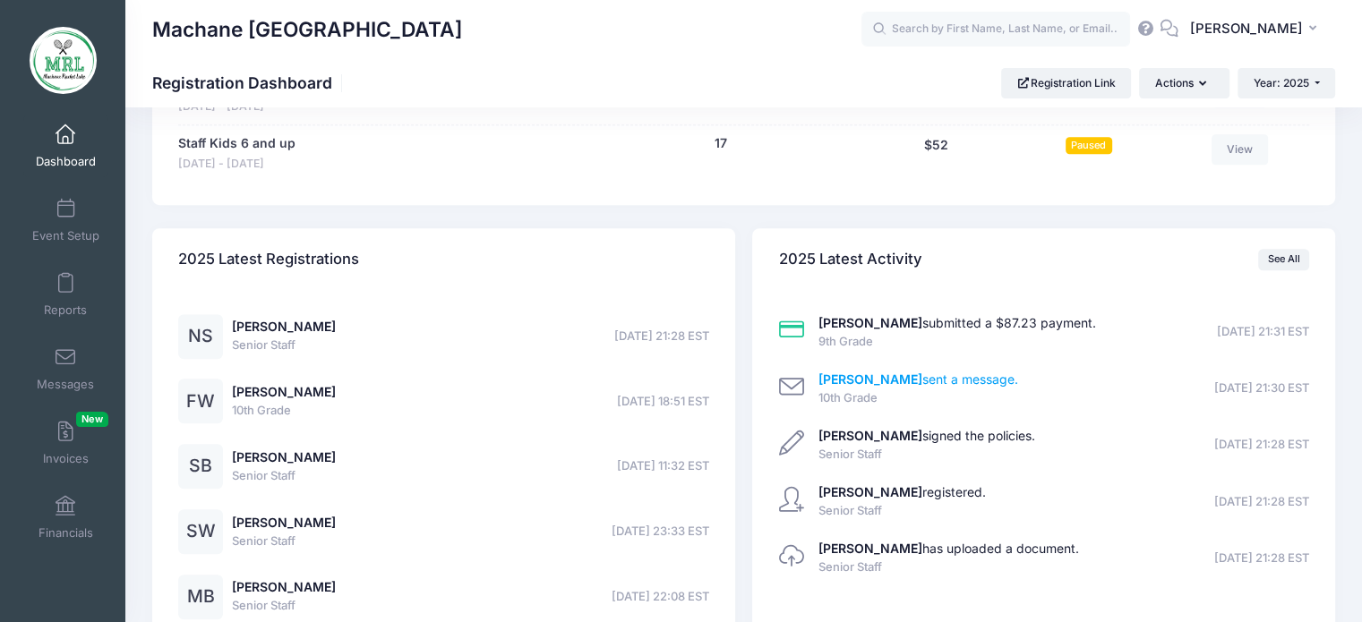
click at [979, 380] on link "[PERSON_NAME] sent a message." at bounding box center [918, 379] width 200 height 15
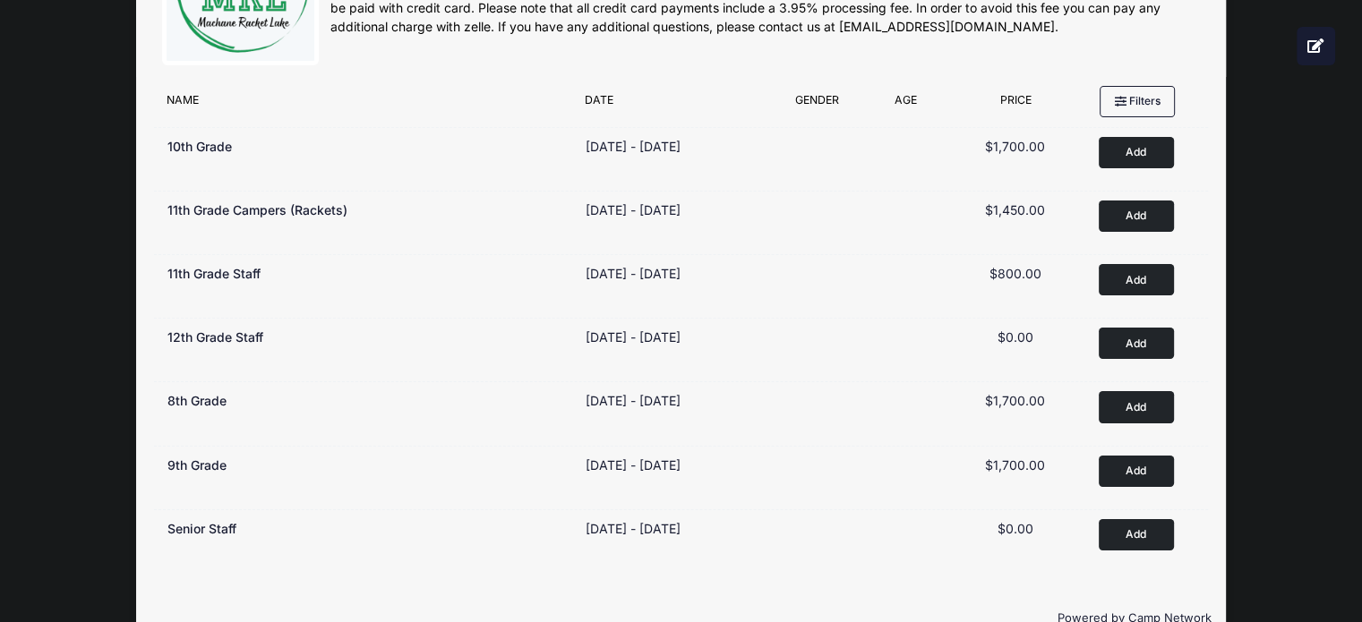
scroll to position [129, 0]
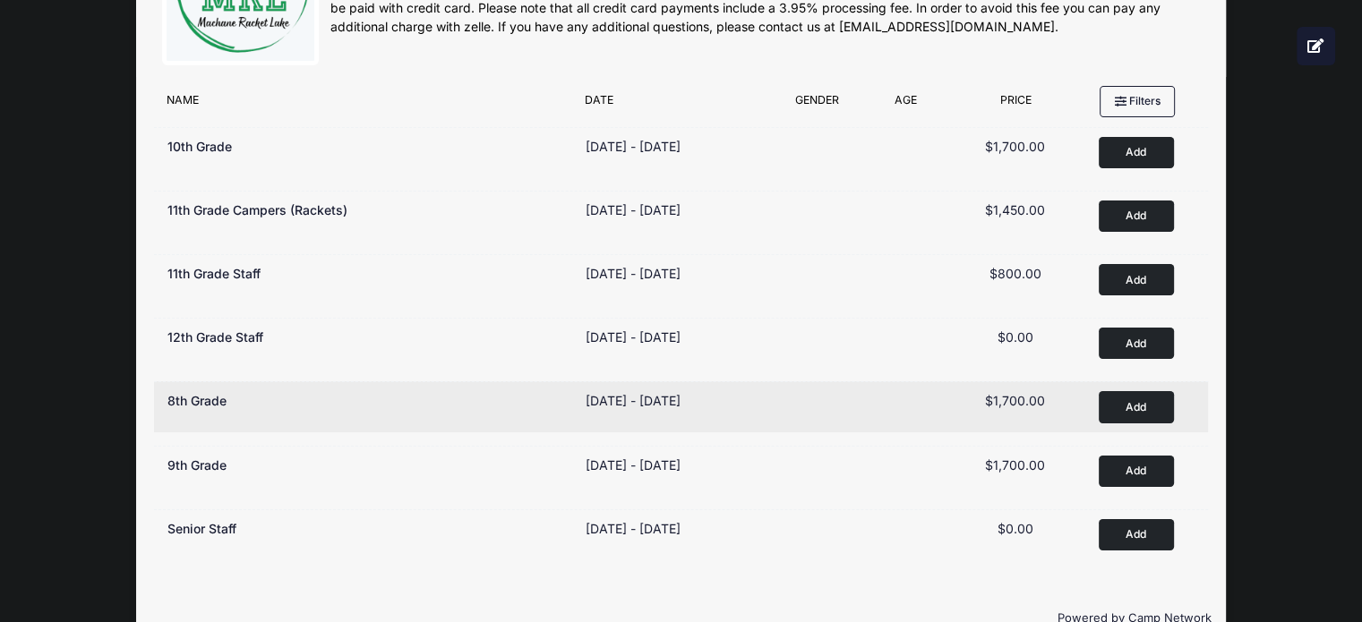
click at [1139, 400] on button "Add to Cart" at bounding box center [1136, 406] width 75 height 31
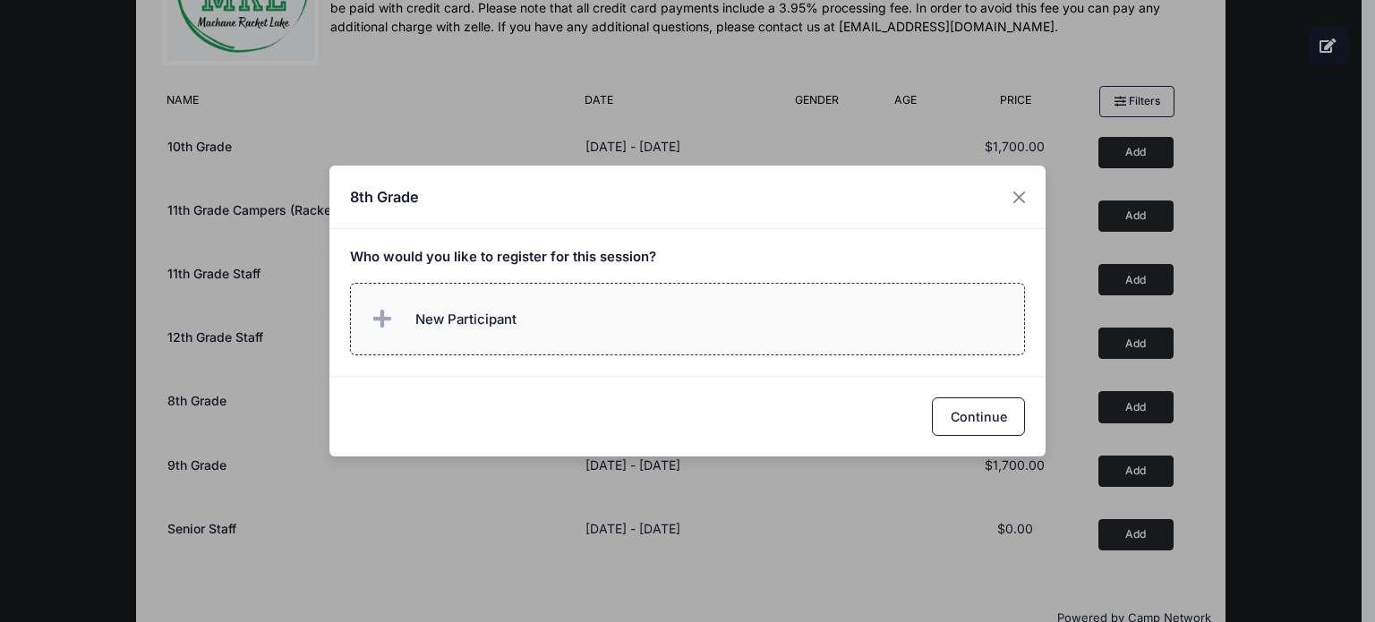
click at [515, 313] on span "New Participant" at bounding box center [465, 320] width 101 height 20
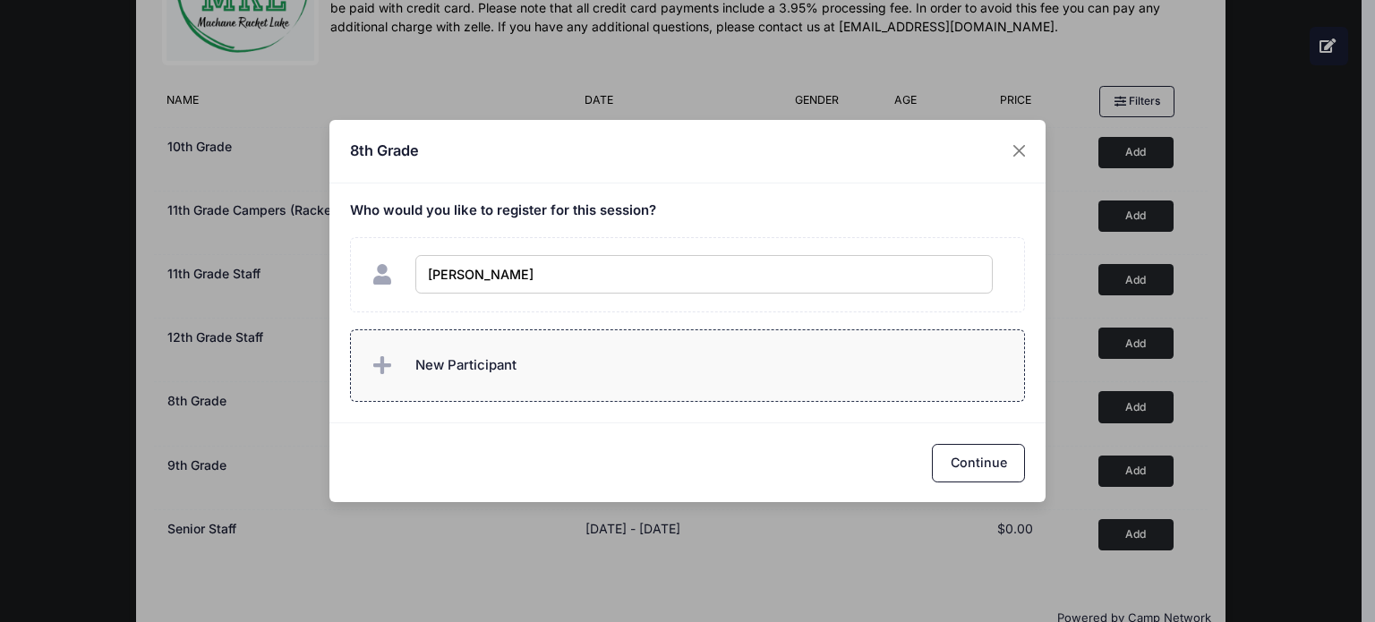
type input "[PERSON_NAME]"
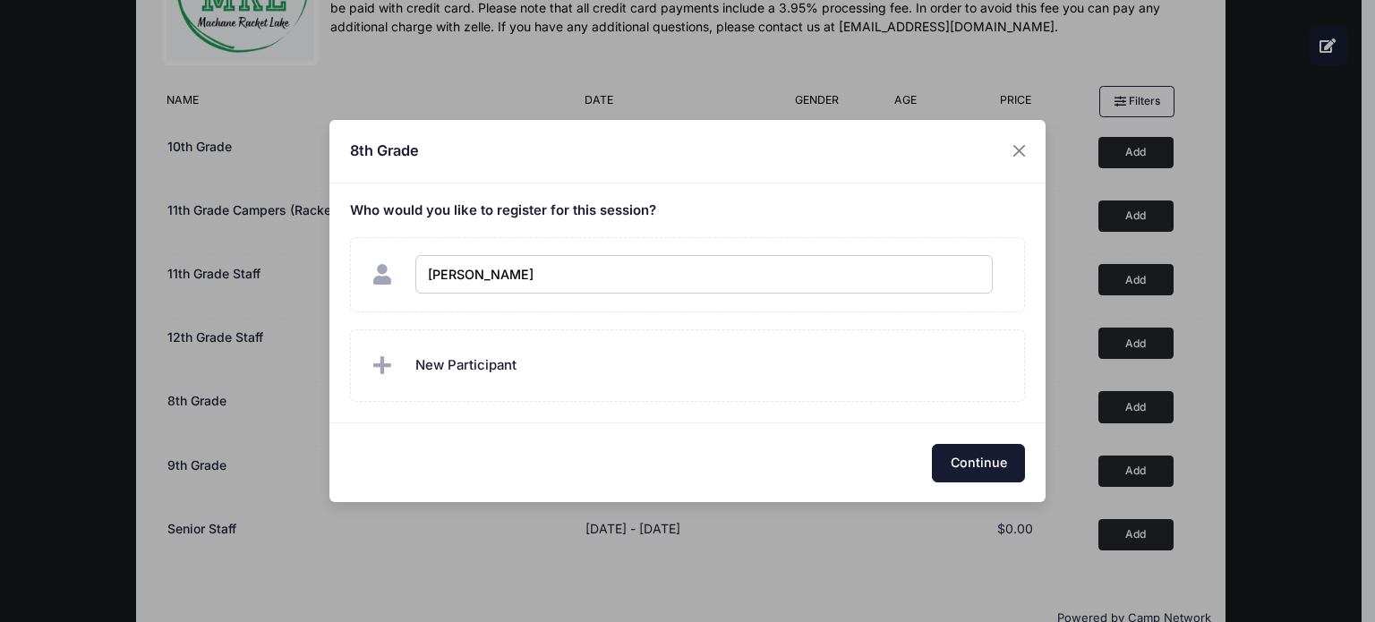
checkbox input "true"
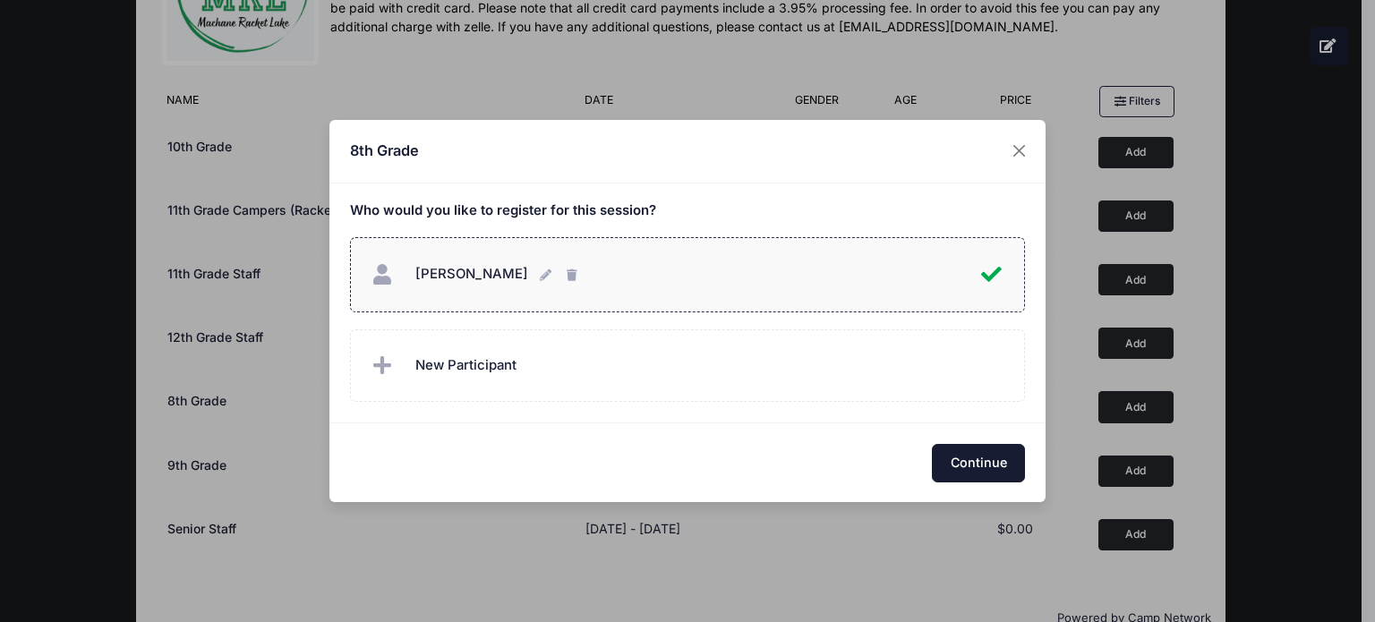
click at [962, 472] on button "Continue" at bounding box center [978, 463] width 93 height 39
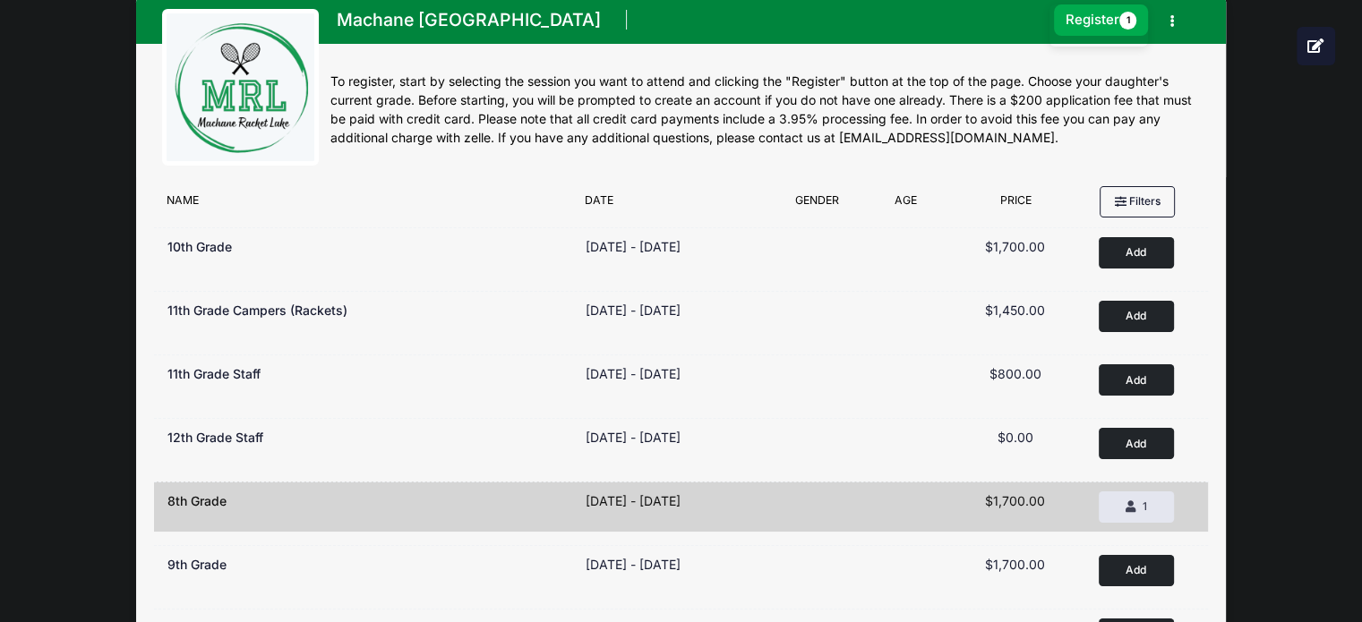
scroll to position [0, 0]
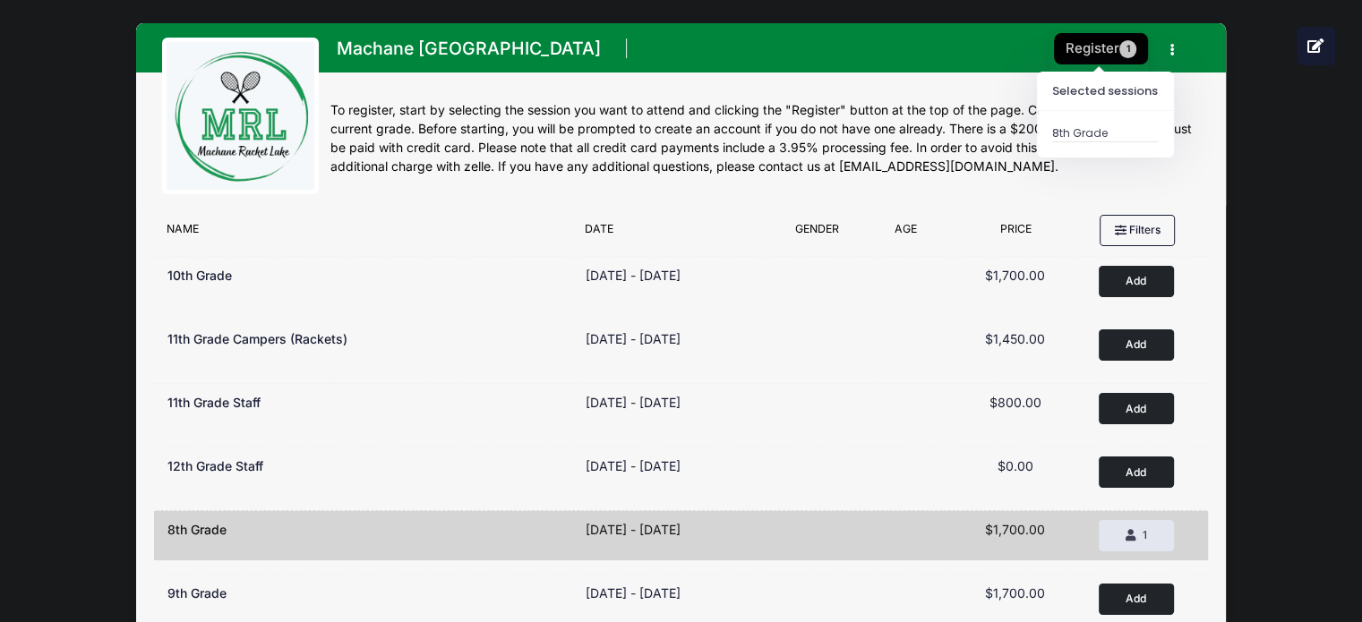
click at [1069, 46] on button "Register 1" at bounding box center [1101, 48] width 95 height 31
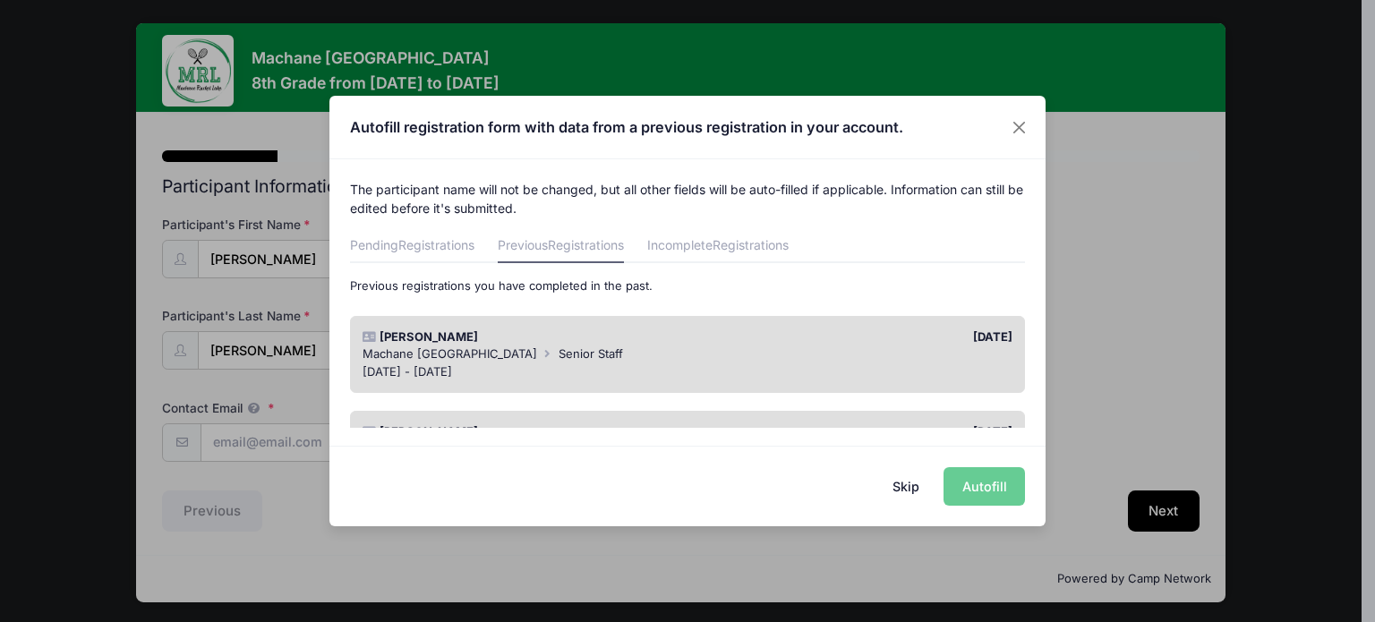
click at [901, 484] on button "Skip" at bounding box center [907, 486] width 64 height 39
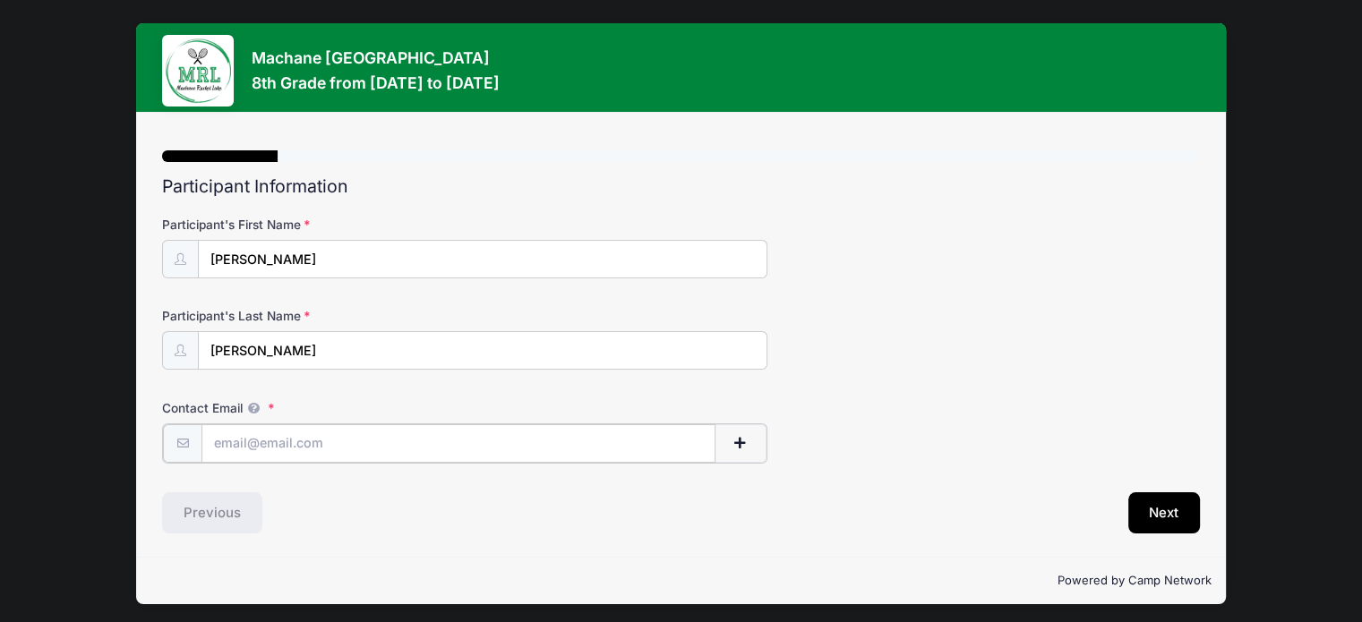
click at [333, 440] on input "Contact Email" at bounding box center [458, 443] width 514 height 39
type input "[EMAIL_ADDRESS][DOMAIN_NAME]"
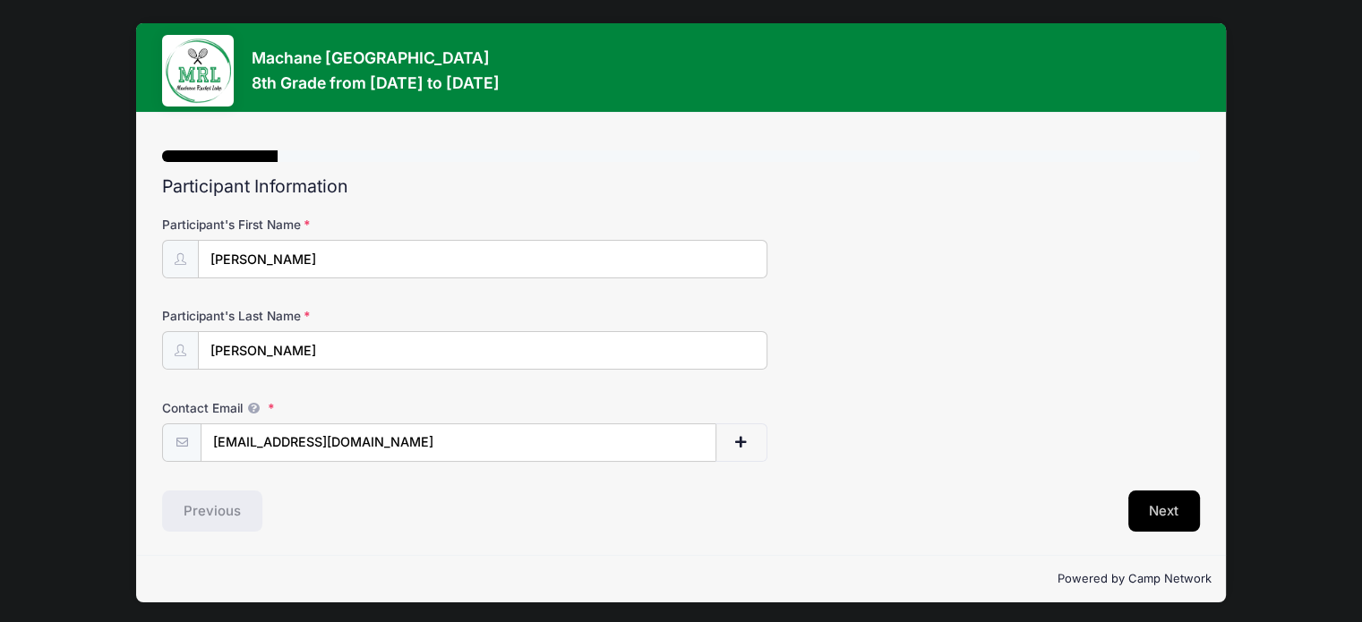
click at [1147, 511] on button "Next" at bounding box center [1164, 511] width 73 height 41
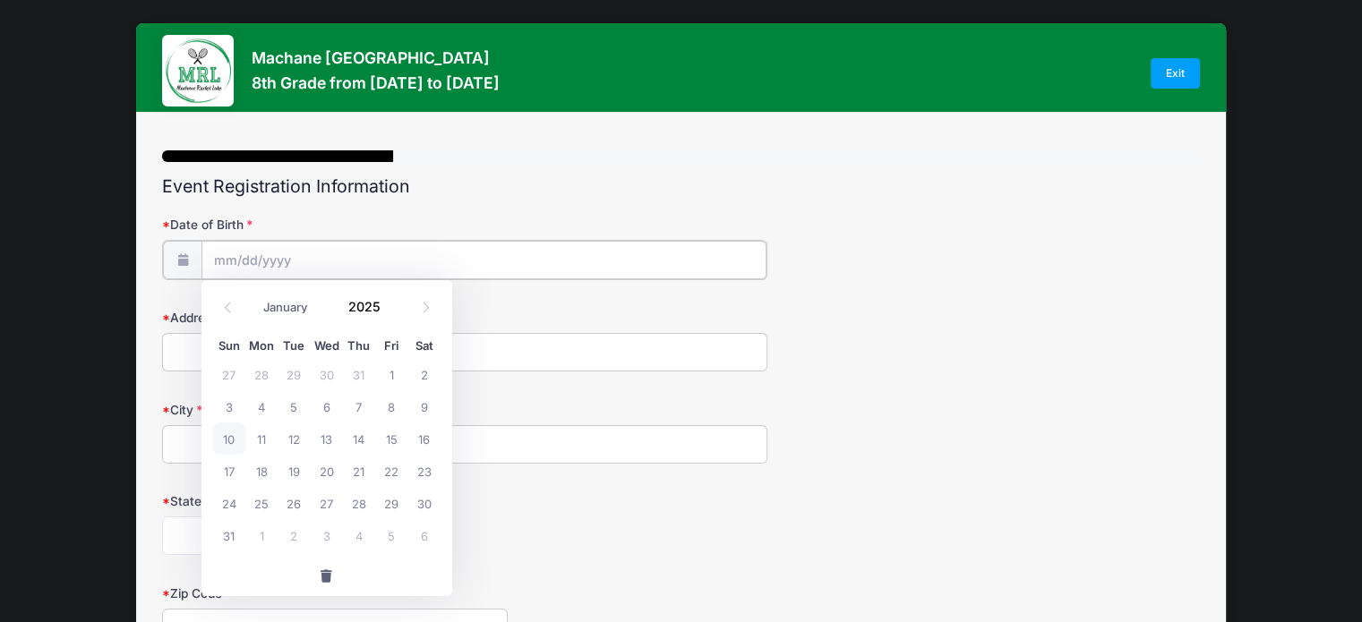
click at [246, 252] on input "Date of Birth" at bounding box center [483, 260] width 565 height 39
click at [226, 302] on icon at bounding box center [228, 308] width 12 height 12
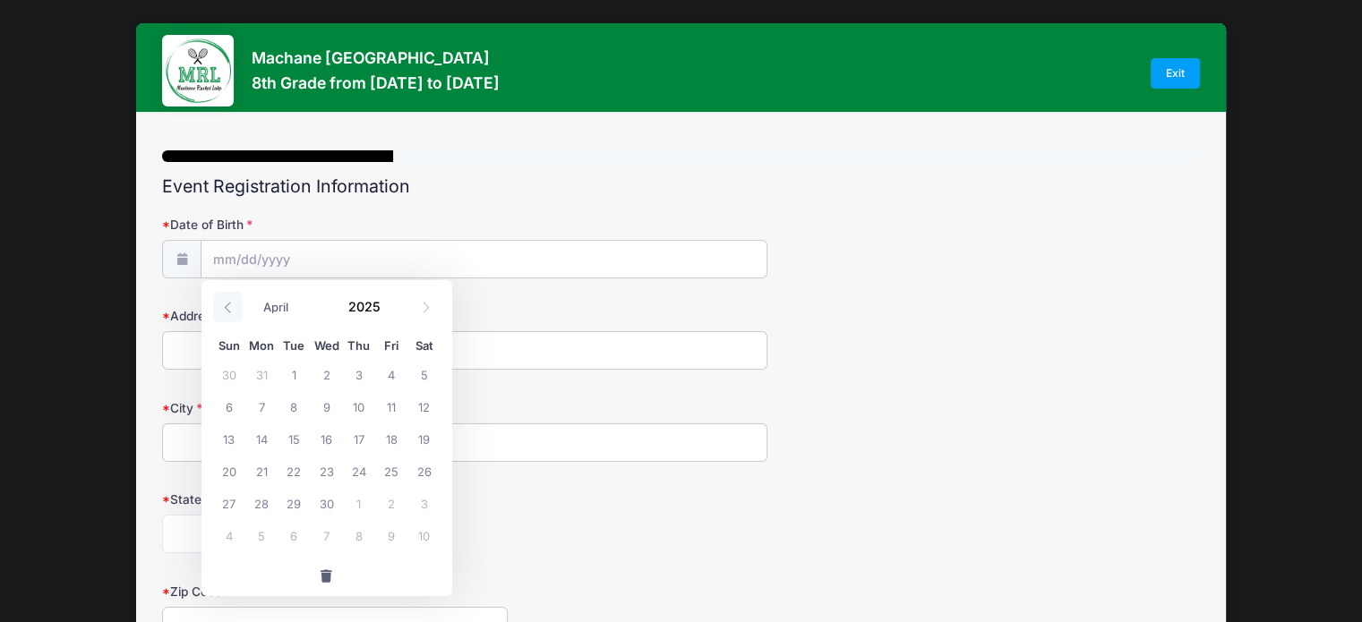
click at [226, 302] on icon at bounding box center [228, 308] width 12 height 12
select select "0"
click at [226, 302] on icon at bounding box center [228, 308] width 12 height 12
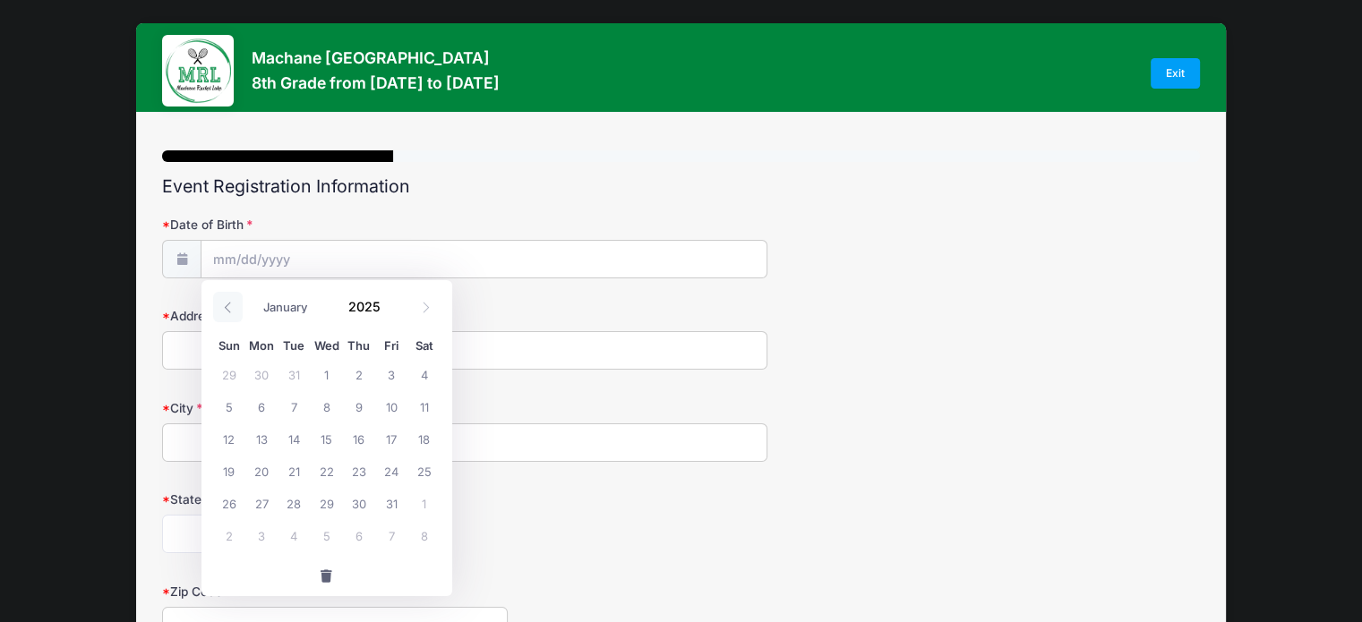
type input "2024"
click at [226, 302] on icon at bounding box center [228, 308] width 12 height 12
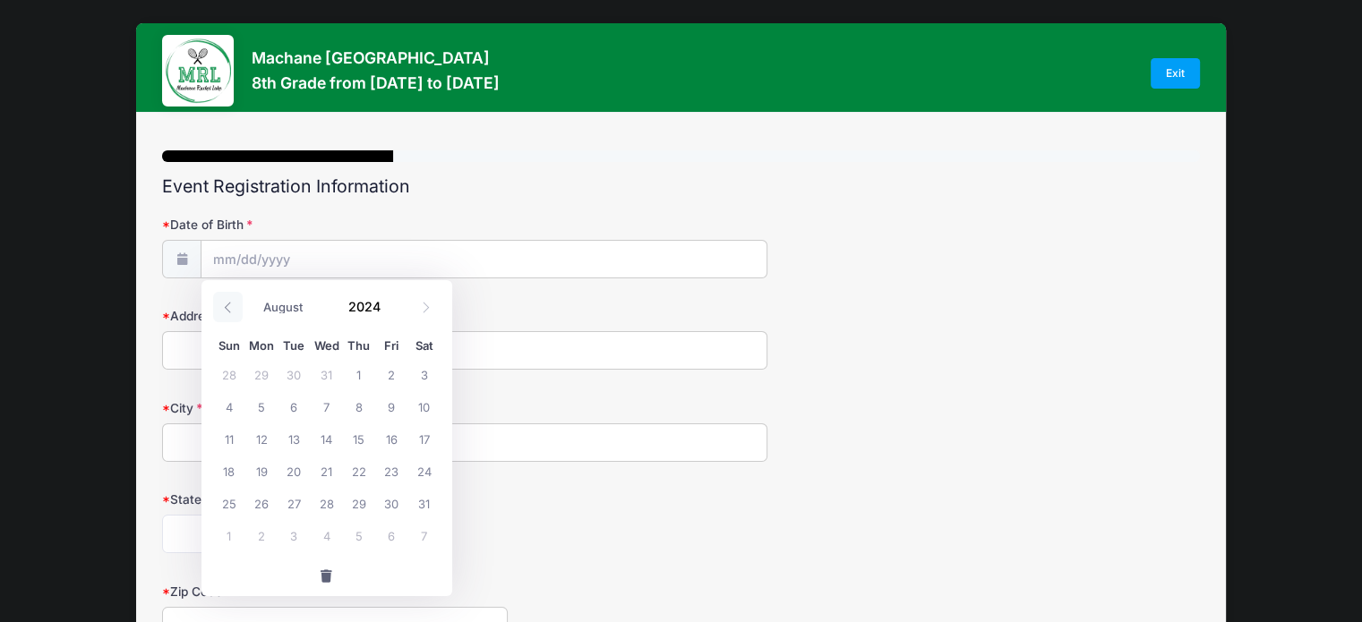
click at [226, 302] on icon at bounding box center [228, 308] width 12 height 12
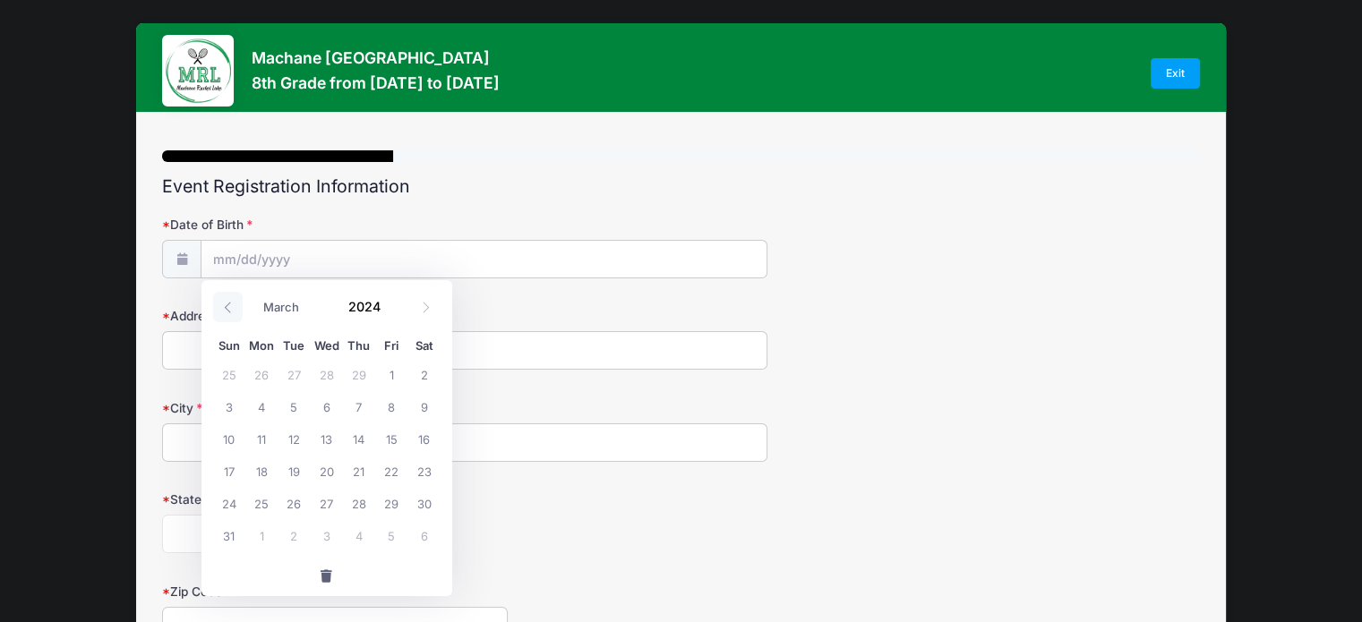
click at [226, 302] on icon at bounding box center [228, 308] width 12 height 12
select select "0"
click at [226, 302] on icon at bounding box center [228, 308] width 12 height 12
type input "2023"
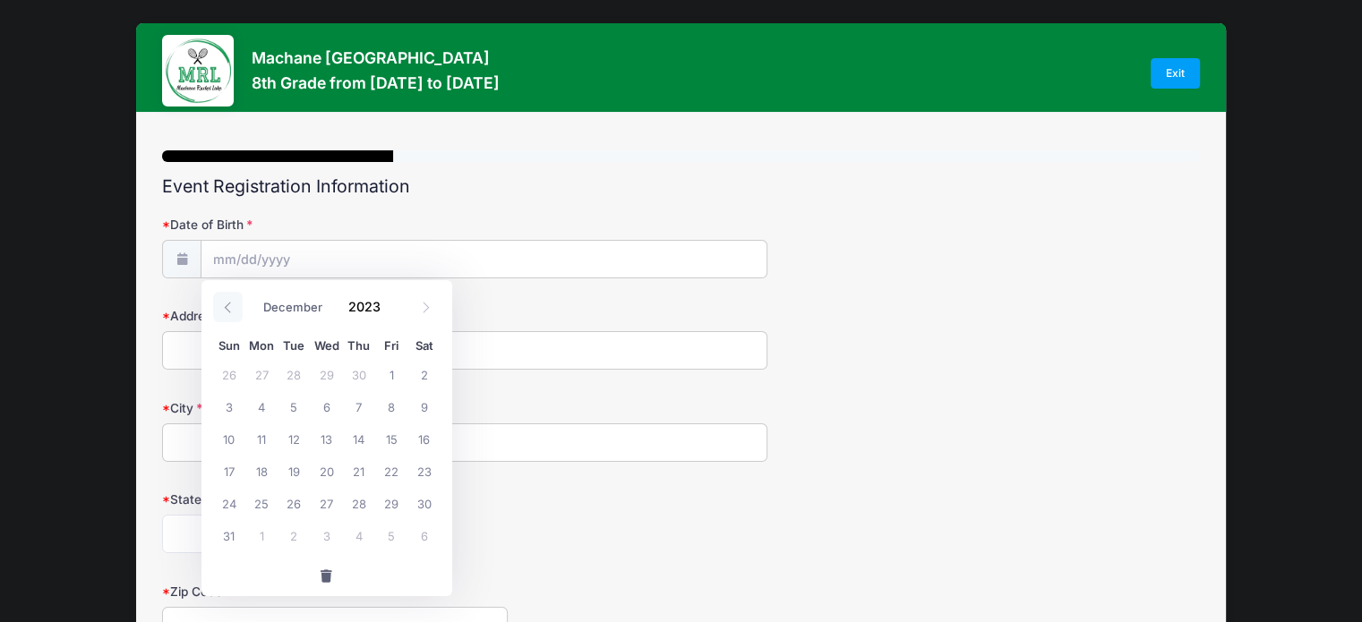
click at [226, 302] on icon at bounding box center [228, 308] width 12 height 12
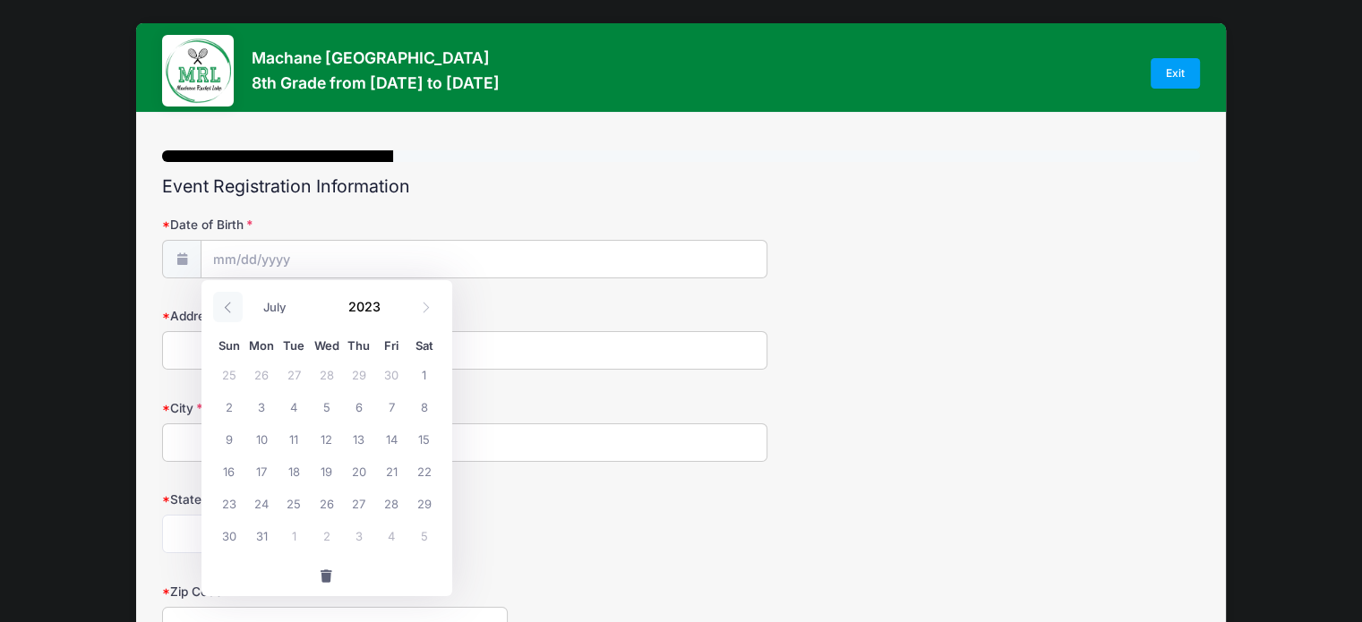
click at [226, 302] on icon at bounding box center [228, 308] width 12 height 12
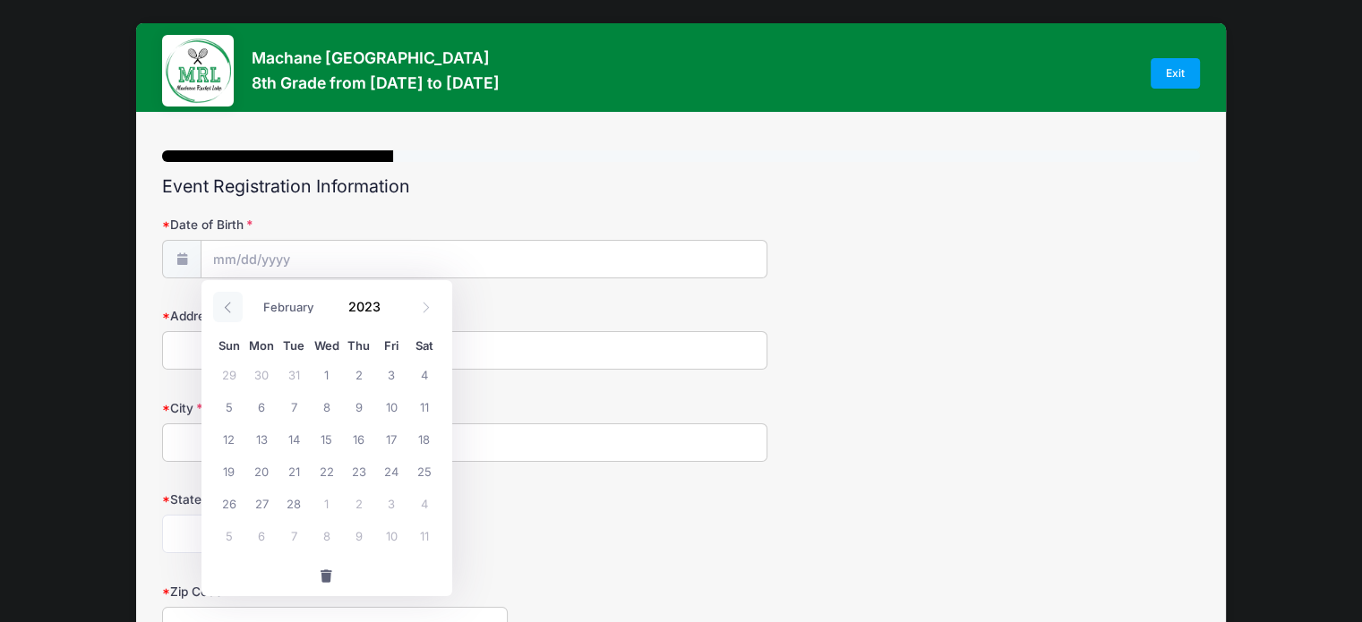
click at [226, 302] on icon at bounding box center [228, 308] width 12 height 12
select select "0"
click at [226, 302] on icon at bounding box center [228, 308] width 12 height 12
type input "2022"
click at [226, 302] on icon at bounding box center [228, 308] width 12 height 12
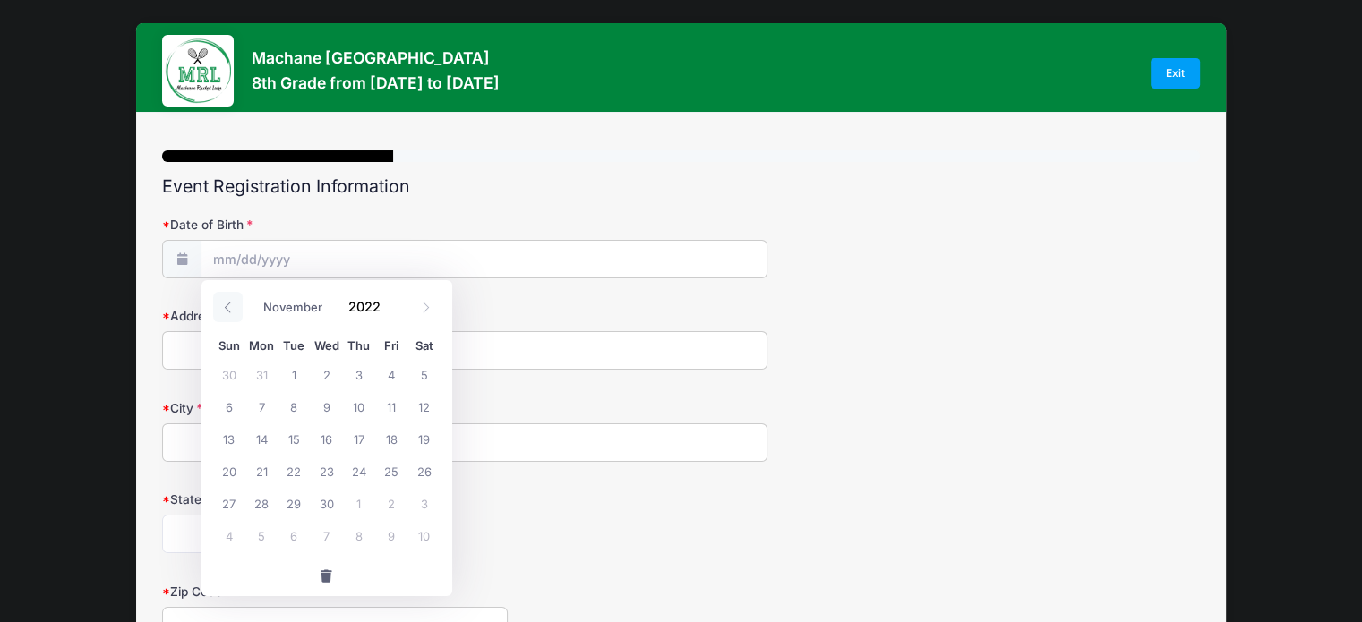
click at [226, 302] on icon at bounding box center [228, 308] width 12 height 12
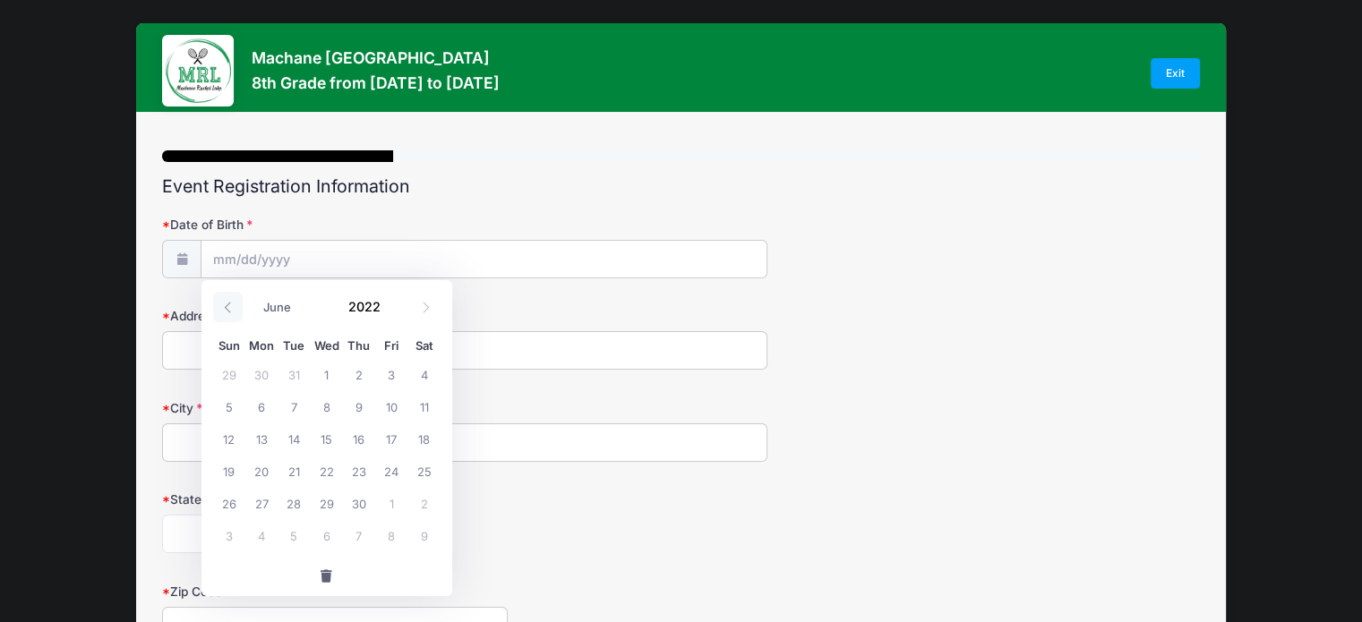
click at [226, 302] on icon at bounding box center [228, 308] width 12 height 12
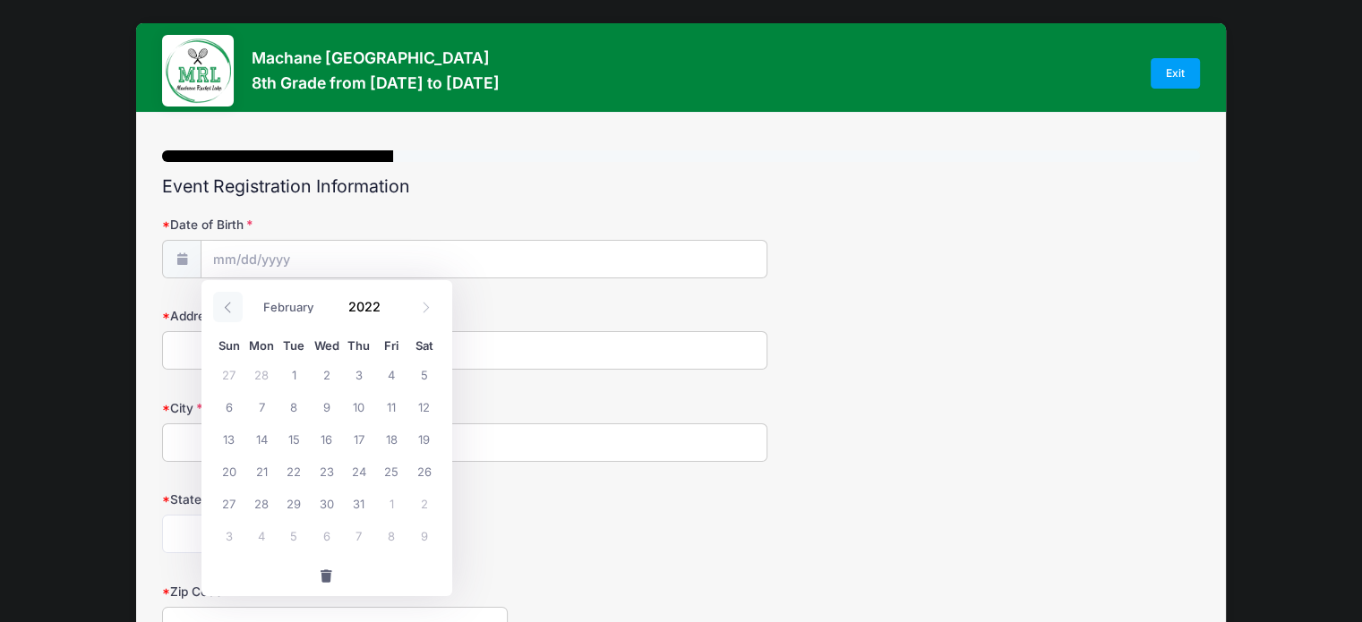
select select "0"
click at [226, 302] on icon at bounding box center [228, 308] width 12 height 12
type input "2021"
click at [226, 302] on icon at bounding box center [228, 308] width 12 height 12
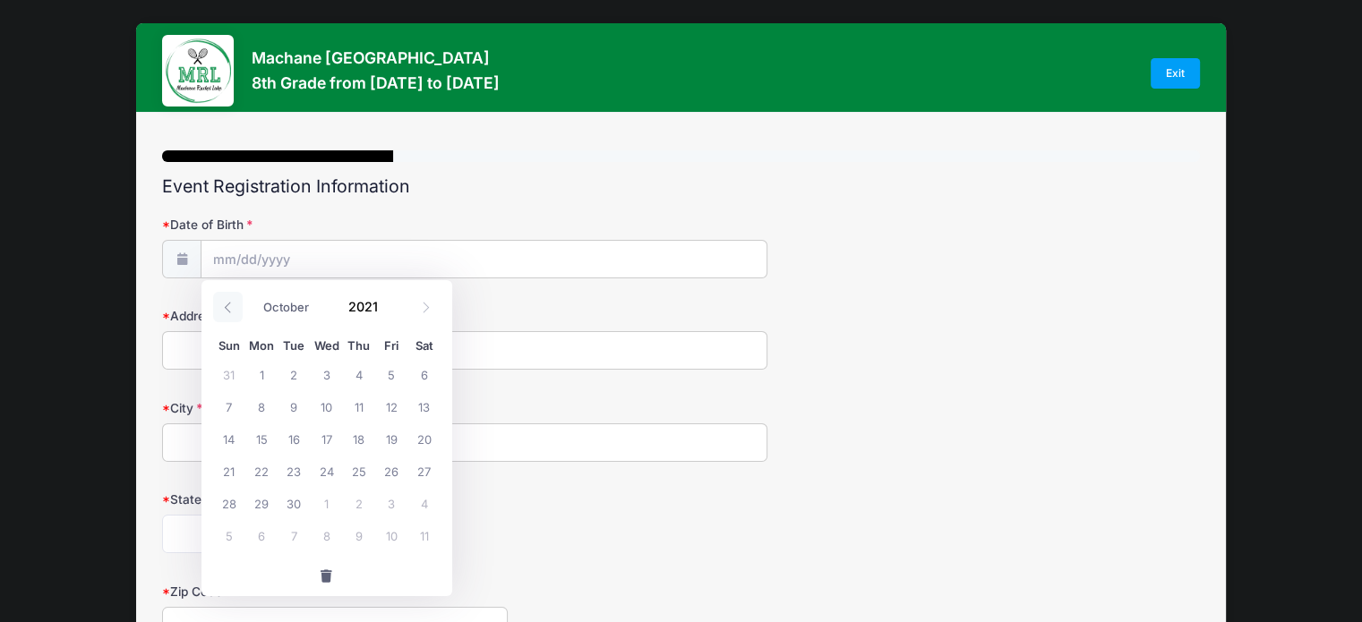
click at [226, 302] on icon at bounding box center [228, 308] width 12 height 12
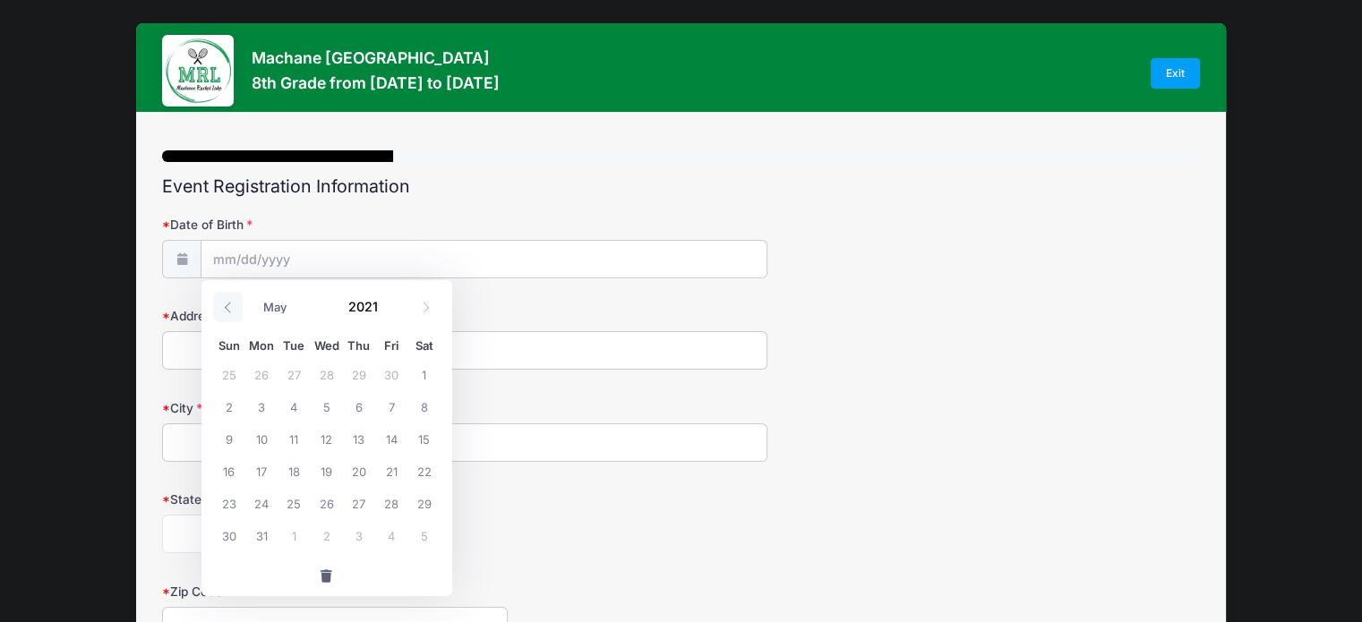
click at [226, 302] on icon at bounding box center [228, 308] width 12 height 12
select select "0"
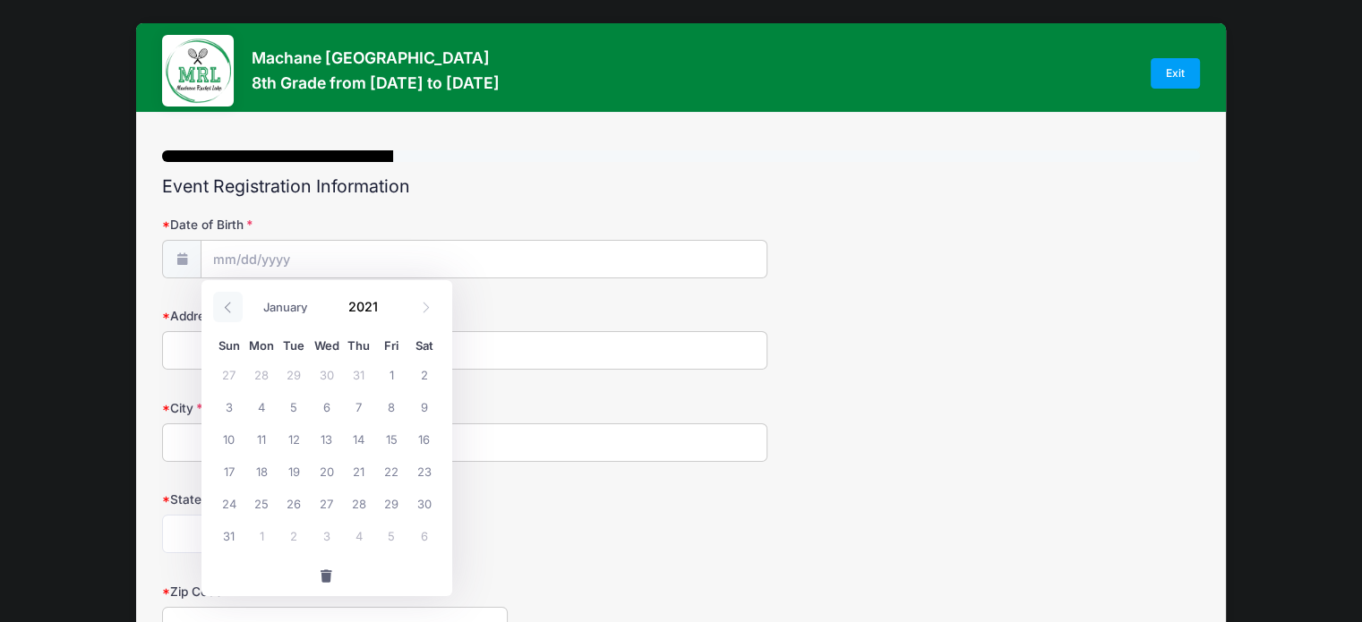
click at [226, 302] on icon at bounding box center [228, 308] width 12 height 12
type input "2020"
click at [226, 302] on icon at bounding box center [228, 308] width 12 height 12
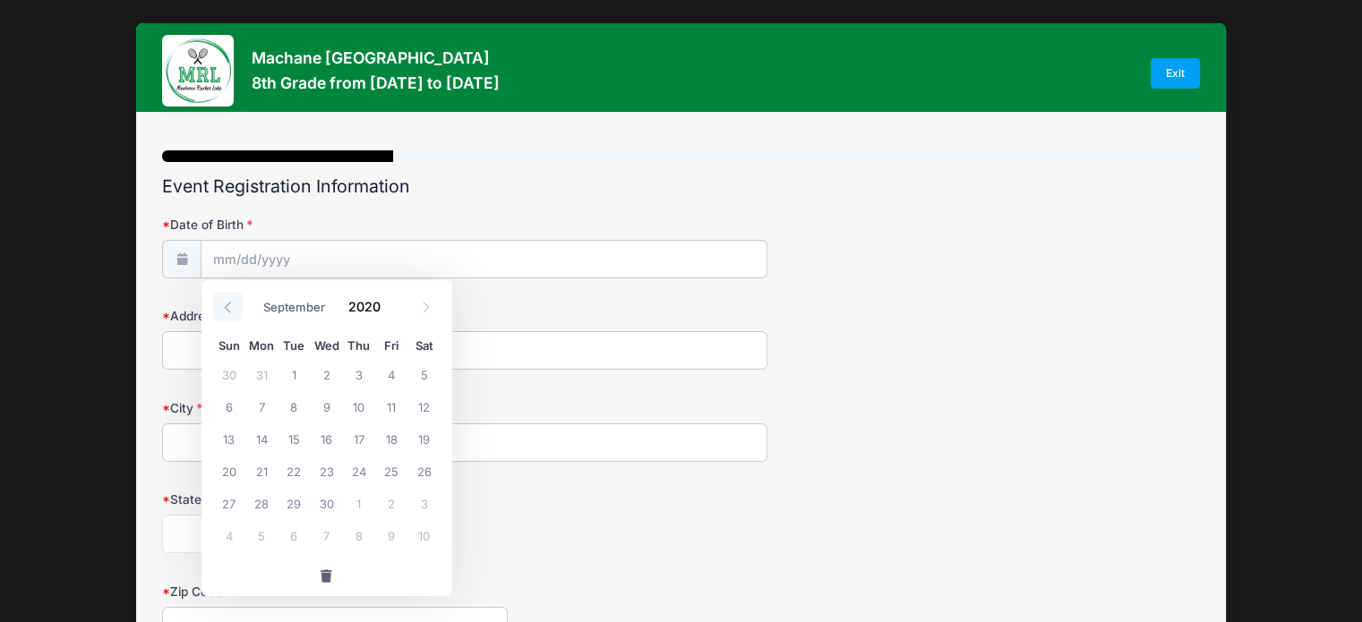
click at [226, 302] on icon at bounding box center [228, 308] width 12 height 12
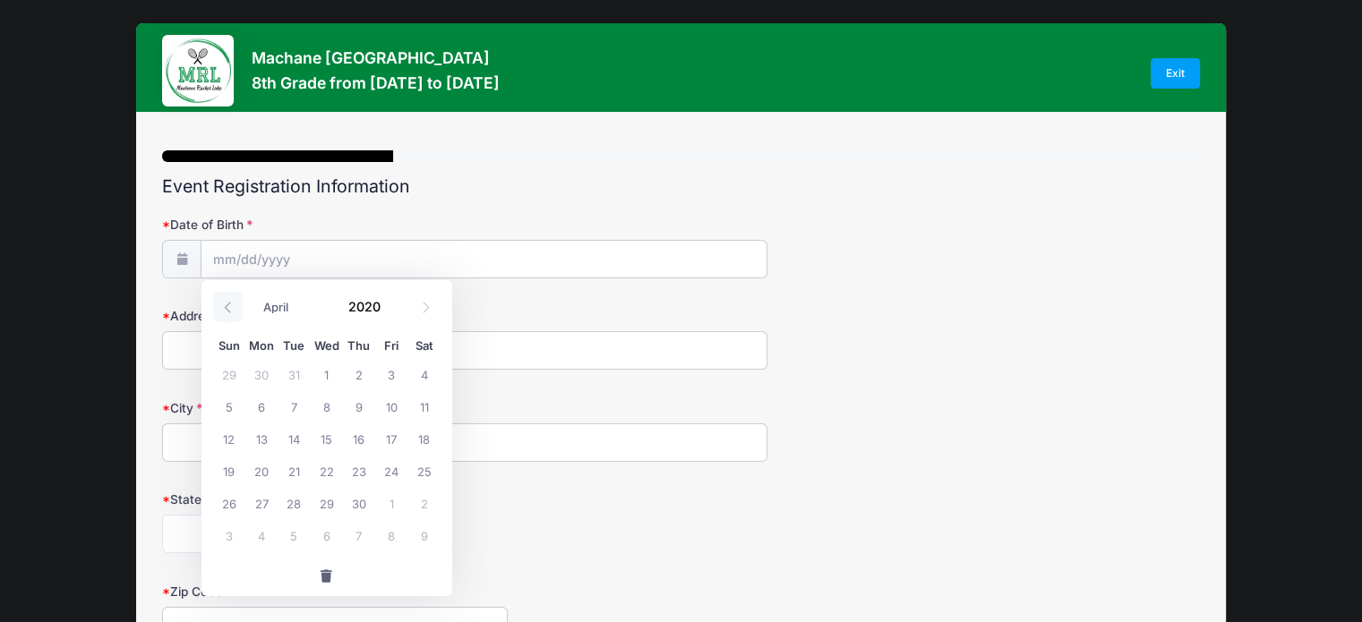
click at [226, 302] on icon at bounding box center [228, 308] width 12 height 12
select select "0"
click at [226, 302] on icon at bounding box center [228, 308] width 12 height 12
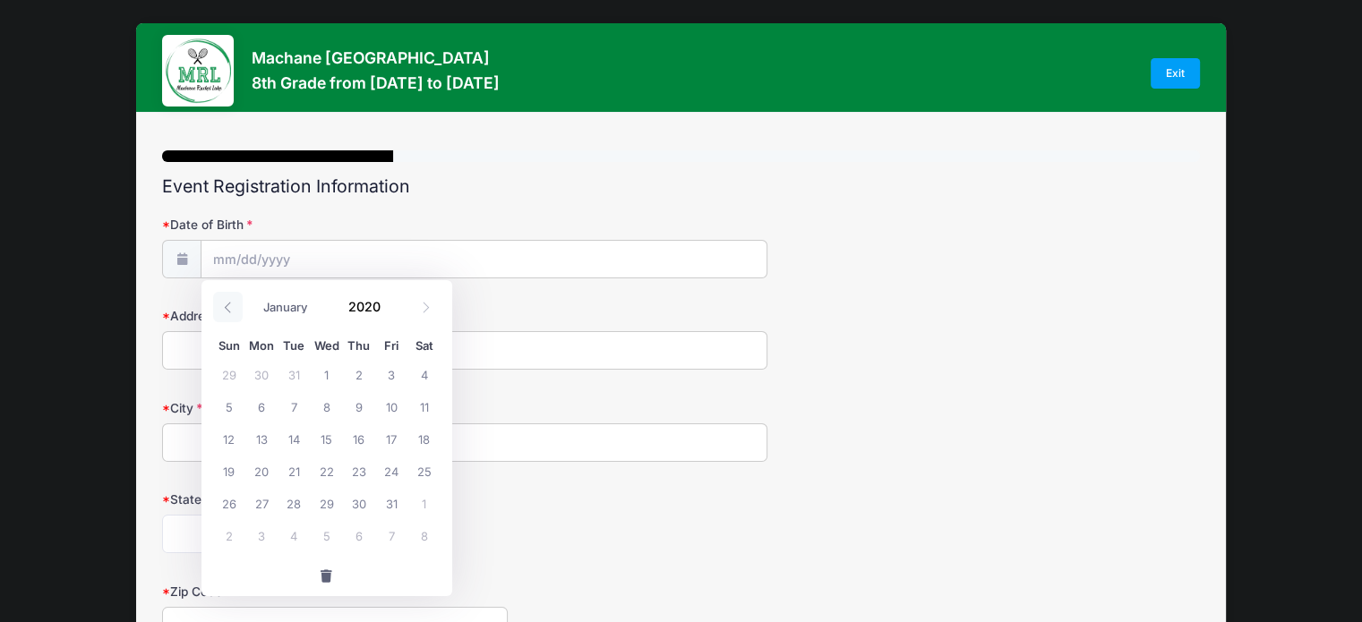
type input "2019"
click at [226, 302] on icon at bounding box center [228, 308] width 12 height 12
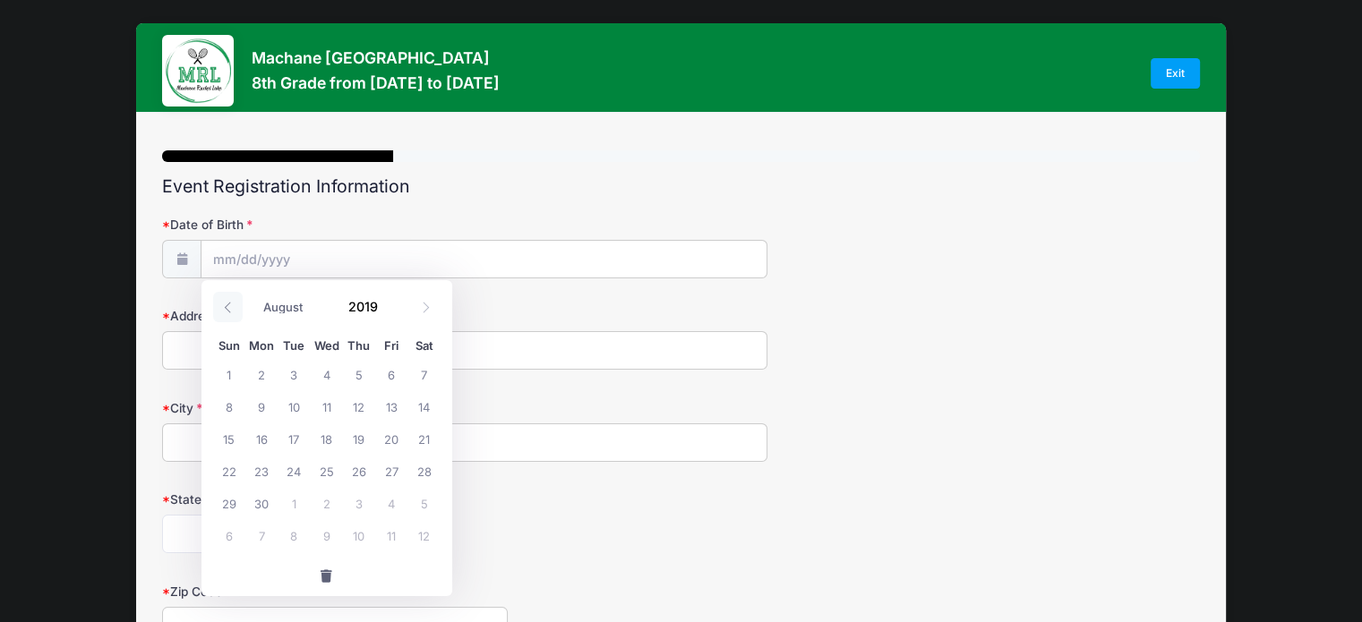
click at [226, 302] on icon at bounding box center [228, 308] width 12 height 12
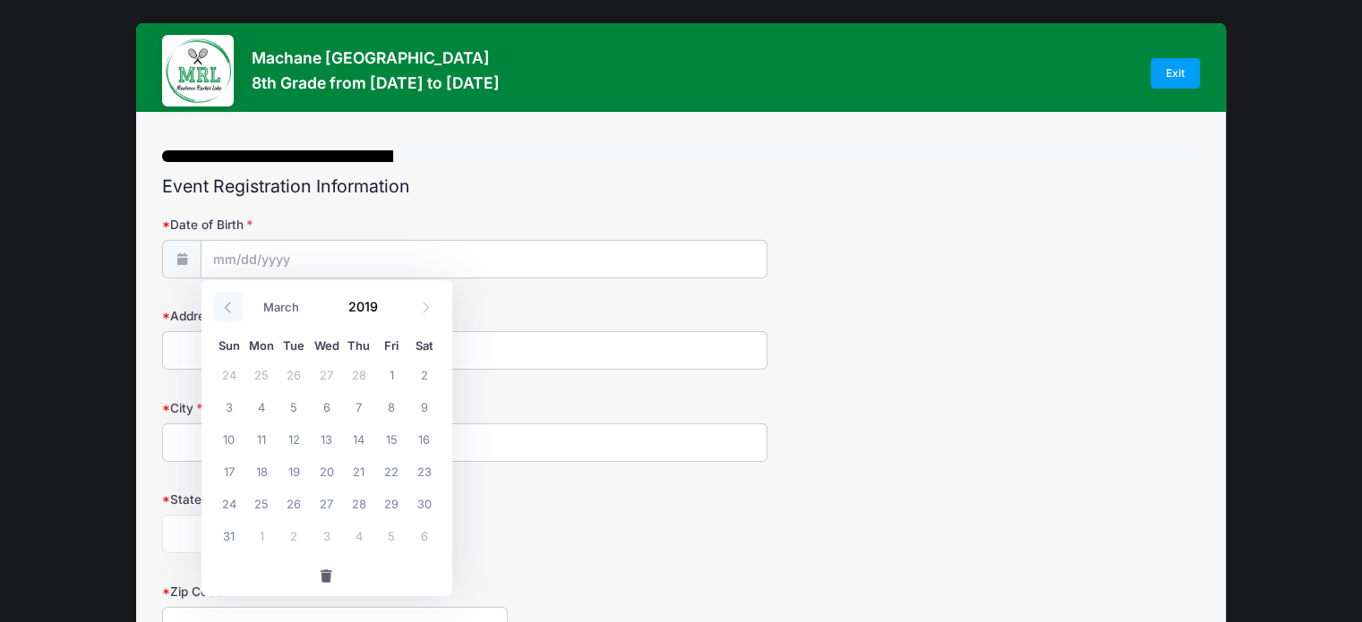
click at [226, 302] on icon at bounding box center [228, 308] width 12 height 12
select select "0"
click at [226, 302] on icon at bounding box center [228, 308] width 12 height 12
type input "2018"
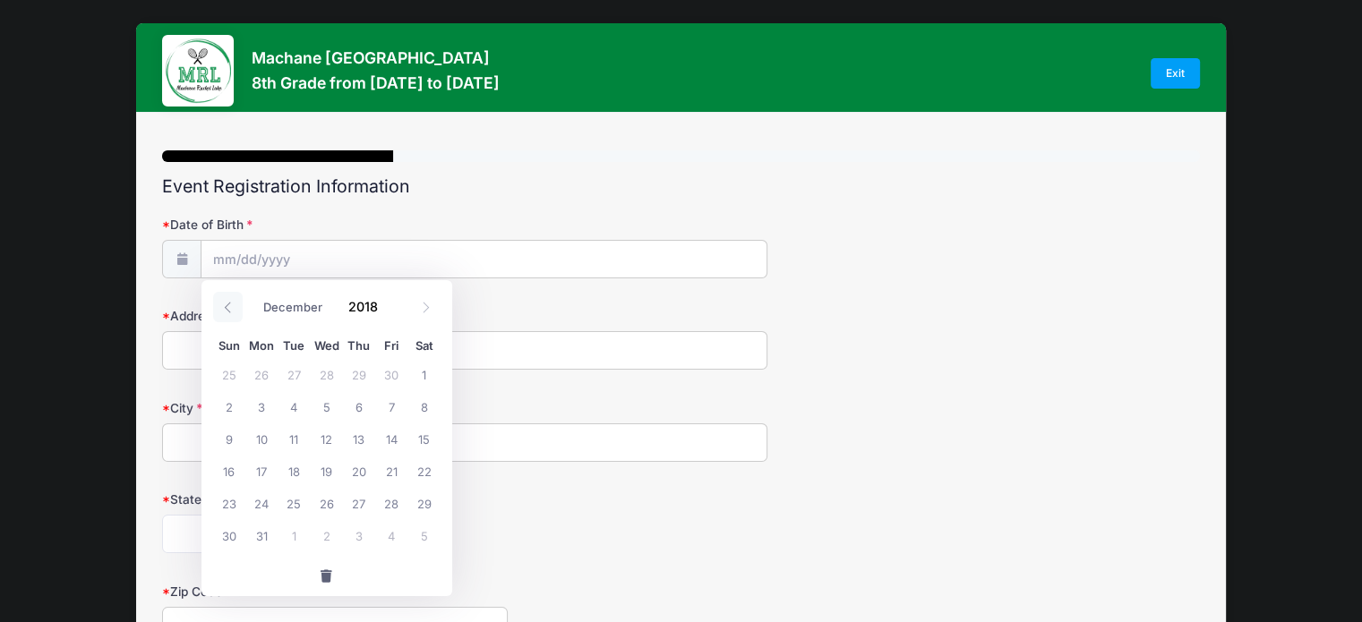
click at [226, 302] on icon at bounding box center [228, 308] width 12 height 12
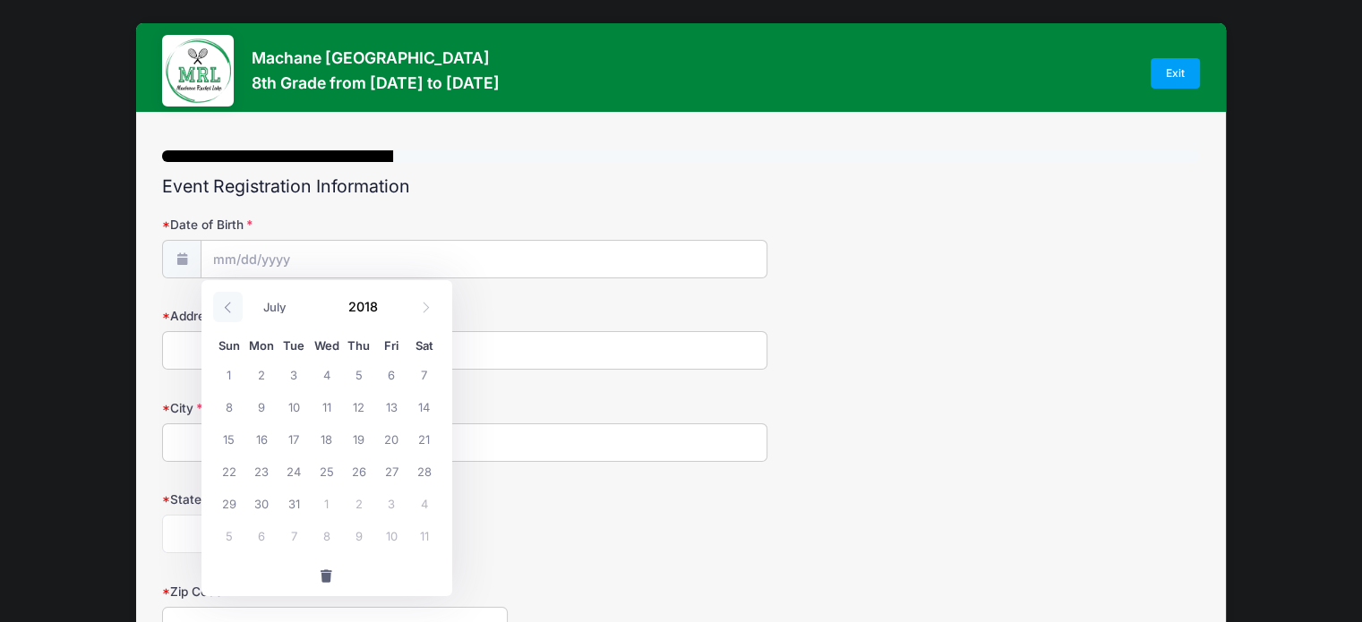
click at [226, 302] on icon at bounding box center [228, 308] width 12 height 12
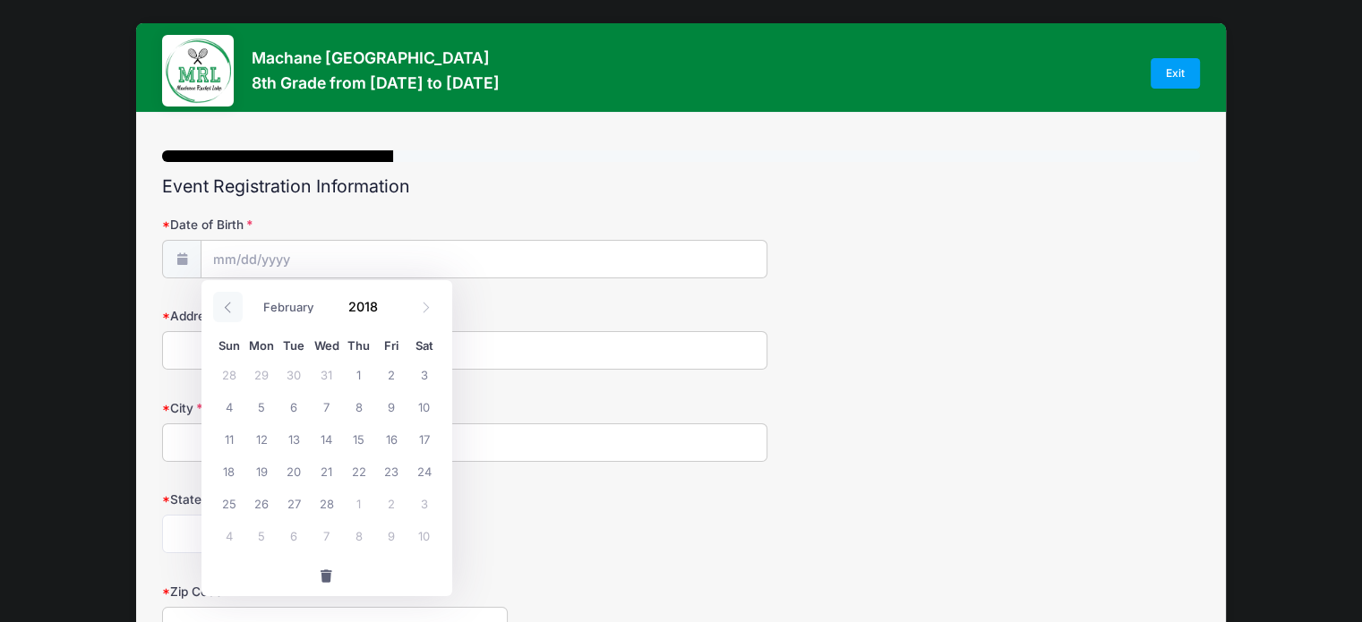
click at [226, 302] on icon at bounding box center [228, 308] width 12 height 12
select select "0"
click at [226, 302] on icon at bounding box center [228, 308] width 12 height 12
type input "2017"
click at [226, 302] on icon at bounding box center [228, 308] width 12 height 12
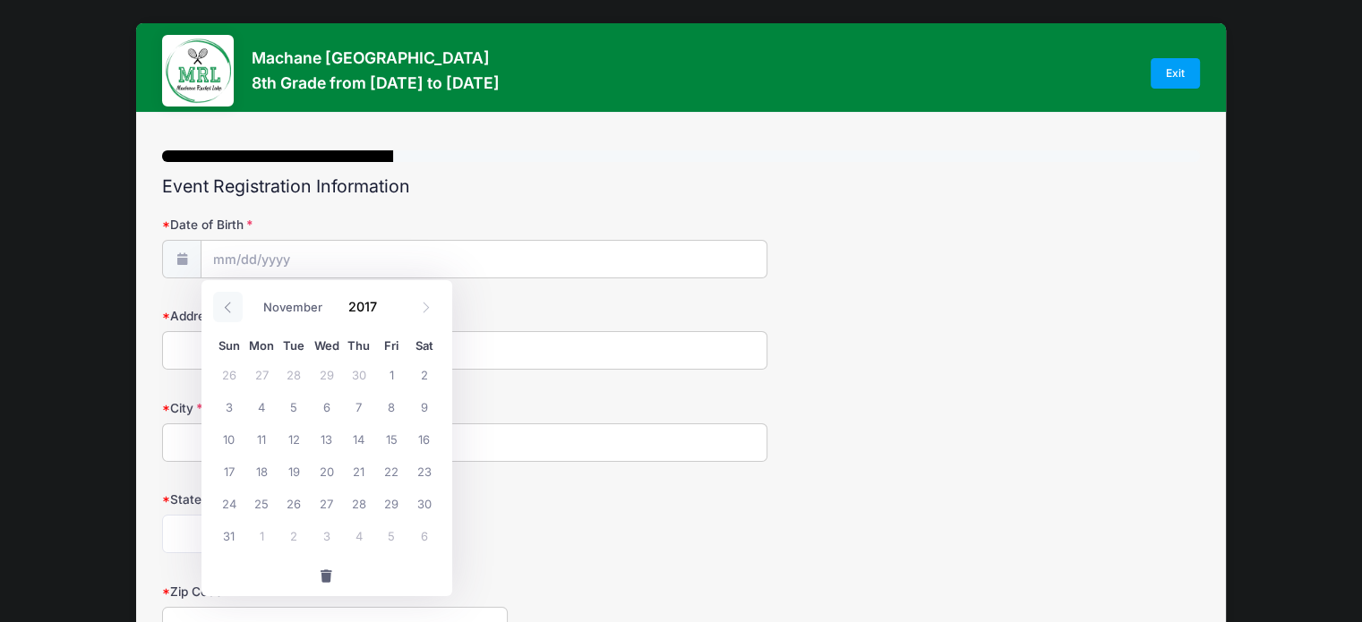
click at [226, 302] on icon at bounding box center [228, 308] width 12 height 12
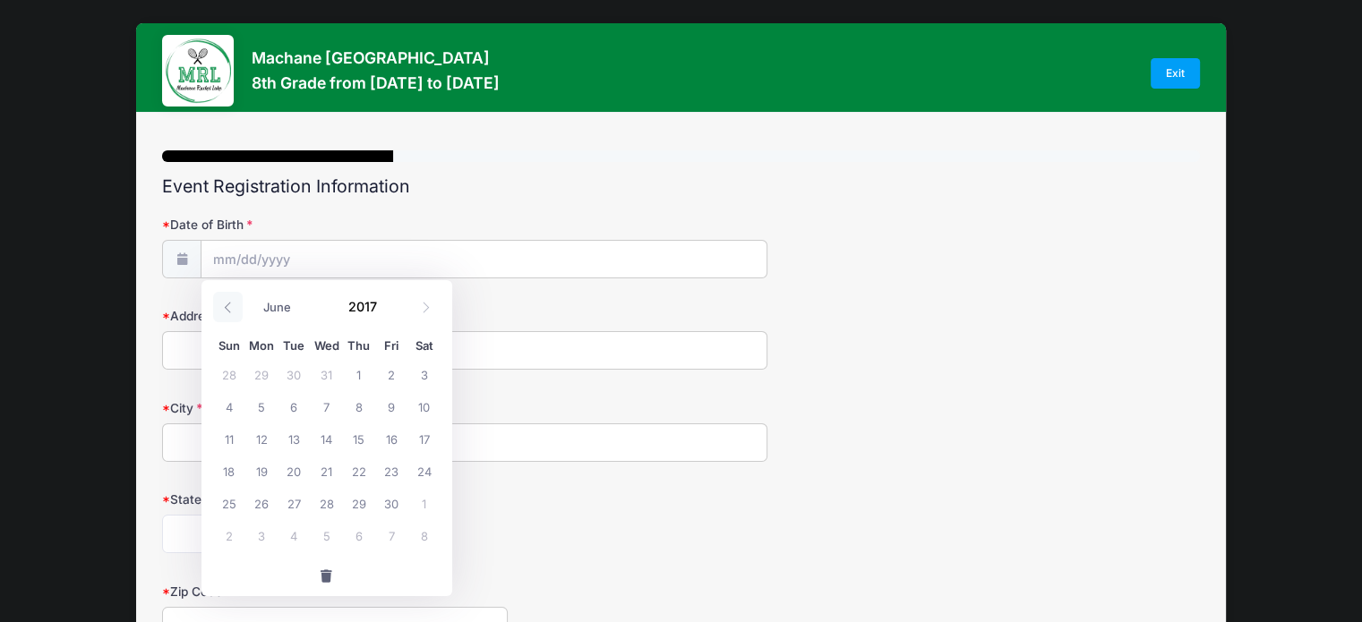
click at [226, 302] on icon at bounding box center [228, 308] width 12 height 12
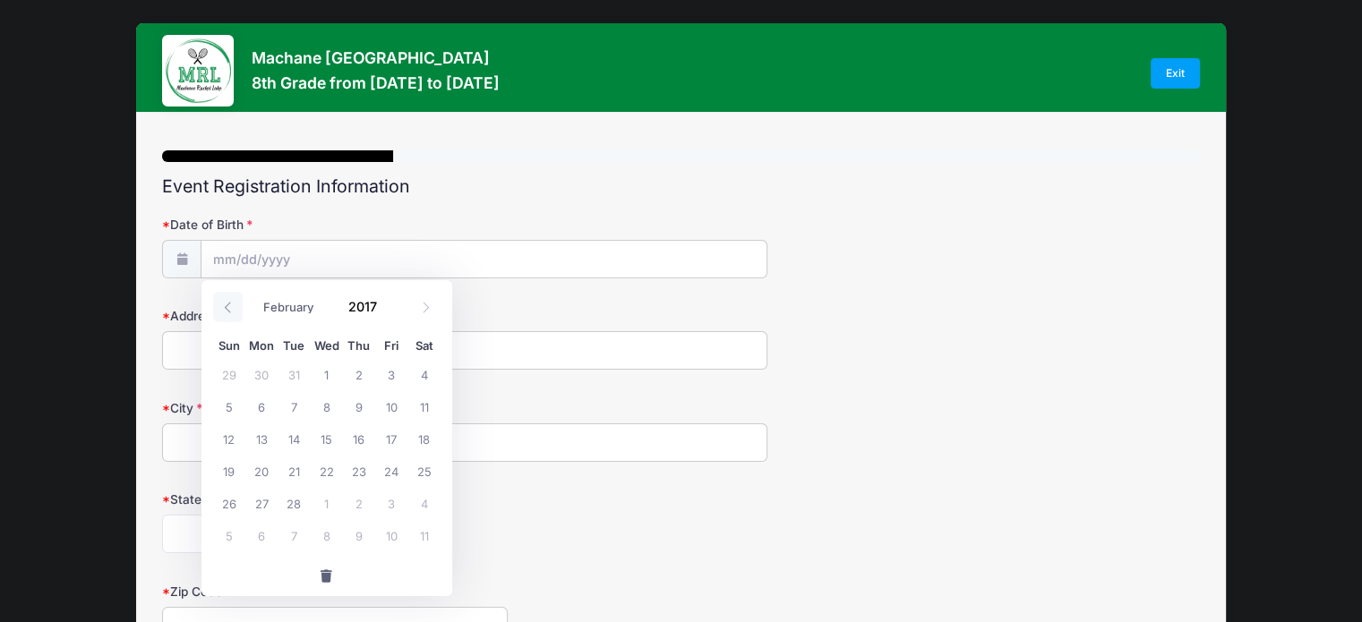
select select "0"
click at [226, 302] on icon at bounding box center [228, 308] width 12 height 12
type input "2016"
click at [226, 302] on icon at bounding box center [228, 308] width 12 height 12
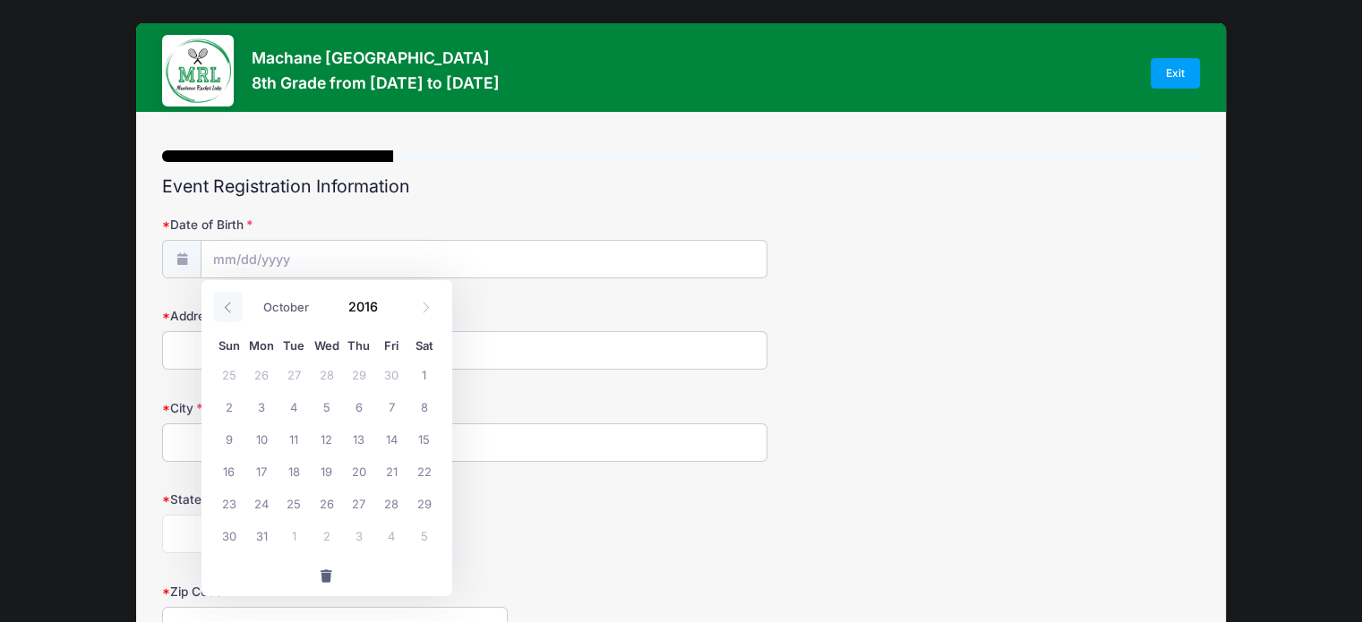
click at [226, 302] on icon at bounding box center [228, 308] width 12 height 12
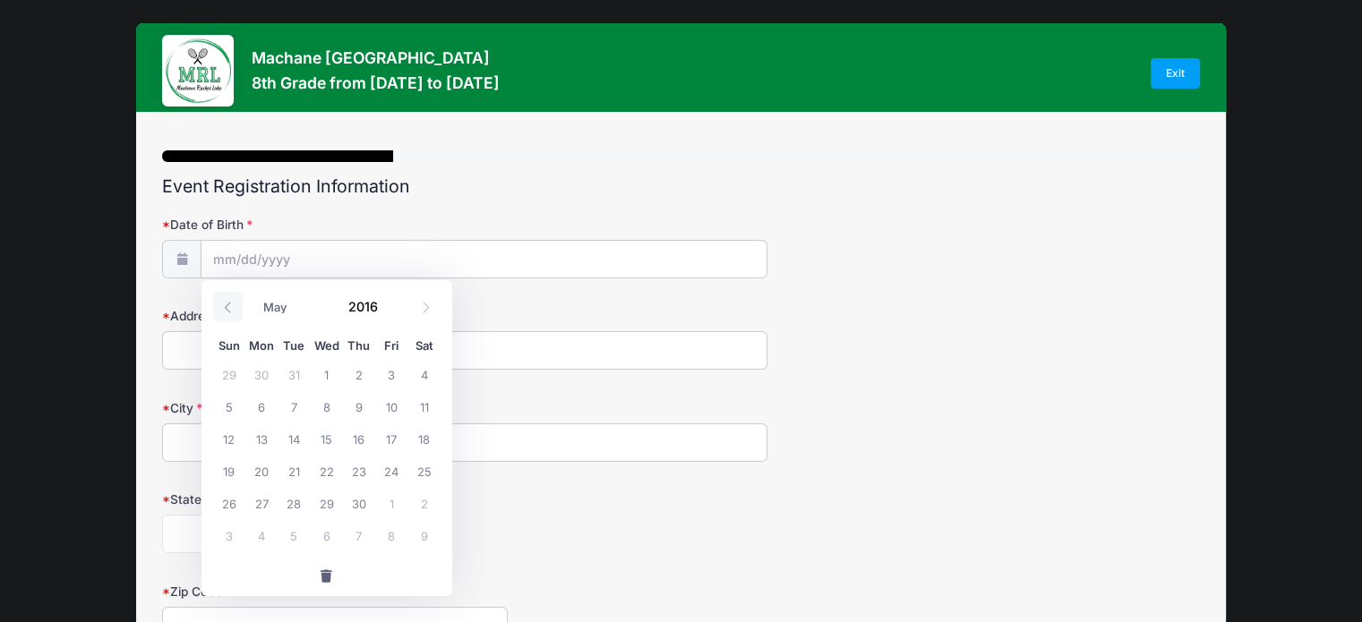
click at [226, 302] on icon at bounding box center [228, 308] width 12 height 12
select select "0"
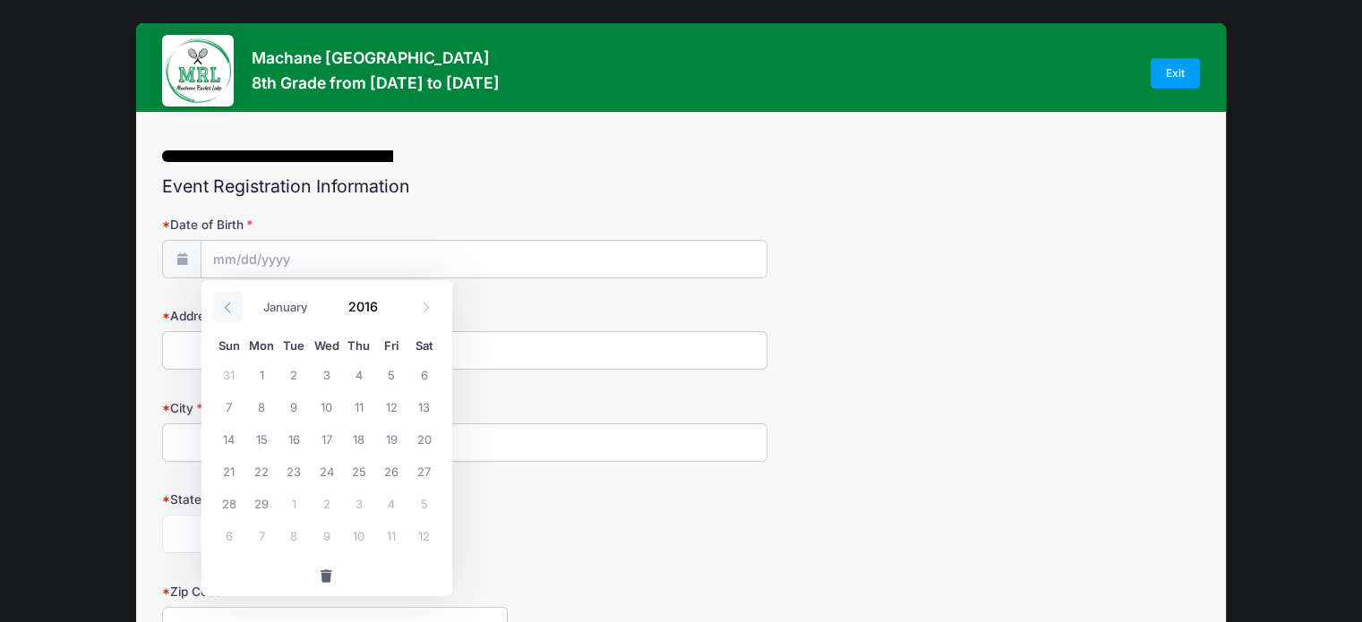
click at [226, 302] on icon at bounding box center [228, 308] width 12 height 12
type input "2015"
click at [226, 302] on icon at bounding box center [228, 308] width 12 height 12
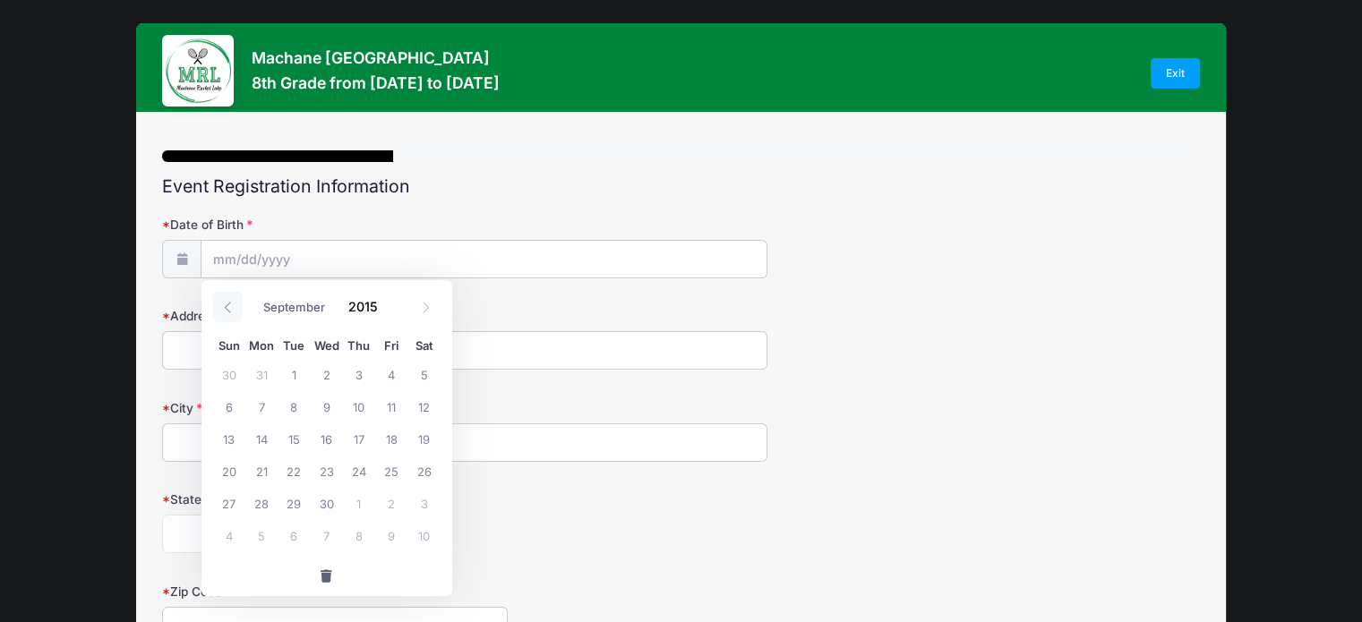
click at [226, 302] on icon at bounding box center [228, 308] width 12 height 12
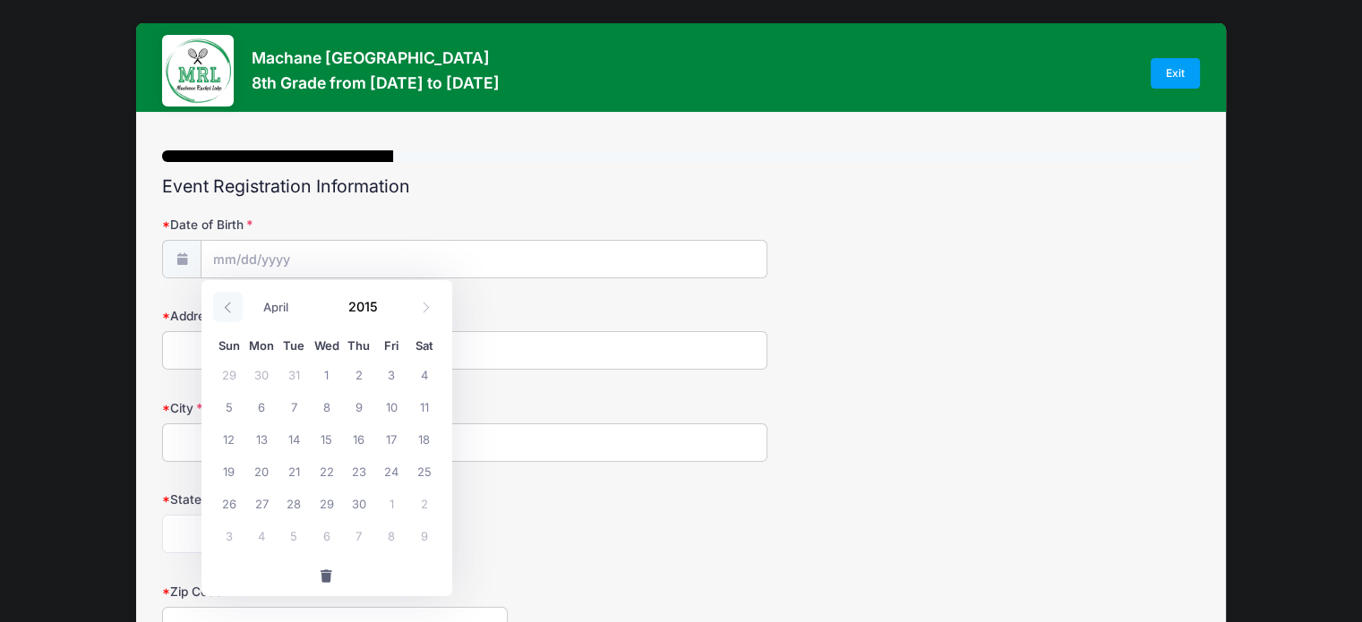
click at [226, 302] on icon at bounding box center [228, 308] width 12 height 12
select select "0"
click at [226, 302] on icon at bounding box center [228, 308] width 12 height 12
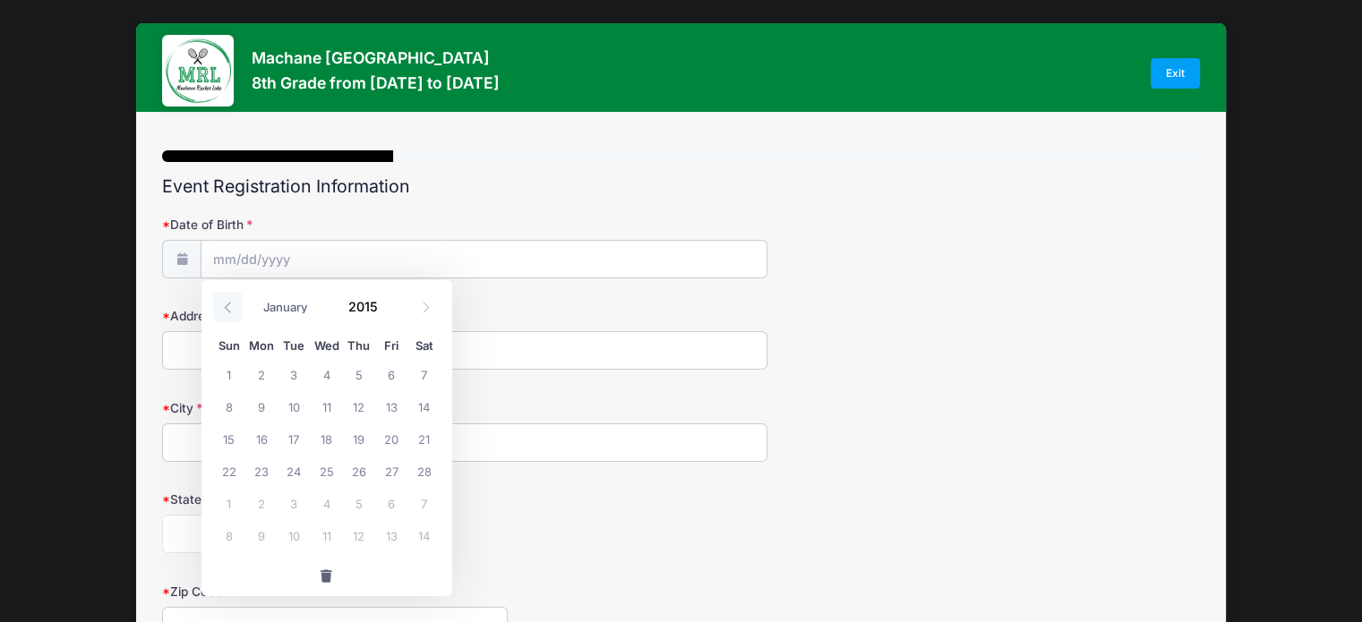
type input "2014"
click at [226, 302] on icon at bounding box center [228, 308] width 12 height 12
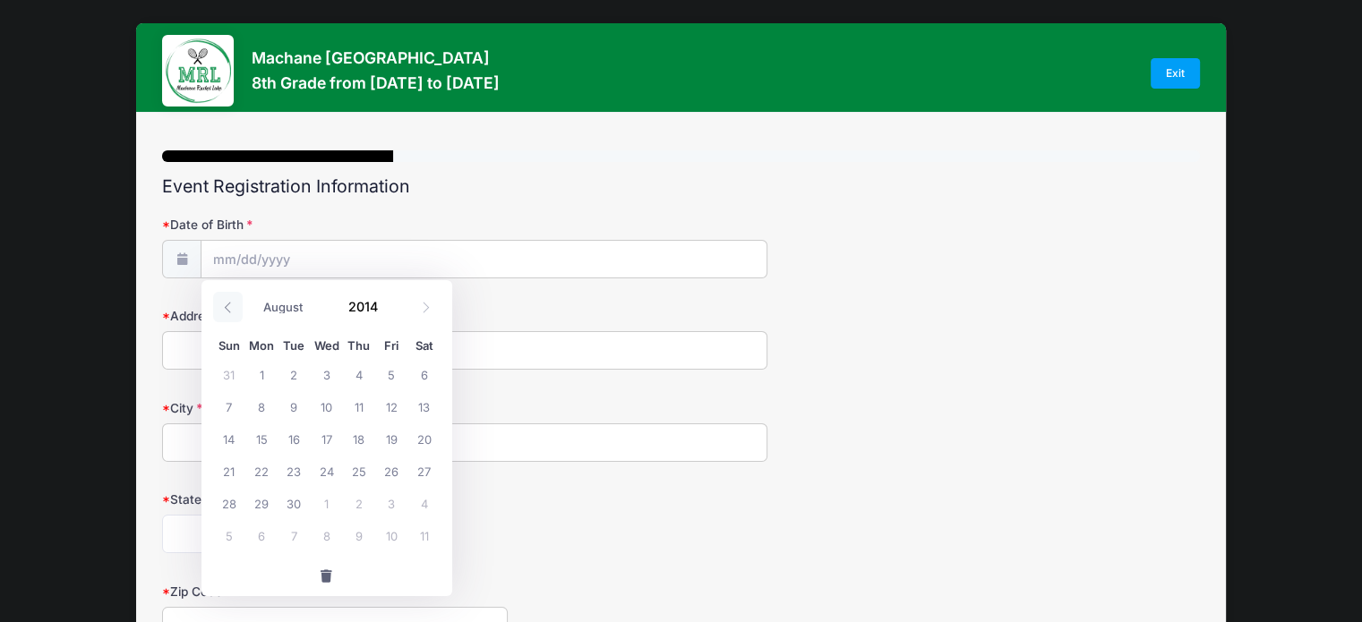
click at [226, 302] on icon at bounding box center [228, 308] width 12 height 12
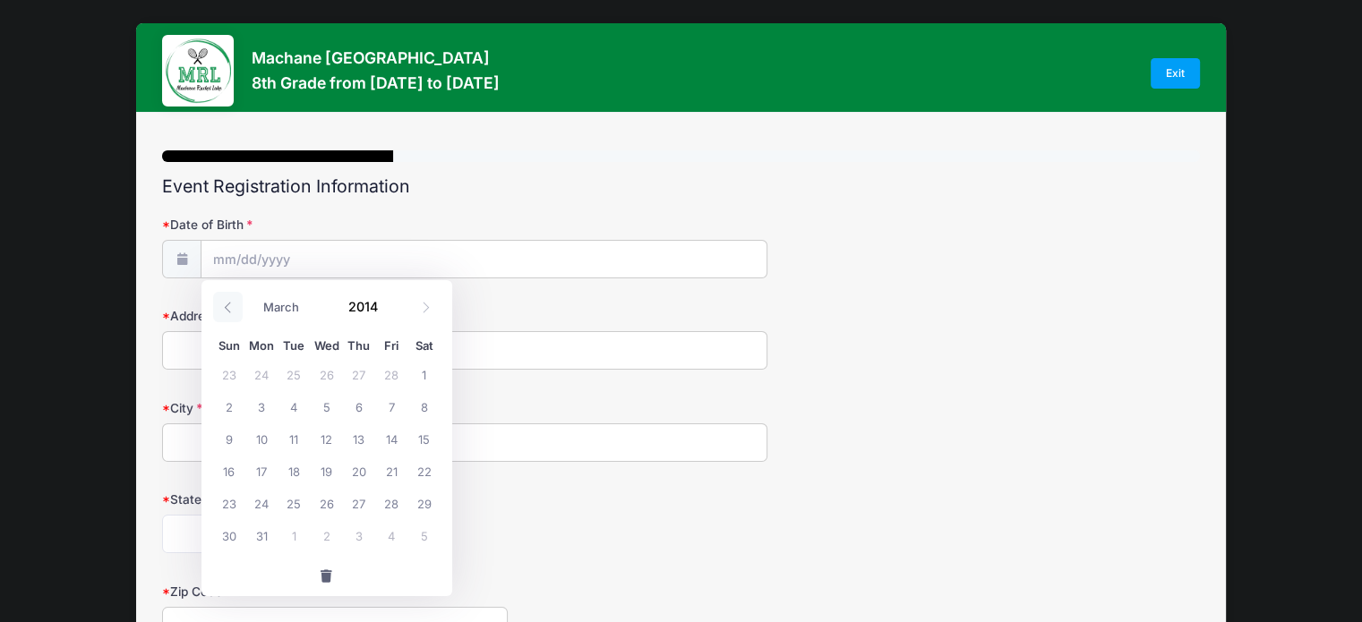
click at [226, 302] on icon at bounding box center [228, 308] width 12 height 12
select select "0"
click at [226, 302] on icon at bounding box center [228, 308] width 12 height 12
type input "2013"
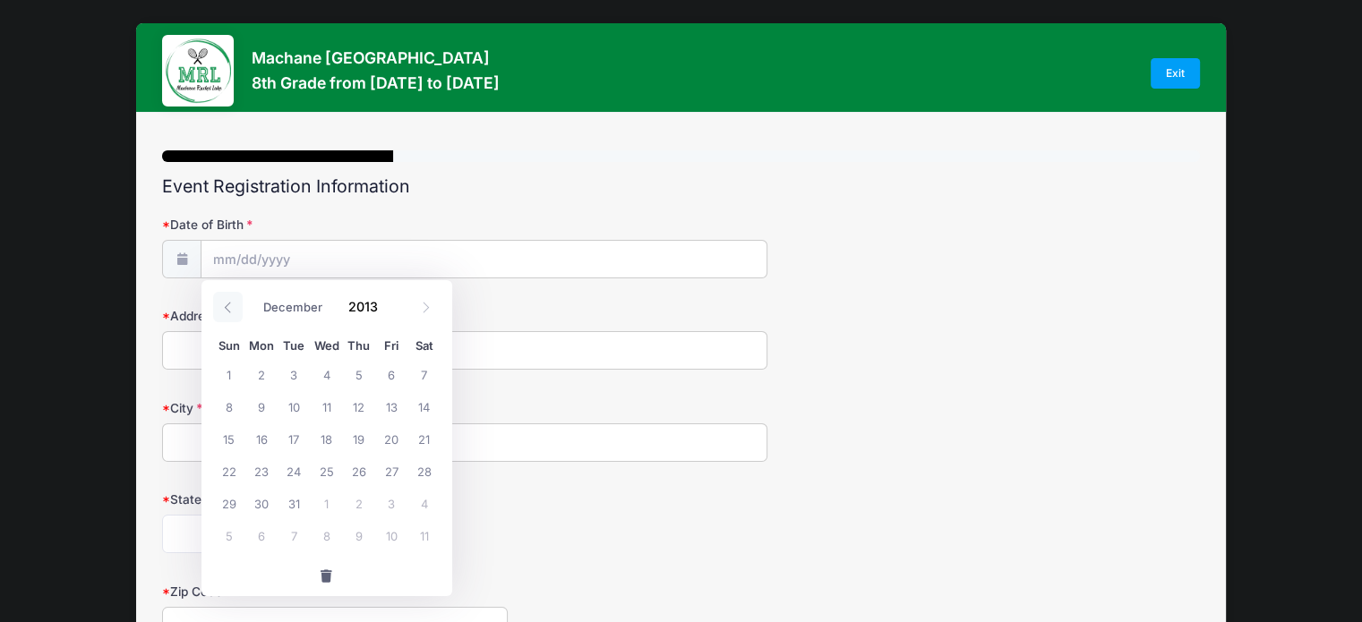
click at [226, 302] on icon at bounding box center [228, 308] width 12 height 12
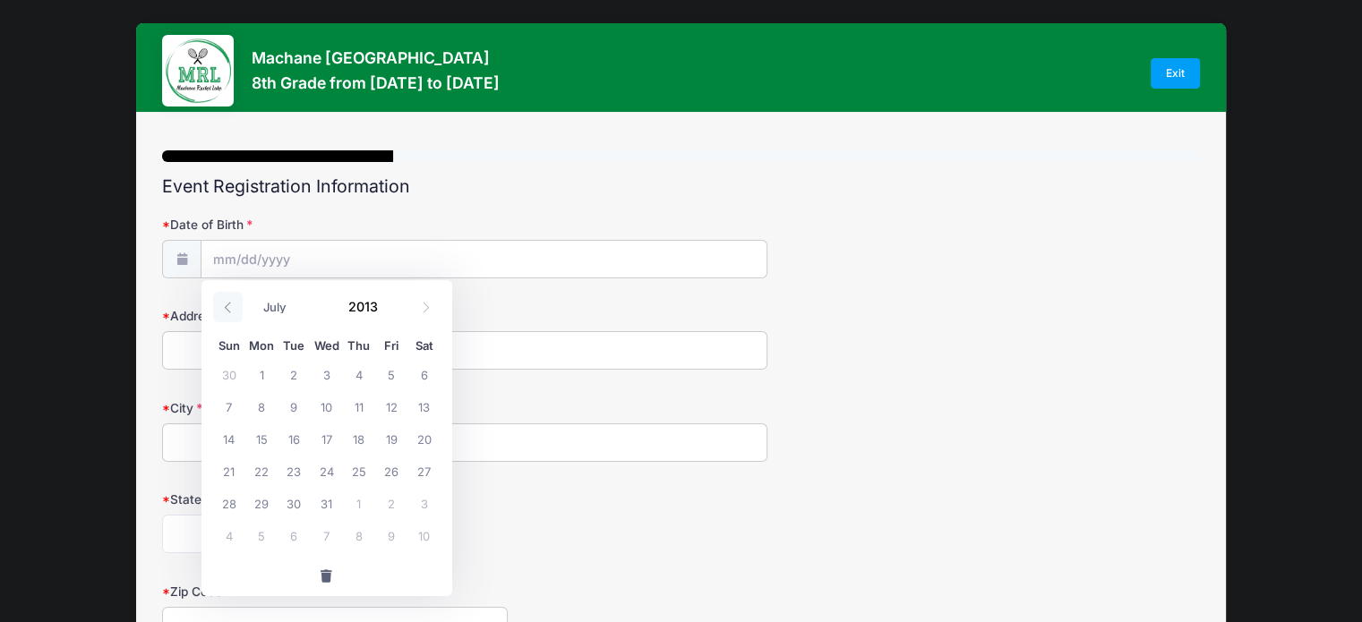
click at [226, 302] on icon at bounding box center [228, 308] width 12 height 12
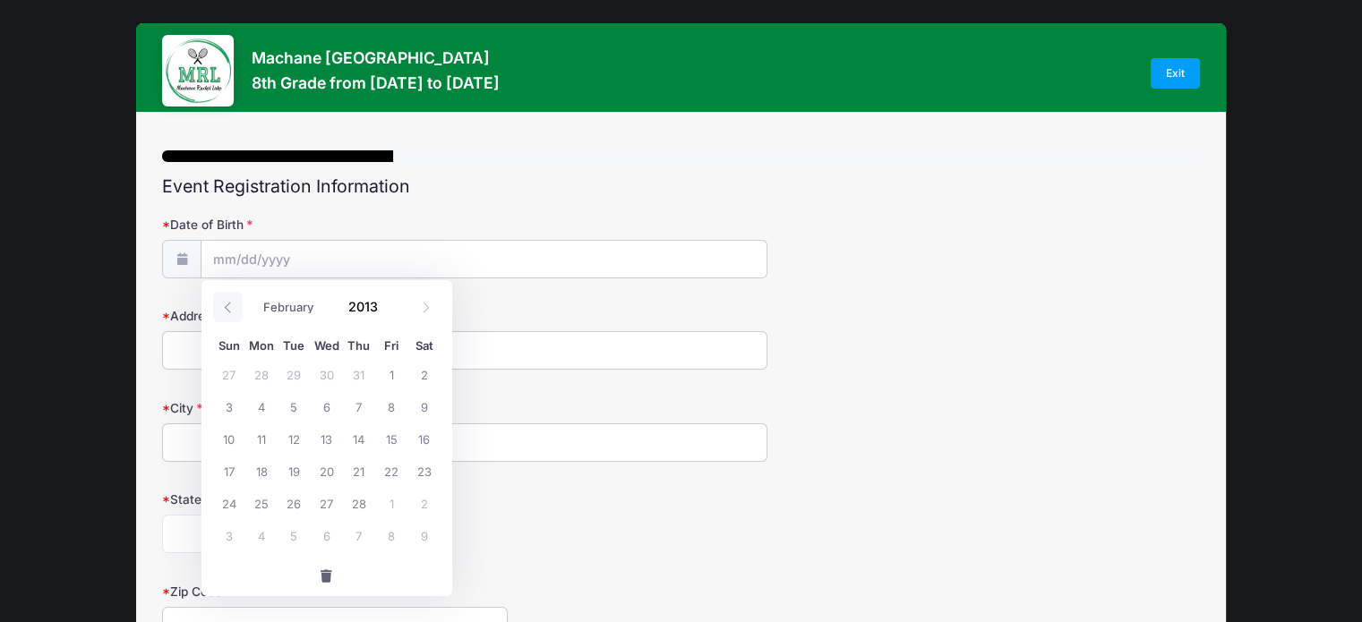
click at [226, 302] on icon at bounding box center [228, 308] width 12 height 12
select select "0"
click at [226, 302] on icon at bounding box center [228, 308] width 12 height 12
type input "2012"
click at [226, 302] on icon at bounding box center [228, 308] width 12 height 12
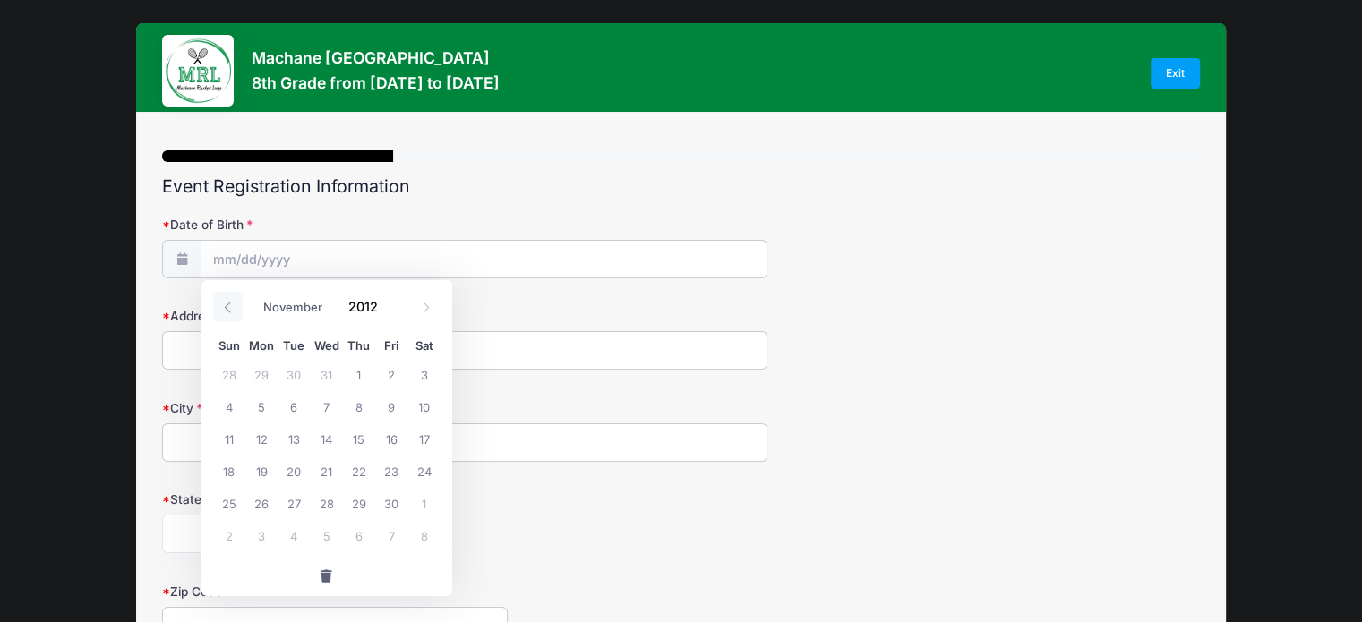
click at [226, 302] on icon at bounding box center [228, 308] width 12 height 12
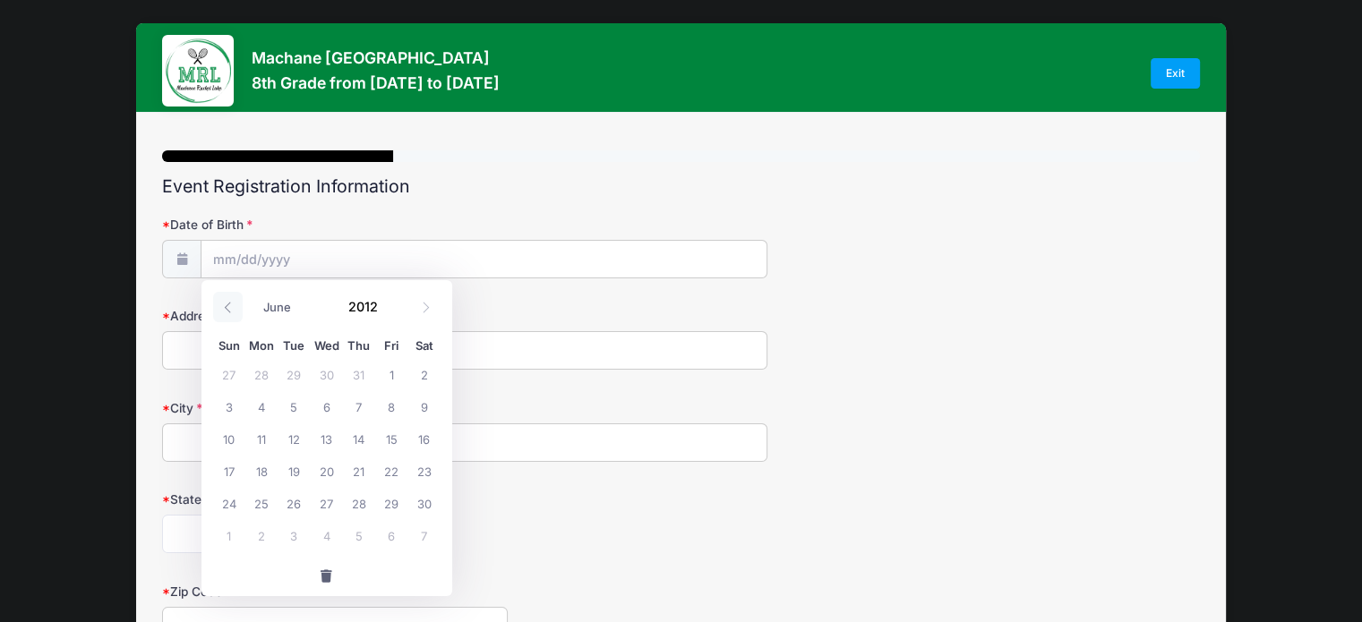
click at [226, 302] on icon at bounding box center [228, 308] width 12 height 12
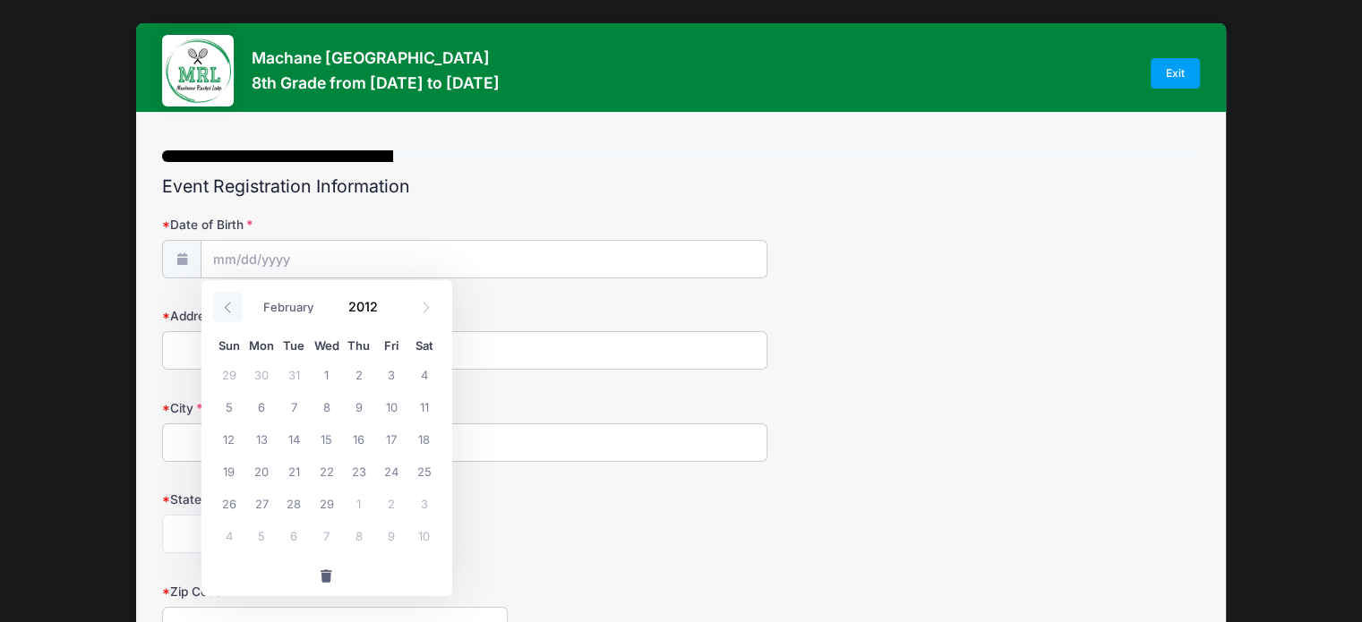
select select "0"
click at [226, 302] on icon at bounding box center [228, 308] width 12 height 12
type input "2011"
click at [226, 302] on icon at bounding box center [228, 308] width 12 height 12
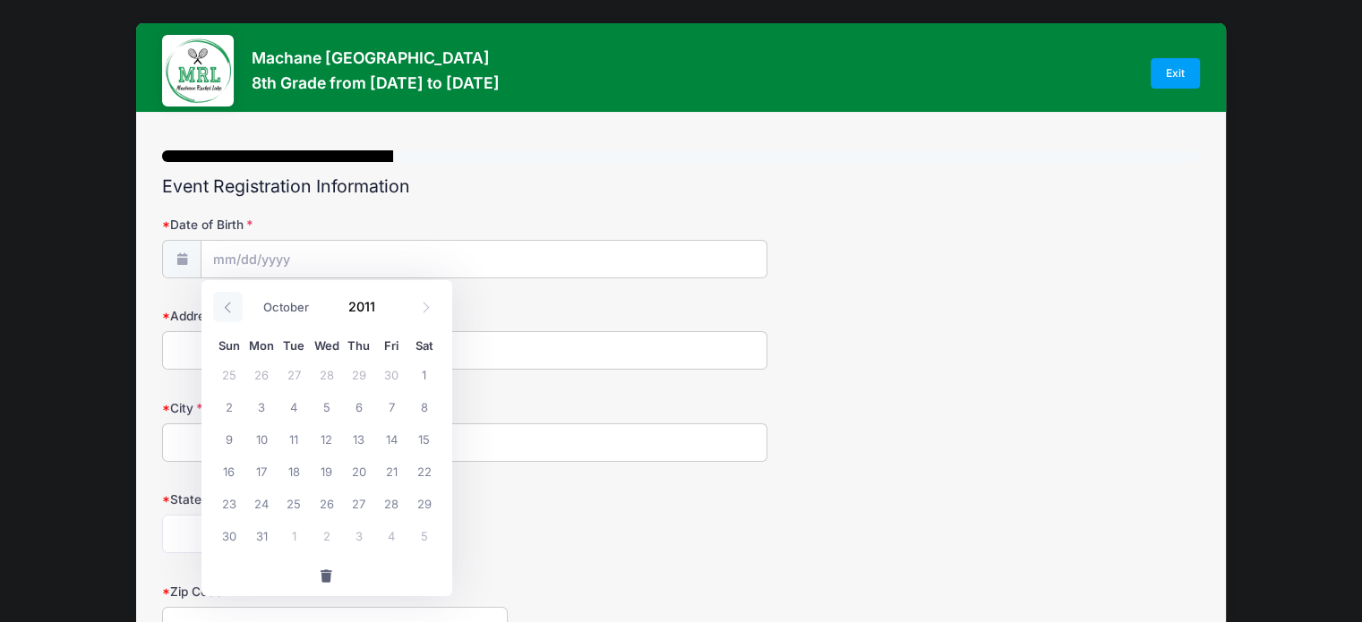
click at [226, 302] on icon at bounding box center [228, 308] width 12 height 12
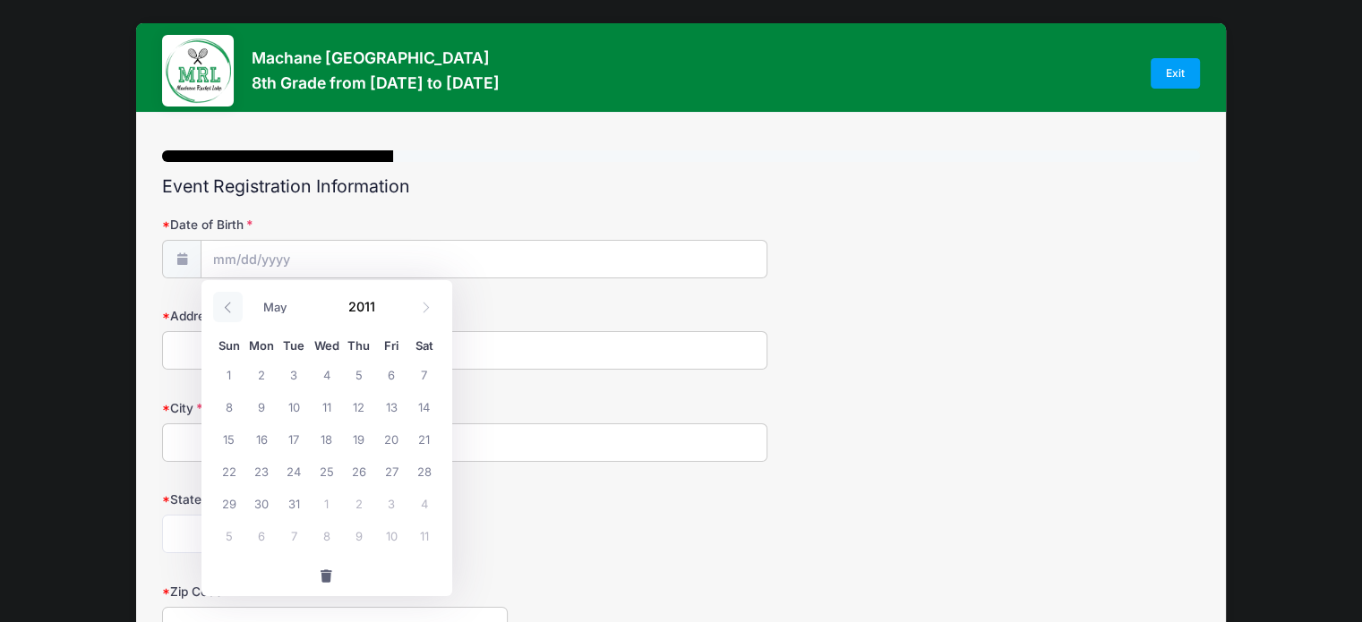
click at [226, 302] on icon at bounding box center [228, 308] width 12 height 12
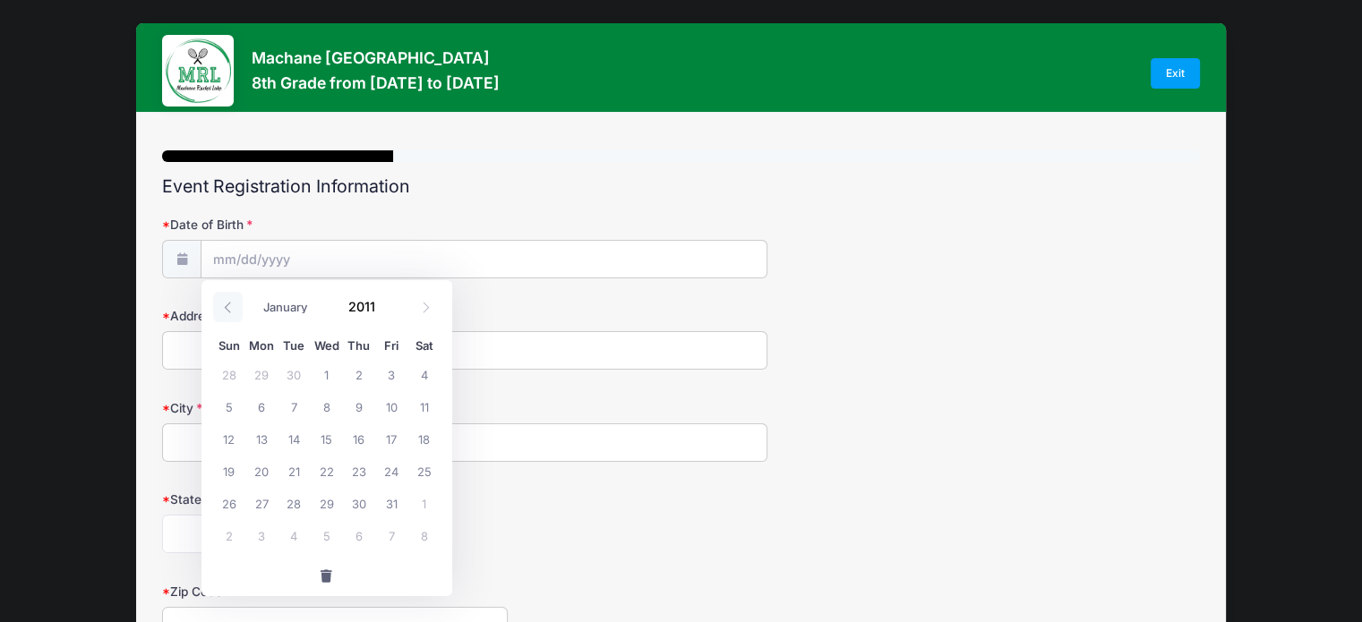
select select "11"
type input "2010"
click at [226, 302] on icon at bounding box center [228, 308] width 12 height 12
click at [424, 317] on span at bounding box center [426, 307] width 30 height 30
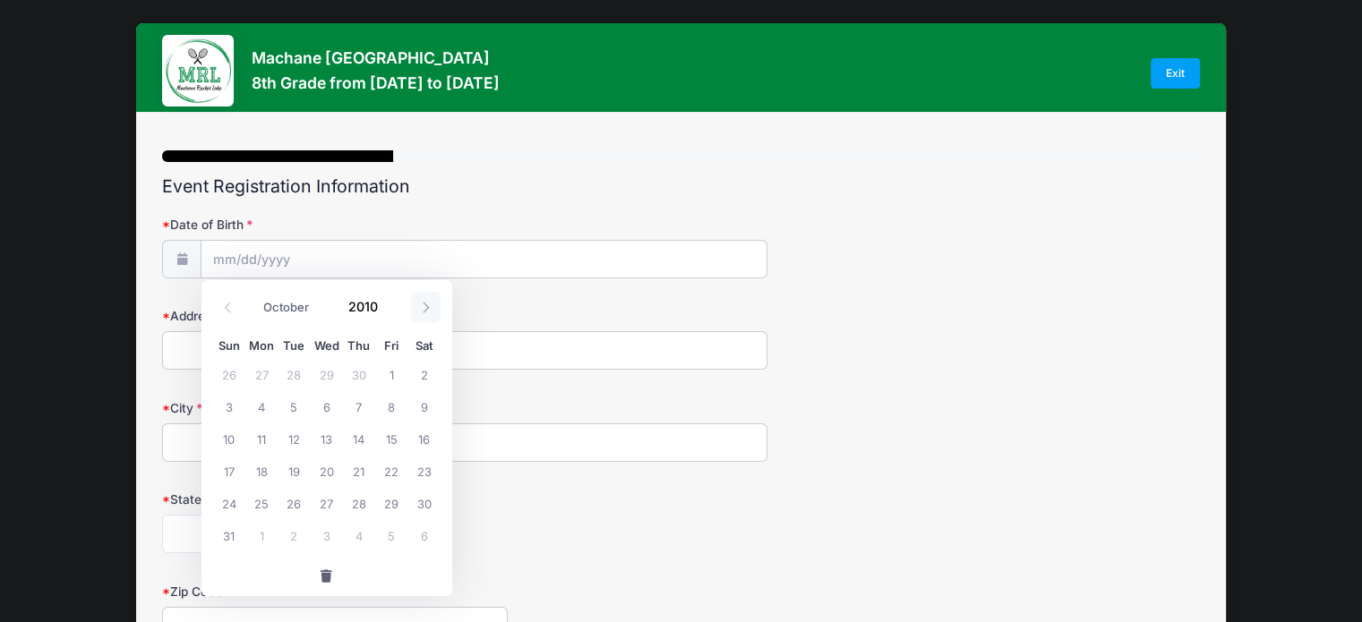
select select "10"
click at [232, 504] on span "28" at bounding box center [229, 503] width 32 height 32
type input "[DATE]"
click at [365, 347] on input "Address" at bounding box center [464, 350] width 605 height 39
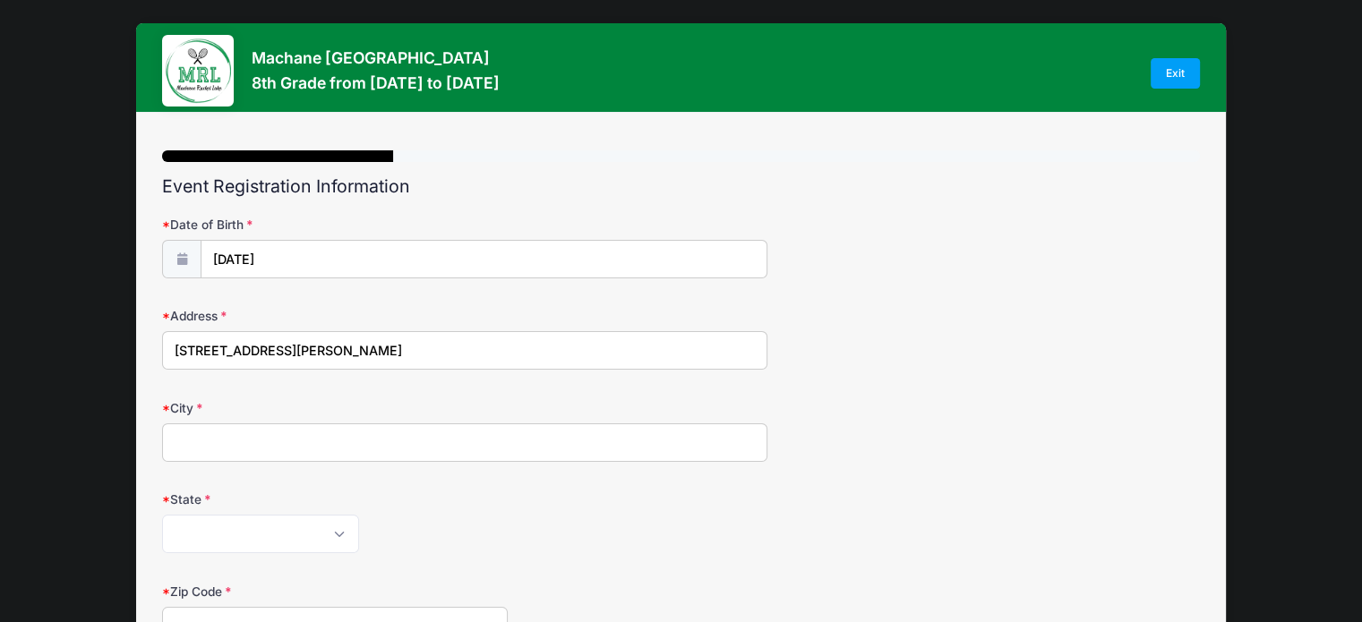
type input "[STREET_ADDRESS][PERSON_NAME]"
click at [300, 442] on input "City" at bounding box center [464, 443] width 605 height 39
type input "Lakewood"
select select "NJ"
type input "08701"
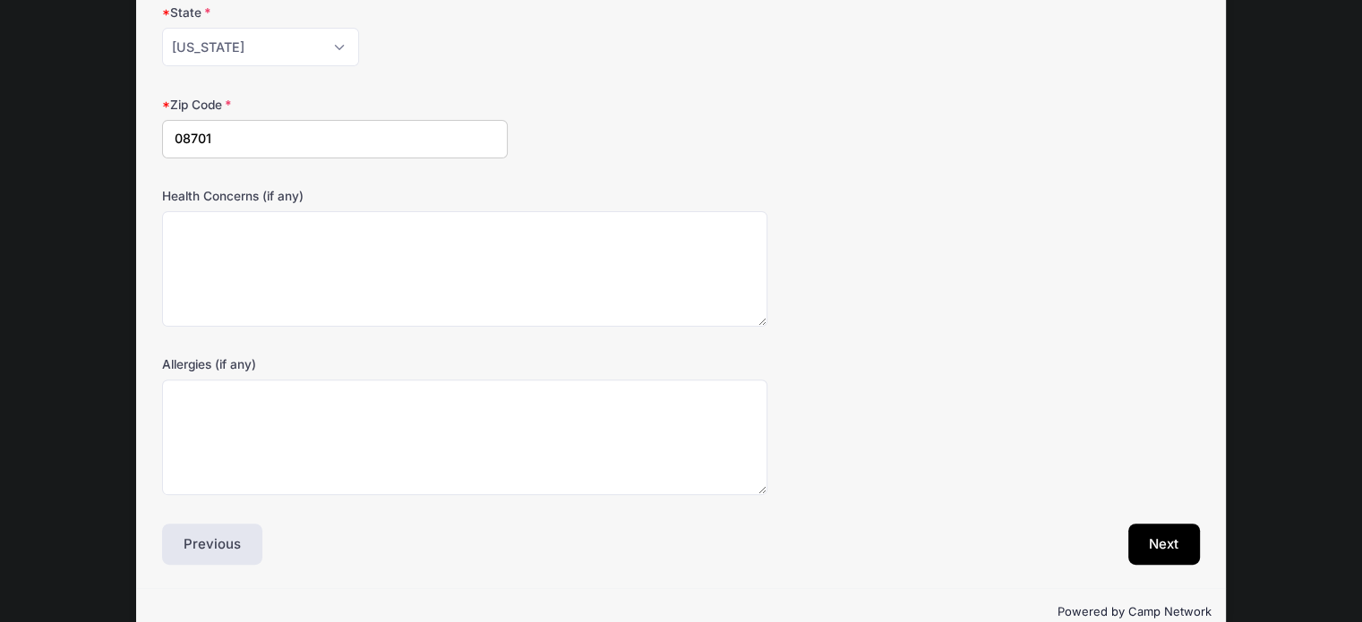
scroll to position [493, 0]
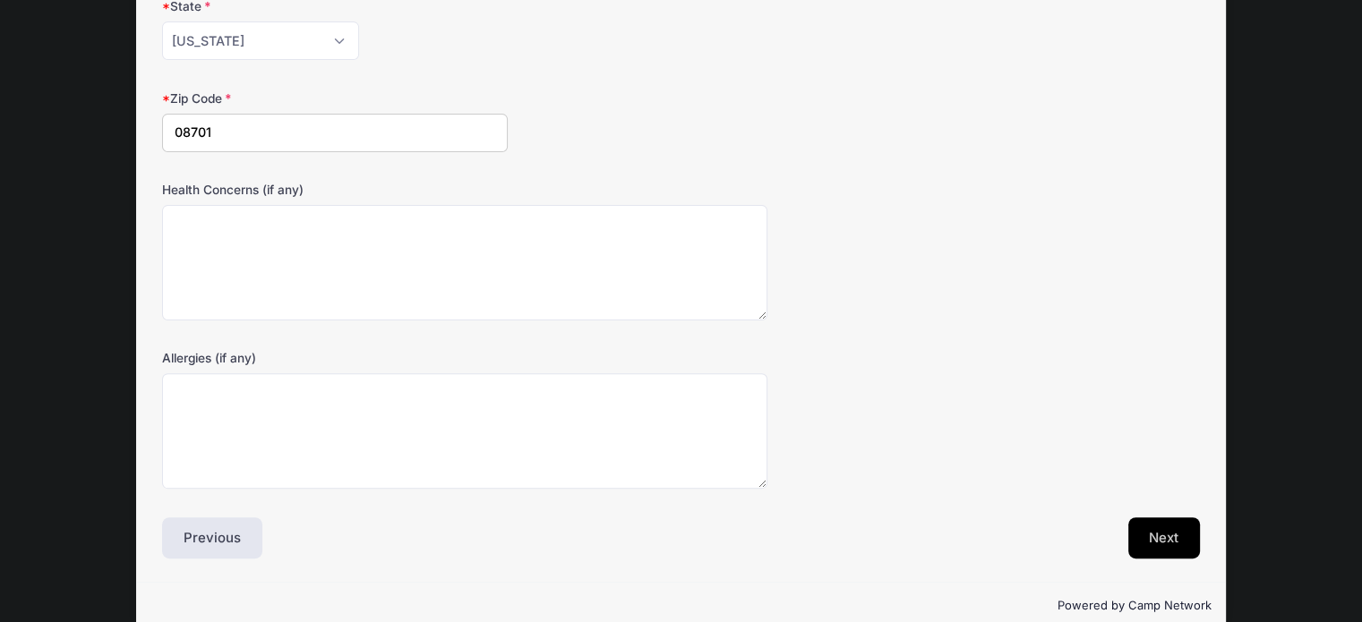
click at [1171, 541] on button "Next" at bounding box center [1164, 538] width 73 height 41
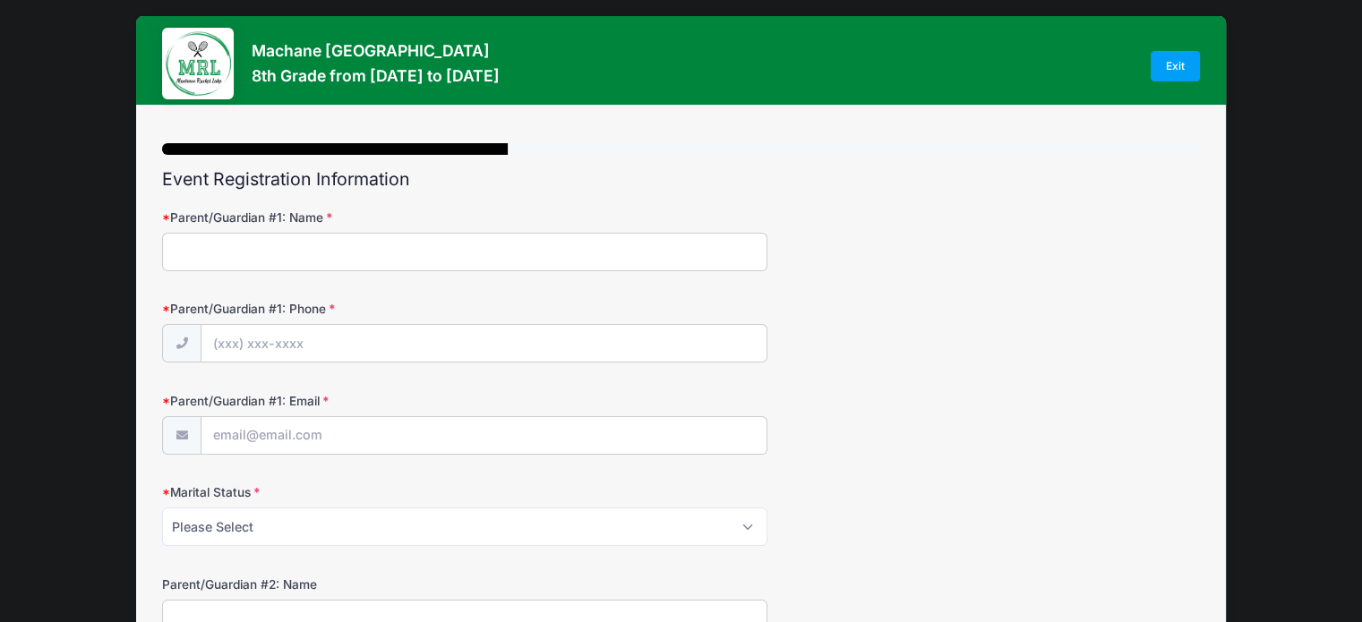
scroll to position [0, 0]
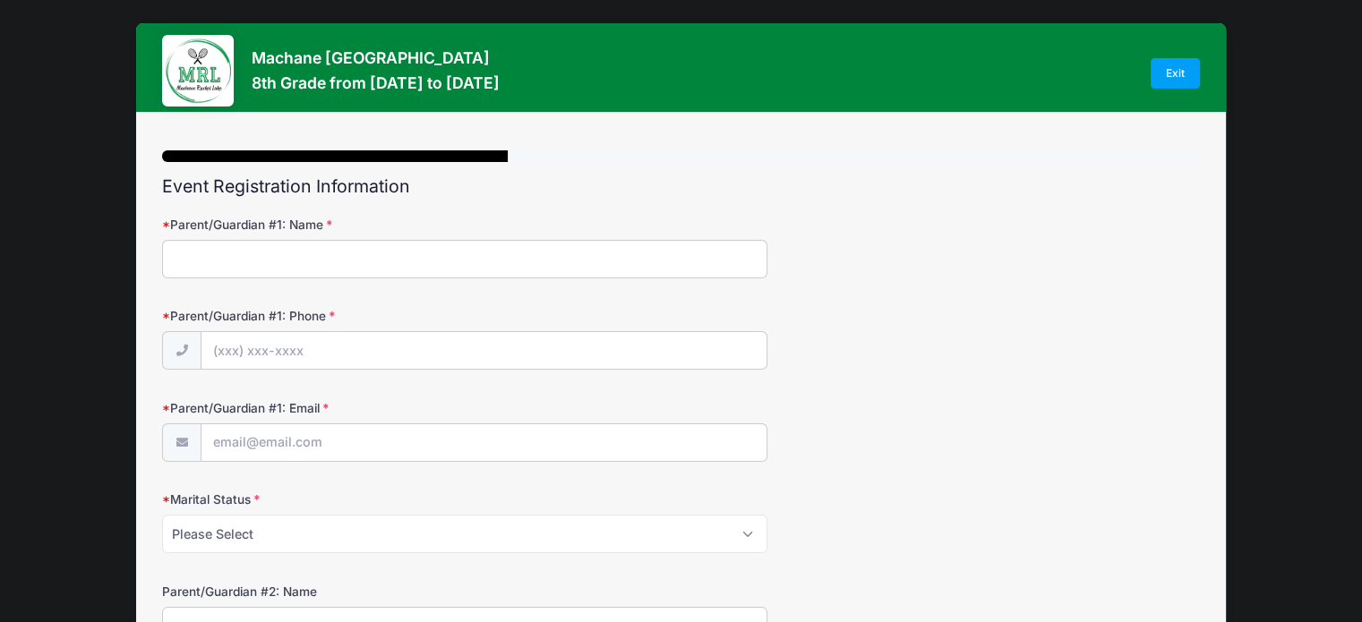
click at [278, 251] on input "Parent/Guardian #1: Name" at bounding box center [464, 259] width 605 height 39
type input "Esti"
click at [247, 350] on input "Parent/Guardian #1: Phone" at bounding box center [483, 351] width 565 height 39
type input "[PHONE_NUMBER]"
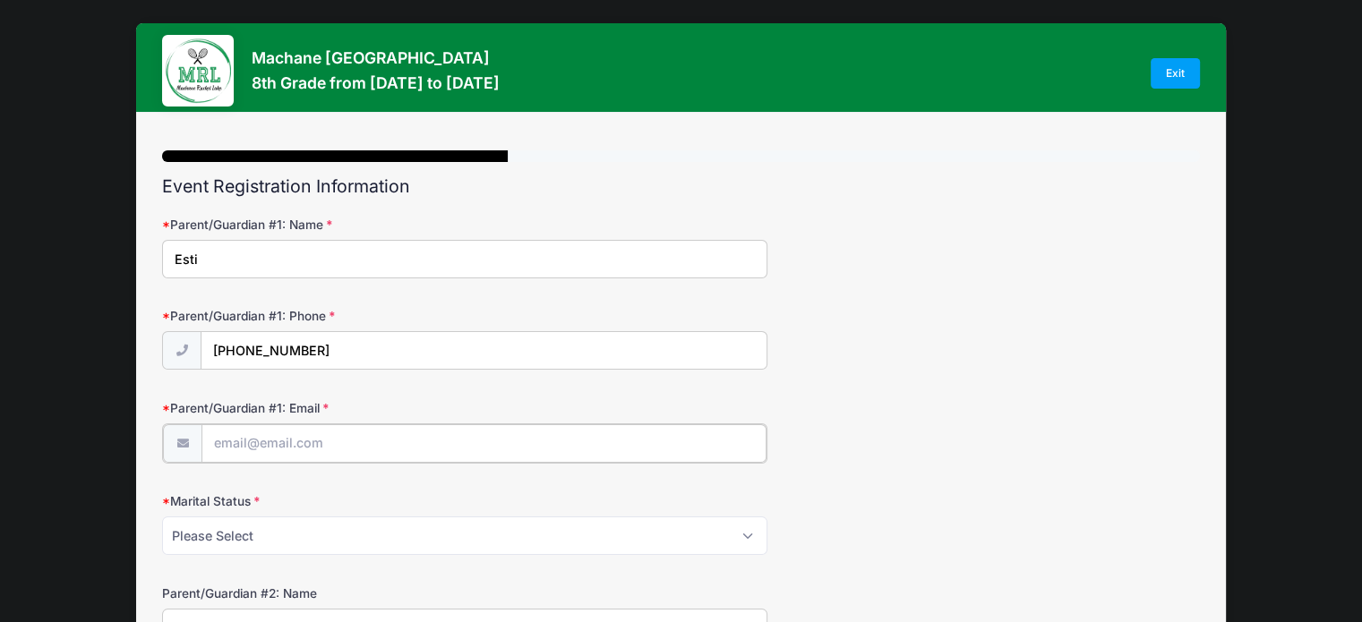
click at [253, 452] on input "Parent/Guardian #1: Email" at bounding box center [483, 443] width 565 height 39
type input "[EMAIL_ADDRESS][DOMAIN_NAME]"
click at [740, 544] on select "Please Select Married Divorced Widowed Separated" at bounding box center [464, 534] width 605 height 39
select select "Married"
click at [162, 515] on select "Please Select Married Divorced Widowed Separated" at bounding box center [464, 534] width 605 height 39
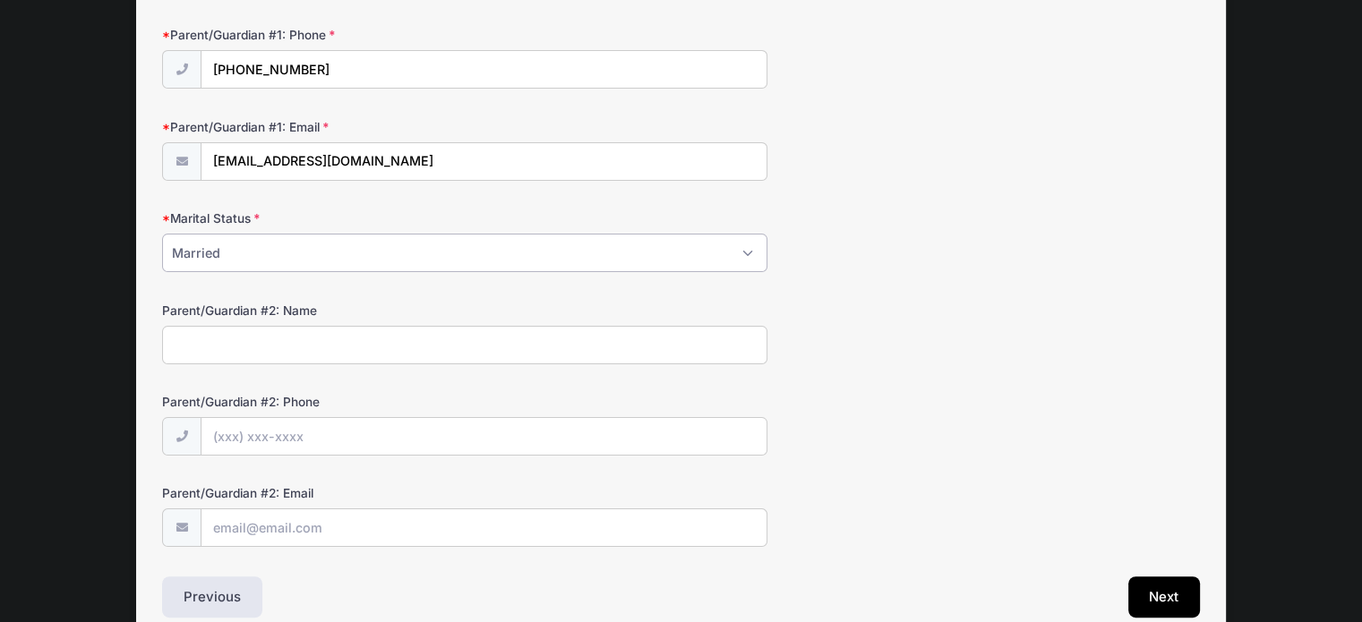
scroll to position [283, 0]
click at [280, 348] on input "Parent/Guardian #2: Name" at bounding box center [464, 343] width 605 height 39
type input "[PERSON_NAME]"
click at [227, 424] on input "Parent/Guardian #2: Phone" at bounding box center [483, 435] width 565 height 39
type input "[PHONE_NUMBER]"
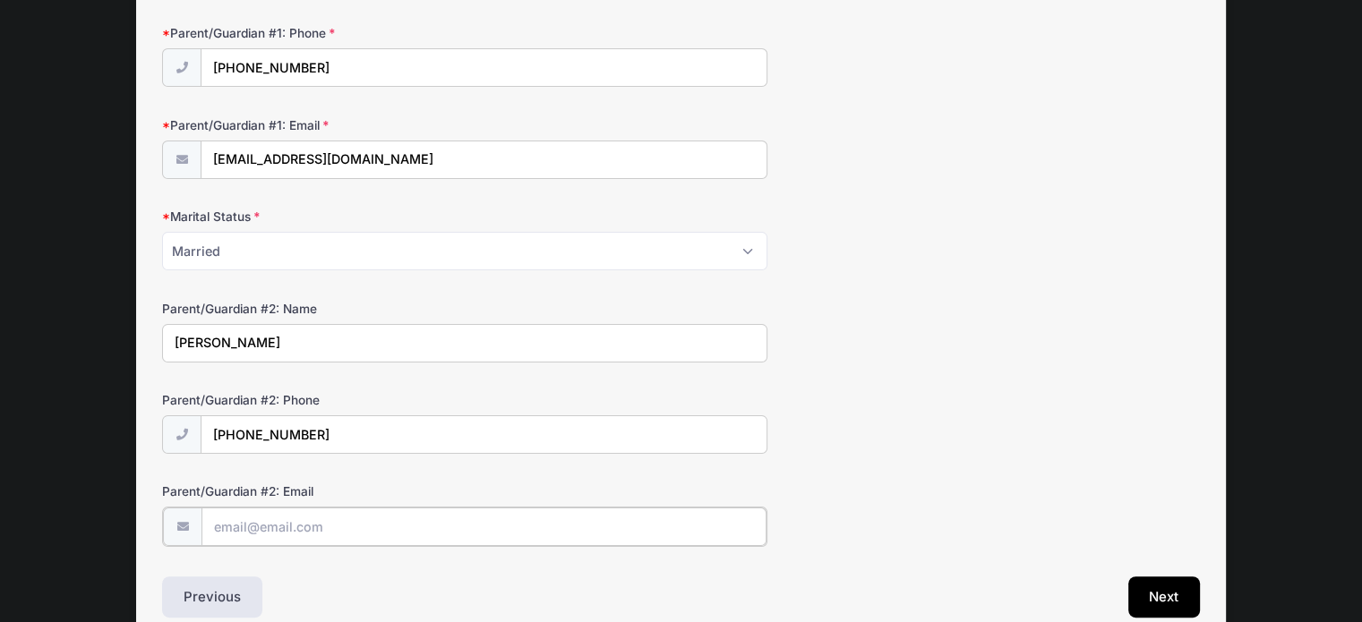
click at [230, 525] on input "Parent/Guardian #2: Email" at bounding box center [483, 527] width 565 height 39
drag, startPoint x: 321, startPoint y: 142, endPoint x: 269, endPoint y: 152, distance: 53.7
click at [269, 152] on input "[EMAIL_ADDRESS][DOMAIN_NAME]" at bounding box center [483, 160] width 565 height 39
drag, startPoint x: 388, startPoint y: 160, endPoint x: 207, endPoint y: 178, distance: 181.8
click at [207, 178] on div "[EMAIL_ADDRESS][DOMAIN_NAME]" at bounding box center [464, 161] width 605 height 40
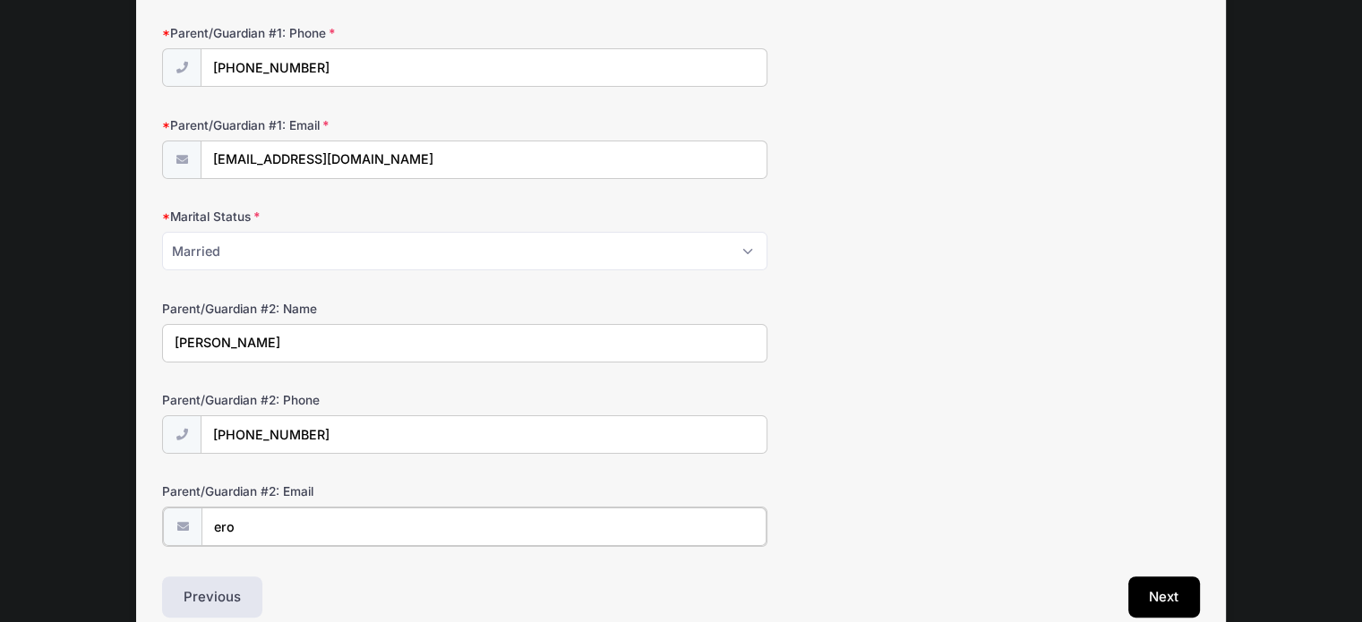
drag, startPoint x: 235, startPoint y: 523, endPoint x: 201, endPoint y: 526, distance: 35.1
click at [201, 526] on input "ero" at bounding box center [483, 527] width 565 height 39
paste input "senberg9081@gmail.com"
type input "erosenberg9081@gmail.com"
click at [1147, 590] on button "Next" at bounding box center [1164, 595] width 73 height 41
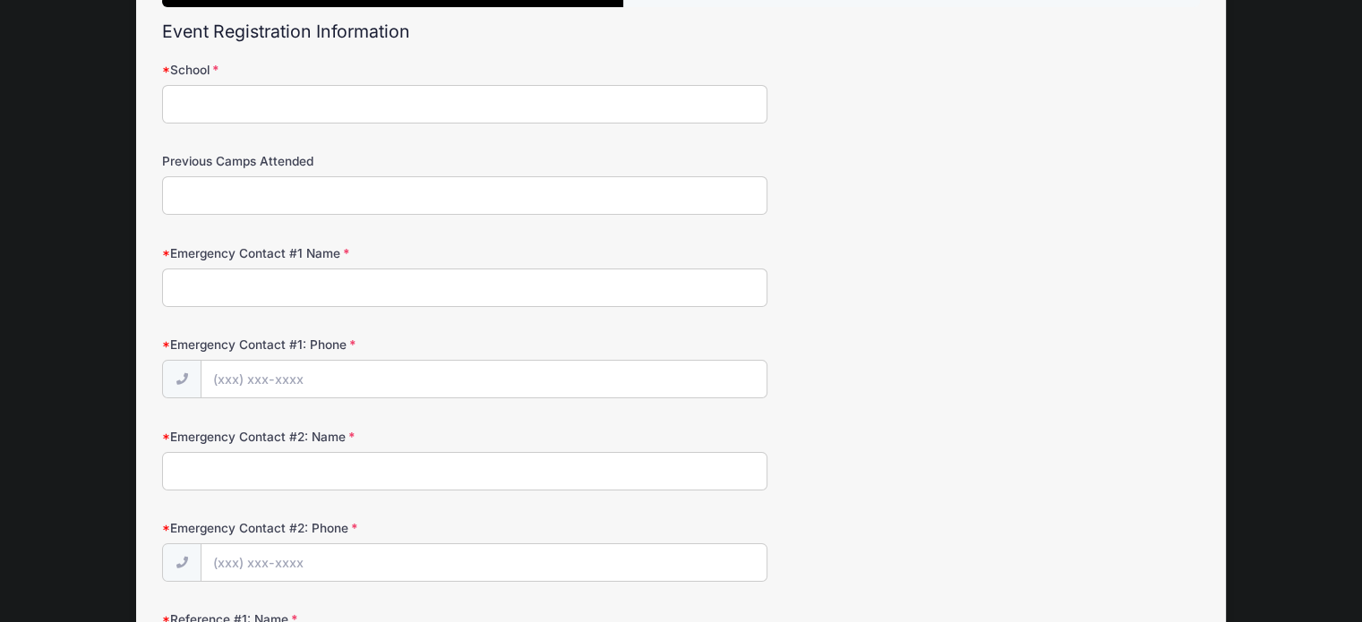
scroll to position [0, 0]
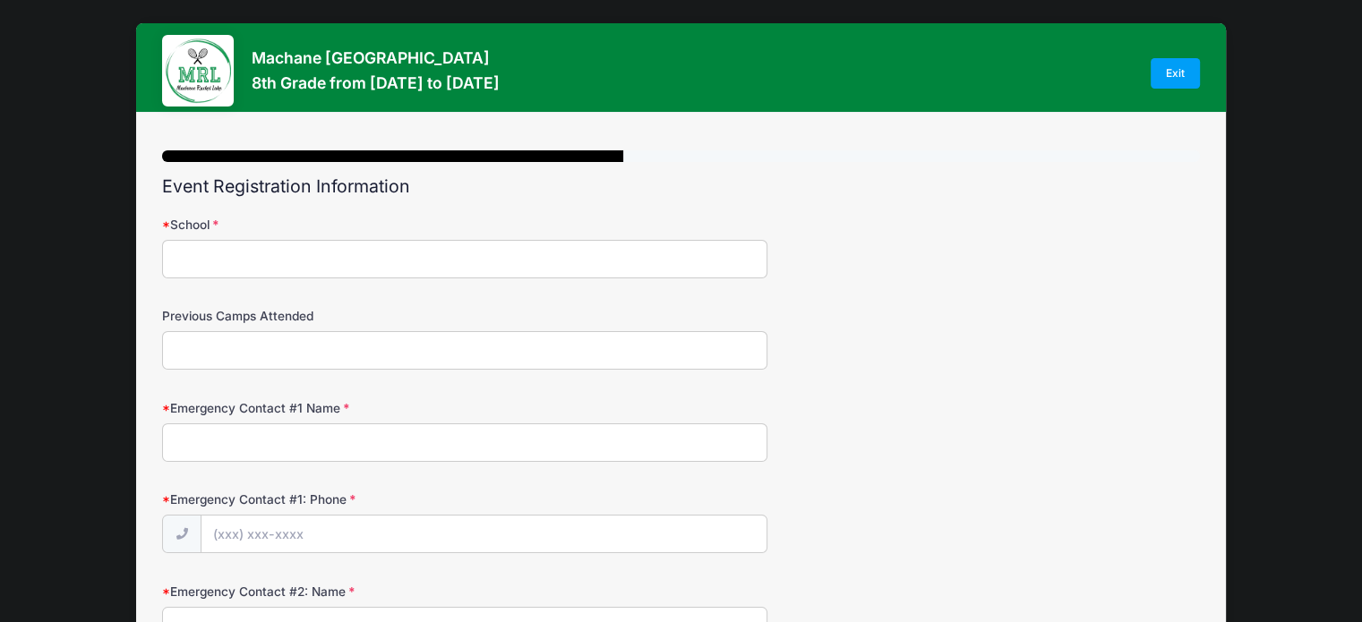
click at [287, 261] on input "School" at bounding box center [464, 259] width 605 height 39
type input "Bais Tova"
click at [244, 348] on input "Previous Camps Attended" at bounding box center [464, 350] width 605 height 39
type input "Tova"
click at [212, 434] on input "Emergency Contact #1 Name" at bounding box center [464, 443] width 605 height 39
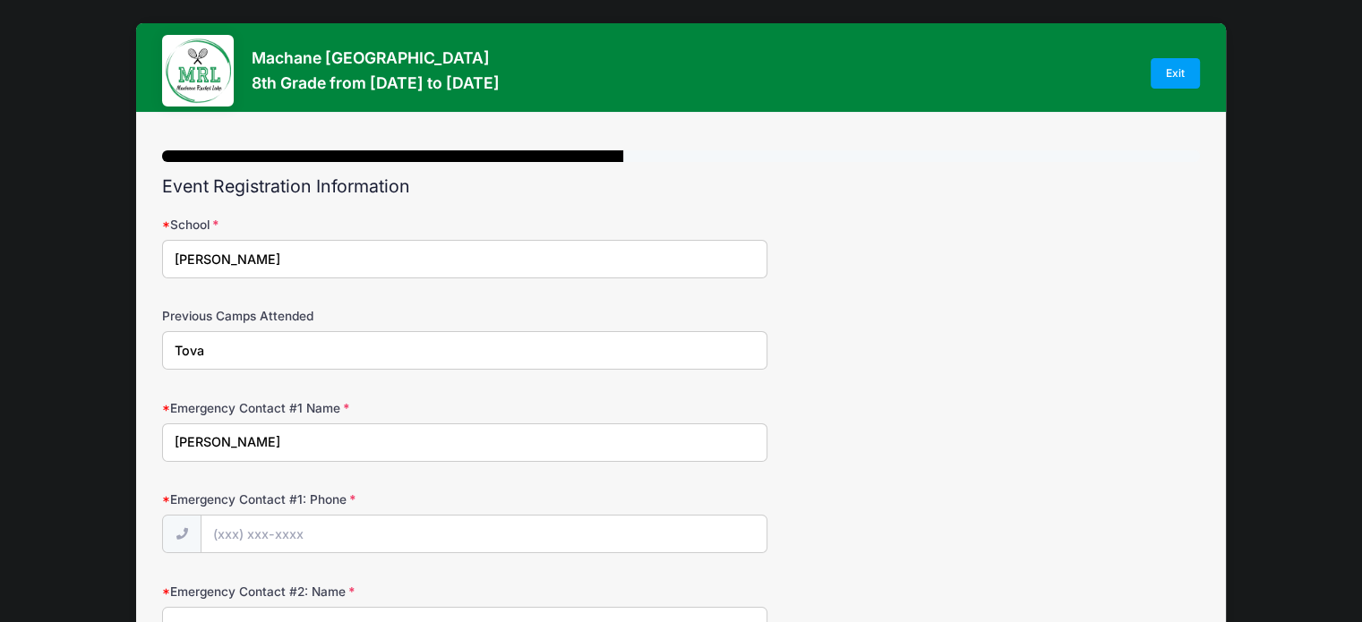
type input "Gelli Gleiberman"
click at [223, 544] on input "Emergency Contact #1: Phone" at bounding box center [483, 535] width 565 height 39
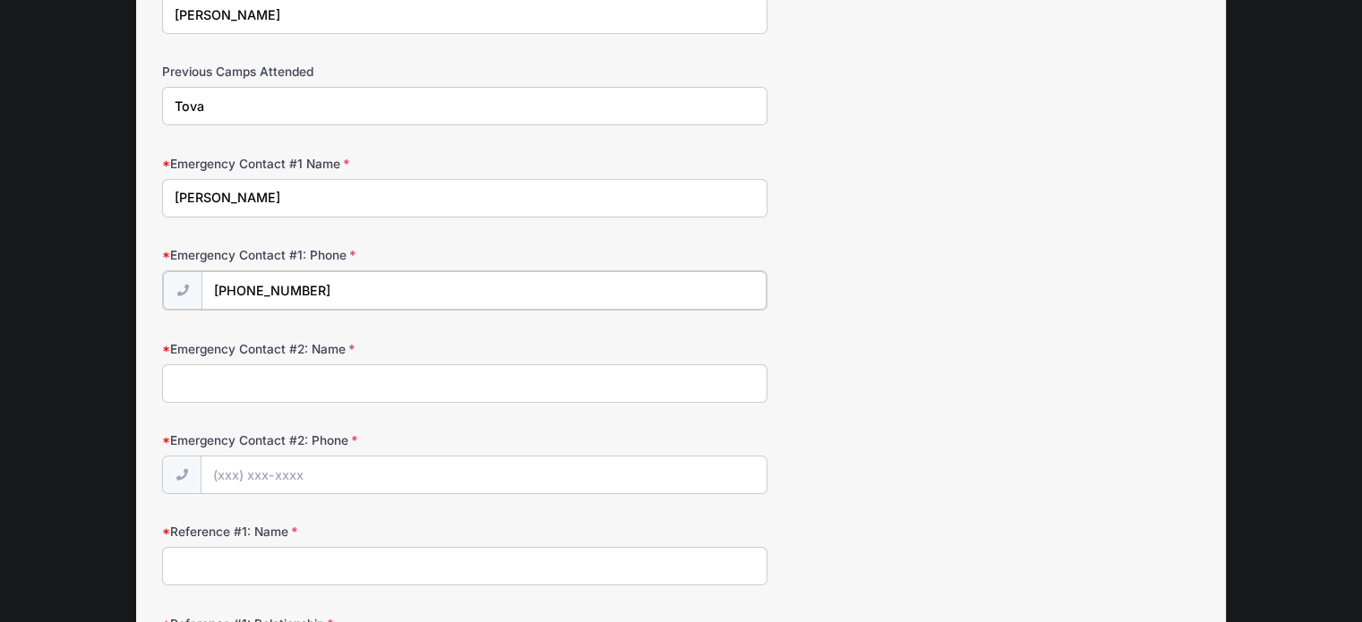
scroll to position [246, 0]
type input "(732) 503-1092"
click at [323, 384] on input "Emergency Contact #2: Name" at bounding box center [464, 380] width 605 height 39
click at [322, 385] on input "Emergency Contact #2: Name" at bounding box center [464, 380] width 605 height 39
type input "Chanie Rajchenbach"
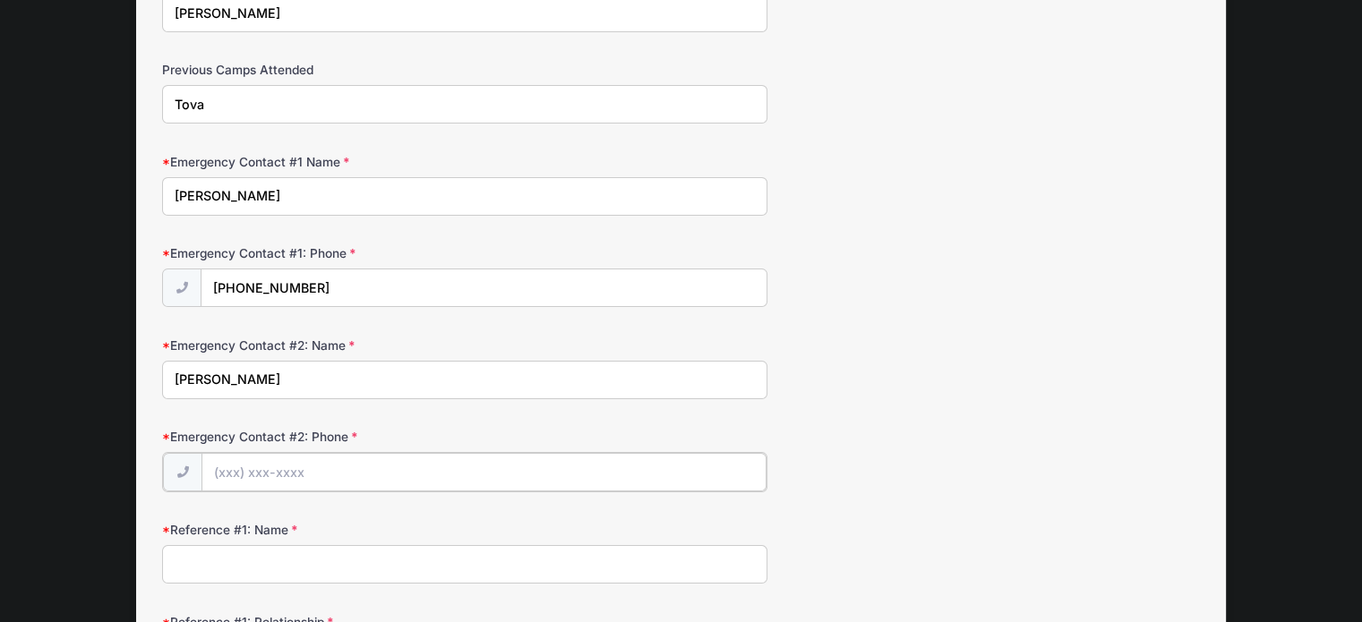
click at [285, 454] on input "Emergency Contact #2: Phone" at bounding box center [483, 472] width 565 height 39
click at [285, 454] on input "(732) 580-2210" at bounding box center [483, 472] width 565 height 39
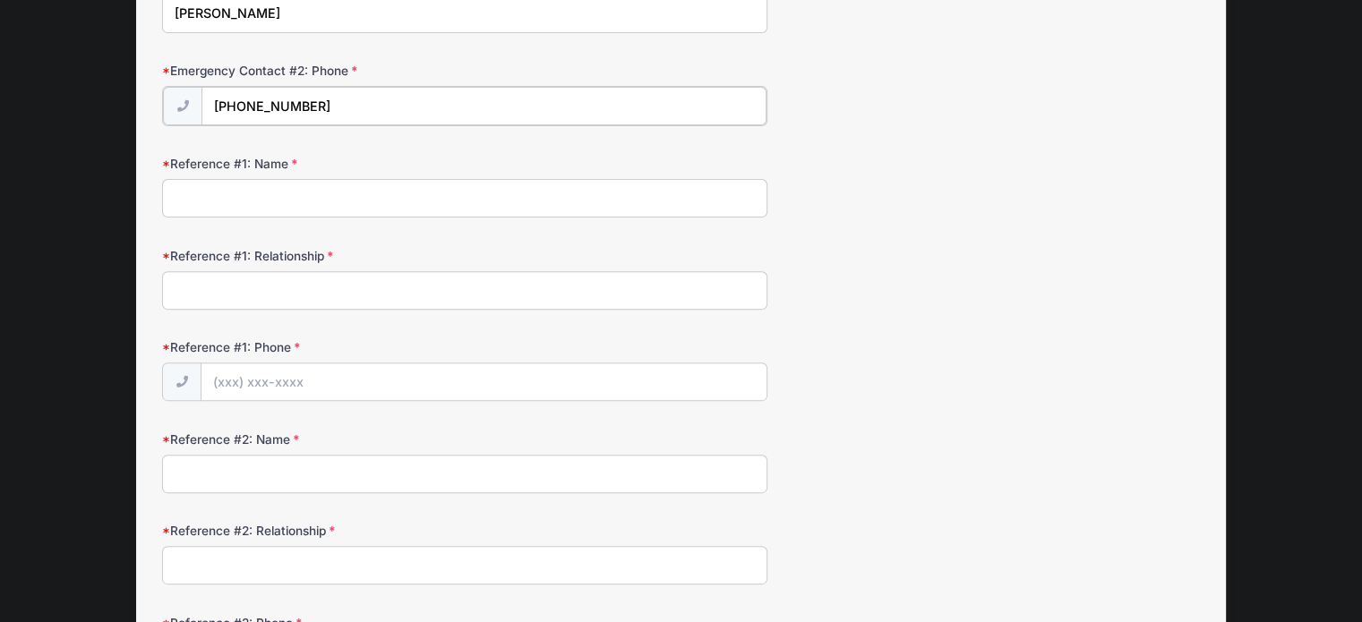
scroll to position [621, 0]
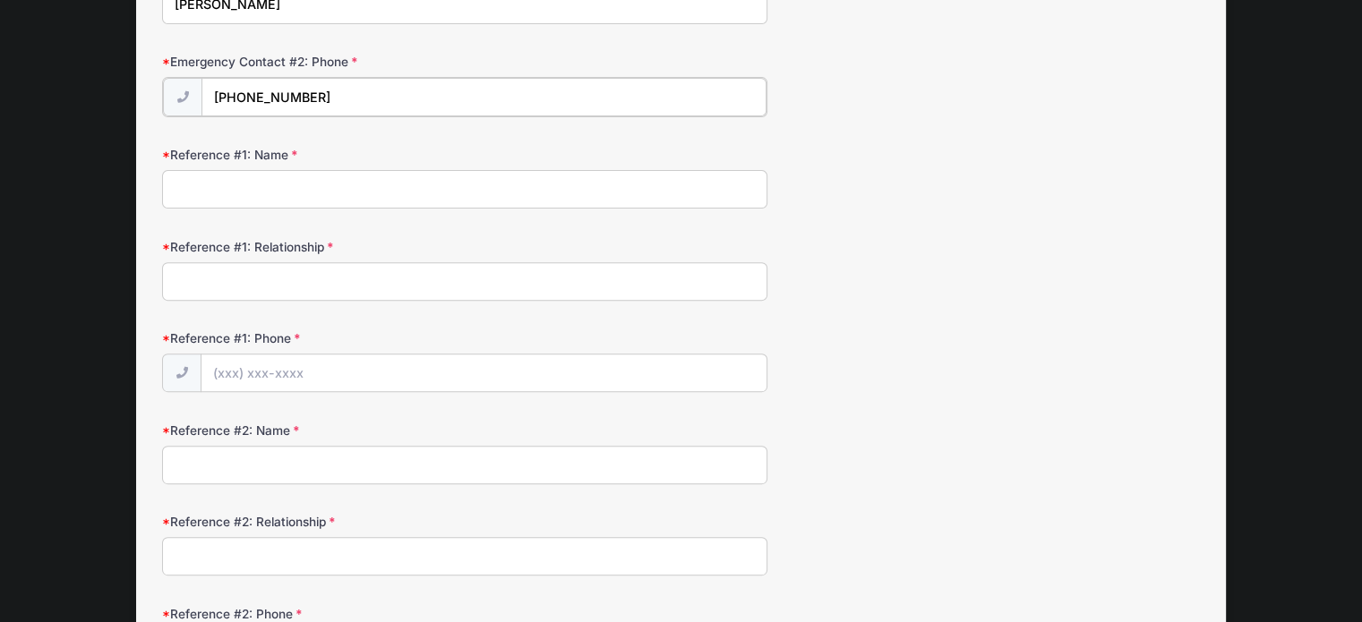
type input "(732) 580-2210"
click at [242, 178] on input "Reference #1: Name" at bounding box center [464, 187] width 605 height 39
type input "xxx"
click at [261, 268] on input "Reference #1: Relationship" at bounding box center [464, 280] width 605 height 39
type input "xxx"
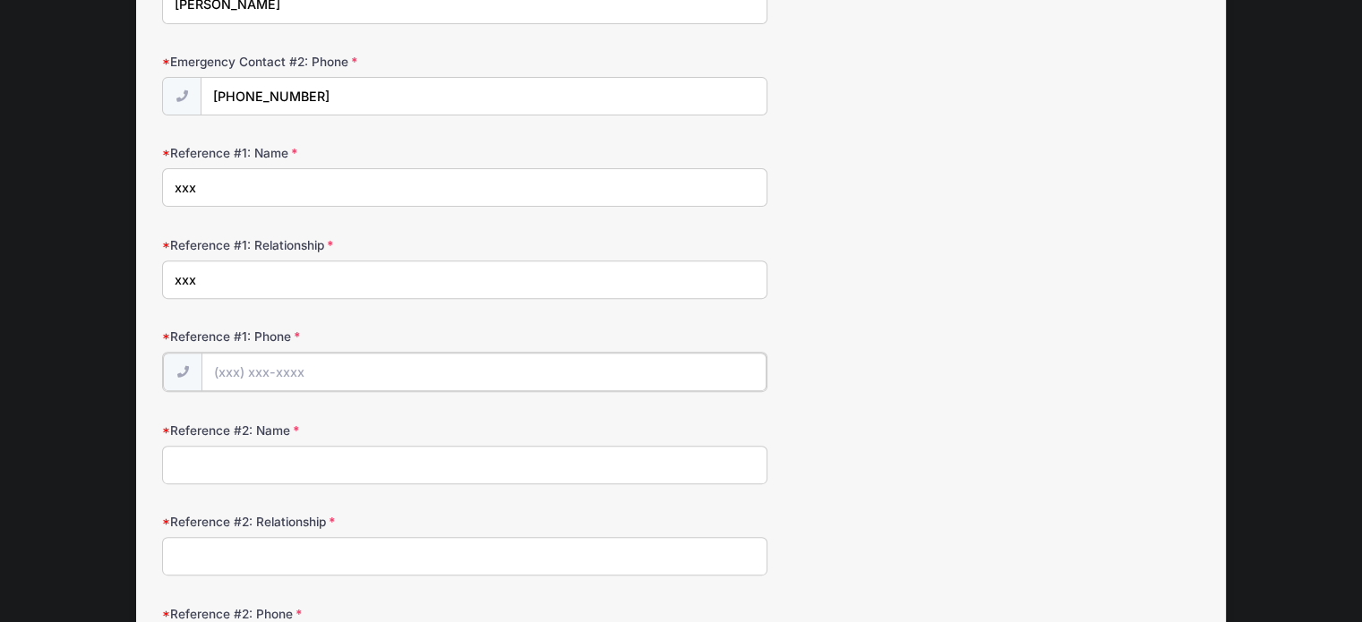
click at [262, 362] on input "Reference #1: Phone" at bounding box center [483, 372] width 565 height 39
type input "(732) 534-1121"
click at [292, 457] on input "Reference #2: Name" at bounding box center [464, 463] width 605 height 39
type input "xxx"
click at [283, 546] on input "Reference #2: Relationship" at bounding box center [464, 554] width 605 height 39
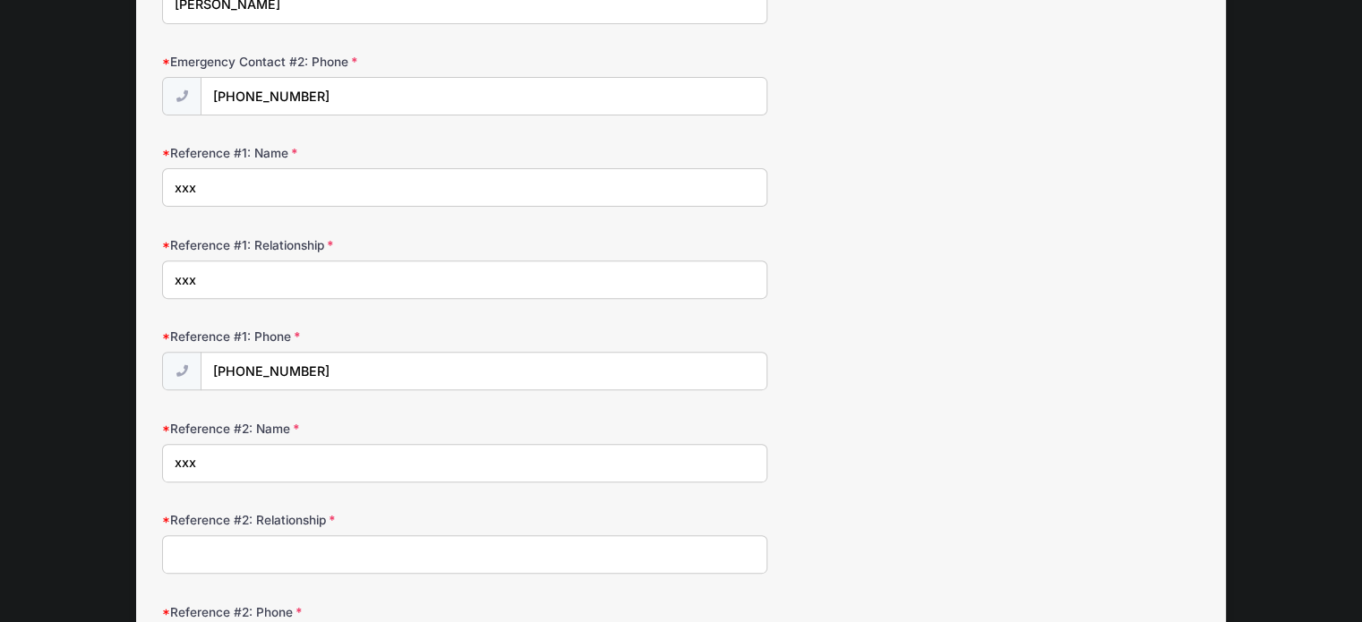
type input "xxxx"
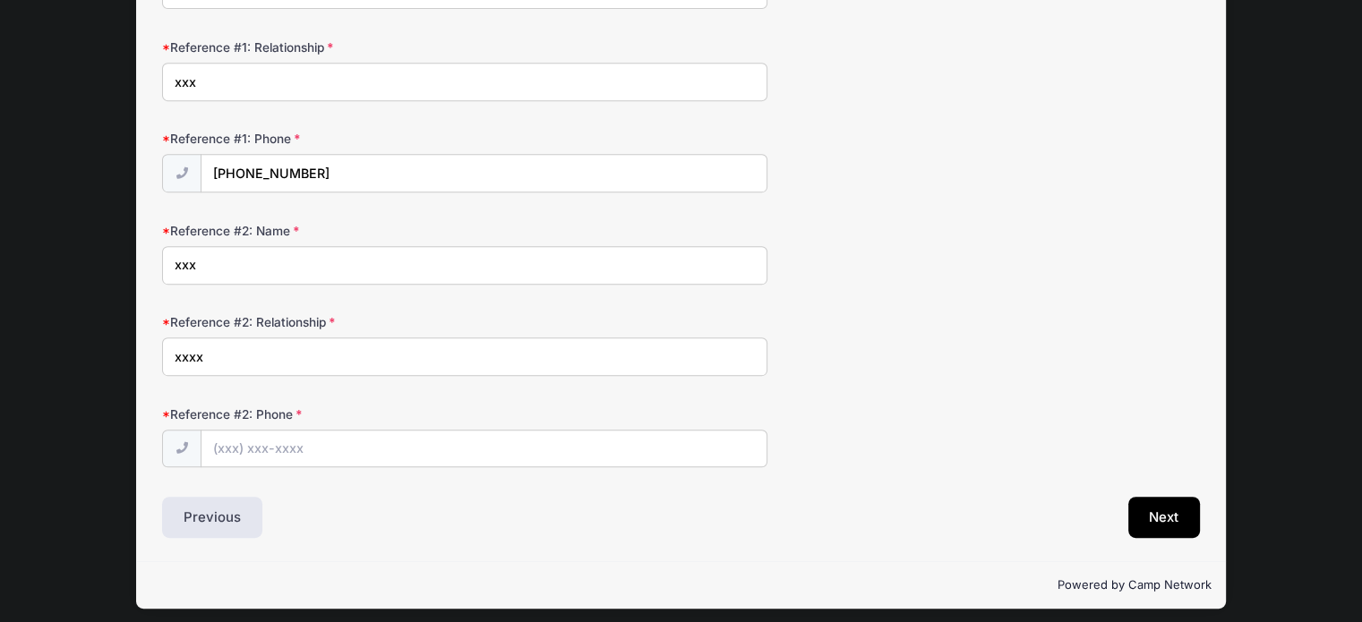
scroll to position [824, 0]
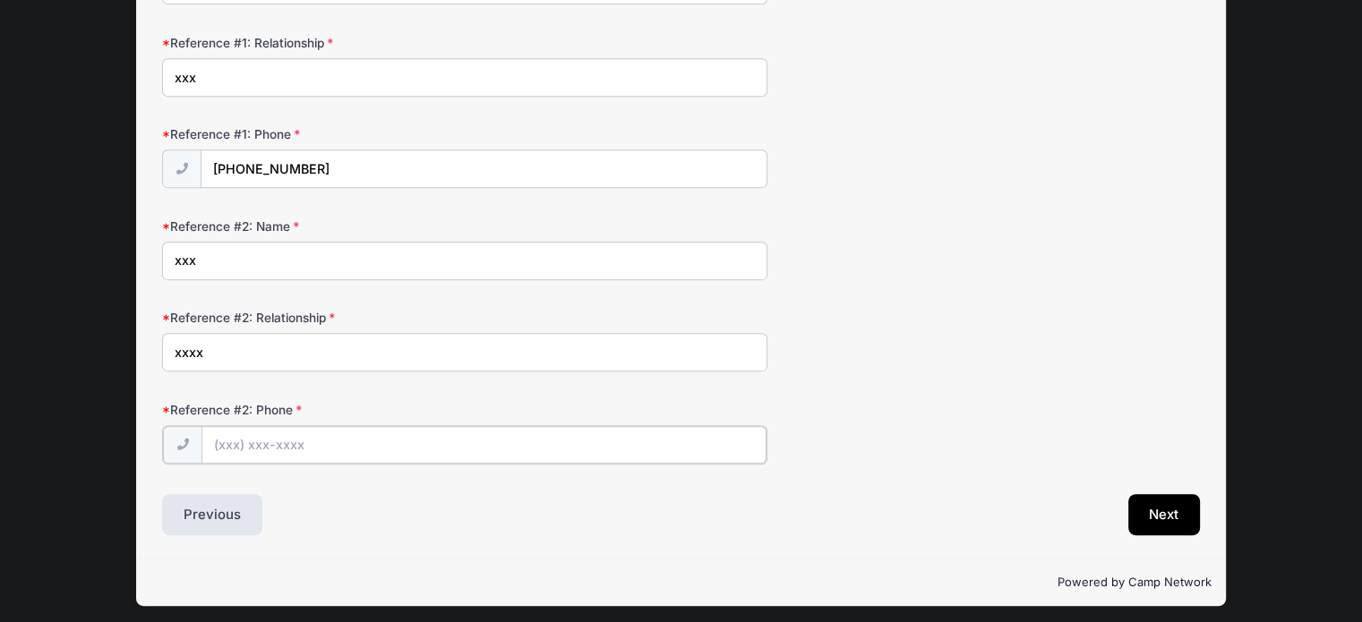
click at [462, 432] on input "Reference #2: Phone" at bounding box center [483, 445] width 565 height 39
type input "(732) 534-1121"
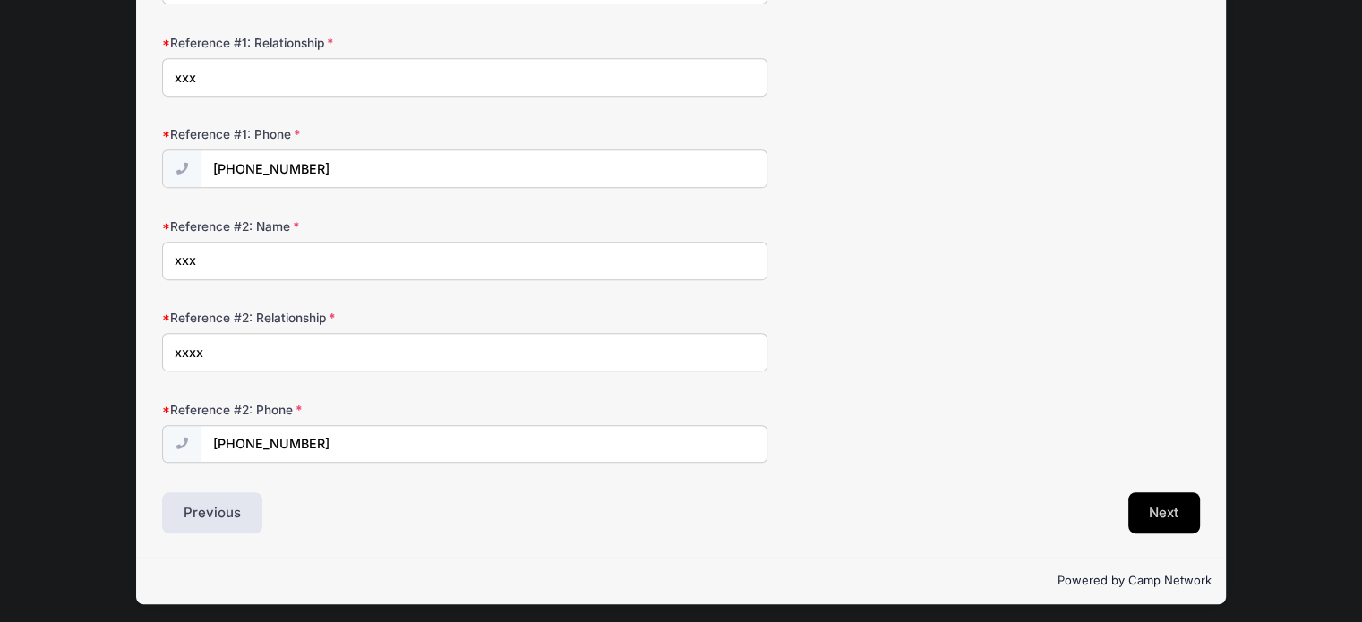
click at [1162, 507] on button "Next" at bounding box center [1164, 512] width 73 height 41
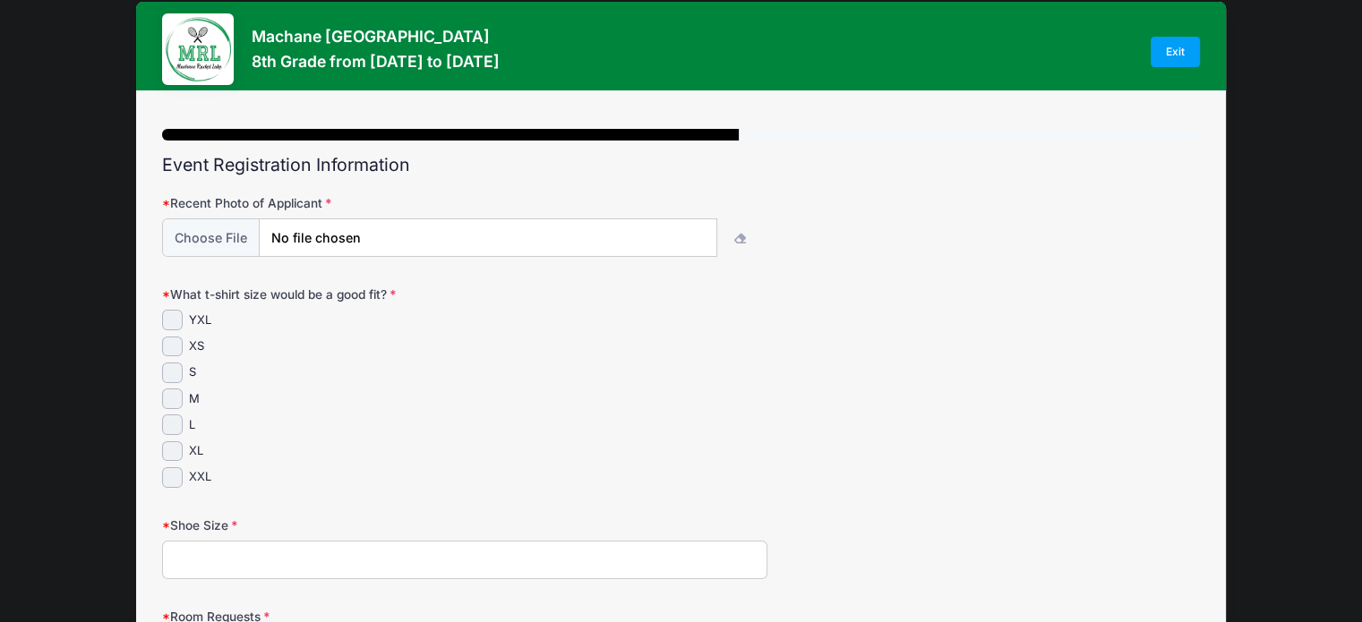
scroll to position [0, 0]
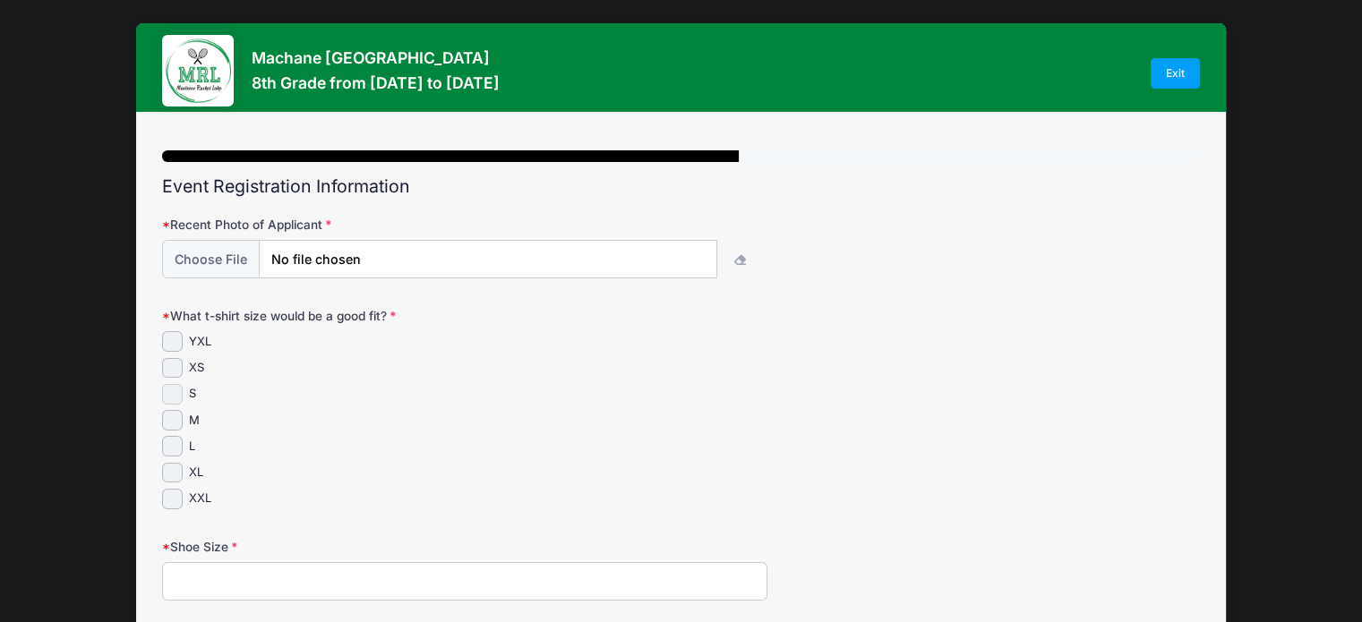
click at [175, 393] on input "S" at bounding box center [172, 394] width 21 height 21
checkbox input "true"
drag, startPoint x: 1360, startPoint y: 278, endPoint x: 1373, endPoint y: 355, distance: 78.9
click at [1362, 355] on html "Processing Request Please wait... Processing Request Please wait... Processing …" at bounding box center [681, 311] width 1362 height 622
click at [1132, 350] on div "What t-shirt size would be a good fit? YXL XS" at bounding box center [681, 407] width 1038 height 201
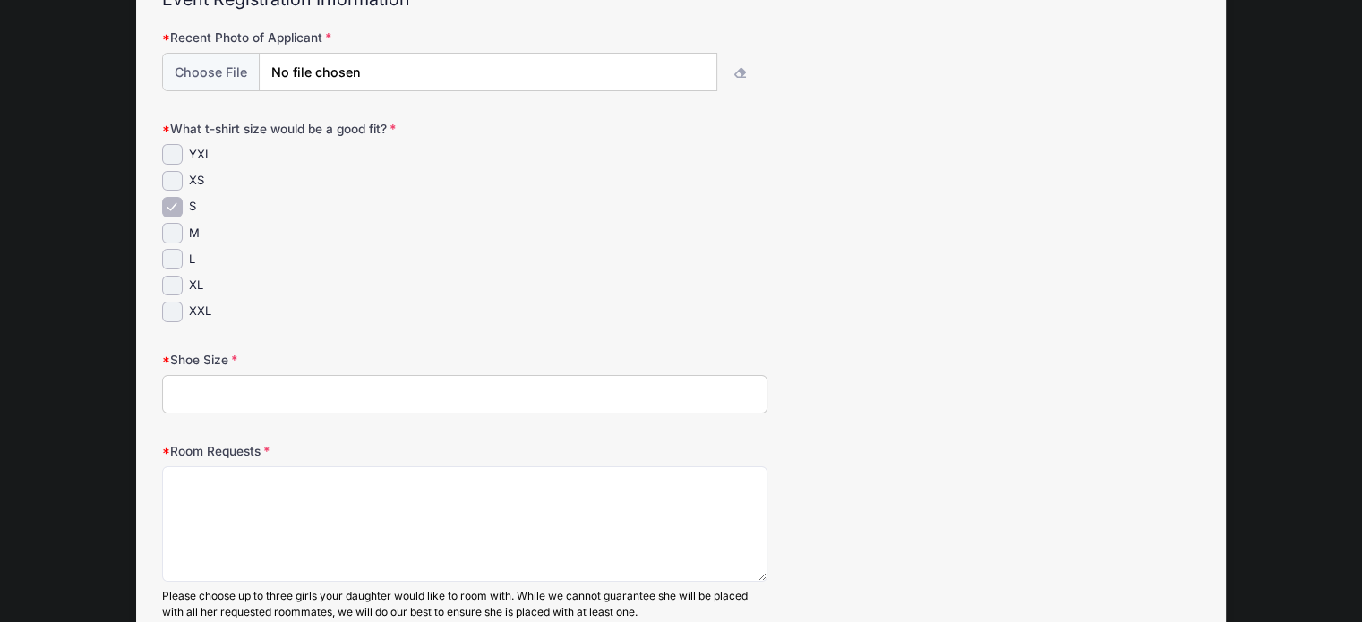
scroll to position [188, 0]
click at [261, 382] on input "Shoe Size" at bounding box center [464, 393] width 605 height 39
type input "38"
click at [206, 483] on textarea "Room Requests" at bounding box center [464, 524] width 605 height 116
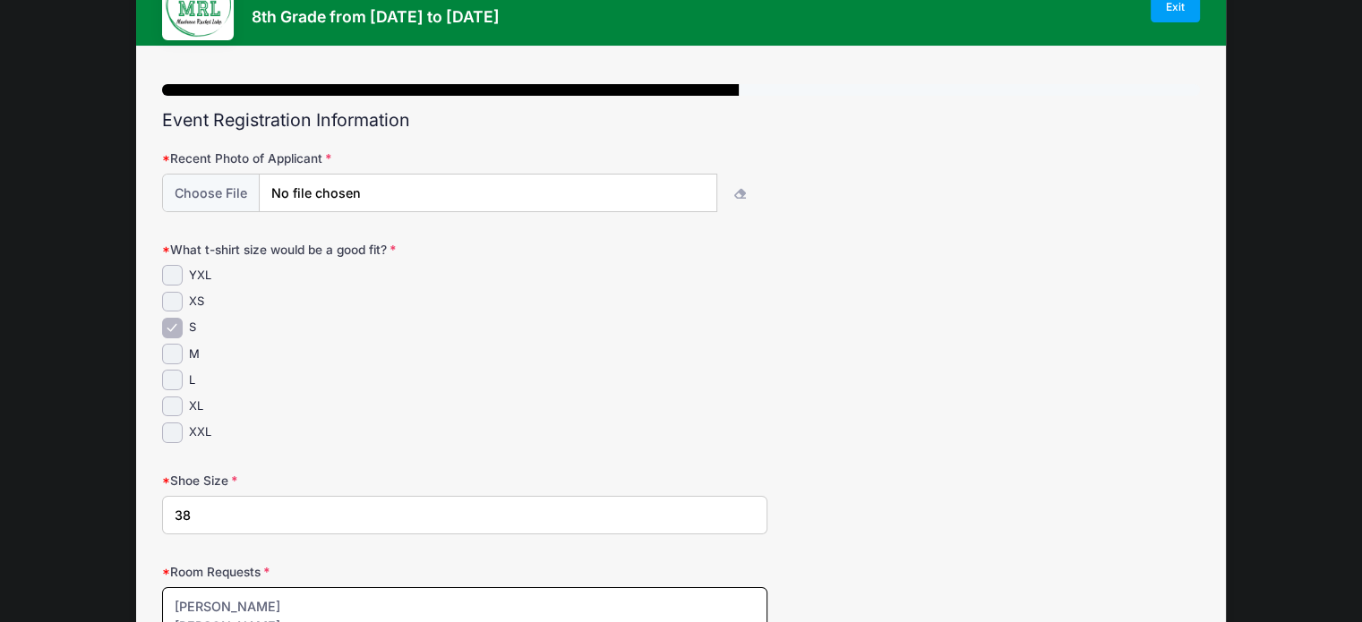
scroll to position [0, 0]
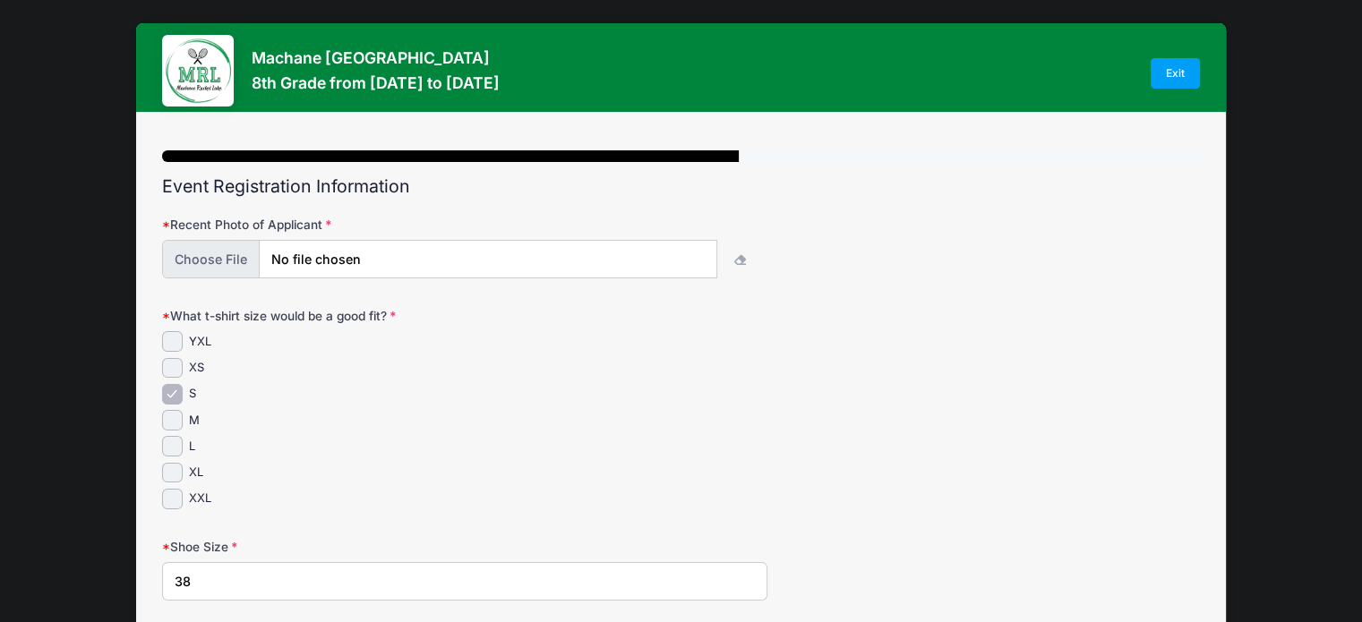
type textarea "Pessi Unger Malka Tennenbaum"
click at [229, 263] on input "file" at bounding box center [439, 260] width 553 height 39
type input "C:\fakepath\IMG_9793.jpg"
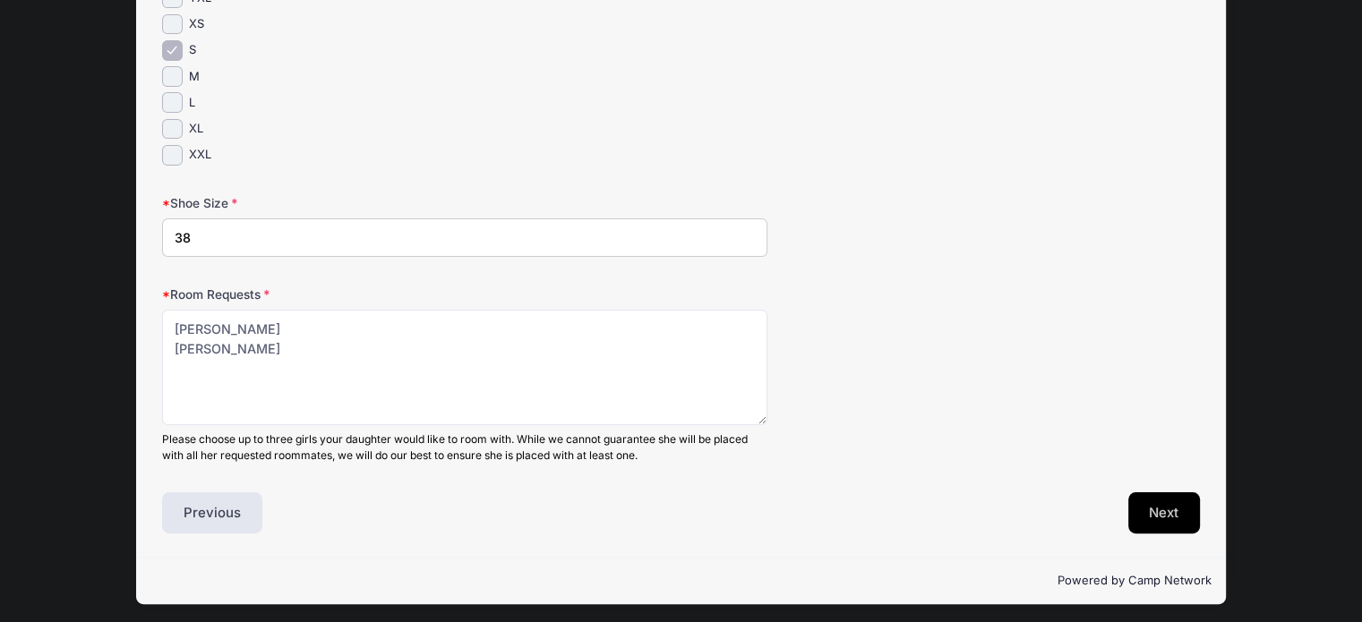
scroll to position [343, 0]
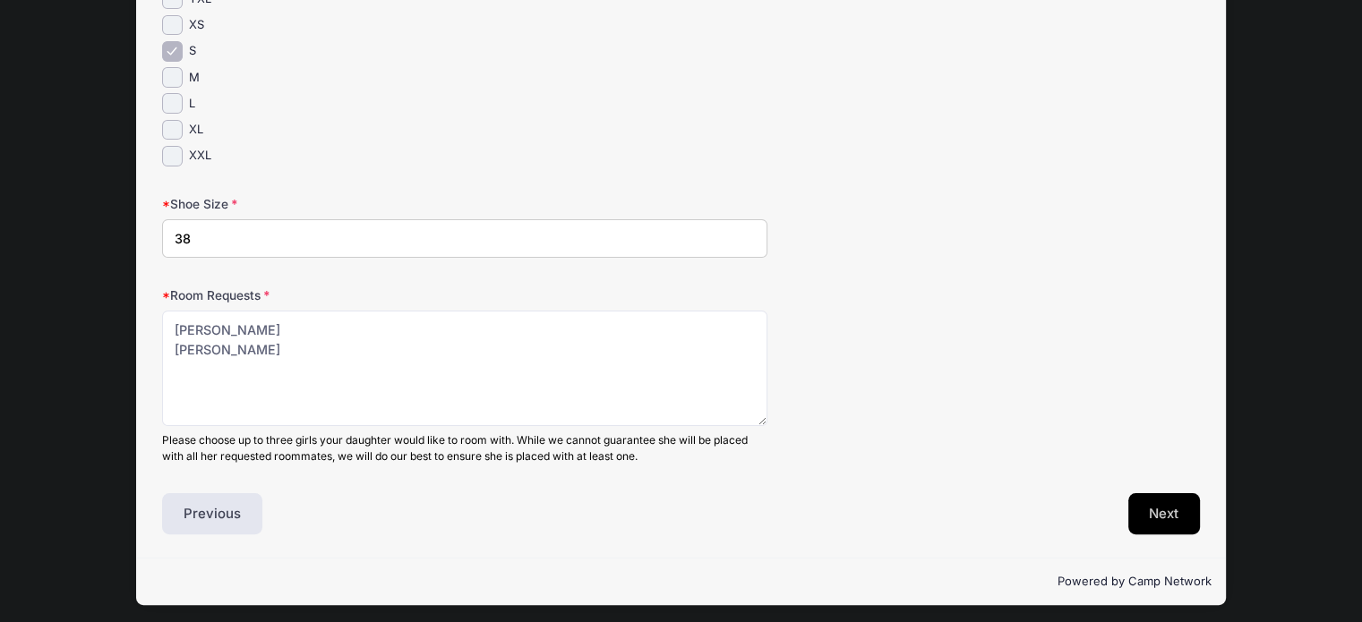
click at [1169, 508] on button "Next" at bounding box center [1164, 513] width 73 height 41
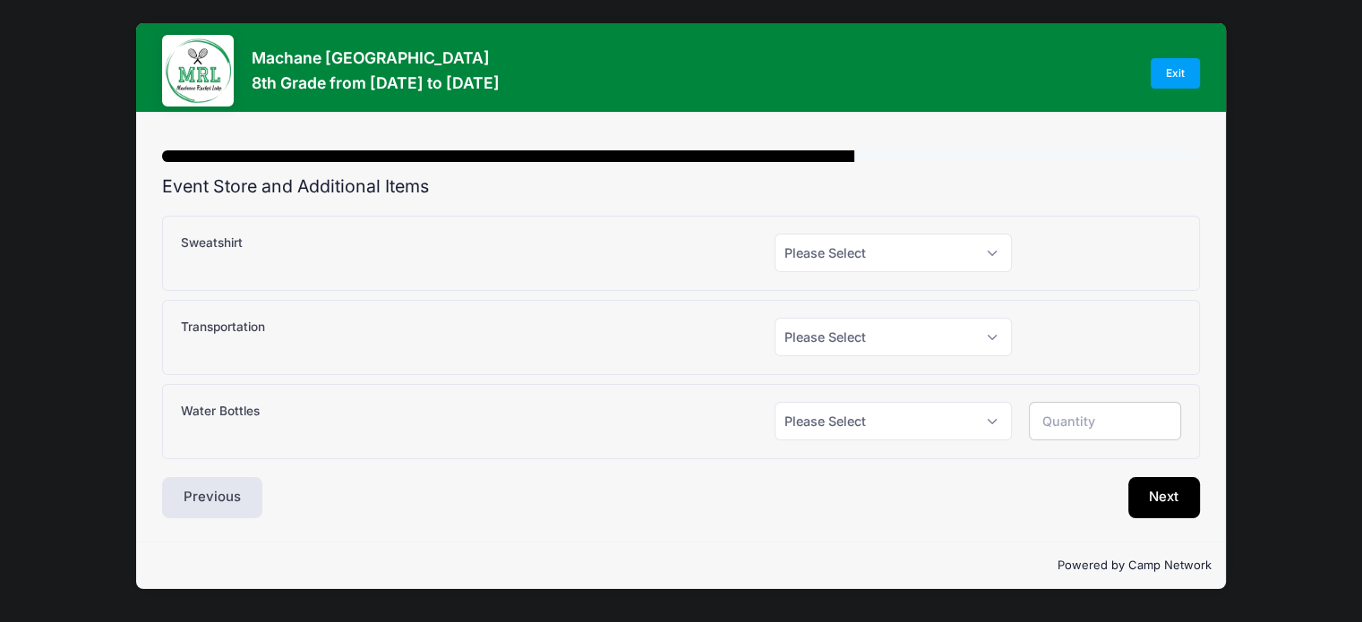
scroll to position [0, 0]
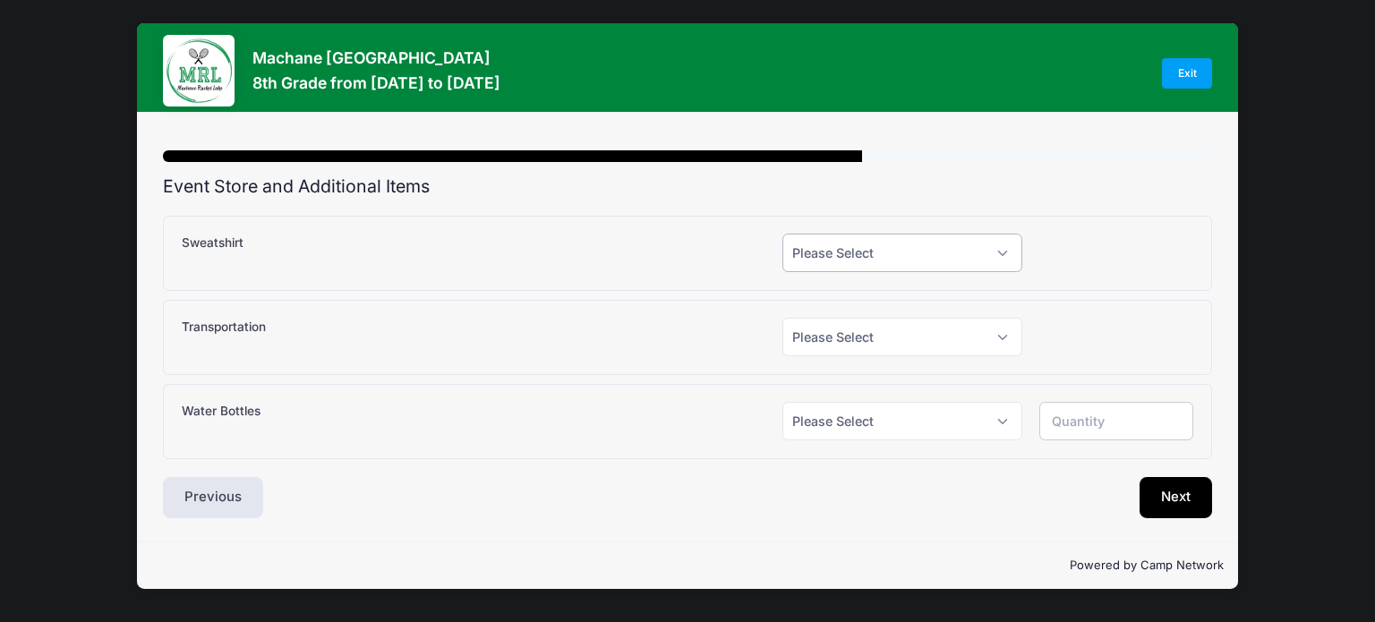
click at [1002, 249] on select "Please Select Yes (+$25.00) No" at bounding box center [903, 253] width 240 height 39
select select "1"
click at [783, 234] on select "Please Select Yes (+$25.00) No" at bounding box center [903, 253] width 240 height 39
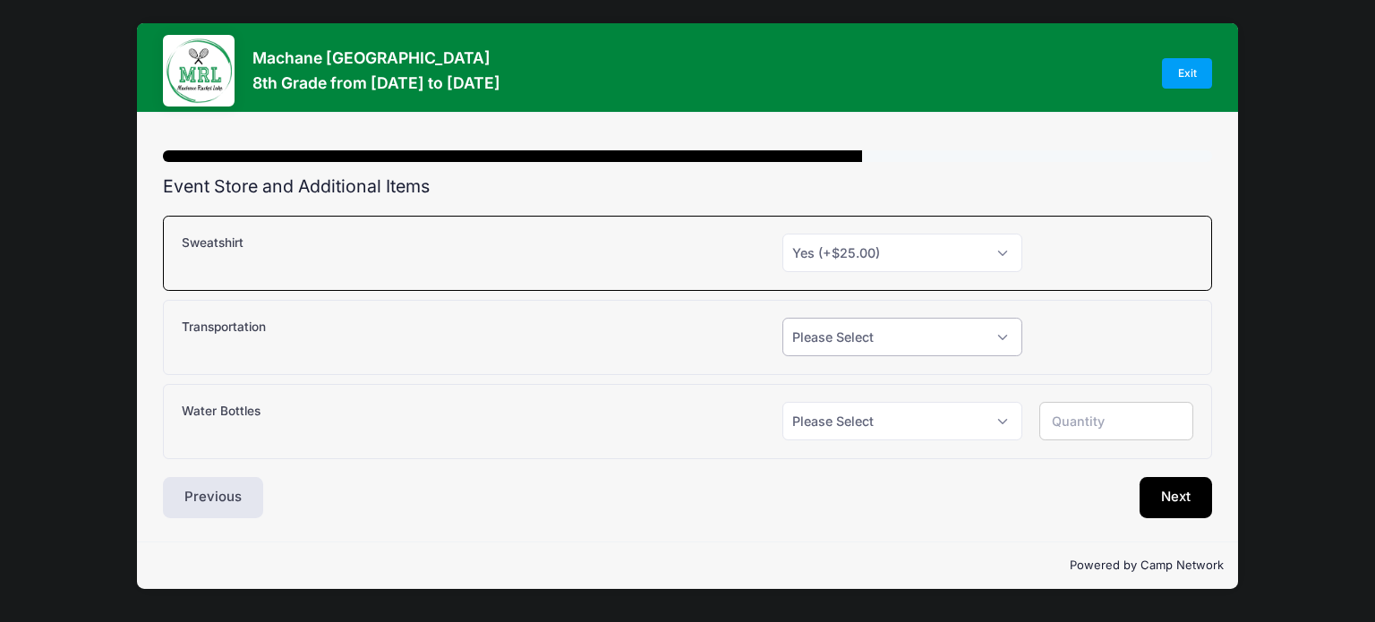
click at [1001, 332] on select "Please Select Yes (+$150.00) No" at bounding box center [903, 337] width 240 height 39
select select "1"
click at [783, 318] on select "Please Select Yes (+$150.00) No" at bounding box center [903, 337] width 240 height 39
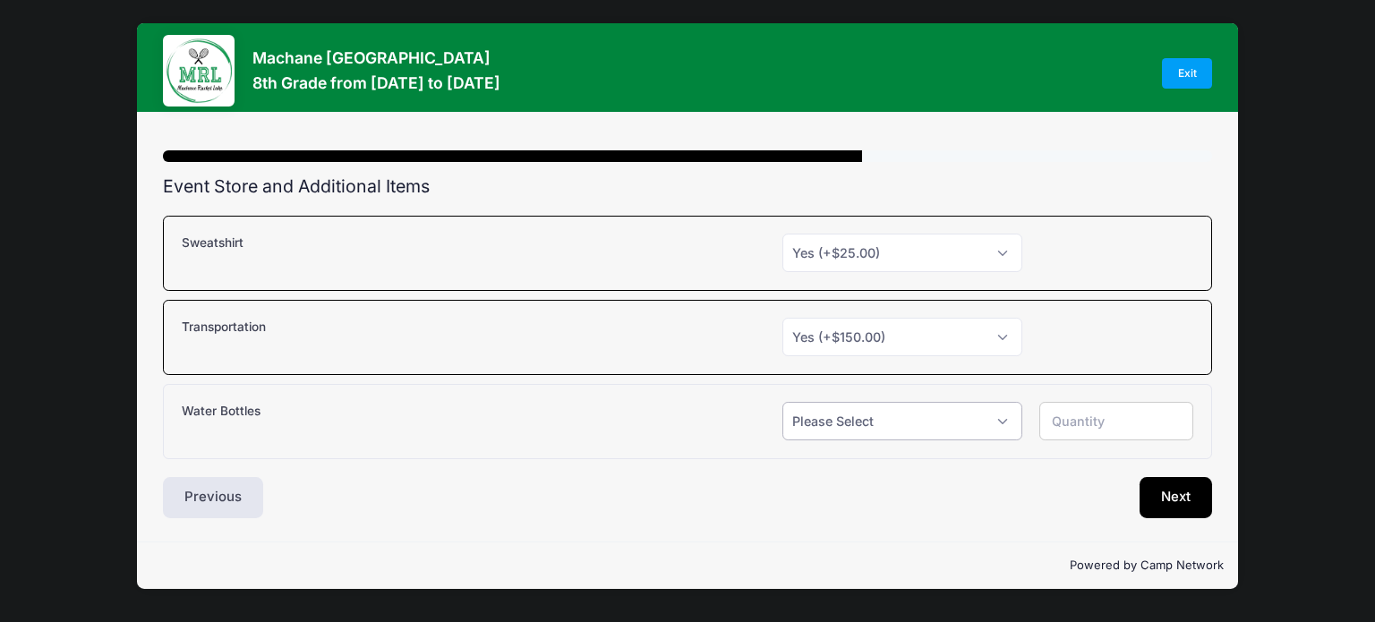
click at [1008, 413] on select "Please Select Yes (+$12.00) No" at bounding box center [903, 421] width 240 height 39
select select "1"
click at [783, 402] on select "Please Select Yes (+$12.00) No" at bounding box center [903, 421] width 240 height 39
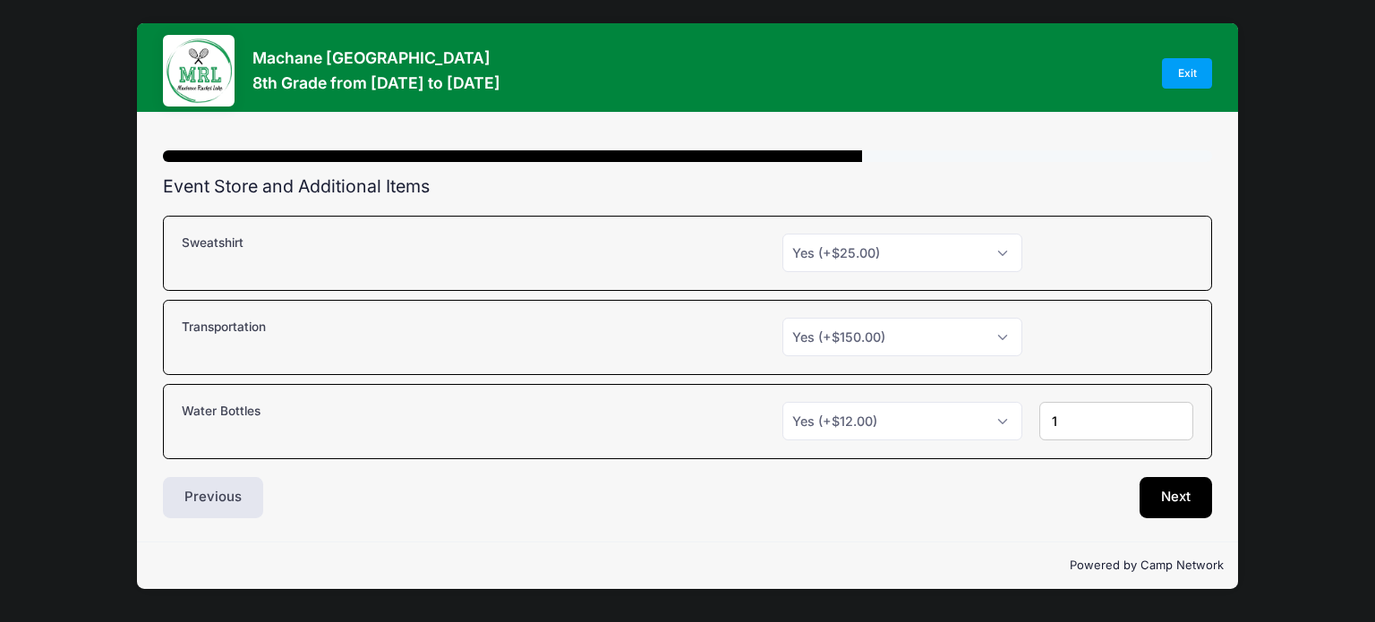
type input "1"
click at [1175, 413] on input "1" at bounding box center [1117, 421] width 154 height 39
click at [1185, 486] on button "Next" at bounding box center [1176, 497] width 73 height 41
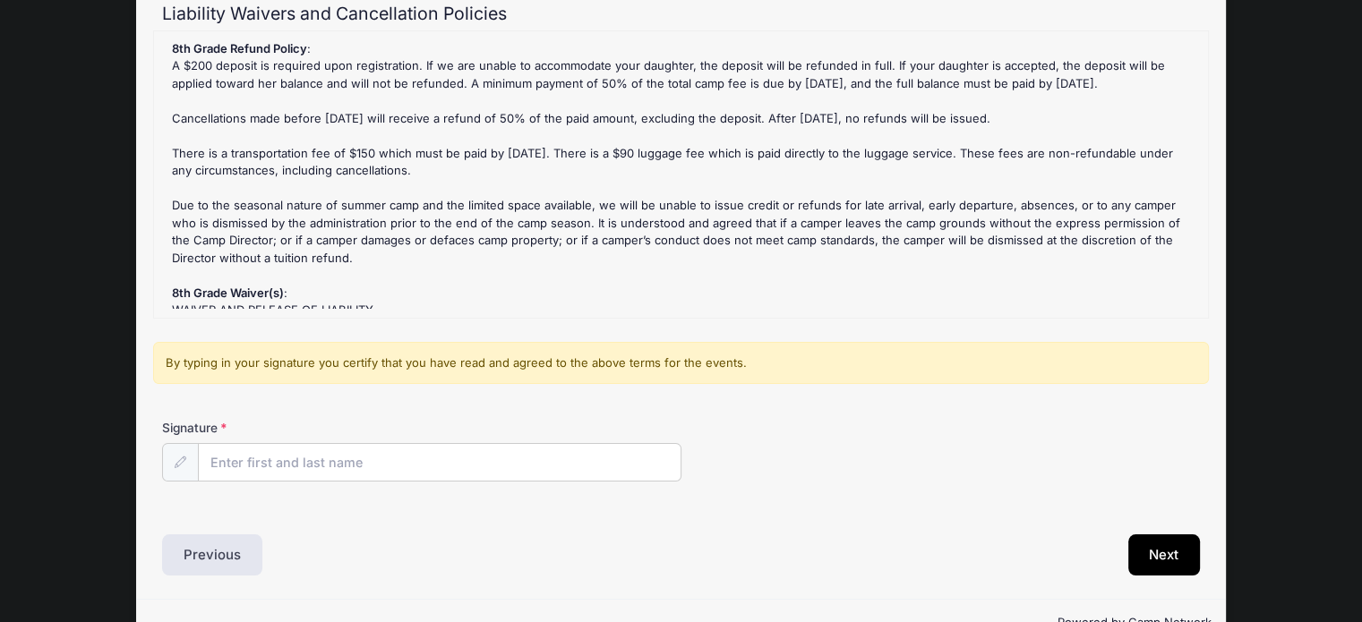
scroll to position [203, 0]
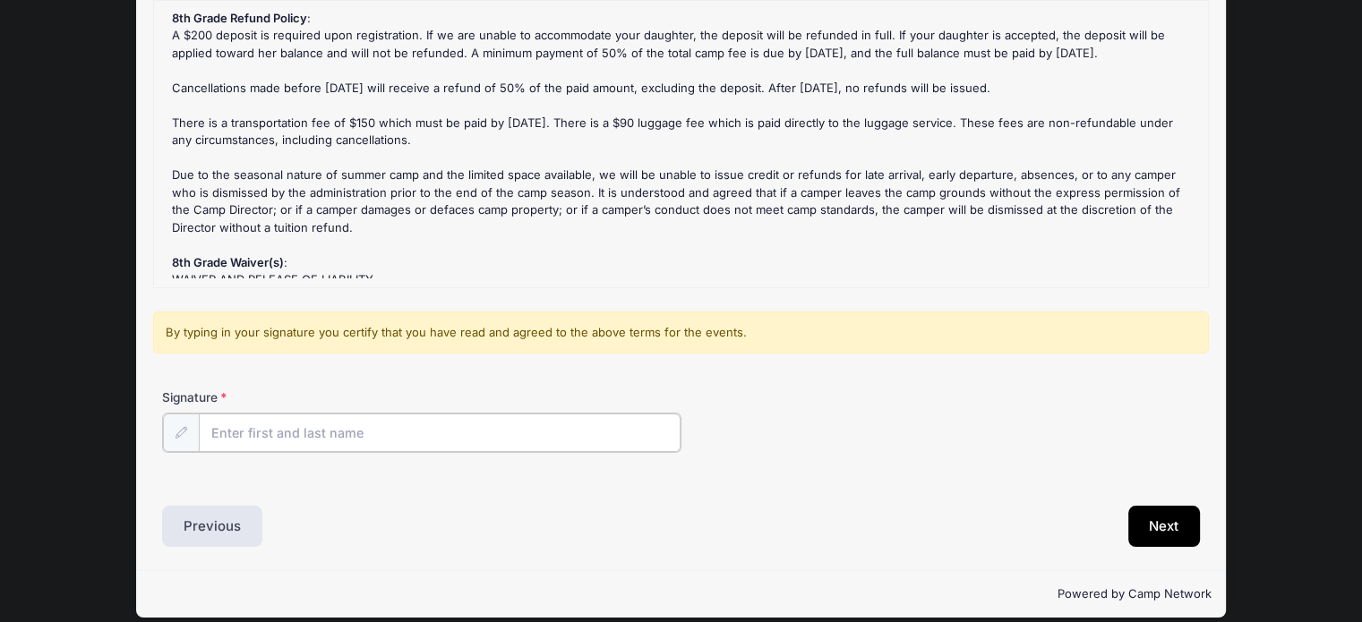
click at [385, 427] on input "Signature" at bounding box center [440, 433] width 482 height 39
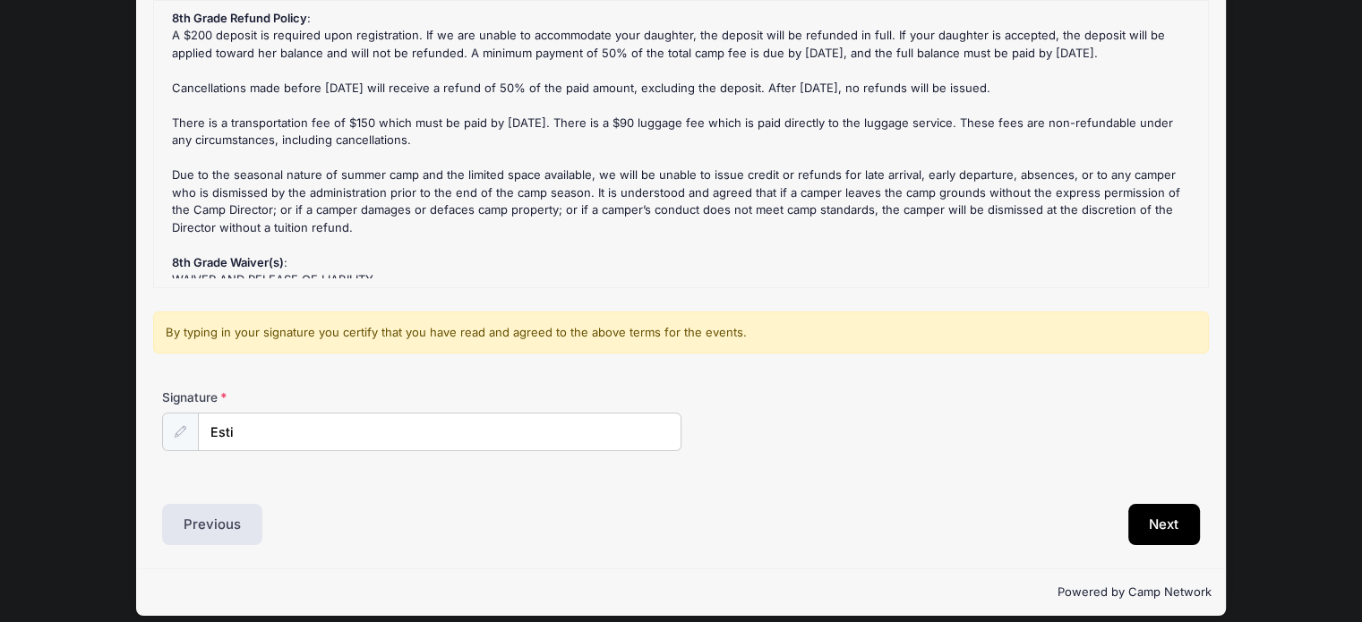
click at [305, 539] on div "Previous" at bounding box center [416, 524] width 527 height 41
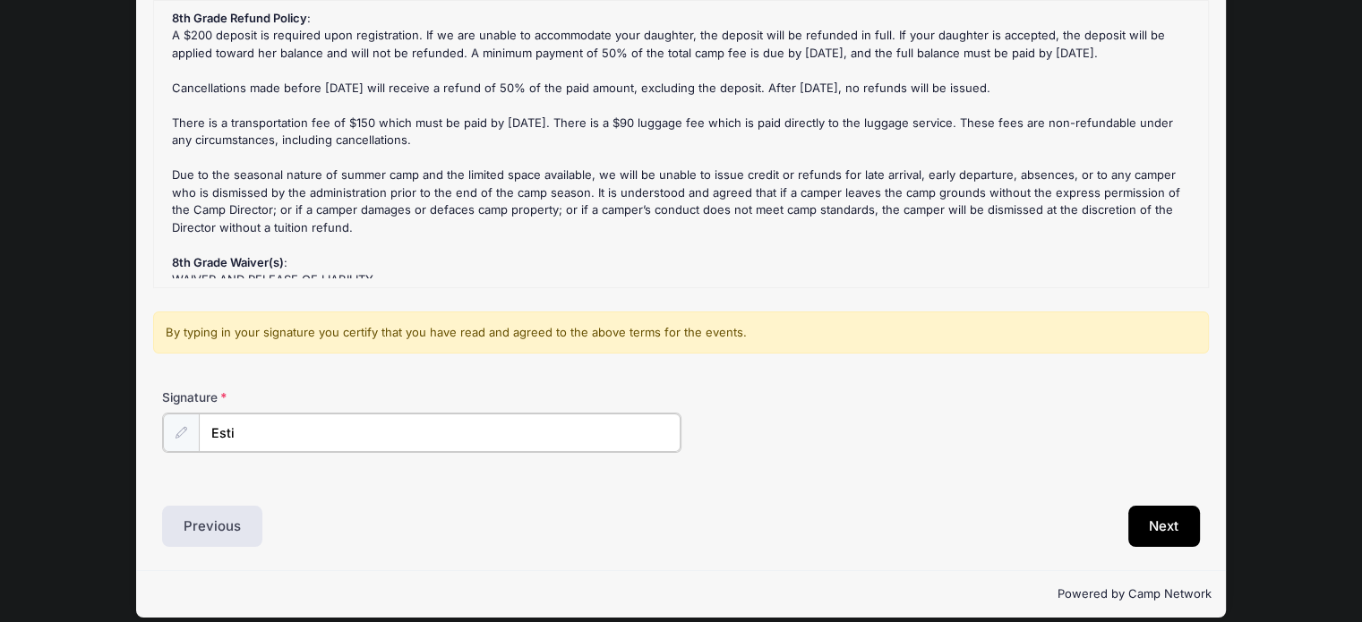
click at [272, 441] on input "Esti" at bounding box center [440, 433] width 482 height 39
type input "Esti Rosenberg"
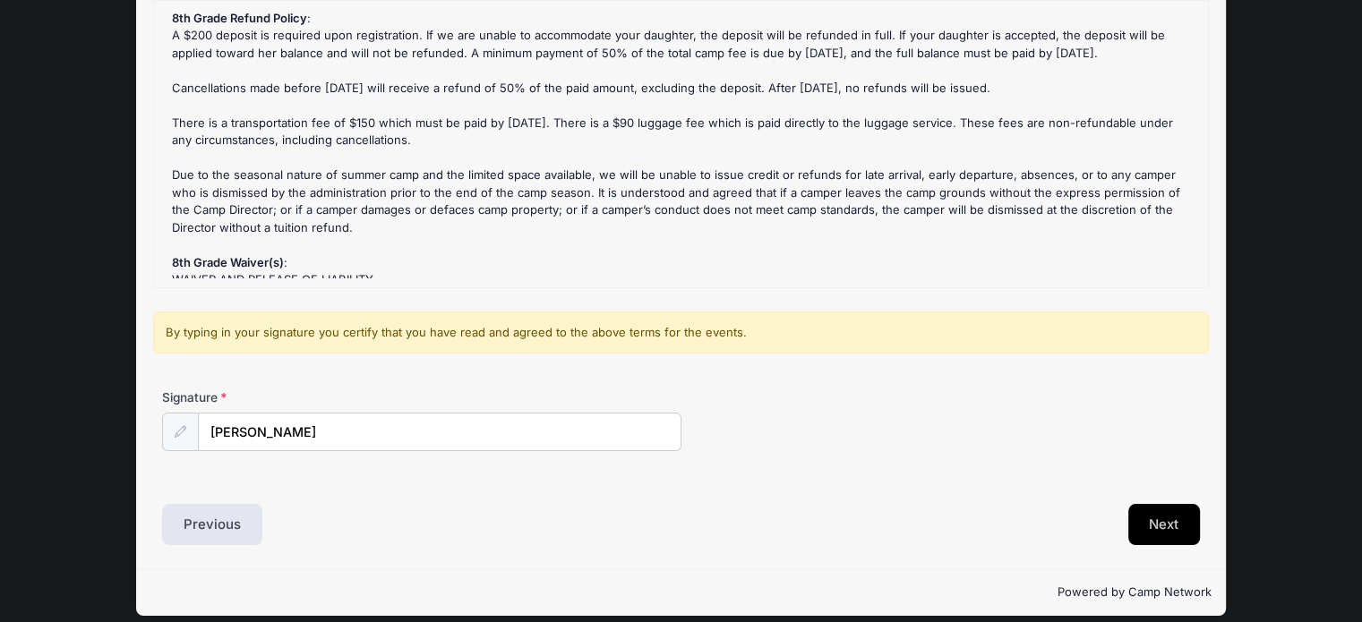
click at [1144, 515] on button "Next" at bounding box center [1164, 524] width 73 height 41
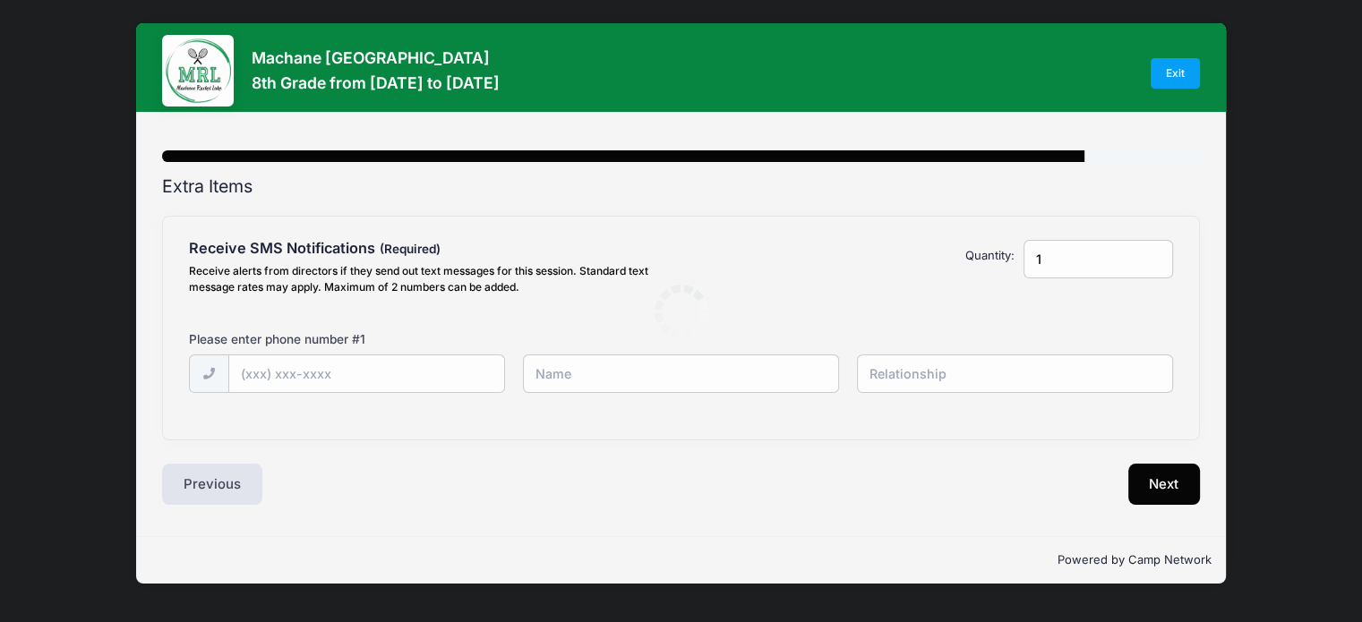
scroll to position [0, 0]
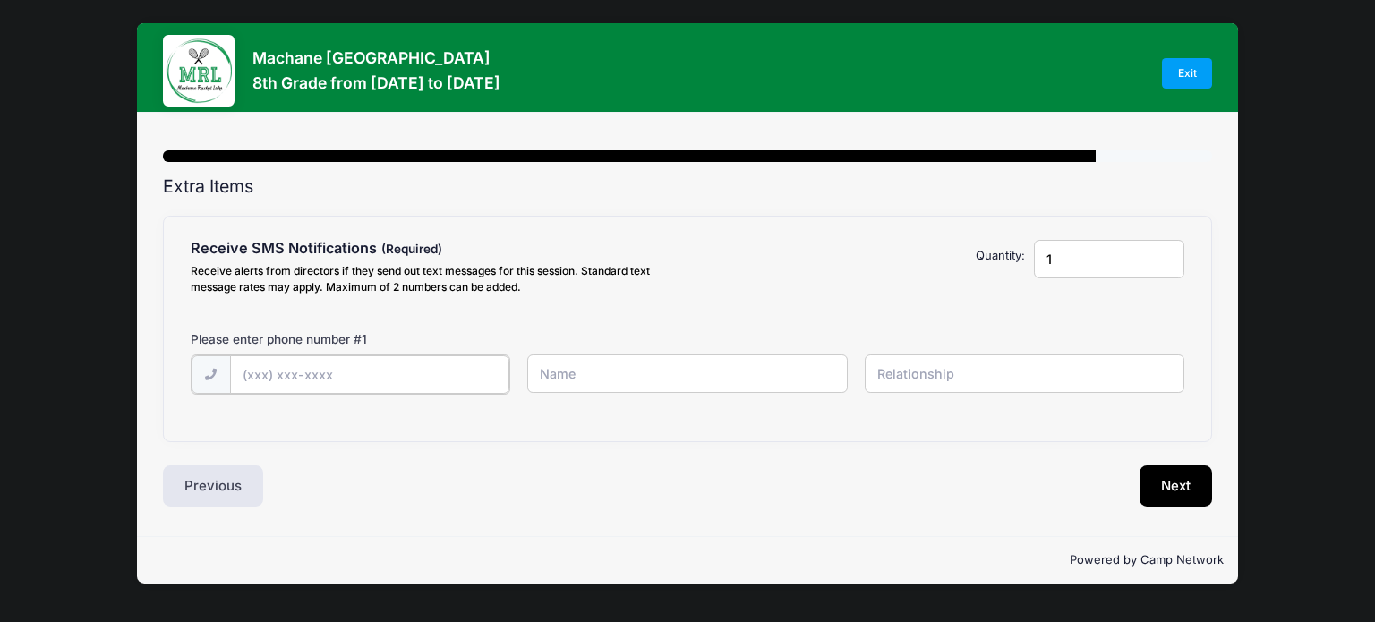
click at [0, 0] on input "text" at bounding box center [0, 0] width 0 height 0
type input "(848) 299-9081"
click at [0, 0] on input "text" at bounding box center [0, 0] width 0 height 0
type input "Esti Rosenberg"
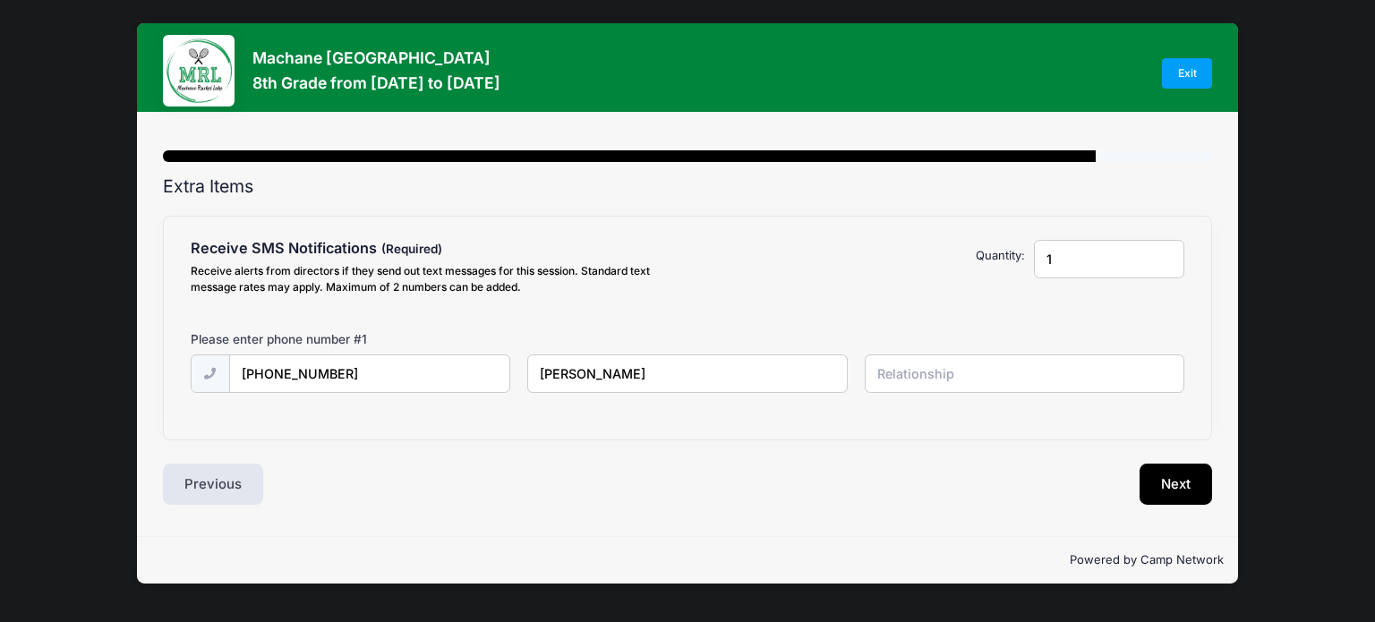
click at [0, 0] on input "text" at bounding box center [0, 0] width 0 height 0
type input "mother"
click at [1175, 477] on button "Next" at bounding box center [1176, 484] width 73 height 41
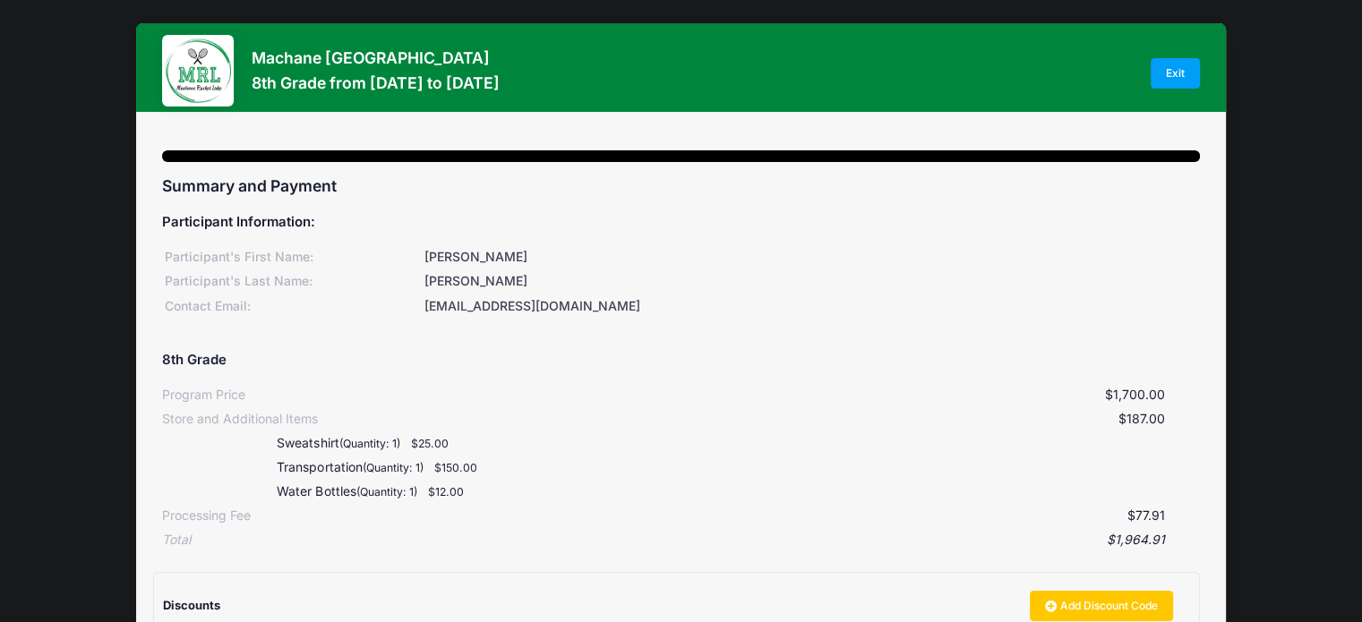
drag, startPoint x: 1361, startPoint y: 338, endPoint x: 1359, endPoint y: 429, distance: 91.3
click at [1359, 429] on div "Machane Racket Lake 8th Grade from 08/14 to 08/28/2025 Exit Step 9 /7 Step 1 St…" at bounding box center [681, 493] width 1362 height 987
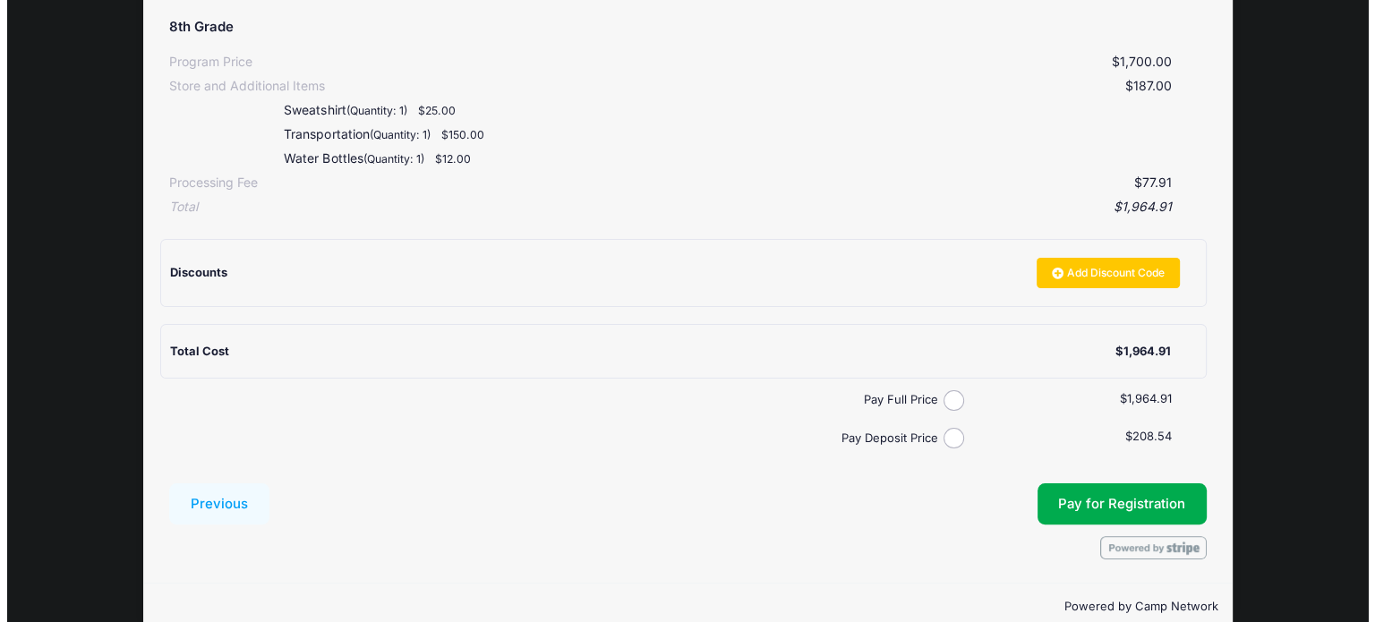
scroll to position [349, 0]
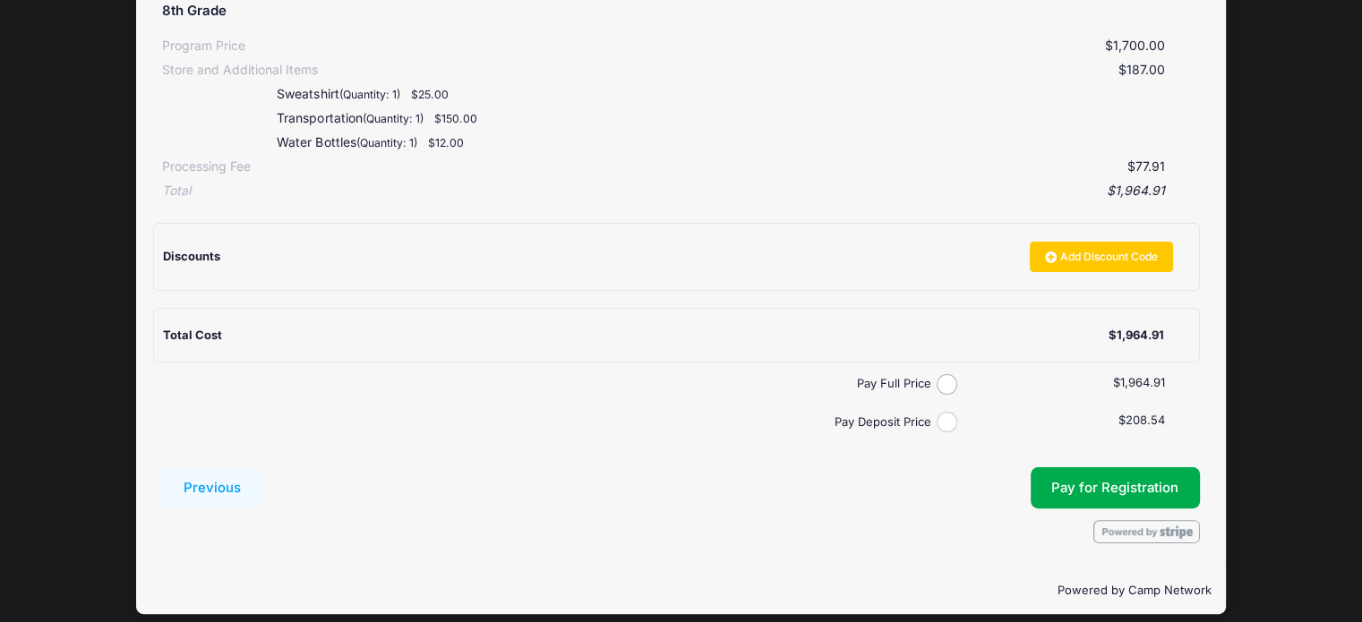
click at [949, 422] on input "Pay Deposit Price" at bounding box center [947, 422] width 21 height 21
radio input "true"
click at [1142, 488] on span "Pay for Registration" at bounding box center [1114, 488] width 127 height 16
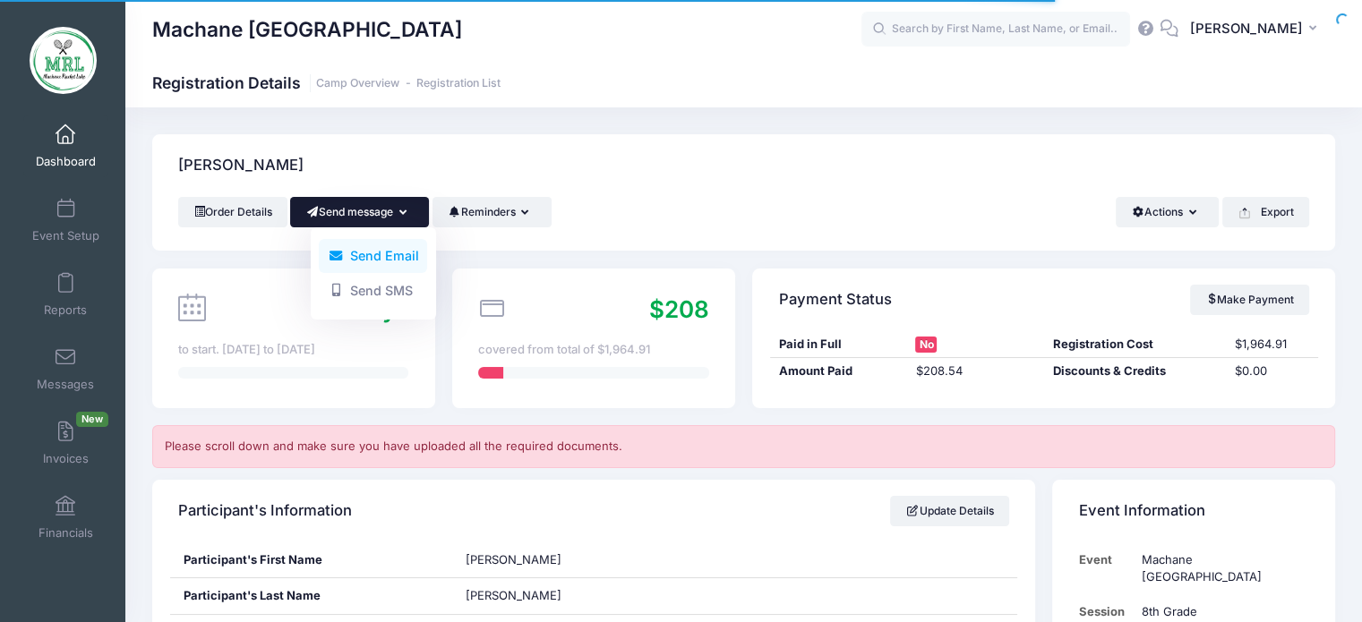
click at [399, 255] on link "Send Email" at bounding box center [373, 256] width 108 height 34
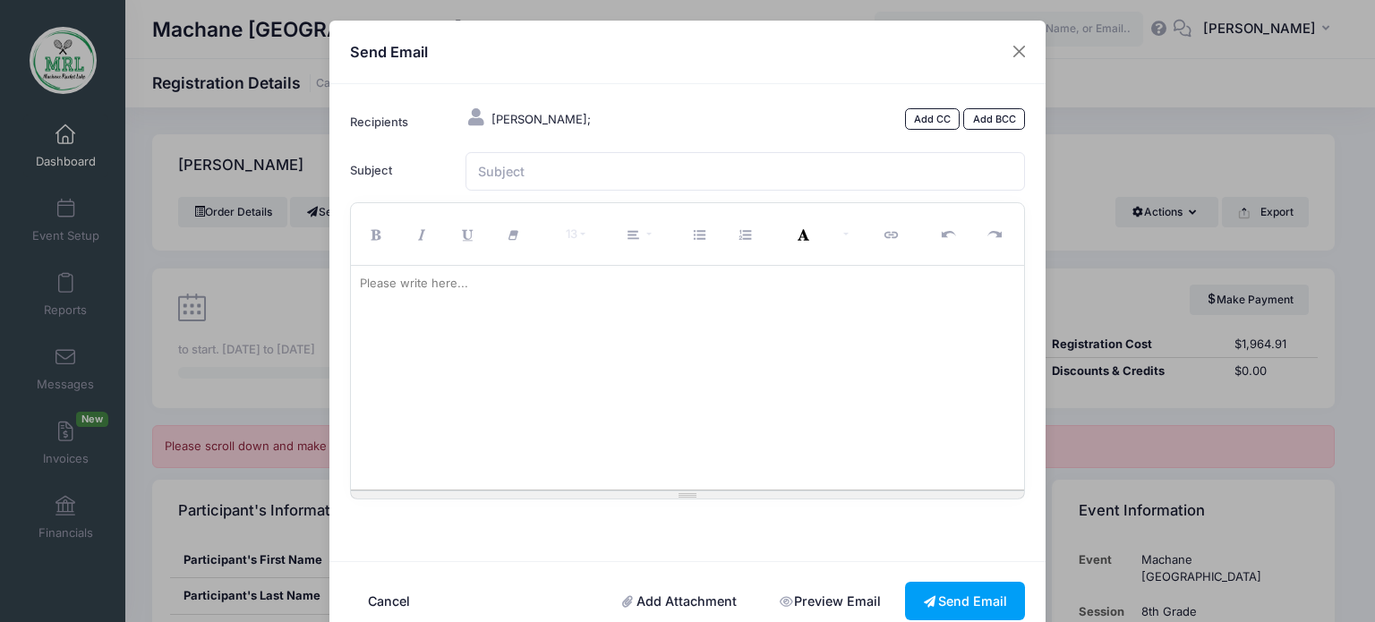
click at [398, 307] on div at bounding box center [688, 378] width 674 height 224
paste div
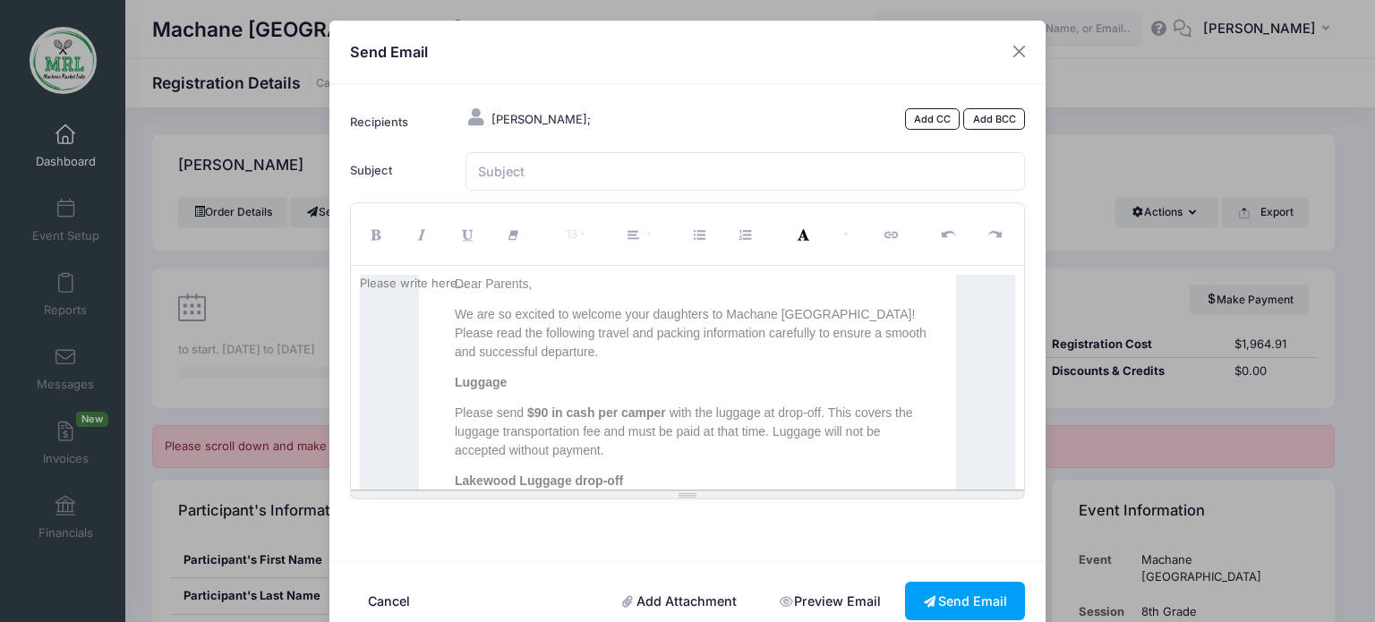
scroll to position [1051, 0]
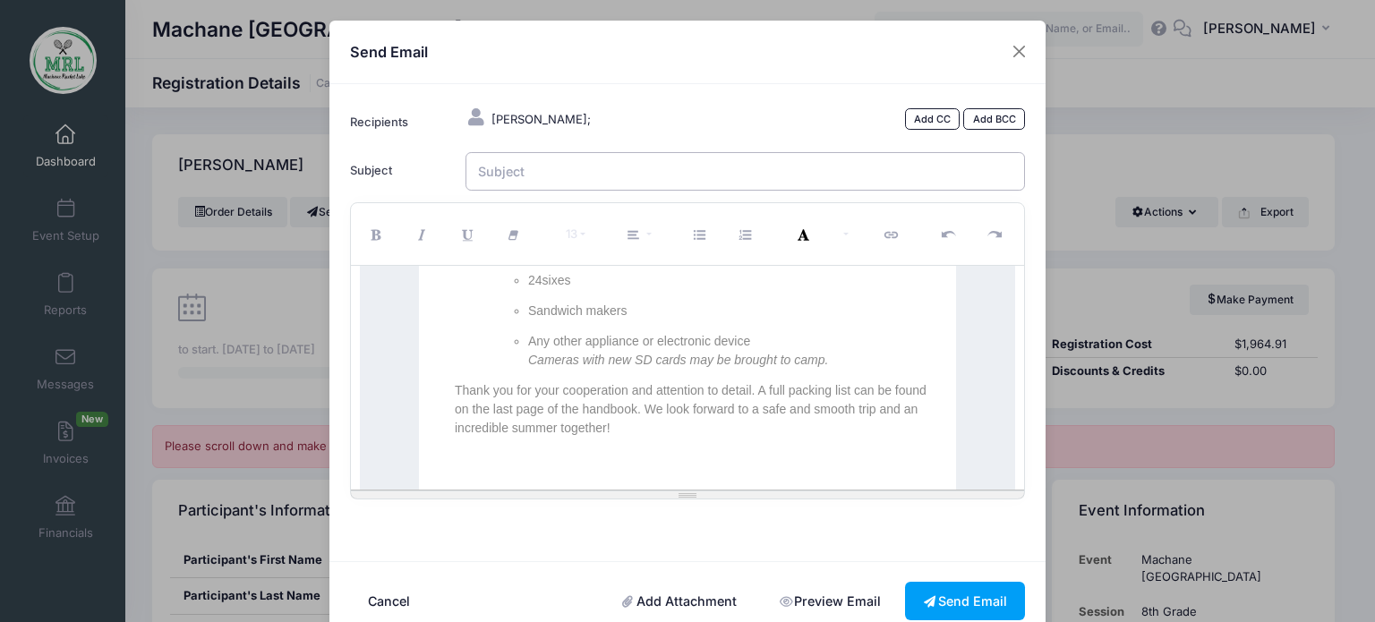
click at [548, 165] on input "Subject" at bounding box center [746, 171] width 561 height 39
type input "MRL"
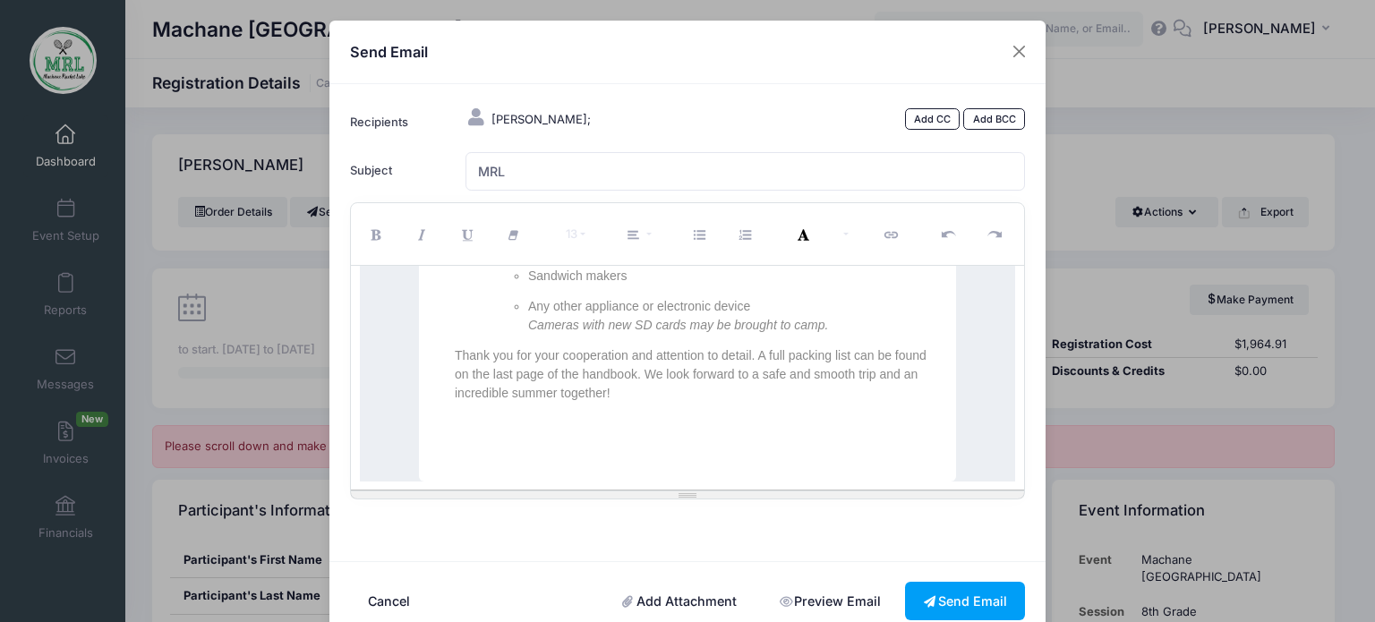
click at [671, 602] on link "Add Attachment" at bounding box center [679, 601] width 151 height 39
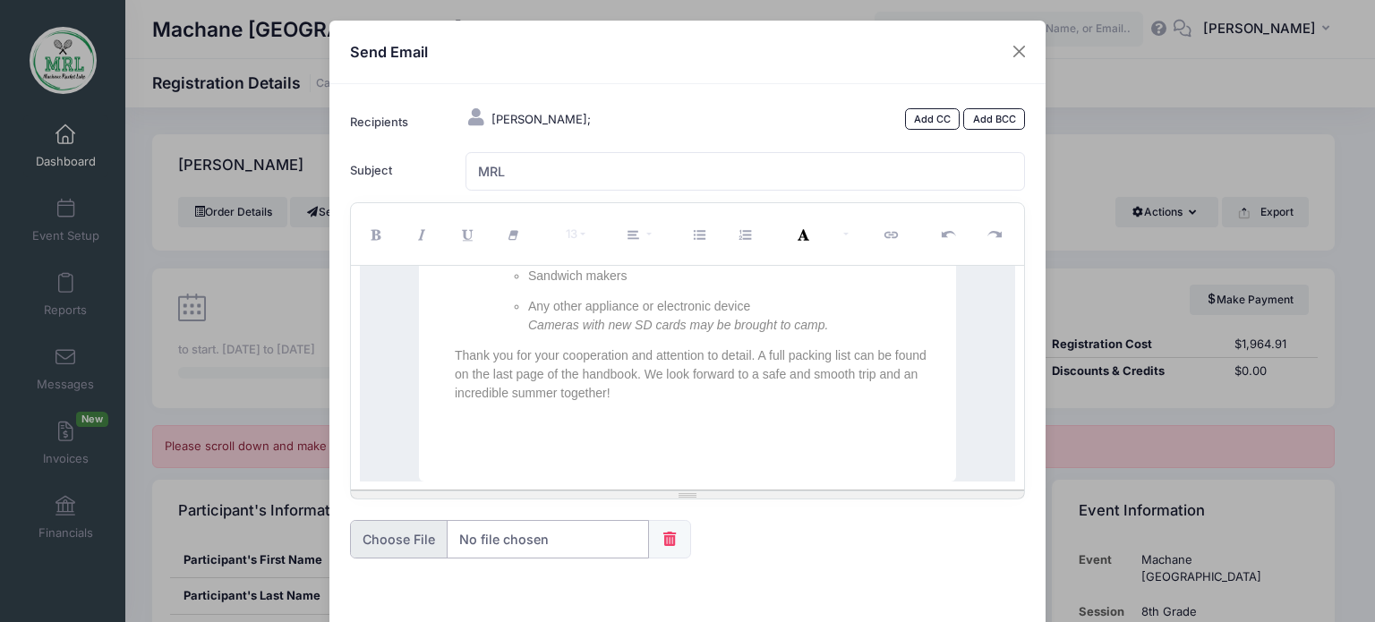
click at [403, 540] on input "file" at bounding box center [499, 539] width 299 height 39
type input "C:\fakepath\Handbook.pdf"
click at [991, 532] on div at bounding box center [687, 553] width 693 height 66
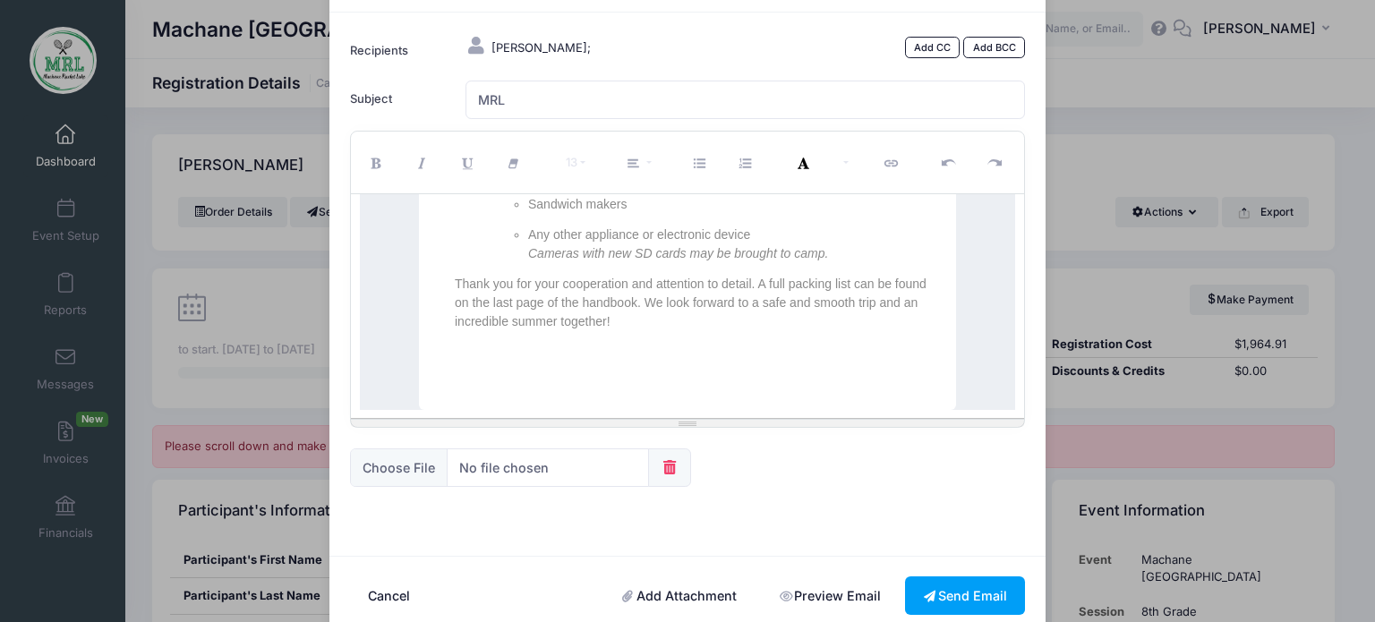
scroll to position [104, 0]
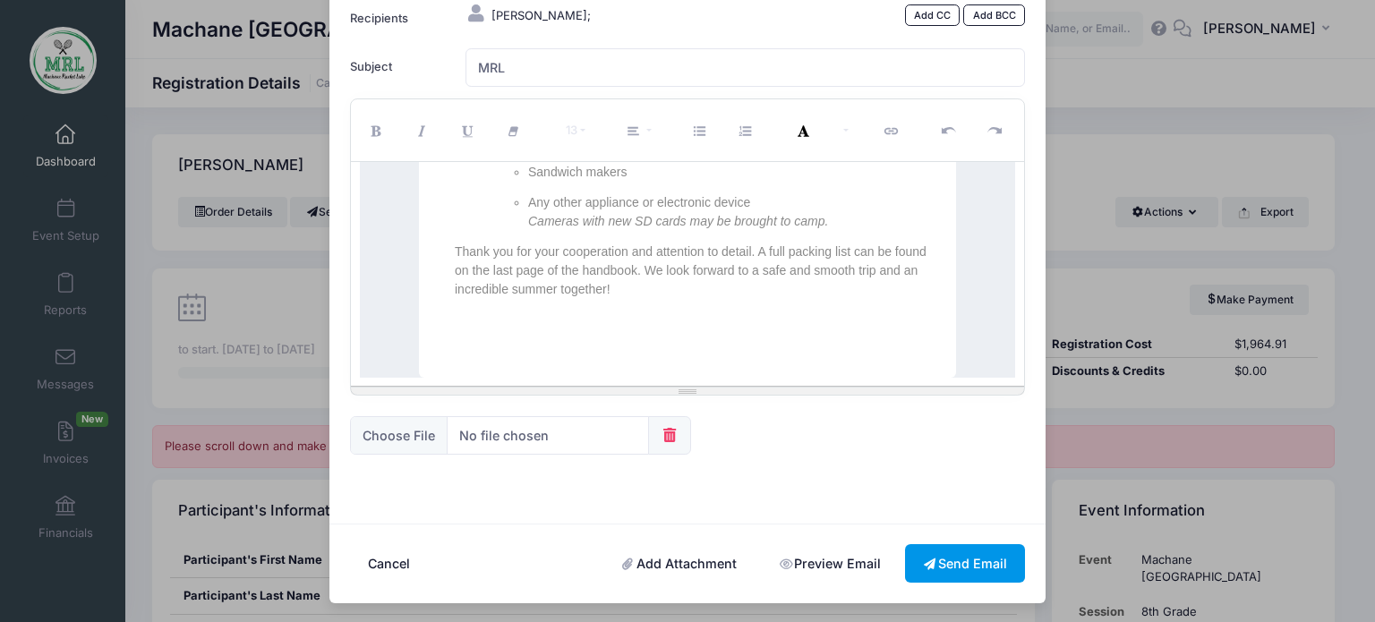
click at [963, 569] on button "Send Email" at bounding box center [965, 563] width 120 height 39
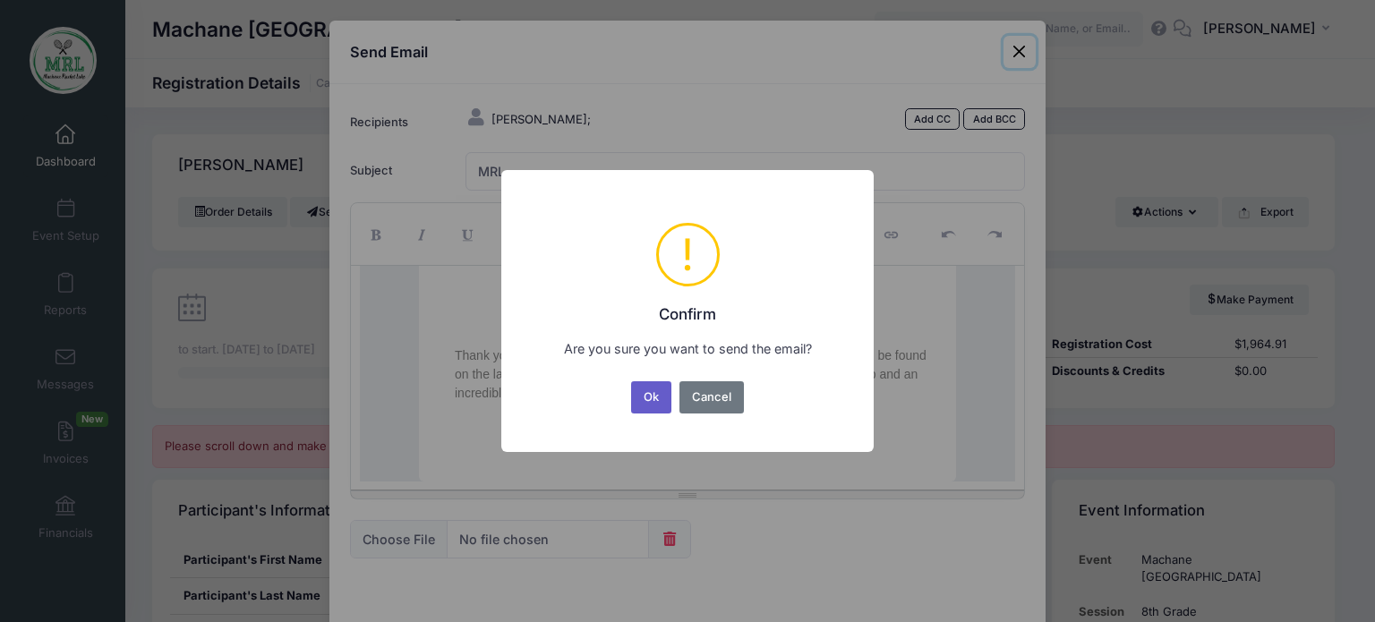
click at [658, 398] on button "Ok" at bounding box center [651, 397] width 41 height 32
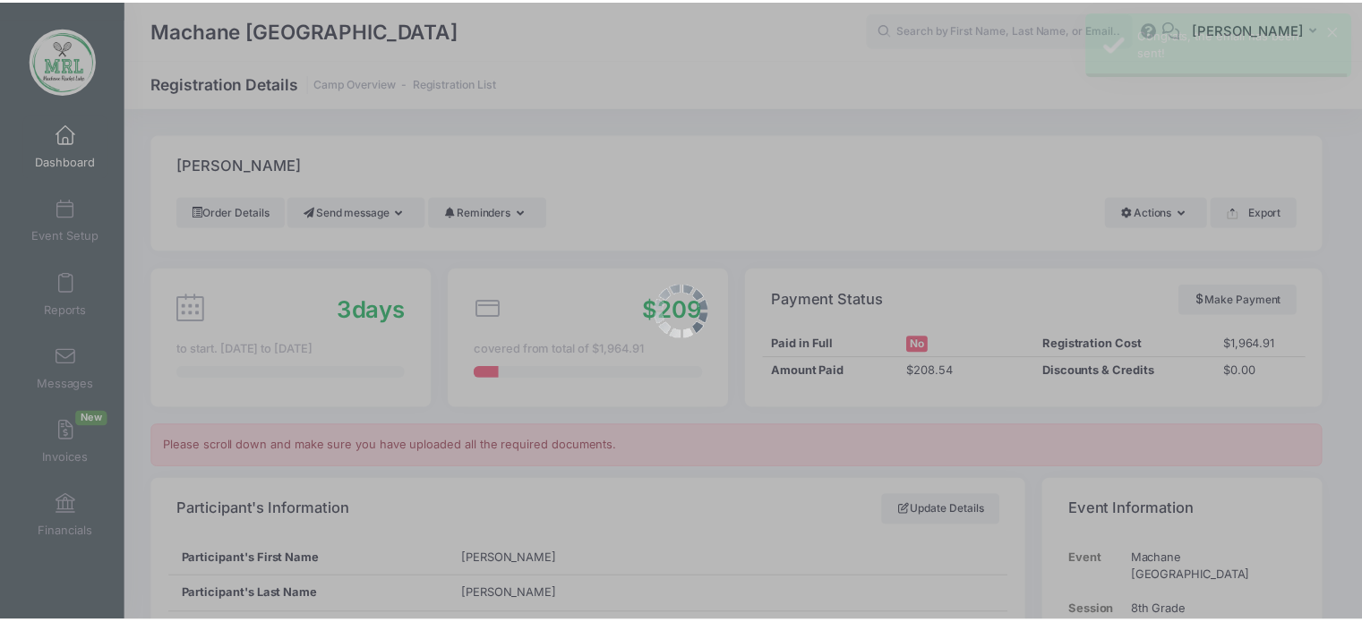
scroll to position [38, 0]
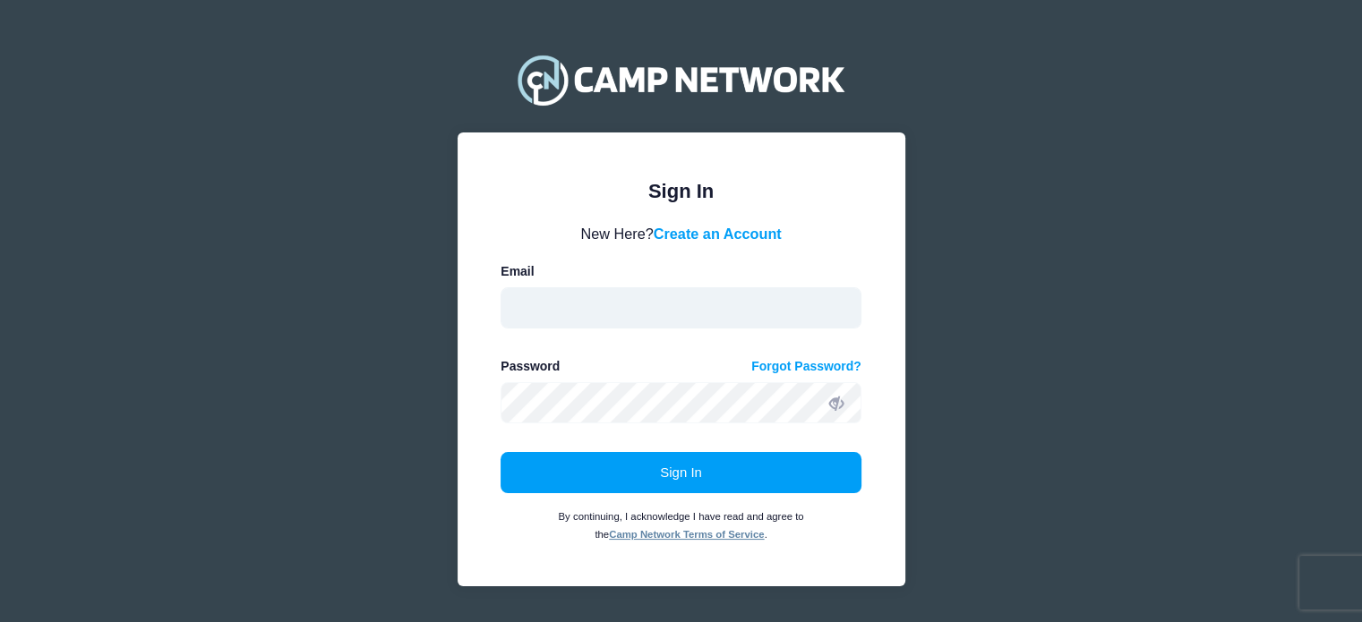
click at [567, 322] on input "email" at bounding box center [681, 307] width 361 height 41
type input "saragleiberman@gmail.com"
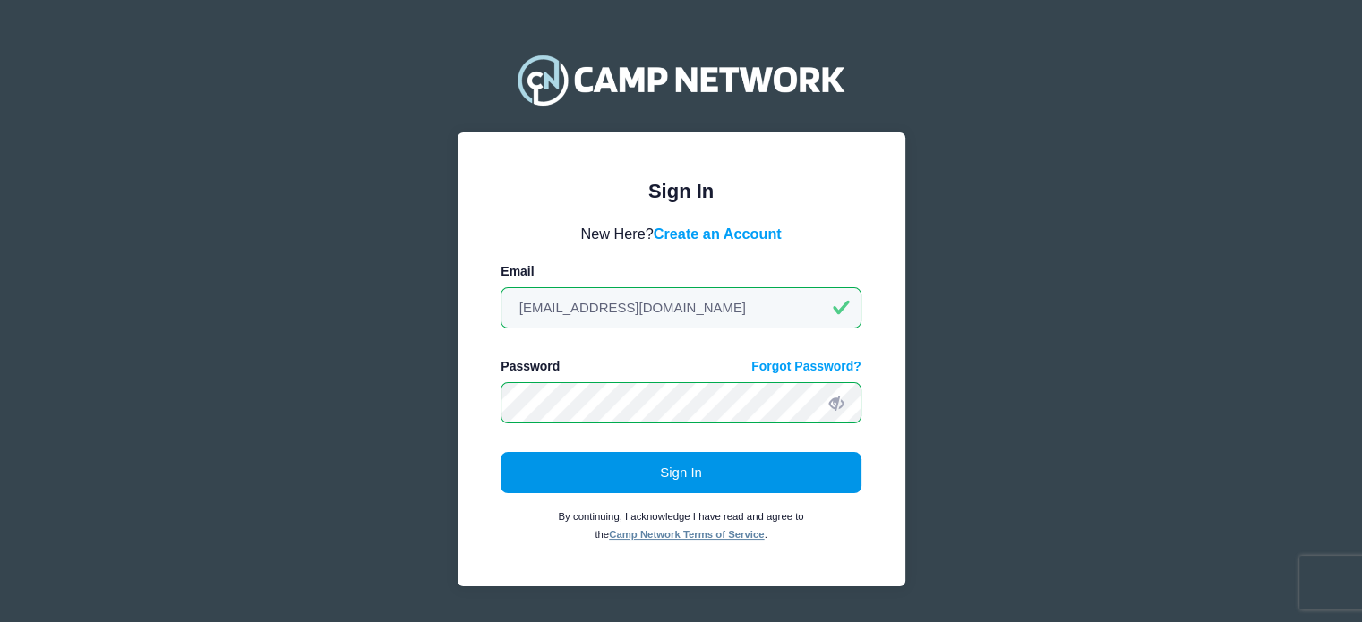
click at [677, 467] on button "Sign In" at bounding box center [681, 472] width 361 height 41
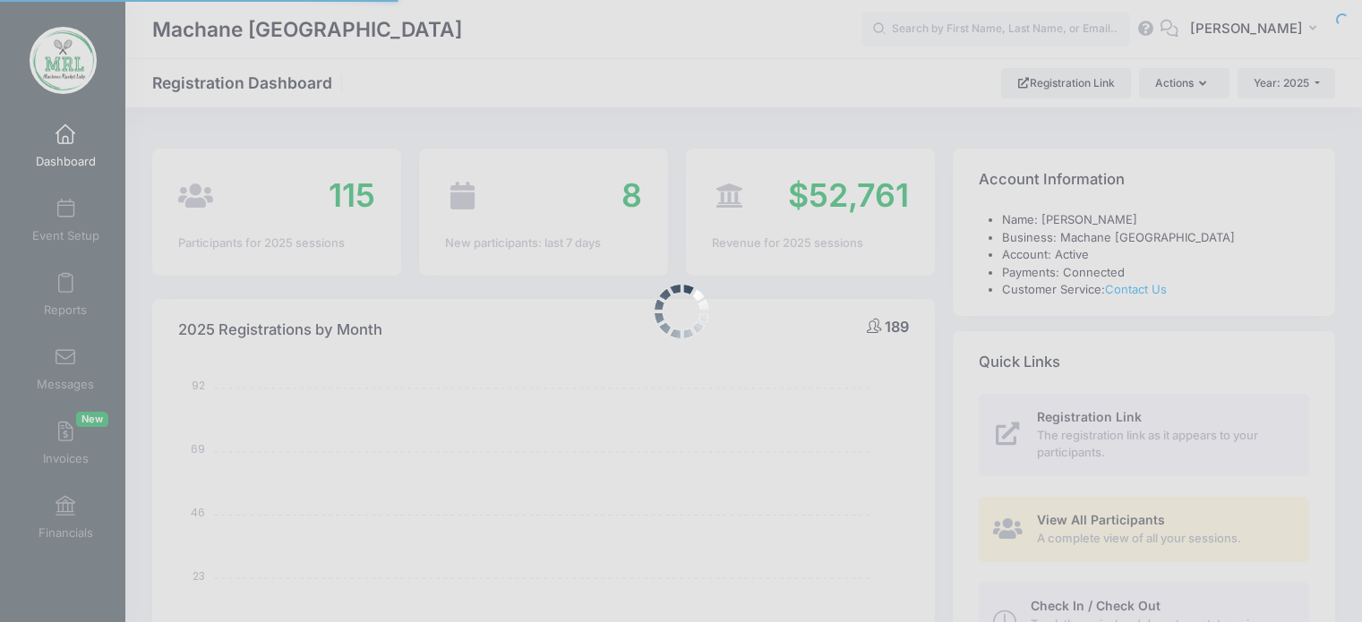
select select
